Goal: Task Accomplishment & Management: Complete application form

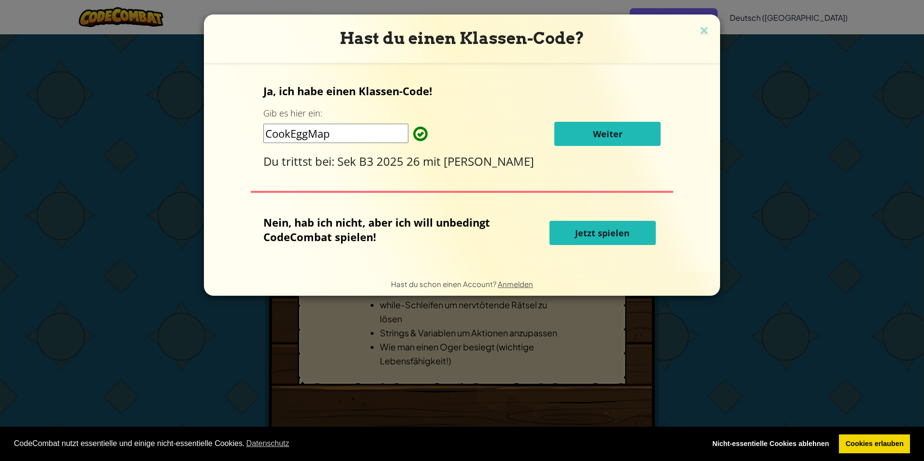
click at [586, 133] on button "Weiter" at bounding box center [607, 134] width 106 height 24
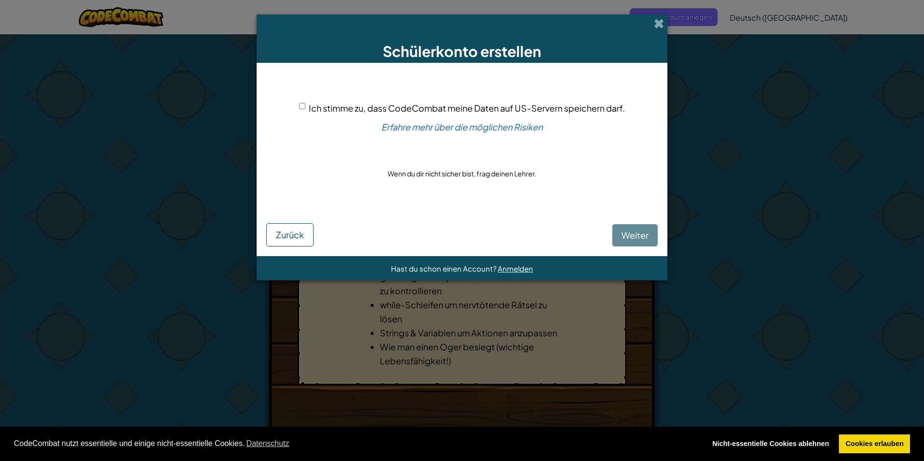
click at [638, 231] on div "Weiter Zurück" at bounding box center [461, 227] width 391 height 37
click at [318, 104] on span "Ich stimme zu, dass CodeCombat meine Daten auf US-Servern speichern darf." at bounding box center [467, 107] width 316 height 11
click at [305, 104] on input "Ich stimme zu, dass CodeCombat meine Daten auf US-Servern speichern darf." at bounding box center [302, 106] width 6 height 6
checkbox input "true"
click at [649, 240] on button "Weiter" at bounding box center [634, 235] width 45 height 22
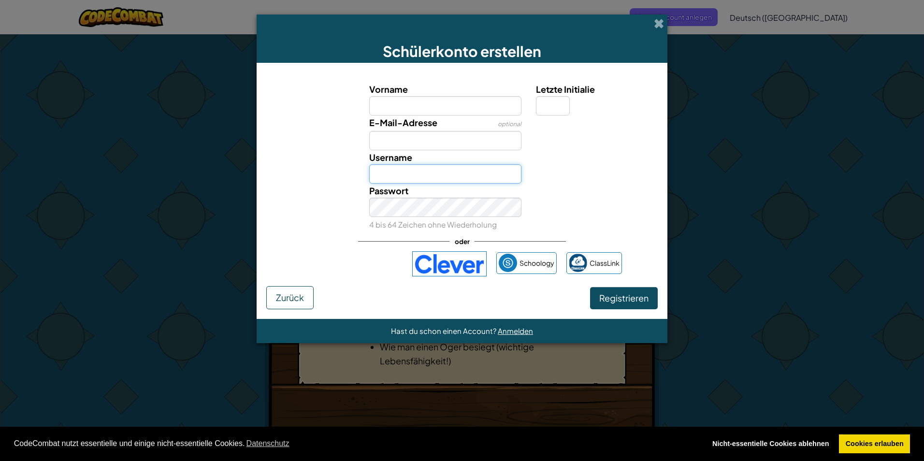
type input "weiss nd"
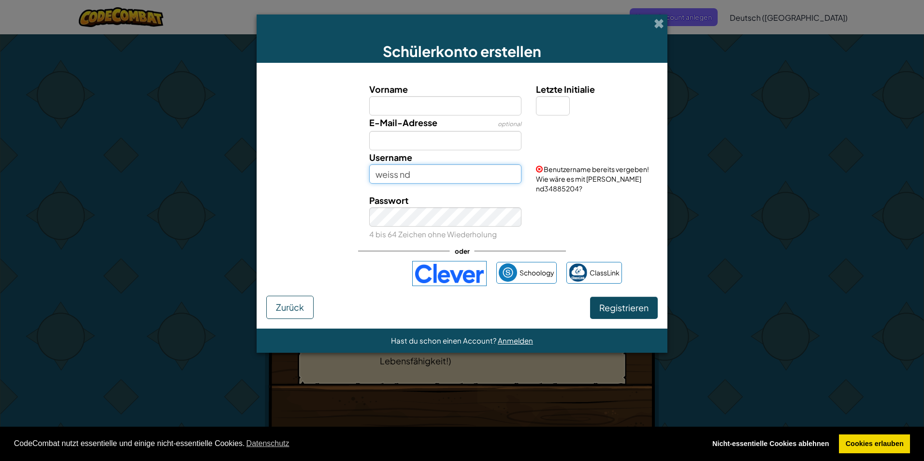
drag, startPoint x: 447, startPoint y: 177, endPoint x: 246, endPoint y: 176, distance: 200.5
click at [259, 185] on form "Vorname Letzte Initialie E-Mail-Adresse optional Username weiss nd Benutzername…" at bounding box center [462, 196] width 411 height 266
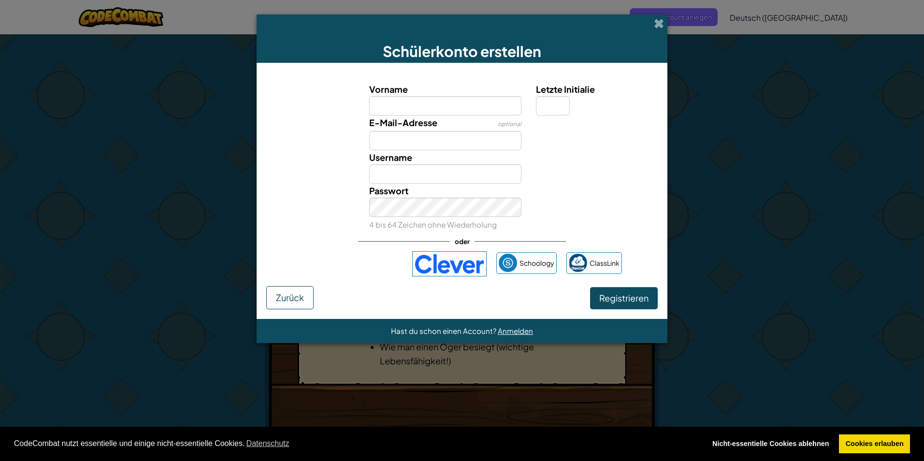
drag, startPoint x: 620, startPoint y: 260, endPoint x: 618, endPoint y: 248, distance: 12.2
click at [620, 259] on link "ClassLink" at bounding box center [594, 263] width 56 height 22
drag, startPoint x: 417, startPoint y: 102, endPoint x: 402, endPoint y: 89, distance: 19.9
click at [417, 102] on input "Vorname" at bounding box center [445, 105] width 153 height 19
type input "s"
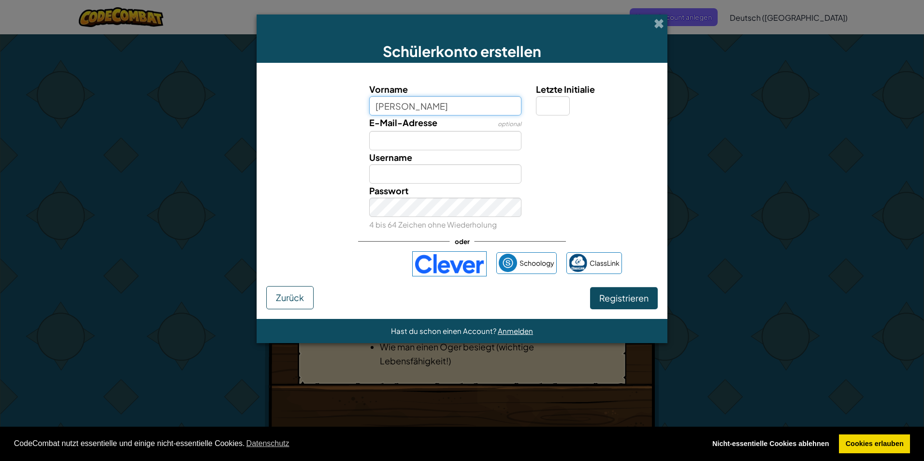
type input "sara"
type input "Sara"
click at [633, 191] on div "Passwort 4 bis 64 Zeichen ohne Wiederholung" at bounding box center [461, 208] width 401 height 48
click at [449, 175] on input "Sara" at bounding box center [445, 173] width 153 height 19
click at [618, 297] on span "Registrieren" at bounding box center [623, 297] width 49 height 11
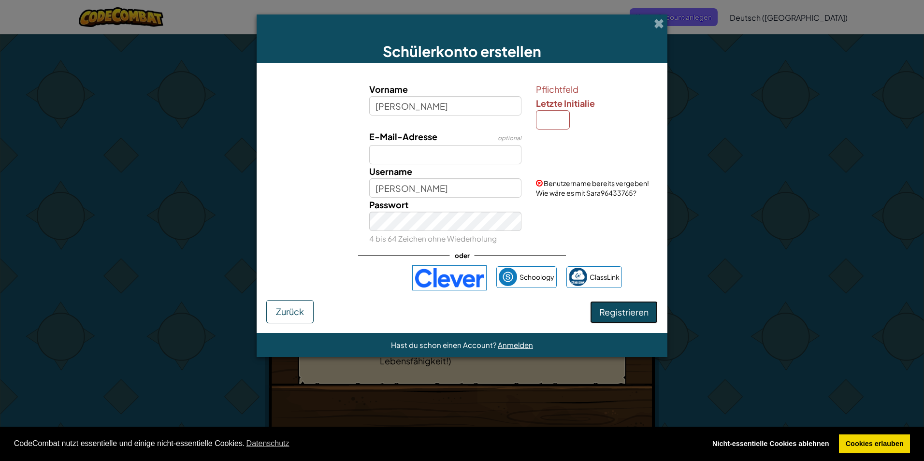
click at [624, 311] on span "Registrieren" at bounding box center [623, 311] width 49 height 11
drag, startPoint x: 548, startPoint y: 112, endPoint x: 551, endPoint y: 118, distance: 6.3
click at [549, 113] on div "Pflichtfeld Letzte Initialie" at bounding box center [595, 105] width 119 height 47
click at [542, 133] on div "Vorname sara Pflichtfeld Letzte Initialie E-Mail-Adresse optional Username Sara…" at bounding box center [462, 163] width 387 height 163
type input "s"
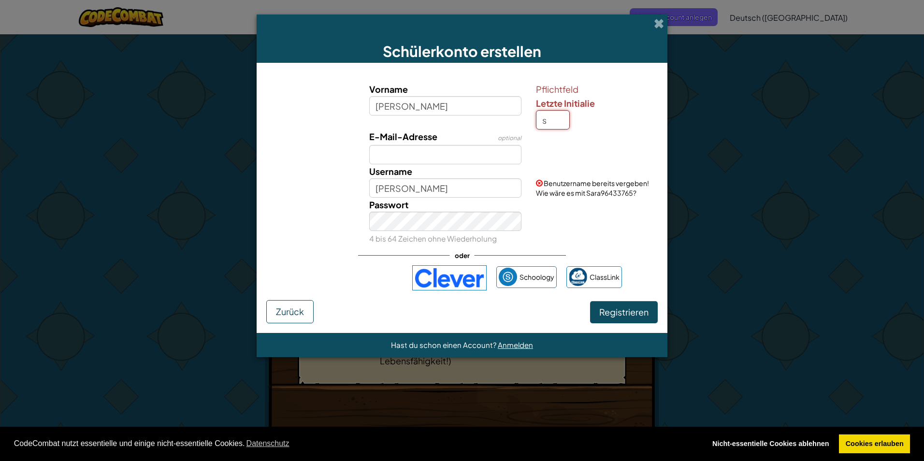
click at [590, 301] on button "Registrieren" at bounding box center [624, 312] width 68 height 22
type input "SaraS"
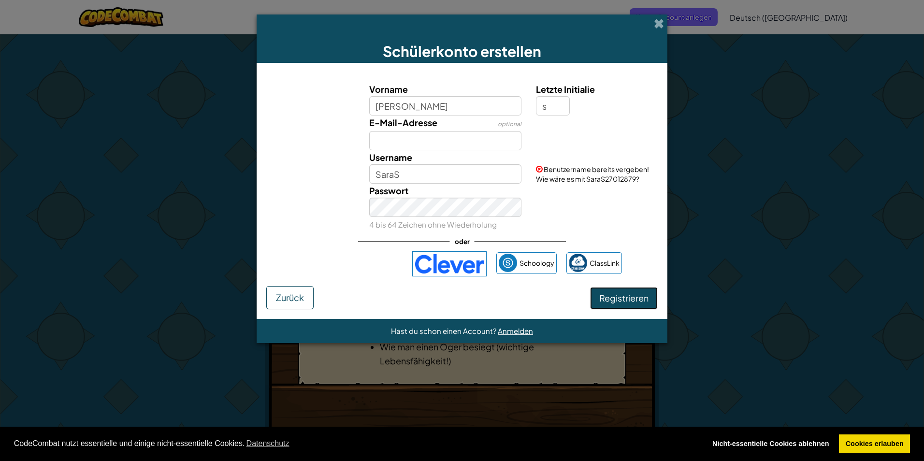
click at [642, 303] on button "Registrieren" at bounding box center [624, 298] width 68 height 22
click at [638, 295] on button "Registrieren" at bounding box center [624, 298] width 68 height 22
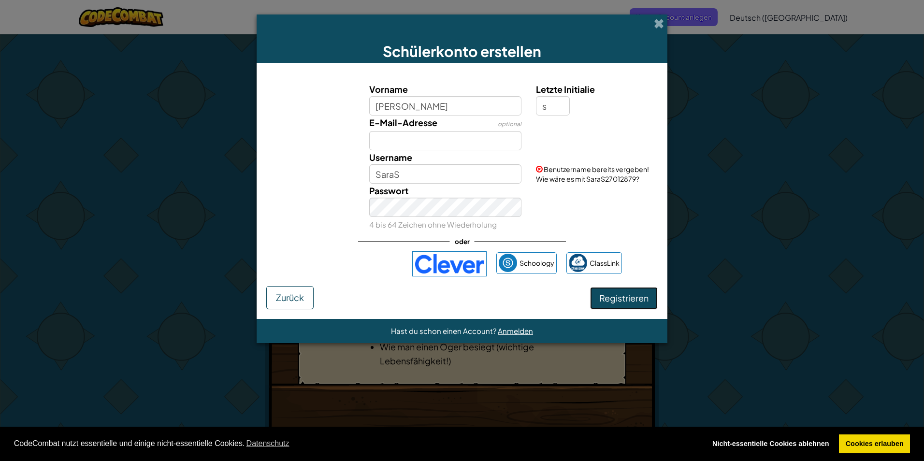
click at [640, 301] on button "Registrieren" at bounding box center [624, 298] width 68 height 22
click at [640, 299] on button "Registrieren" at bounding box center [624, 298] width 68 height 22
drag, startPoint x: 640, startPoint y: 298, endPoint x: 632, endPoint y: 286, distance: 14.9
click at [638, 300] on button "Registrieren" at bounding box center [624, 298] width 68 height 22
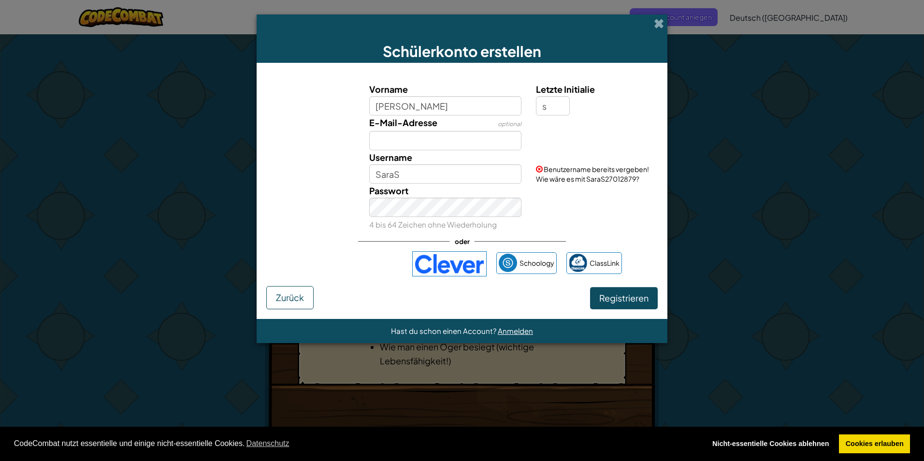
click at [540, 167] on span at bounding box center [539, 169] width 7 height 7
drag, startPoint x: 458, startPoint y: 181, endPoint x: 91, endPoint y: 238, distance: 370.7
click at [91, 238] on div "Schülerkonto erstellen Vorname sara Letzte Initialie s E-Mail-Adresse optional …" at bounding box center [462, 230] width 924 height 461
type input "sara"
click at [590, 287] on button "Registrieren" at bounding box center [624, 298] width 68 height 22
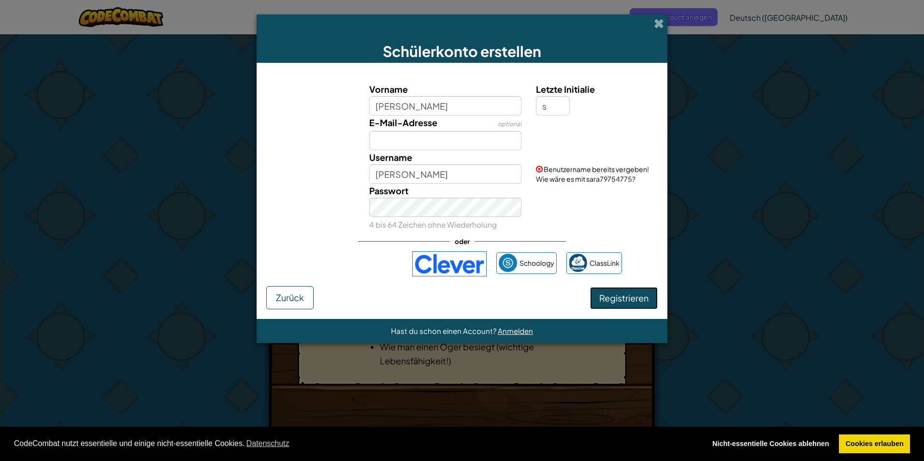
click at [602, 296] on button "Registrieren" at bounding box center [624, 298] width 68 height 22
drag, startPoint x: 226, startPoint y: 159, endPoint x: 175, endPoint y: 152, distance: 50.8
click at [200, 156] on div "Schülerkonto erstellen Vorname sara Letzte Initialie s E-Mail-Adresse optional …" at bounding box center [462, 230] width 924 height 461
type input "unlu"
drag, startPoint x: 585, startPoint y: 225, endPoint x: 592, endPoint y: 225, distance: 7.2
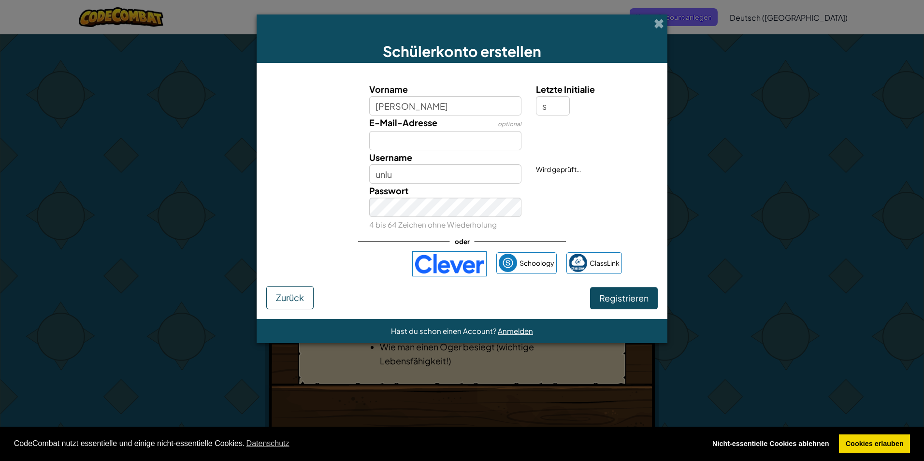
click at [591, 225] on div "Passwort 4 bis 64 Zeichen ohne Wiederholung" at bounding box center [461, 208] width 401 height 48
click at [625, 297] on button "Registrieren" at bounding box center [624, 298] width 68 height 22
click at [626, 293] on button "Registrieren" at bounding box center [624, 298] width 68 height 22
click at [626, 292] on button "Registrieren" at bounding box center [624, 298] width 68 height 22
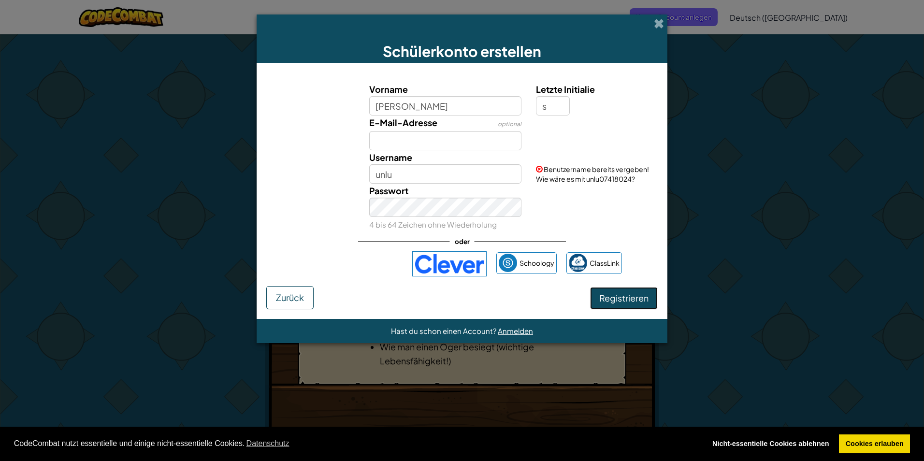
click at [626, 290] on button "Registrieren" at bounding box center [624, 298] width 68 height 22
drag, startPoint x: 405, startPoint y: 172, endPoint x: 293, endPoint y: 188, distance: 112.7
click at [293, 188] on div "Vorname sara Letzte Initialie s E-Mail-Adresse optional Username unlu Benutzern…" at bounding box center [462, 156] width 387 height 149
type input "su"
click at [590, 287] on button "Registrieren" at bounding box center [624, 298] width 68 height 22
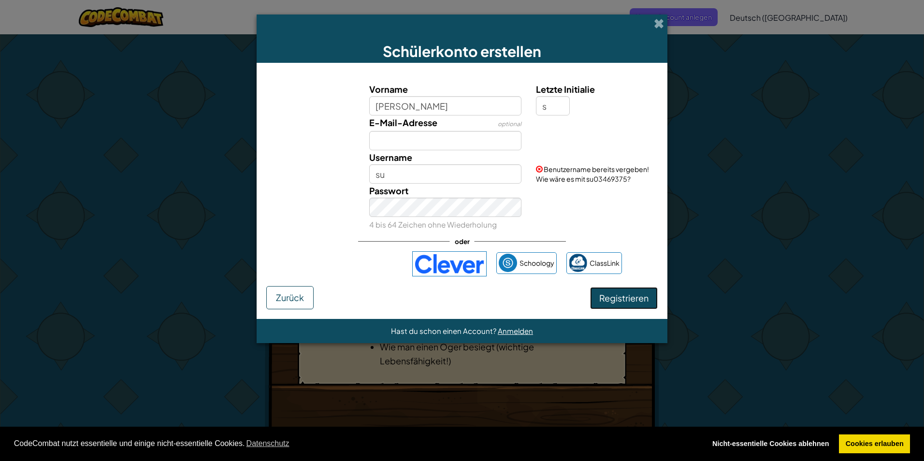
click at [628, 296] on button "Registrieren" at bounding box center [624, 298] width 68 height 22
drag, startPoint x: 393, startPoint y: 162, endPoint x: 323, endPoint y: 180, distance: 71.7
click at [323, 180] on div "Username su Benutzername bereits vergeben! Wie wäre es mit su03469375?" at bounding box center [461, 166] width 401 height 33
drag, startPoint x: 323, startPoint y: 180, endPoint x: 390, endPoint y: 171, distance: 67.8
click at [390, 171] on input "su" at bounding box center [445, 173] width 153 height 19
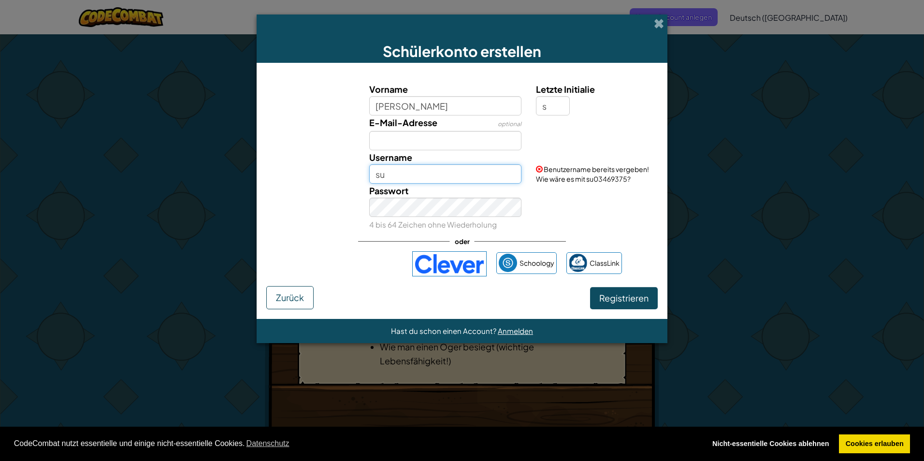
drag, startPoint x: 390, startPoint y: 171, endPoint x: 370, endPoint y: 179, distance: 21.9
click at [370, 179] on input "su" at bounding box center [445, 173] width 153 height 19
drag, startPoint x: 544, startPoint y: 103, endPoint x: 541, endPoint y: 113, distance: 10.1
click at [541, 113] on input "s" at bounding box center [553, 105] width 34 height 19
drag, startPoint x: 544, startPoint y: 112, endPoint x: 549, endPoint y: 108, distance: 7.2
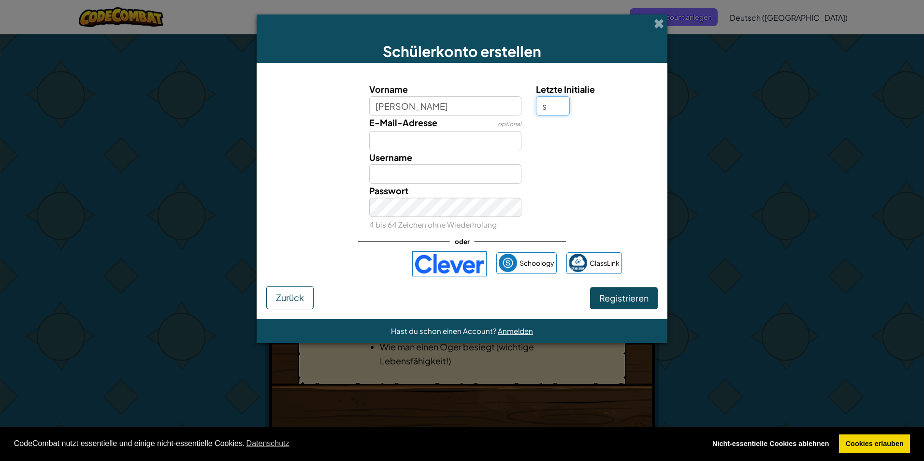
click at [549, 108] on input "s" at bounding box center [553, 105] width 34 height 19
type input "u"
click at [590, 287] on button "Registrieren" at bounding box center [624, 298] width 68 height 22
type input "SaraU"
drag, startPoint x: 442, startPoint y: 172, endPoint x: 234, endPoint y: 220, distance: 212.8
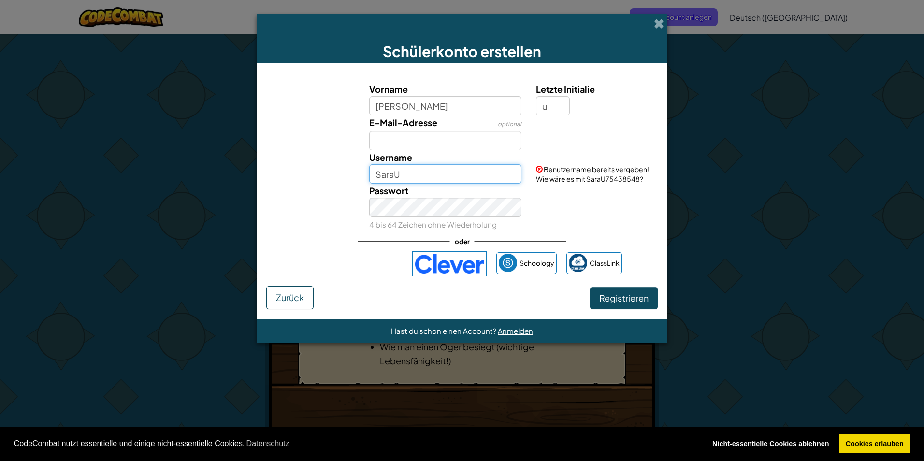
click at [234, 220] on div "Schülerkonto erstellen Vorname sara Letzte Initialie u E-Mail-Adresse optional …" at bounding box center [462, 230] width 924 height 461
type input "saraunlu"
click at [590, 287] on button "Registrieren" at bounding box center [624, 298] width 68 height 22
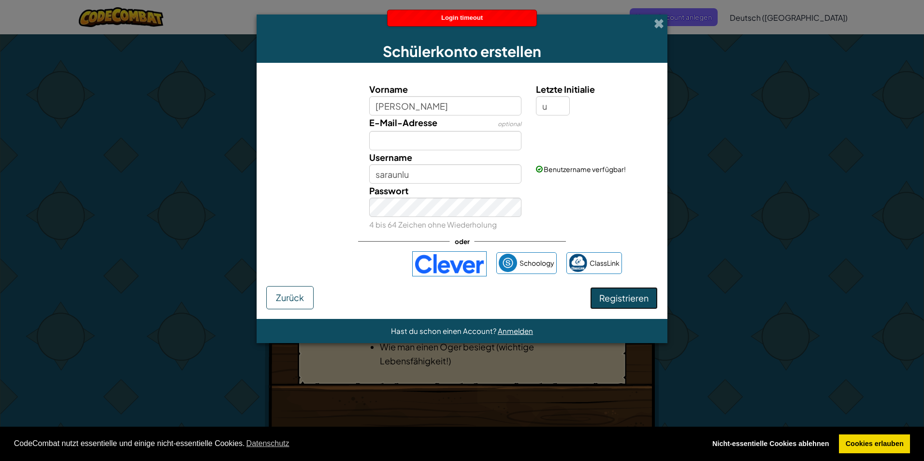
click at [614, 292] on button "Registrieren" at bounding box center [624, 298] width 68 height 22
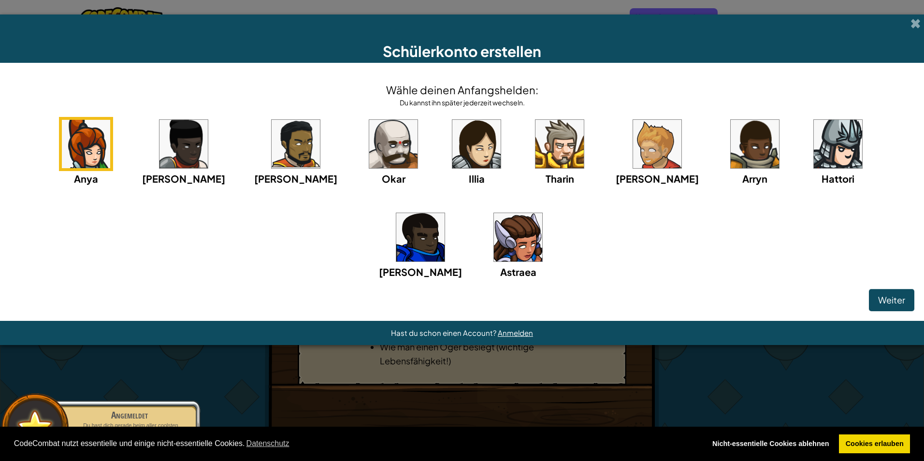
click at [452, 131] on img at bounding box center [476, 144] width 48 height 48
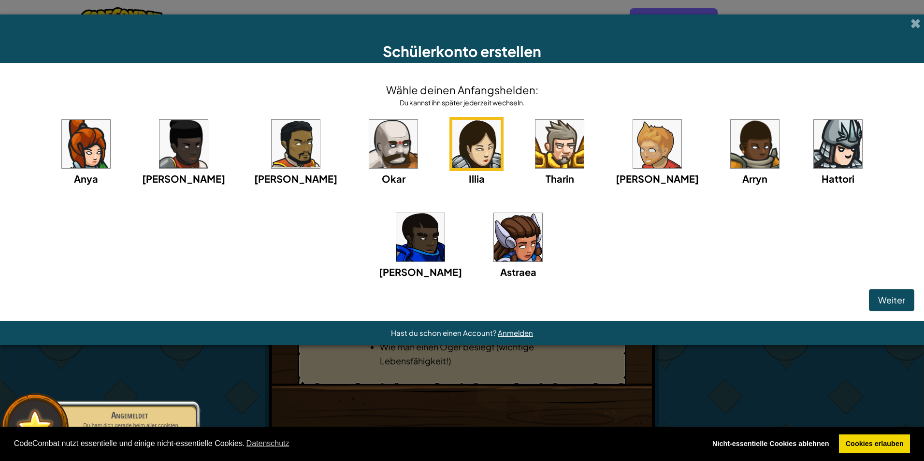
click at [452, 131] on img at bounding box center [476, 144] width 48 height 48
click at [881, 298] on span "Weiter" at bounding box center [891, 299] width 27 height 11
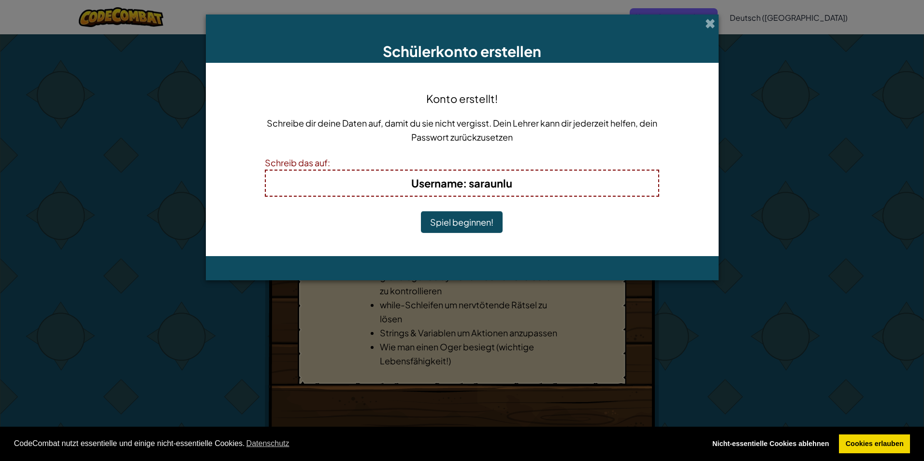
click at [480, 221] on button "Spiel beginnen!" at bounding box center [462, 222] width 82 height 22
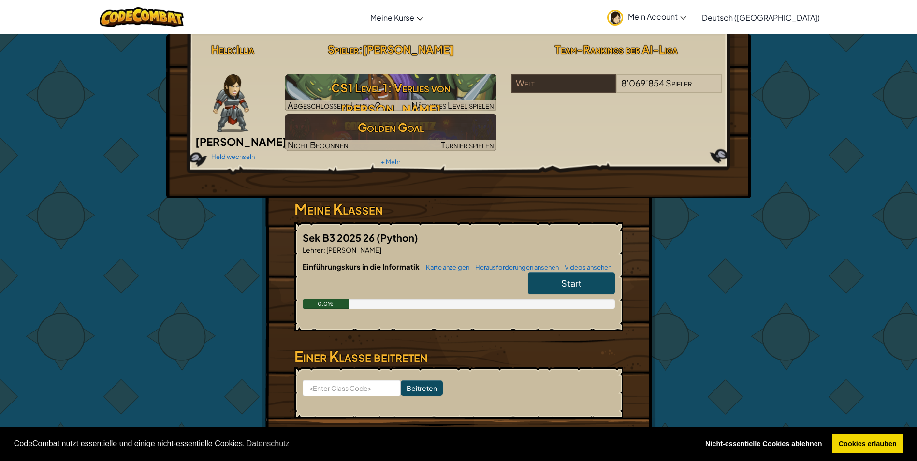
click at [604, 277] on link "Start" at bounding box center [571, 283] width 87 height 22
select select "de-DE"
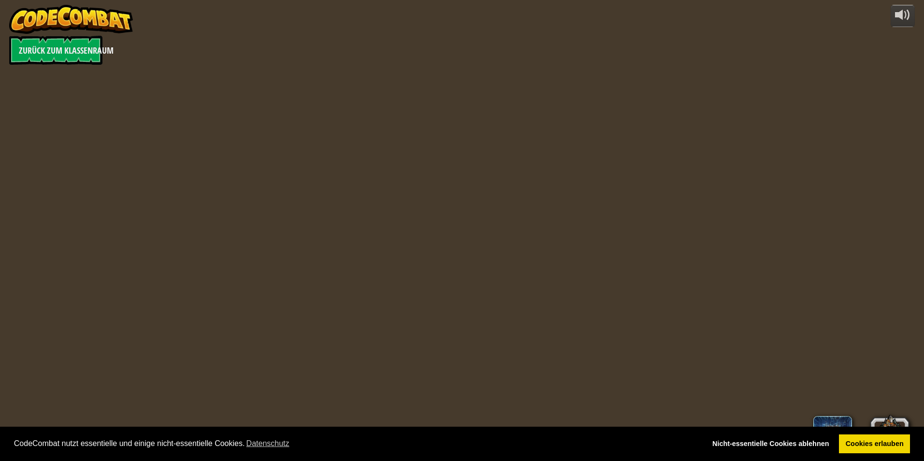
select select "de-DE"
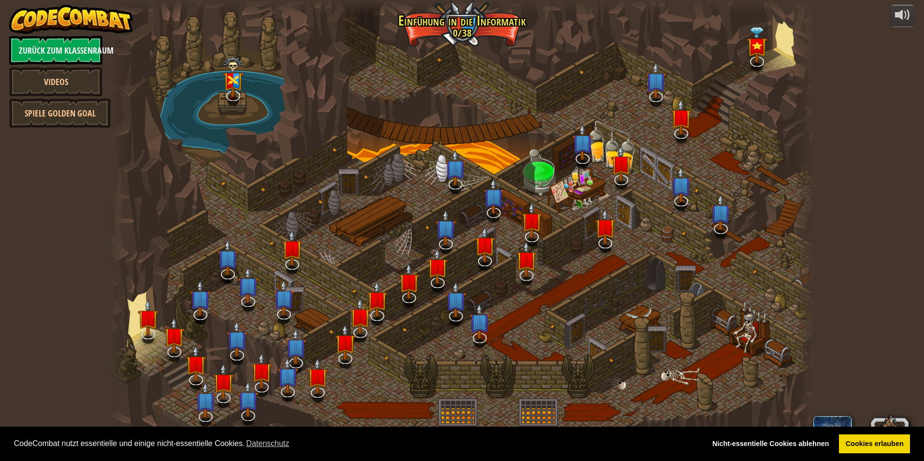
select select "de-DE"
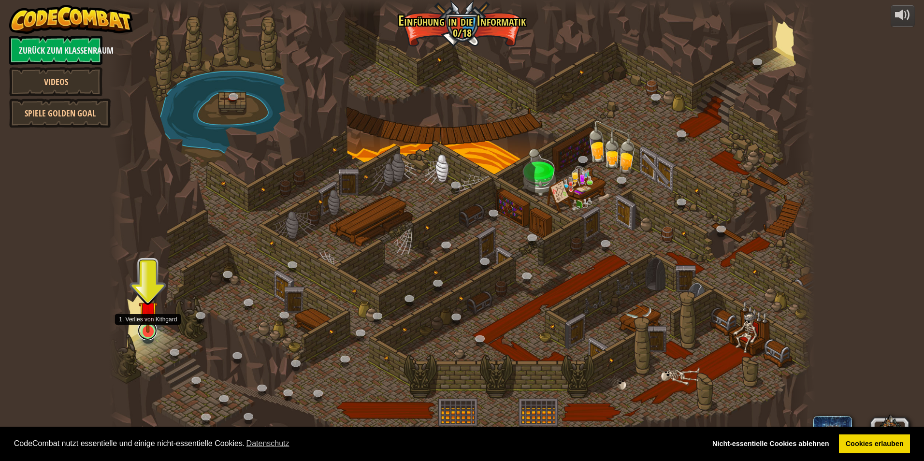
click at [147, 333] on link at bounding box center [147, 330] width 19 height 19
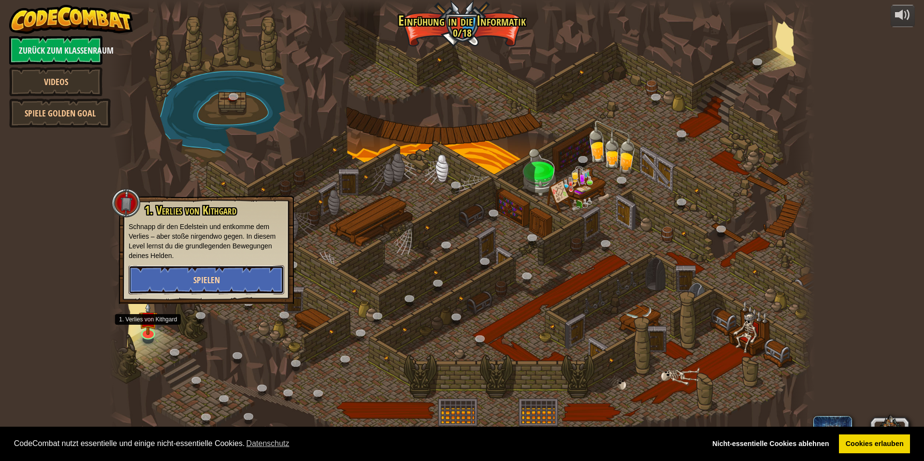
click at [189, 276] on button "Spielen" at bounding box center [207, 279] width 156 height 29
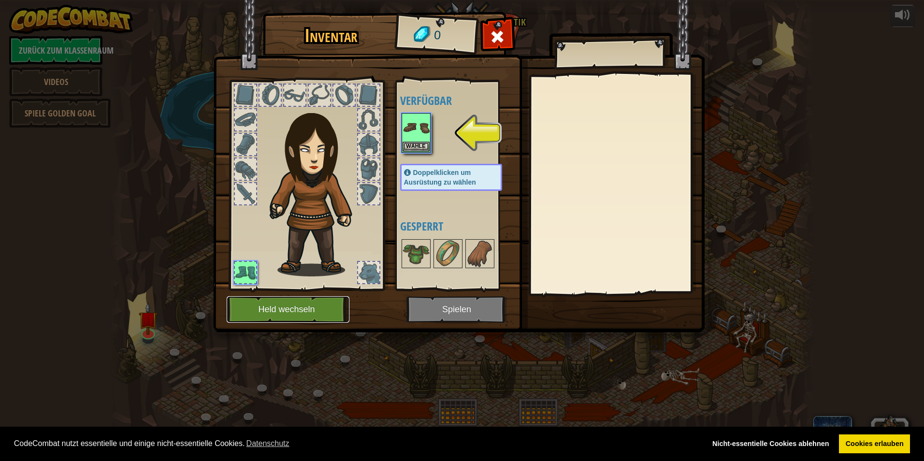
click at [281, 311] on button "Held wechseln" at bounding box center [288, 309] width 123 height 27
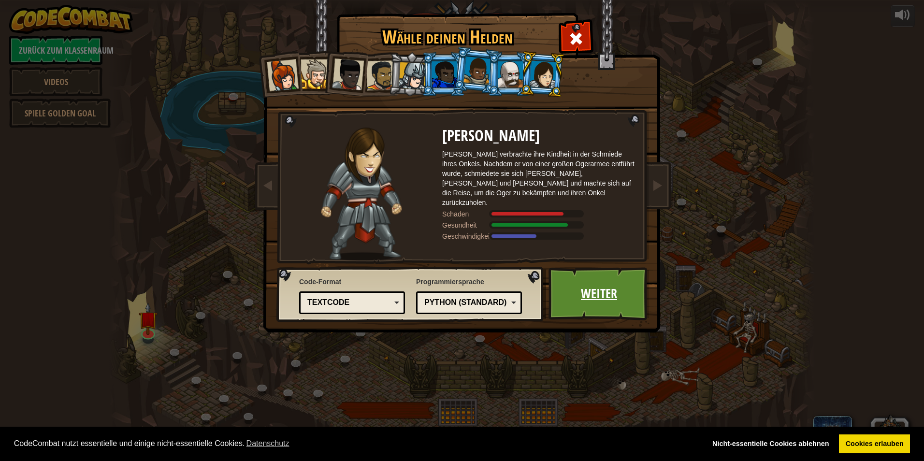
click at [577, 312] on link "Weiter" at bounding box center [598, 293] width 101 height 53
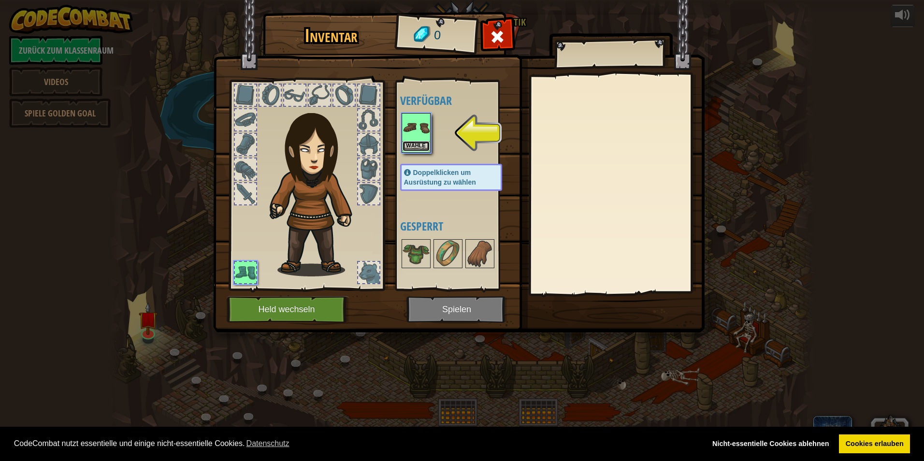
click at [405, 143] on button "Wähle" at bounding box center [415, 146] width 27 height 10
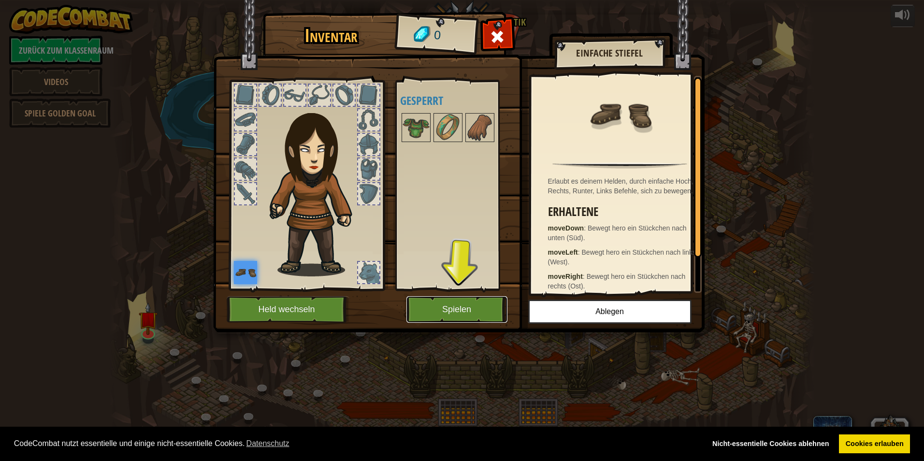
click at [489, 301] on button "Spielen" at bounding box center [456, 309] width 101 height 27
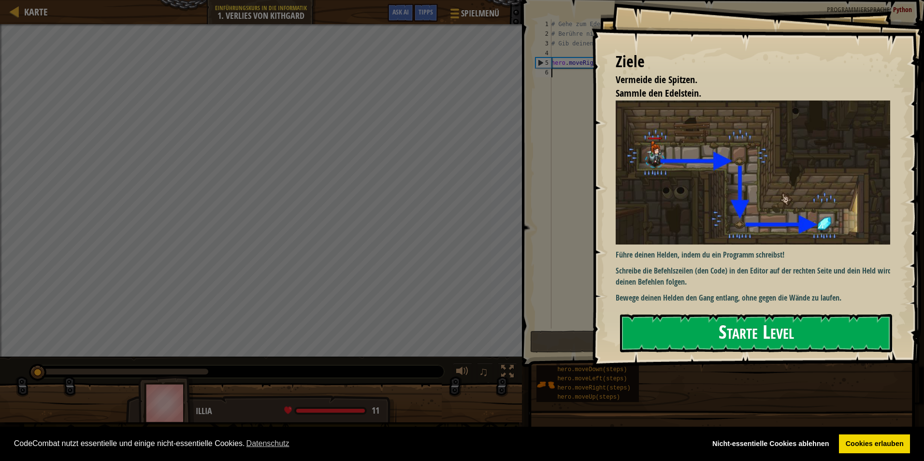
click at [756, 325] on button "Starte Level" at bounding box center [756, 333] width 272 height 38
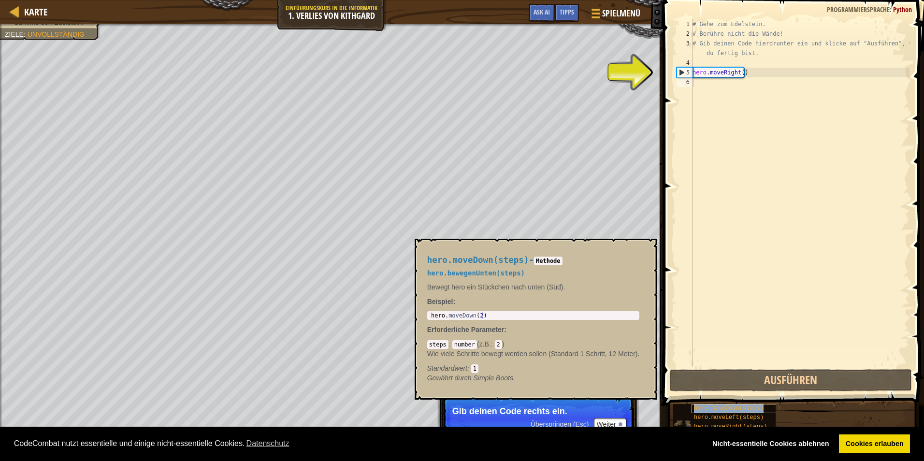
click at [725, 409] on span "hero.moveDown(steps)" at bounding box center [729, 408] width 70 height 7
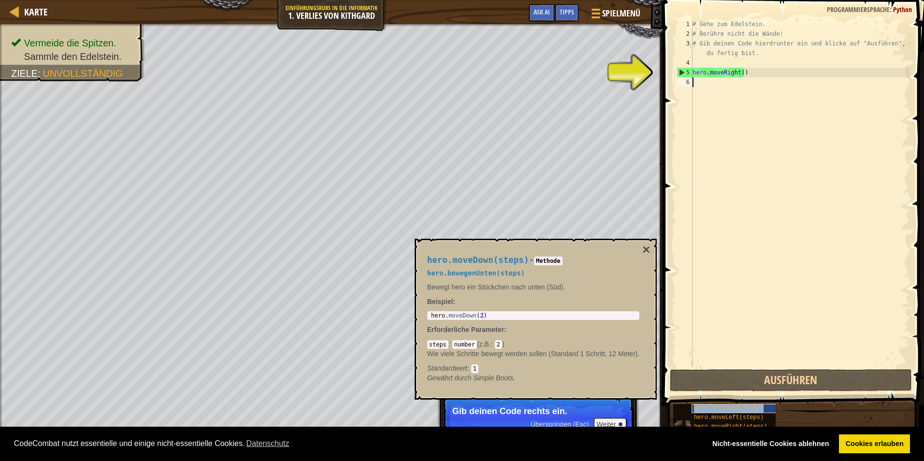
click at [726, 408] on span "hero.moveDown(steps)" at bounding box center [729, 408] width 70 height 7
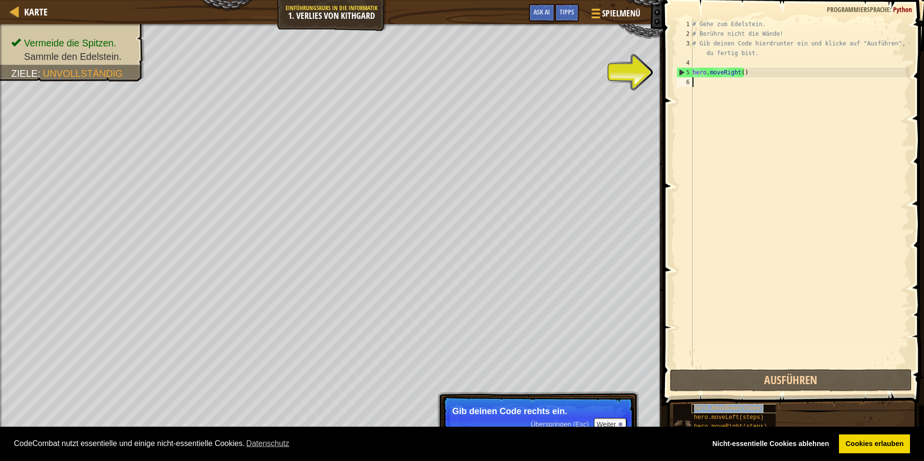
click at [726, 408] on span "hero.moveDown(steps)" at bounding box center [729, 408] width 70 height 7
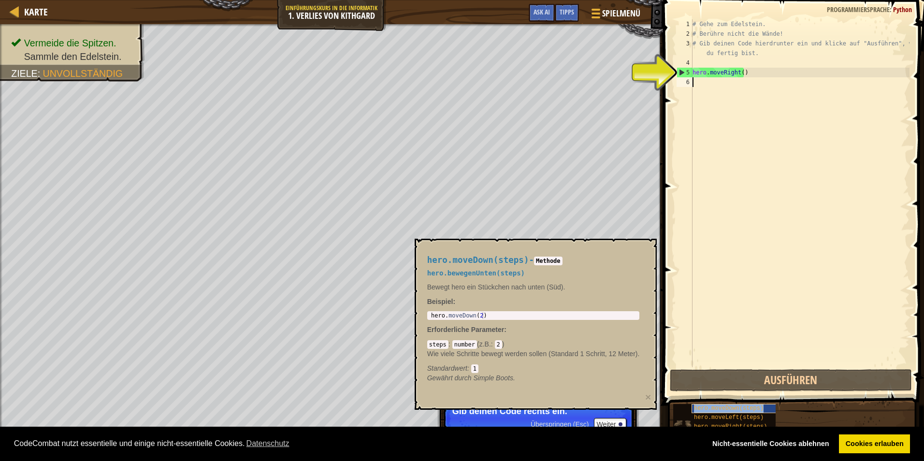
click at [726, 408] on span "hero.moveDown(steps)" at bounding box center [729, 408] width 70 height 7
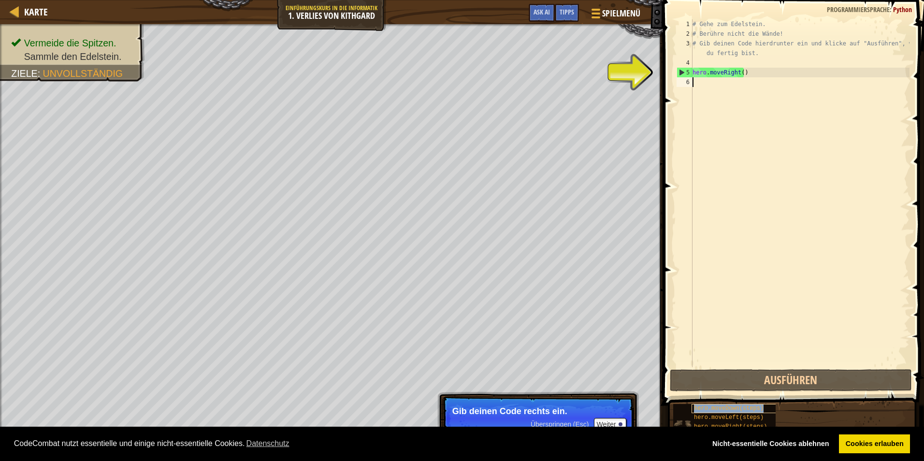
click at [726, 408] on span "hero.moveDown(steps)" at bounding box center [729, 408] width 70 height 7
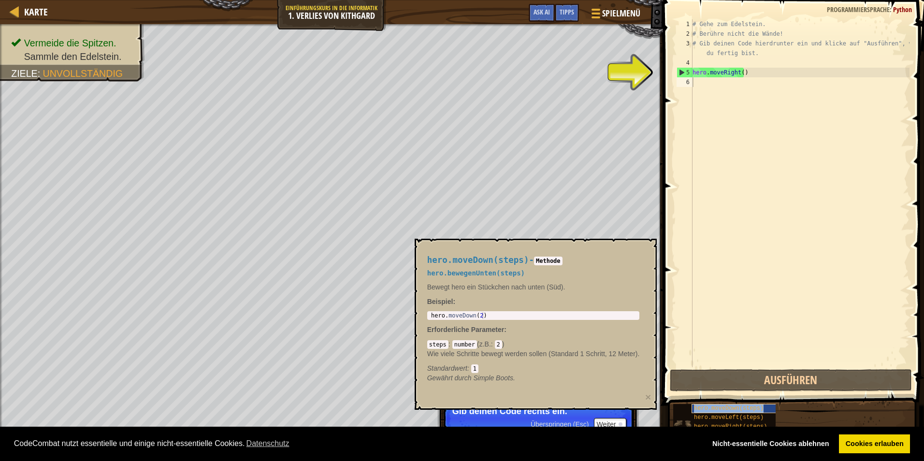
click at [726, 408] on span "hero.moveDown(steps)" at bounding box center [729, 408] width 70 height 7
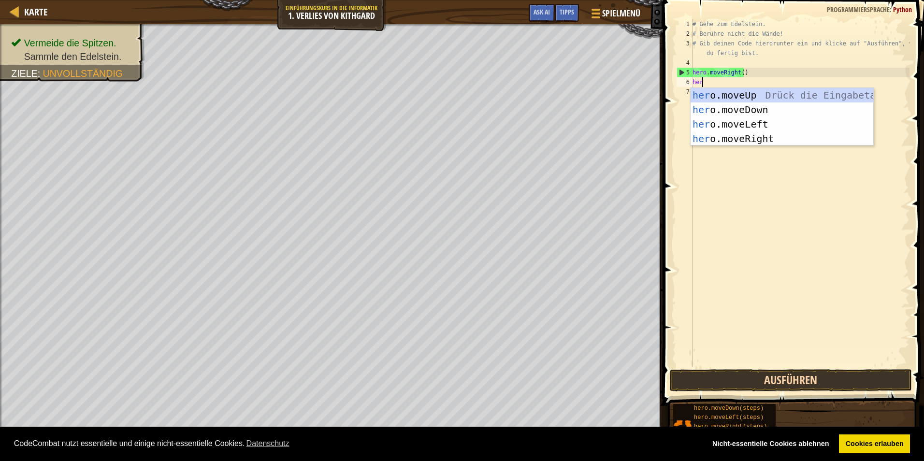
type textarea "hero"
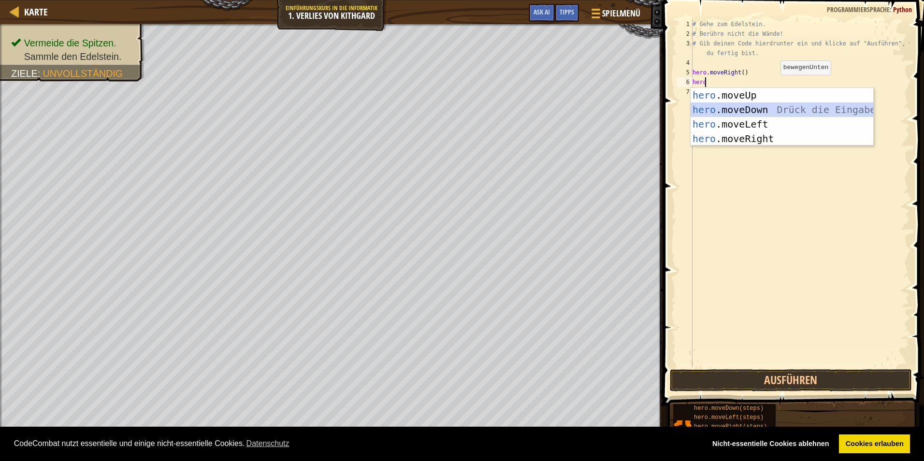
click at [767, 105] on div "hero .moveUp Drück die Eingabetaste hero .moveDown Drück die Eingabetaste hero …" at bounding box center [781, 131] width 183 height 87
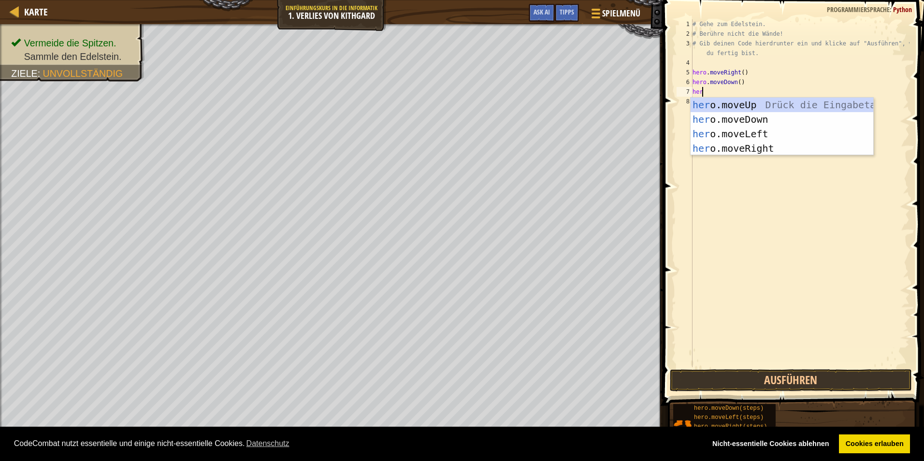
type textarea "hero"
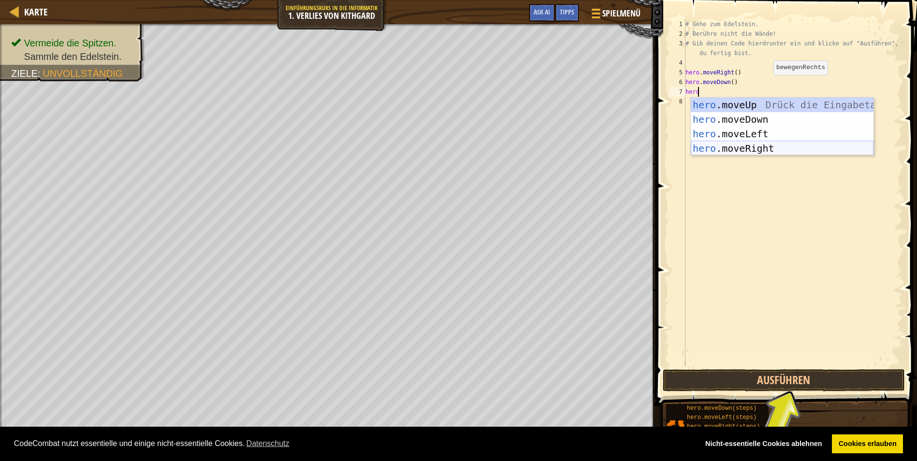
click at [743, 150] on div "hero .moveUp Drück die Eingabetaste hero .moveDown Drück die Eingabetaste hero …" at bounding box center [781, 141] width 183 height 87
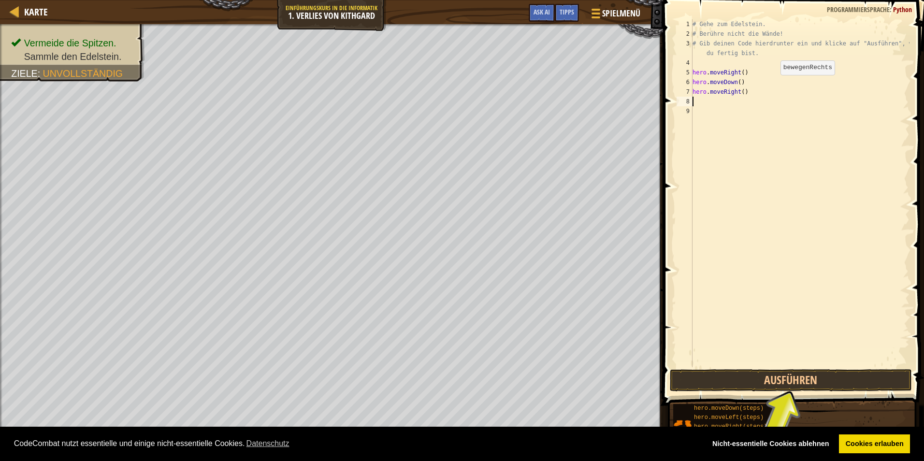
scroll to position [4, 0]
click at [765, 379] on button "Ausführen" at bounding box center [791, 380] width 242 height 22
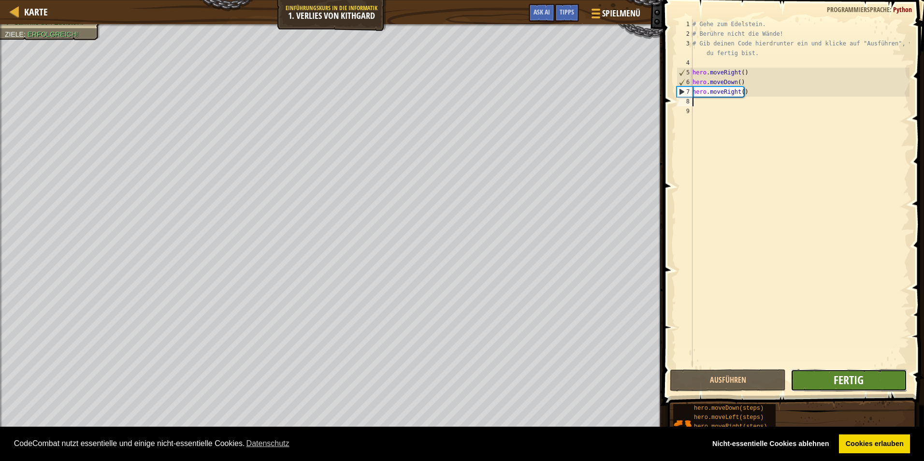
click at [839, 379] on span "Fertig" at bounding box center [849, 379] width 30 height 15
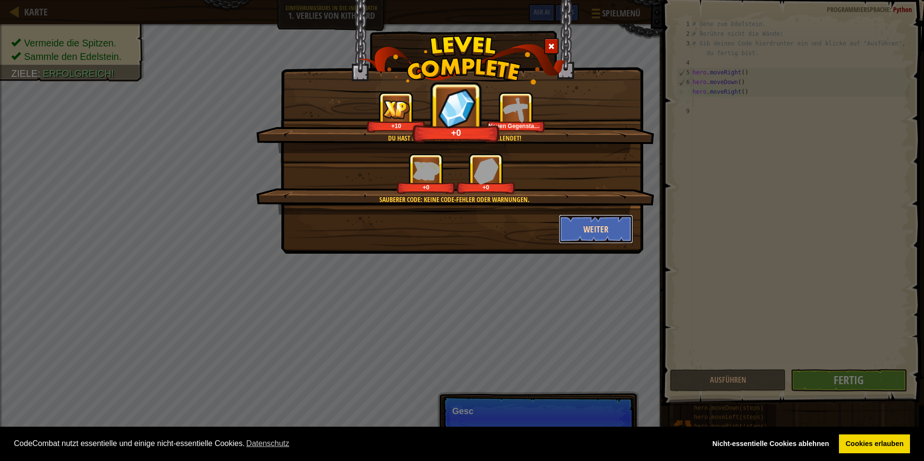
click at [588, 219] on button "Weiter" at bounding box center [596, 229] width 75 height 29
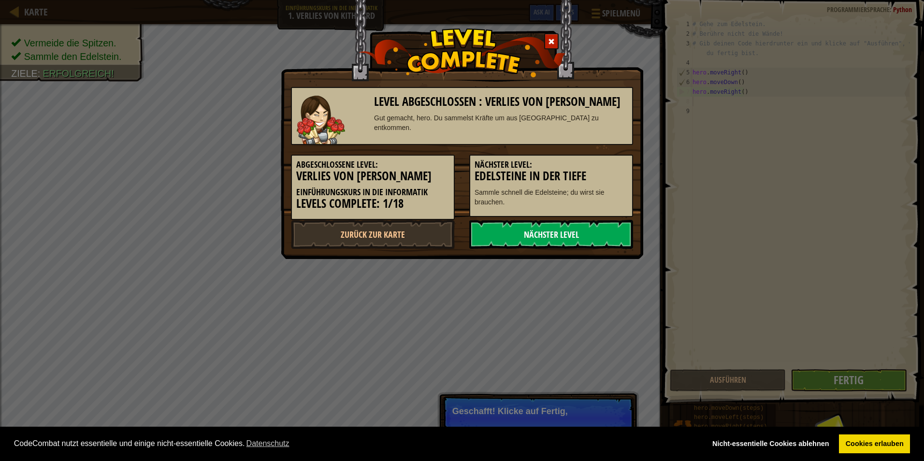
click at [573, 228] on link "Nächster Level" at bounding box center [551, 234] width 164 height 29
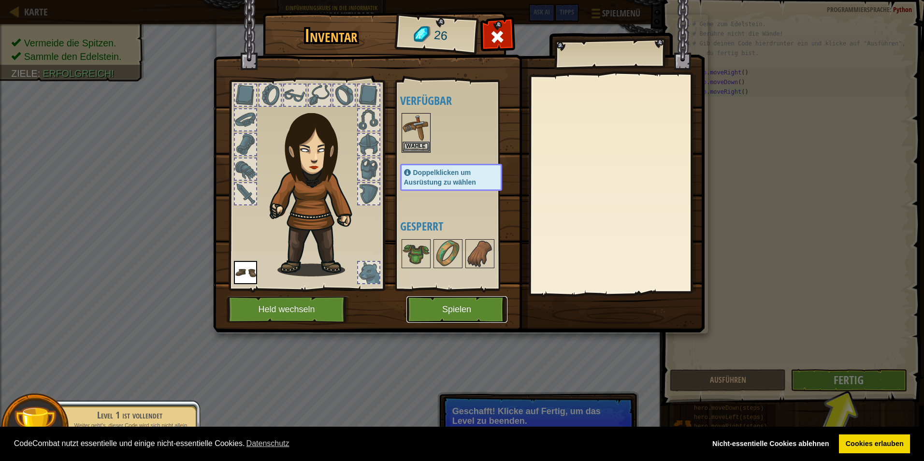
click at [420, 303] on button "Spielen" at bounding box center [456, 309] width 101 height 27
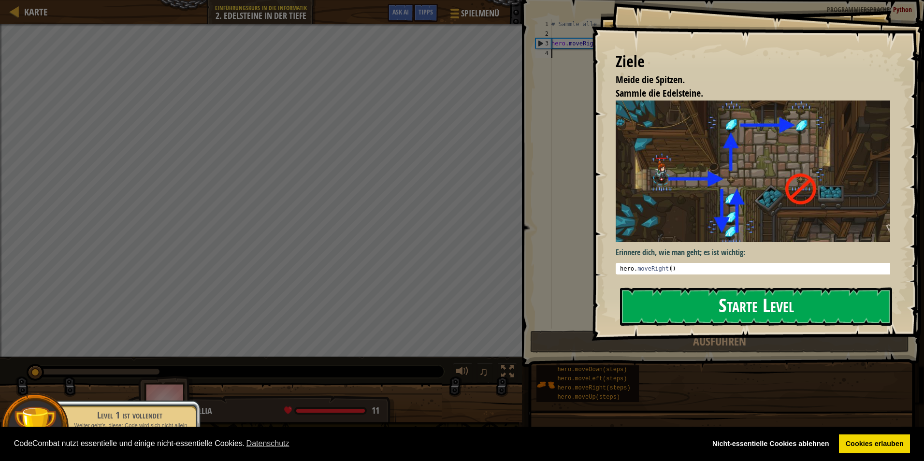
click at [772, 287] on button "Starte Level" at bounding box center [756, 306] width 272 height 38
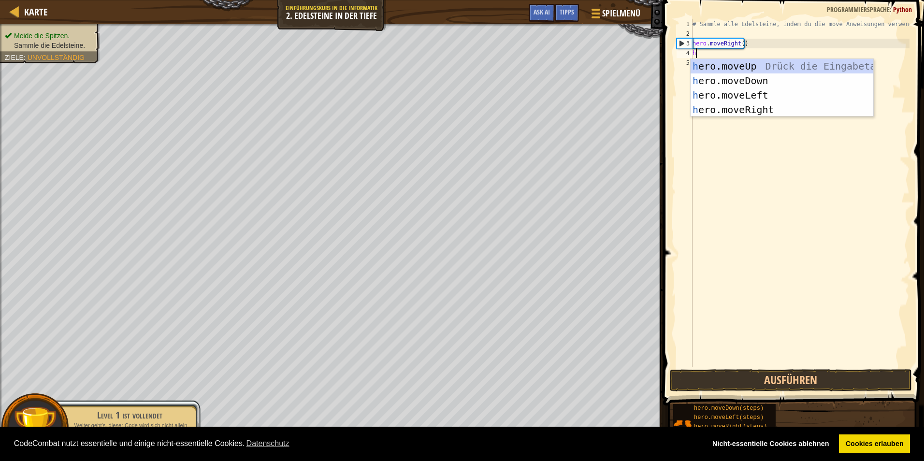
scroll to position [4, 0]
type textarea "hero"
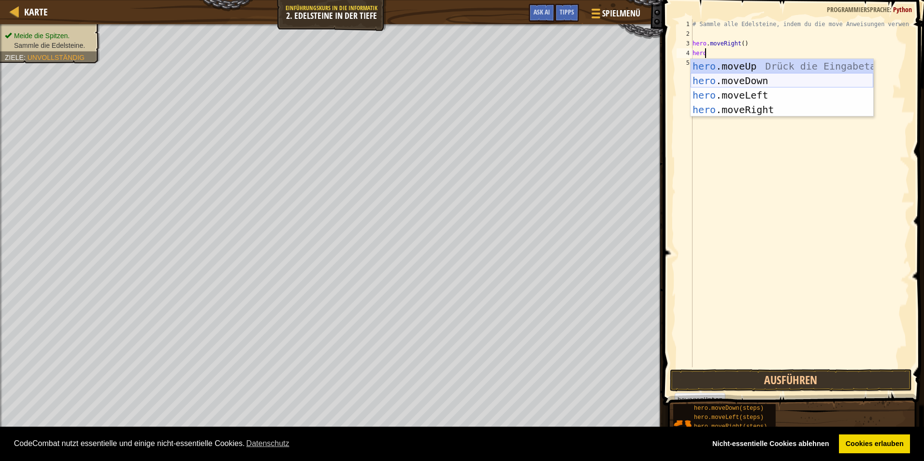
click at [738, 76] on div "hero .moveUp Drück die Eingabetaste hero .moveDown Drück die Eingabetaste hero …" at bounding box center [781, 102] width 183 height 87
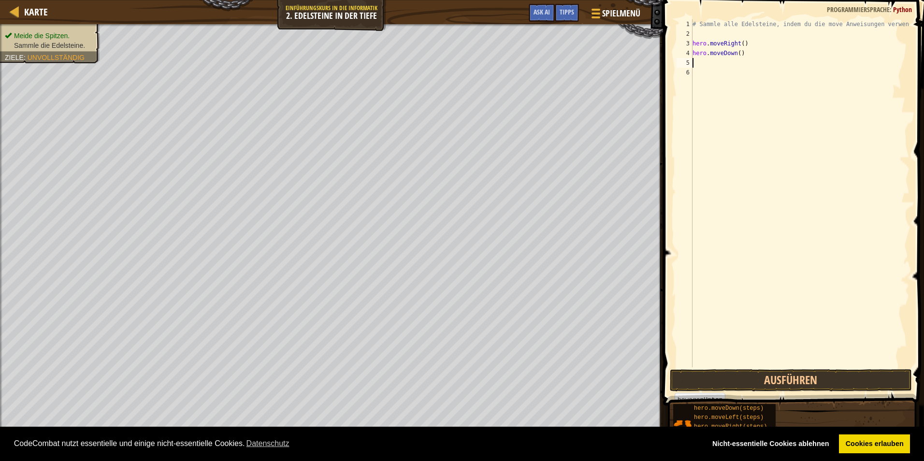
scroll to position [4, 0]
click at [739, 43] on div "# Sammle alle Edelsteine, indem du die move Anweisungen verwendest. hero . move…" at bounding box center [799, 202] width 219 height 367
click at [737, 55] on div "# Sammle alle Edelsteine, indem du die move Anweisungen verwendest. hero . move…" at bounding box center [799, 202] width 219 height 367
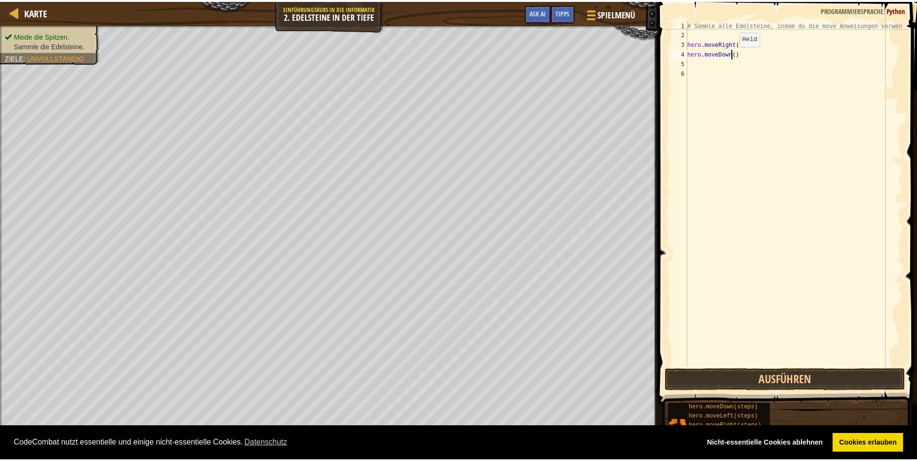
scroll to position [4, 3]
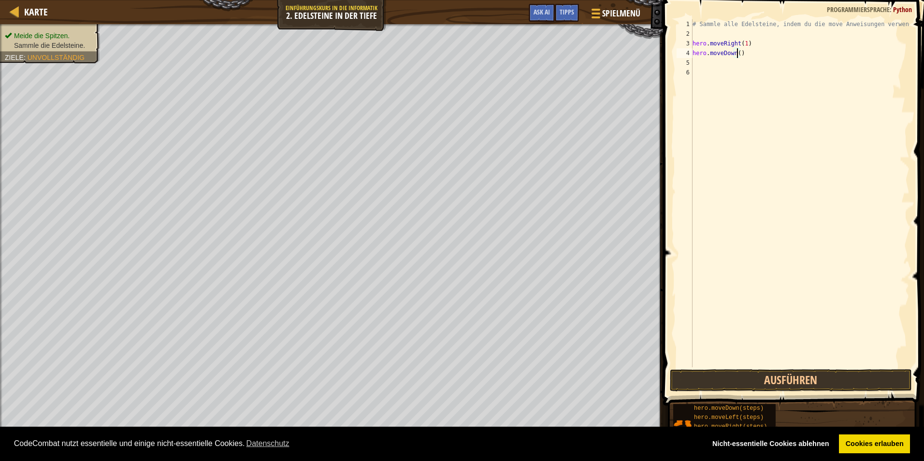
type textarea "hero.moveDown(1)"
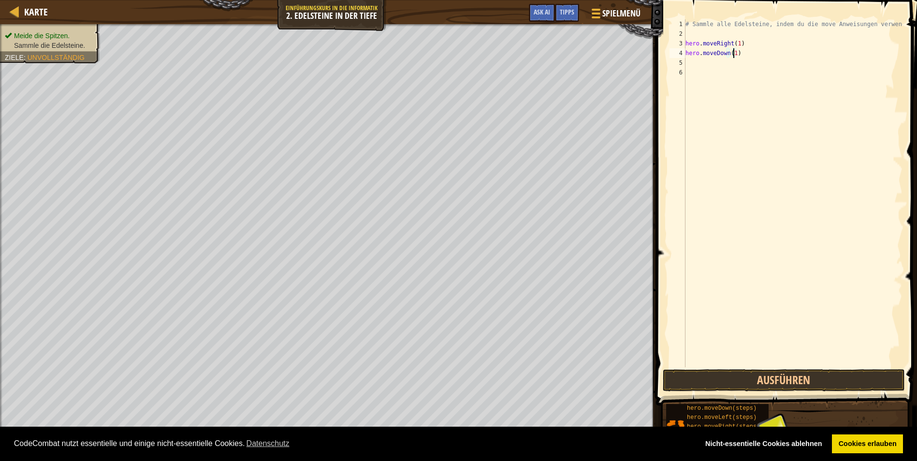
click at [732, 68] on div "# Sammle alle Edelsteine, indem du die move Anweisungen verwendest. hero . move…" at bounding box center [792, 202] width 219 height 367
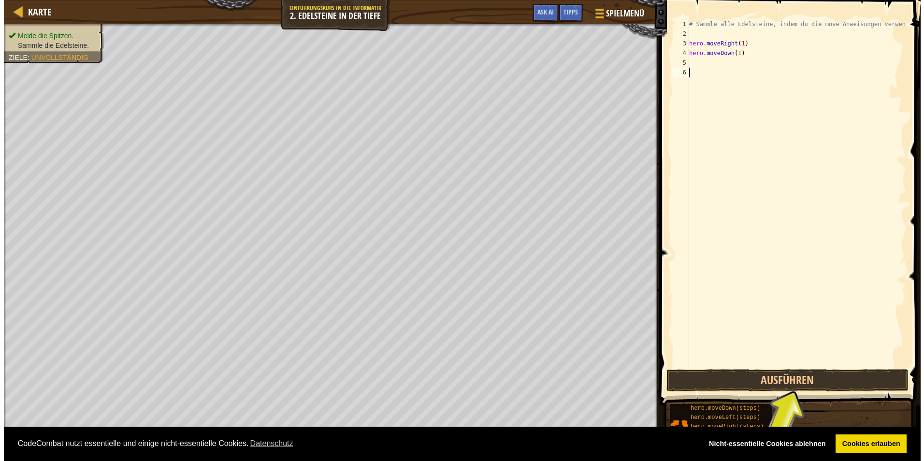
scroll to position [4, 0]
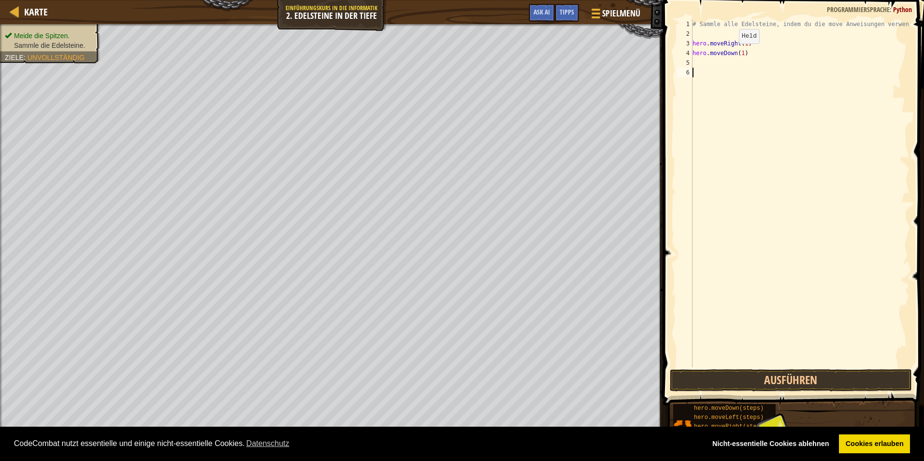
click at [730, 51] on div "# Sammle alle Edelsteine, indem du die move Anweisungen verwendest. hero . move…" at bounding box center [799, 202] width 219 height 367
type textarea "hero.moveDown(1)"
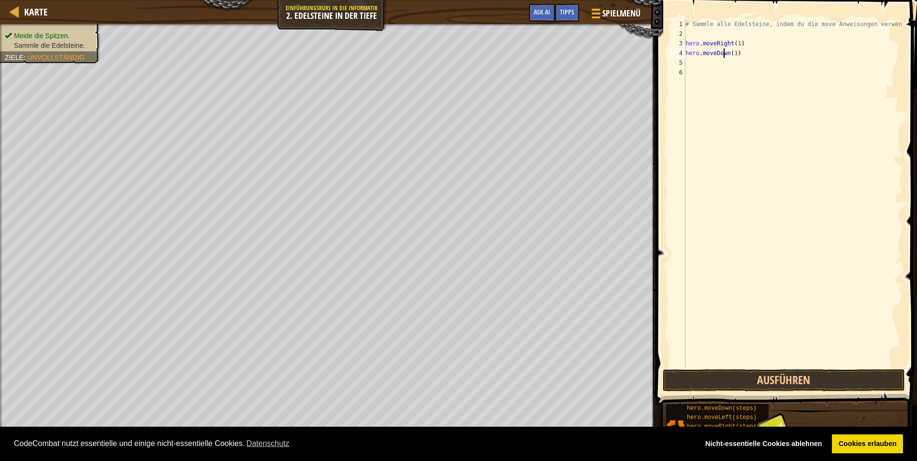
click at [737, 54] on div "# Sammle alle Edelsteine, indem du die move Anweisungen verwendest. hero . move…" at bounding box center [792, 202] width 219 height 367
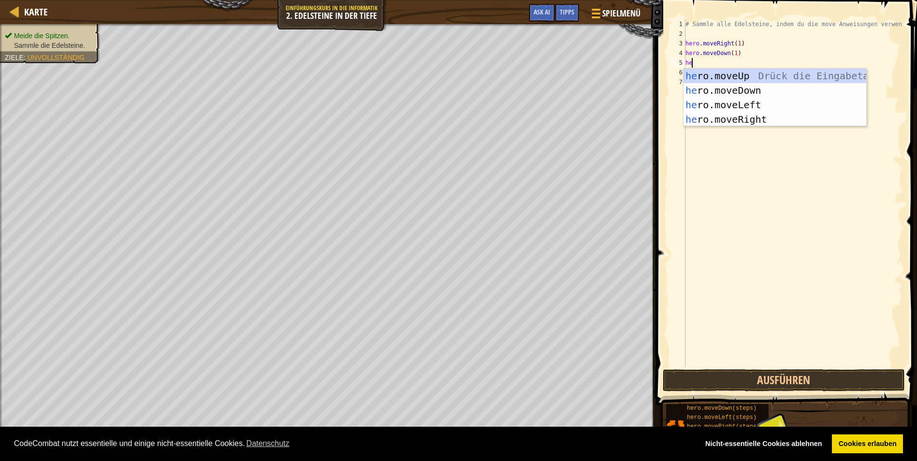
type textarea "hero"
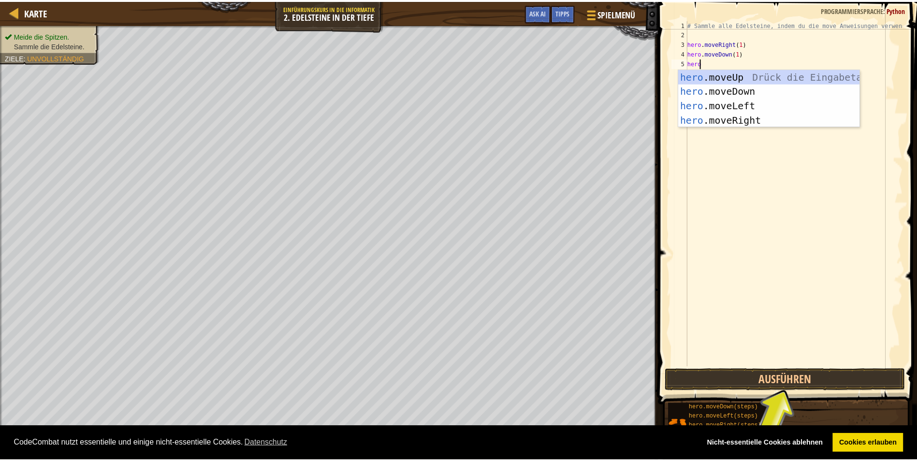
scroll to position [4, 0]
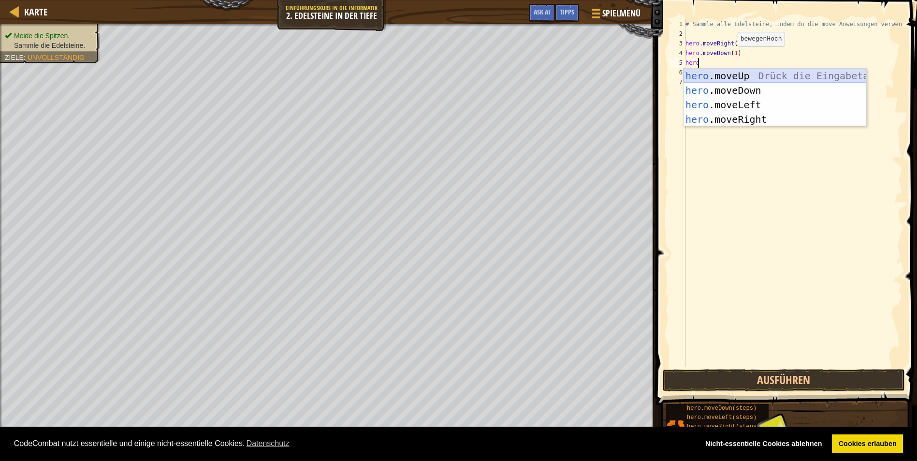
click at [729, 72] on div "hero .moveUp Drück die Eingabetaste hero .moveDown Drück die Eingabetaste hero …" at bounding box center [774, 112] width 183 height 87
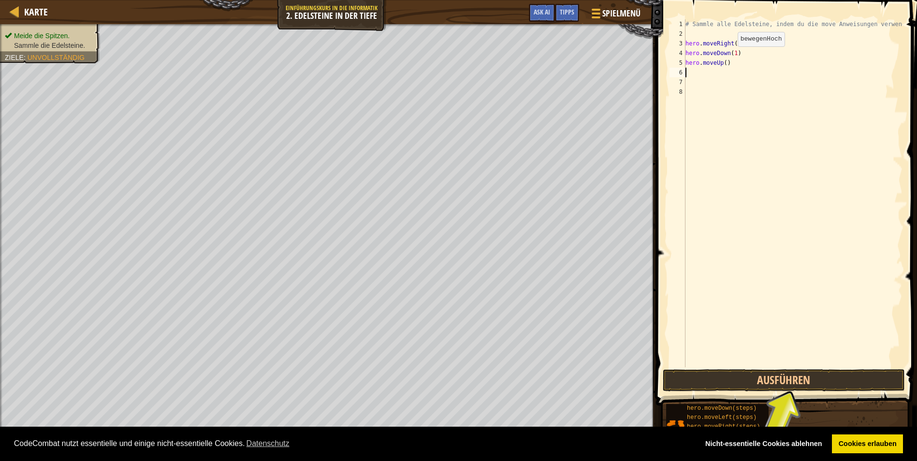
scroll to position [4, 0]
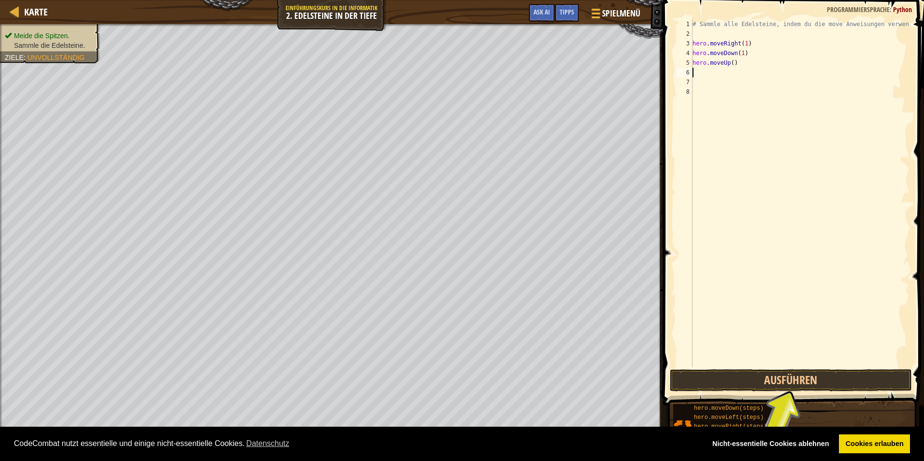
click at [725, 63] on div "# Sammle alle Edelsteine, indem du die move Anweisungen verwendest. hero . move…" at bounding box center [799, 202] width 219 height 367
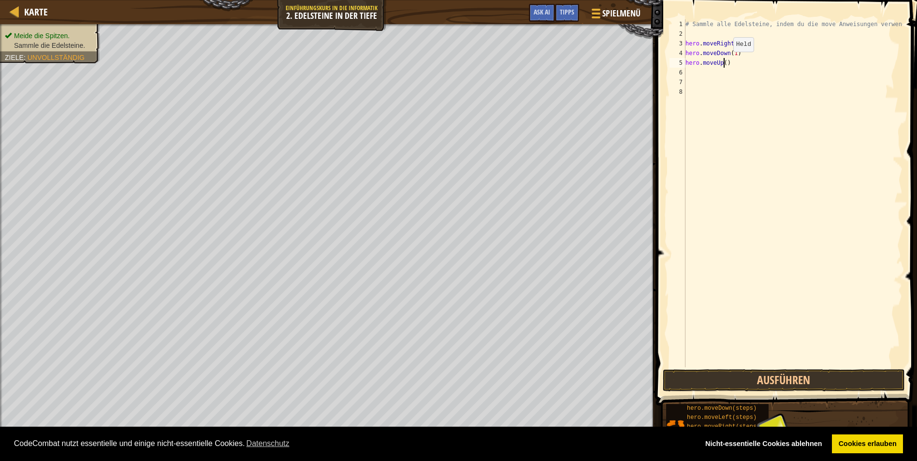
click at [725, 61] on div "# Sammle alle Edelsteine, indem du die move Anweisungen verwendest. hero . move…" at bounding box center [792, 202] width 219 height 367
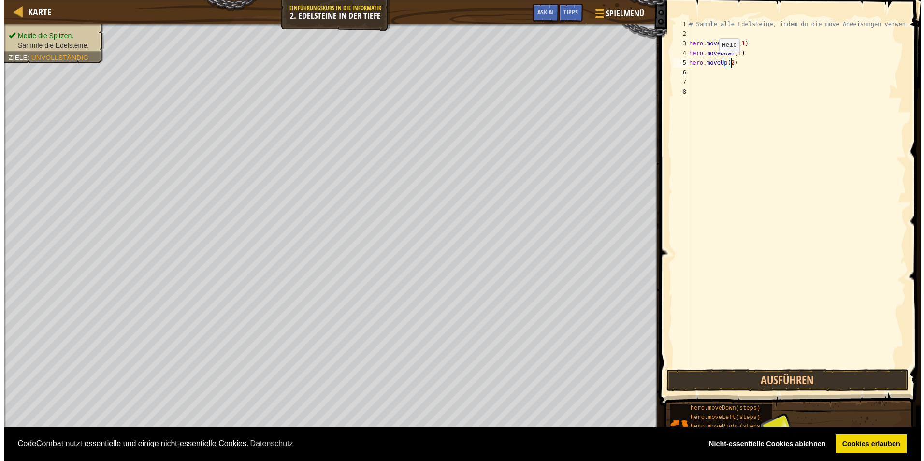
scroll to position [4, 3]
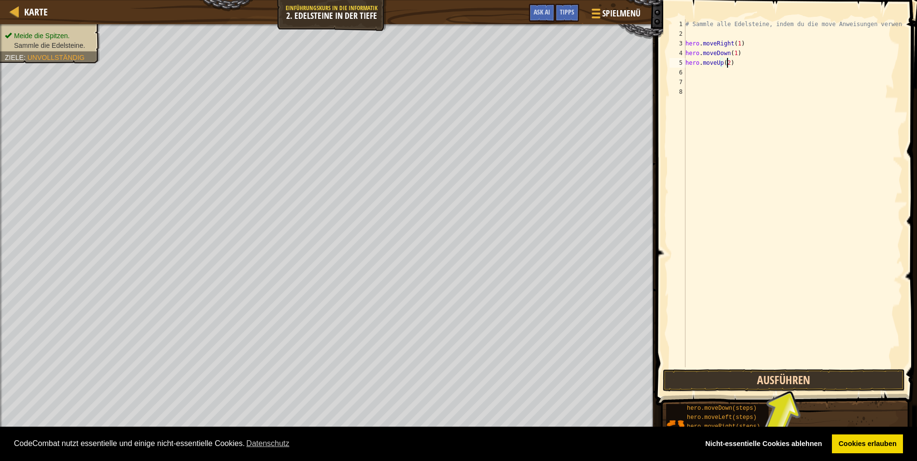
type textarea "hero.moveUp(2)"
click at [705, 380] on button "Ausführen" at bounding box center [783, 380] width 242 height 22
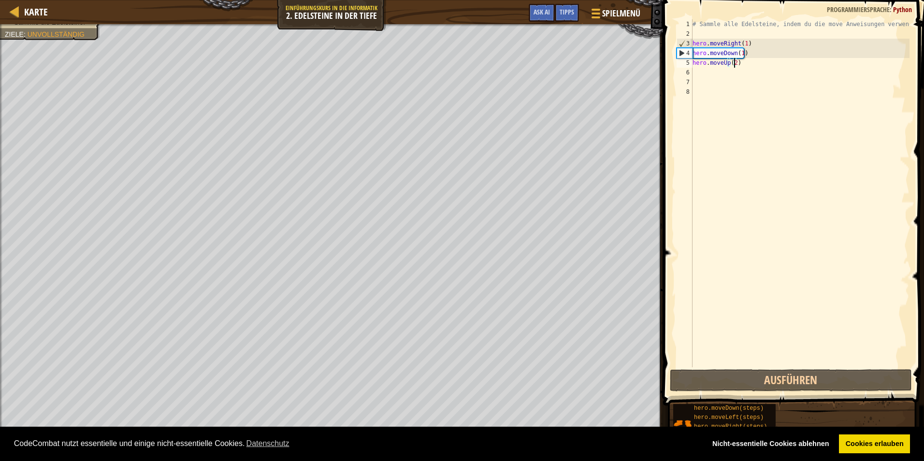
click at [728, 70] on div "# Sammle alle Edelsteine, indem du die move Anweisungen verwendest. hero . move…" at bounding box center [799, 202] width 219 height 367
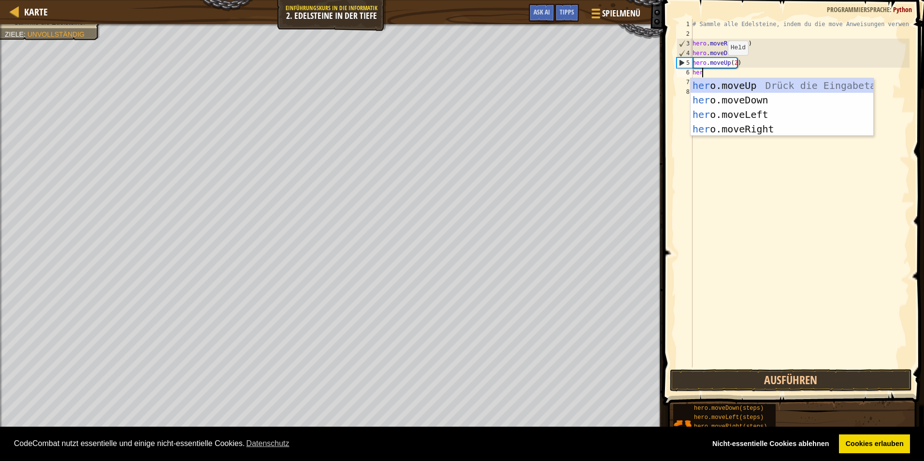
type textarea "hero"
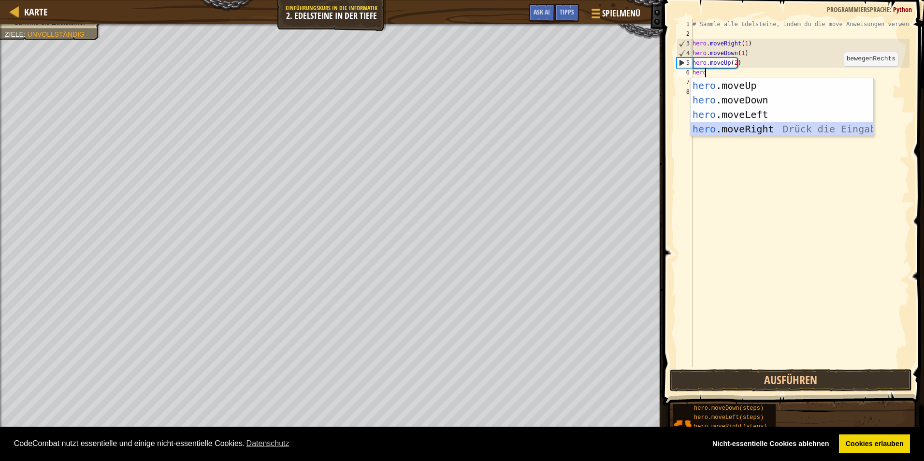
click at [787, 129] on div "hero .moveUp Drück die Eingabetaste hero .moveDown Drück die Eingabetaste hero …" at bounding box center [781, 121] width 183 height 87
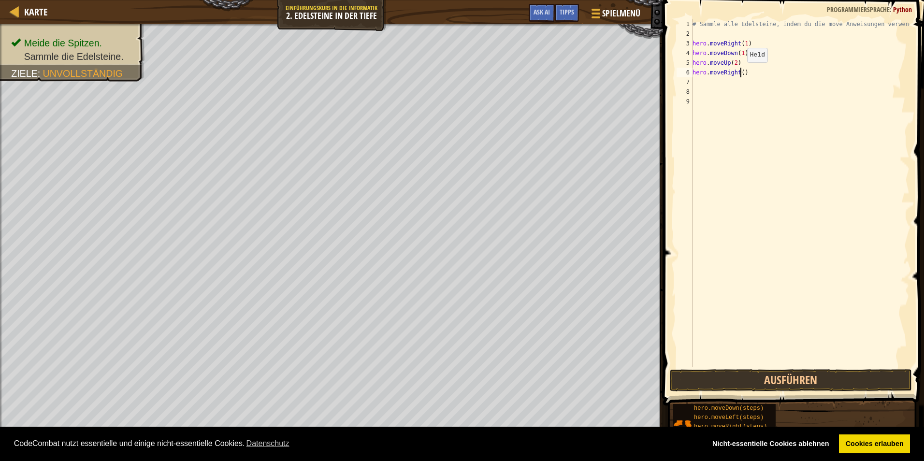
click at [739, 72] on div "# Sammle alle Edelsteine, indem du die move Anweisungen verwendest. hero . move…" at bounding box center [799, 202] width 219 height 367
type textarea "hero.moveRight(1)"
click at [724, 86] on div "# Sammle alle Edelsteine, indem du die move Anweisungen verwendest. hero . move…" at bounding box center [799, 202] width 219 height 367
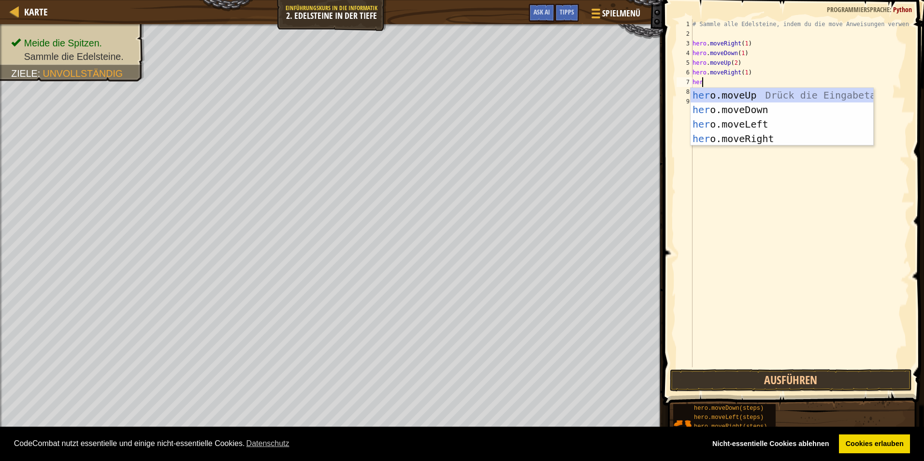
type textarea "hero"
click at [770, 105] on div "hero .moveUp Drück die Eingabetaste hero .moveDown Drück die Eingabetaste hero …" at bounding box center [781, 131] width 183 height 87
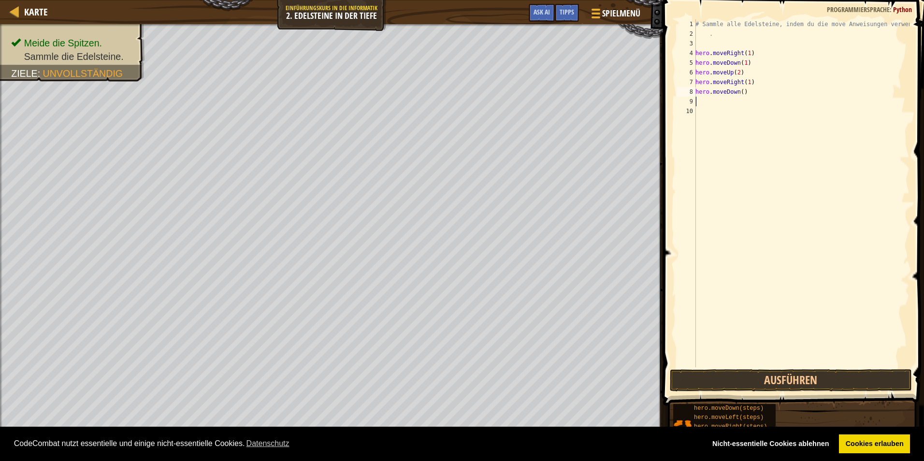
scroll to position [4, 0]
click at [740, 93] on div "# Sammle alle Edelsteine, indem du die move Anweisungen verwendest . hero . mov…" at bounding box center [801, 207] width 216 height 377
type textarea "hero.moveDown(1)"
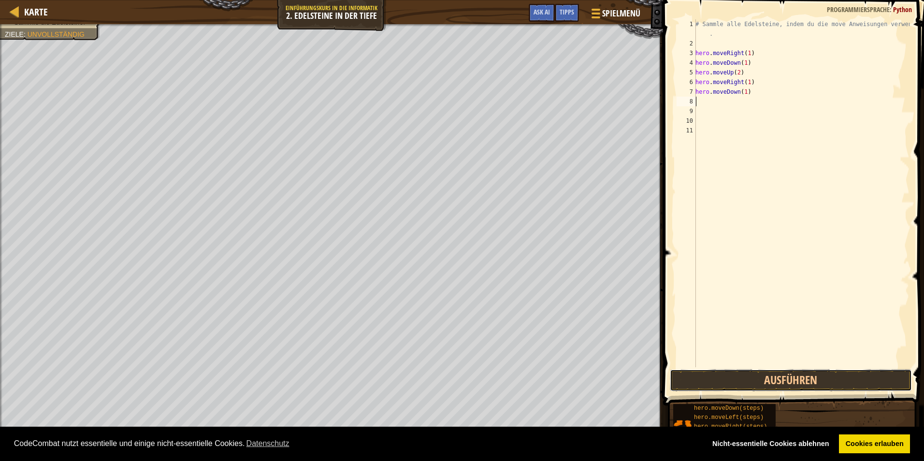
drag, startPoint x: 714, startPoint y: 380, endPoint x: 717, endPoint y: 331, distance: 49.9
click at [715, 378] on button "Ausführen" at bounding box center [791, 380] width 242 height 22
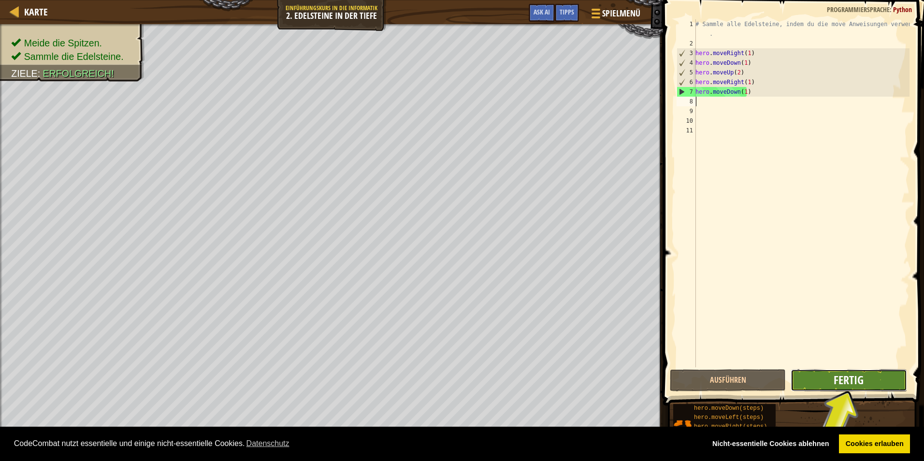
click at [847, 376] on span "Fertig" at bounding box center [849, 379] width 30 height 15
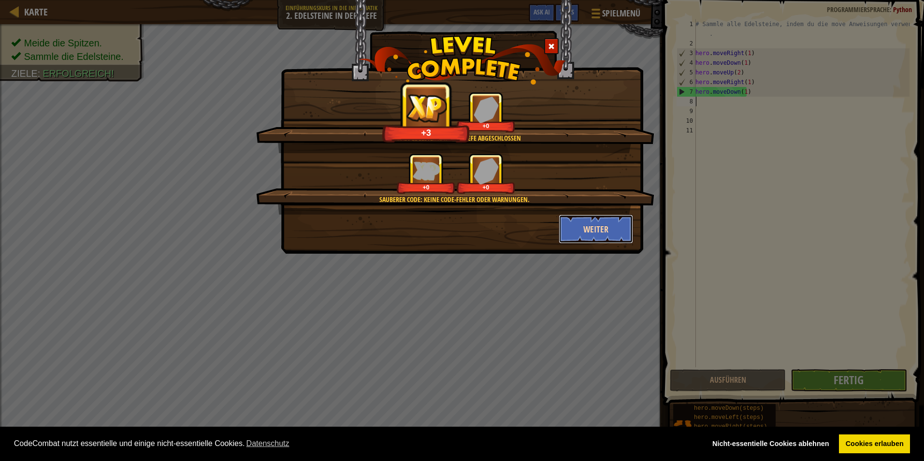
click at [589, 225] on button "Weiter" at bounding box center [596, 229] width 75 height 29
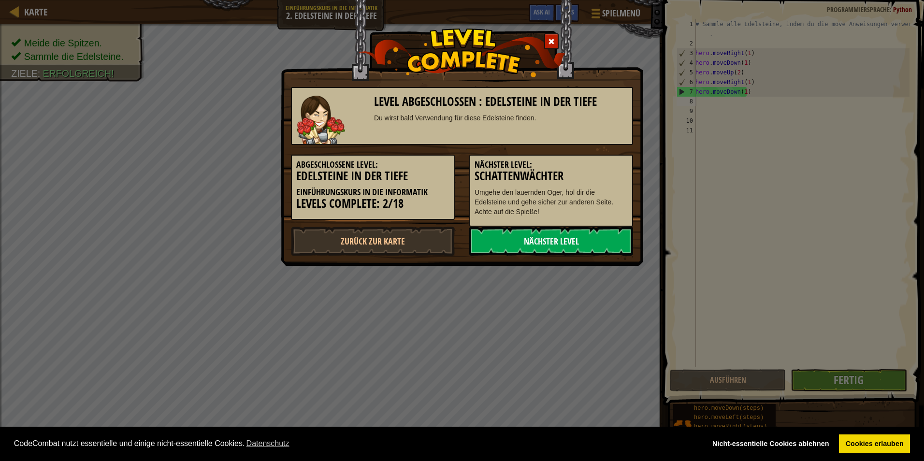
click at [572, 238] on link "Nächster Level" at bounding box center [551, 241] width 164 height 29
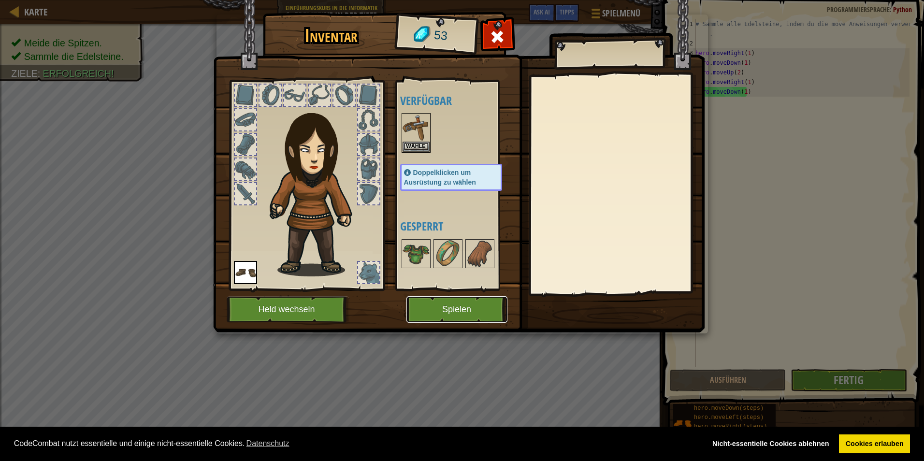
click at [470, 310] on button "Spielen" at bounding box center [456, 309] width 101 height 27
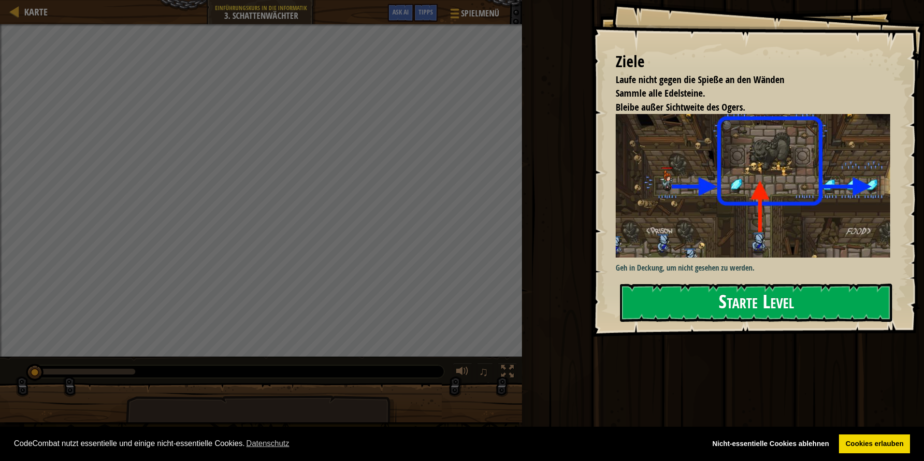
click at [760, 284] on button "Starte Level" at bounding box center [756, 303] width 272 height 38
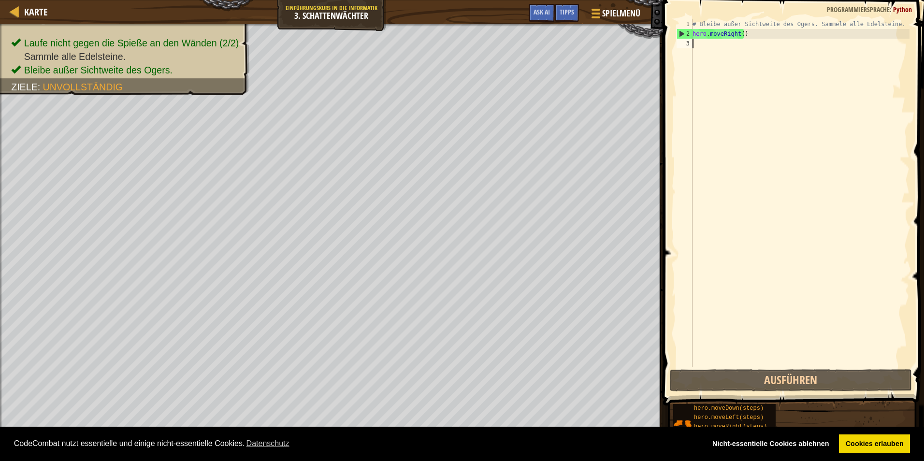
type textarea "h"
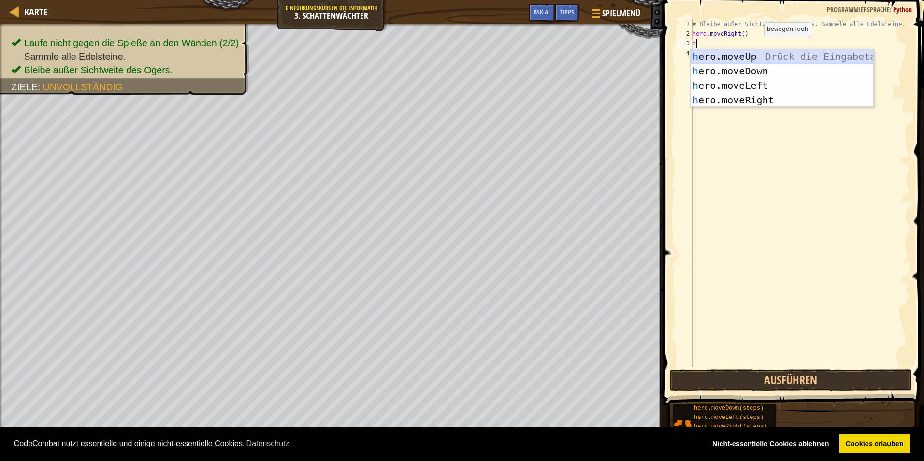
click at [738, 55] on div "h ero.moveUp Drück die Eingabetaste h ero.moveDown Drück die Eingabetaste h ero…" at bounding box center [781, 92] width 183 height 87
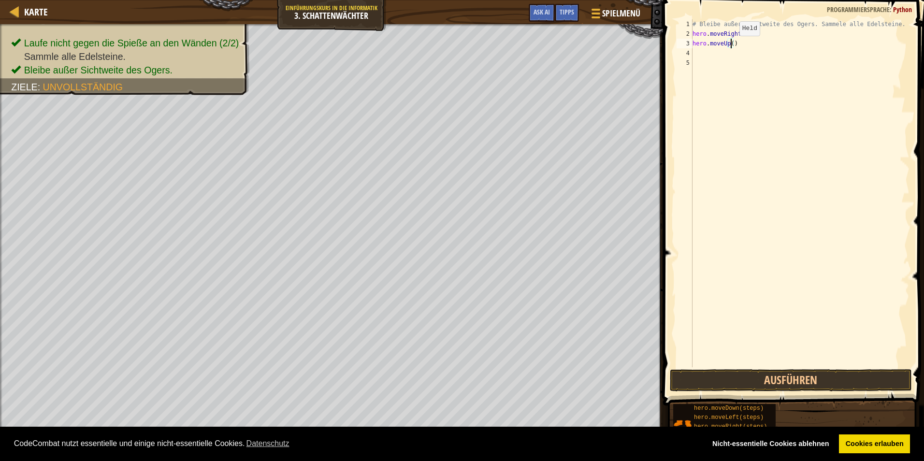
click at [731, 45] on div "# Bleibe außer Sichtweite des Ogers. Sammele alle Edelsteine. hero . moveRight …" at bounding box center [799, 202] width 219 height 367
type textarea "hero.moveUp(1)"
click at [828, 376] on button "Ausführen" at bounding box center [791, 380] width 242 height 22
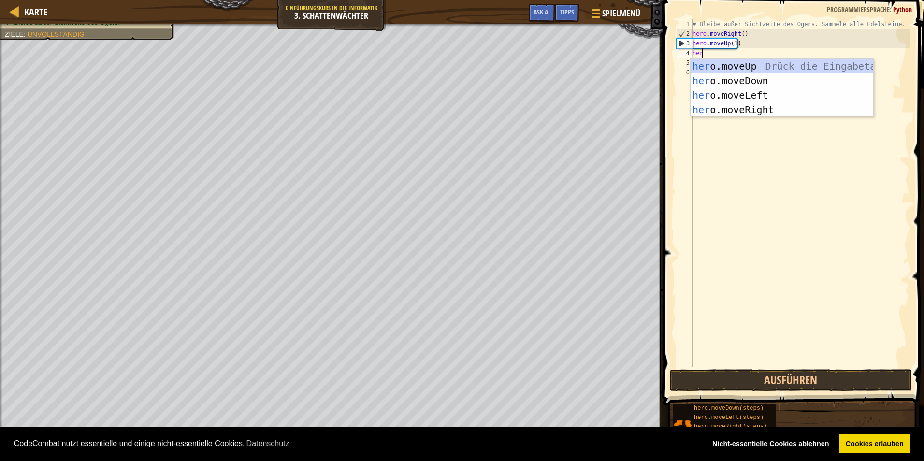
type textarea "hero"
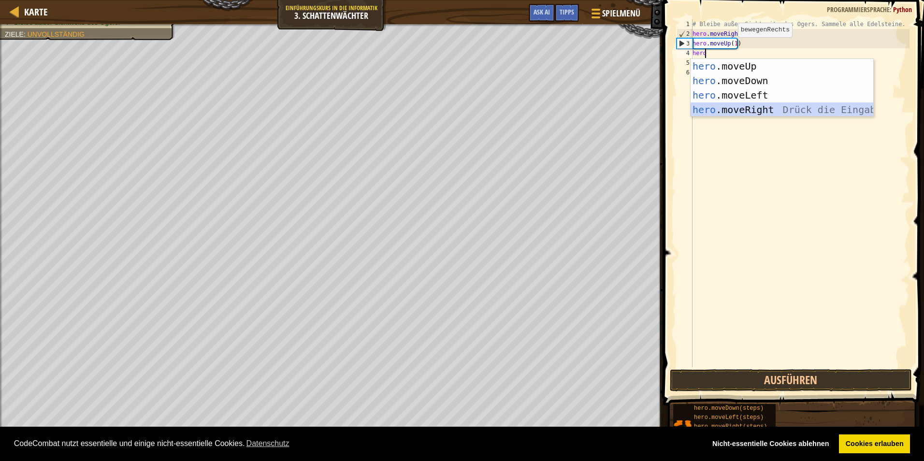
click at [757, 110] on div "hero .moveUp Drück die Eingabetaste hero .moveDown Drück die Eingabetaste hero …" at bounding box center [781, 102] width 183 height 87
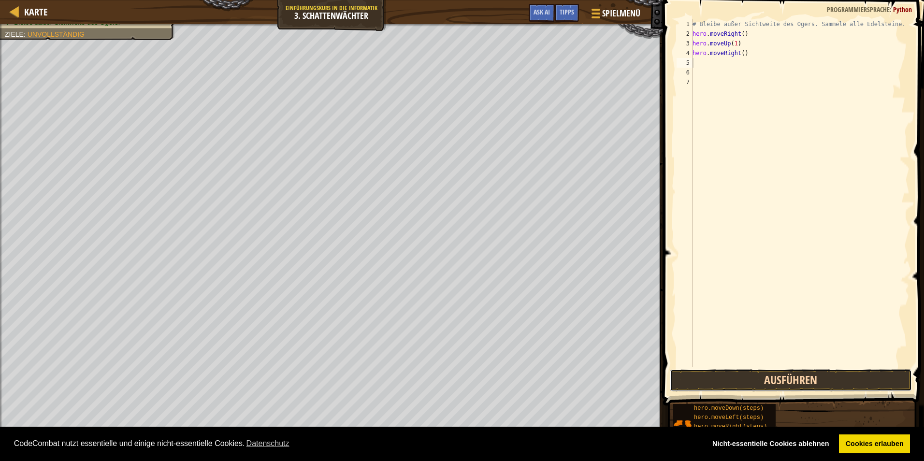
click at [781, 374] on button "Ausführen" at bounding box center [791, 380] width 242 height 22
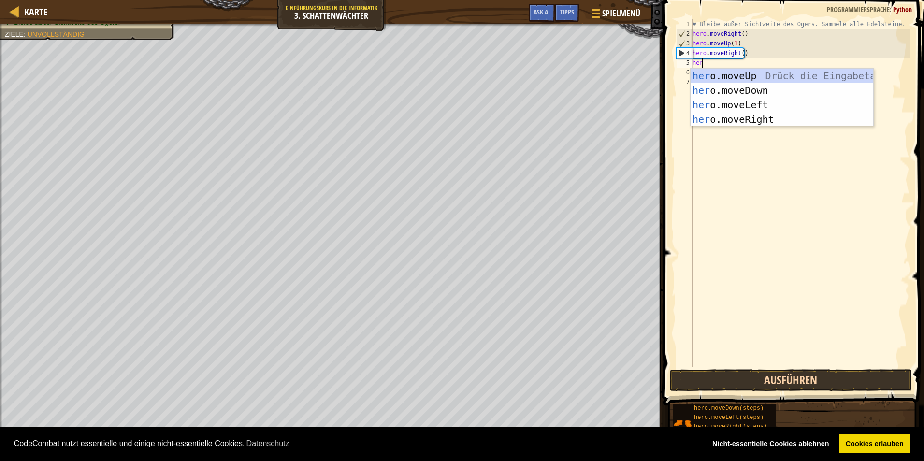
type textarea "hero"
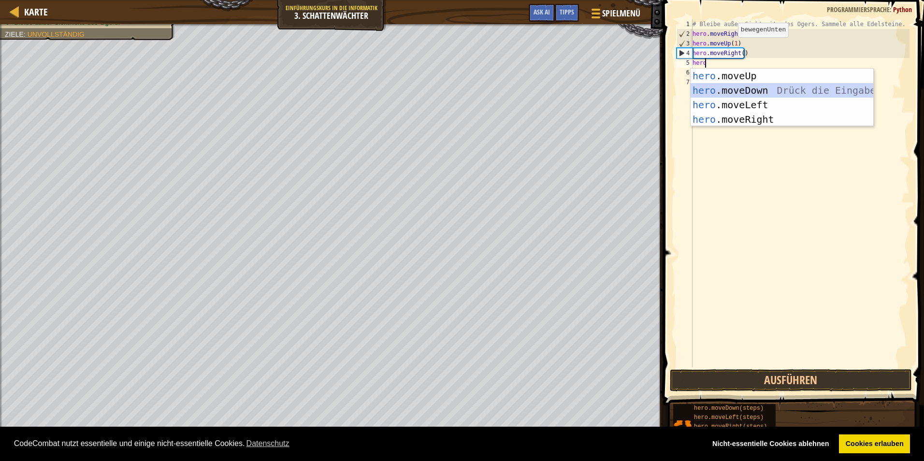
click at [733, 88] on div "hero .moveUp Drück die Eingabetaste hero .moveDown Drück die Eingabetaste hero …" at bounding box center [781, 112] width 183 height 87
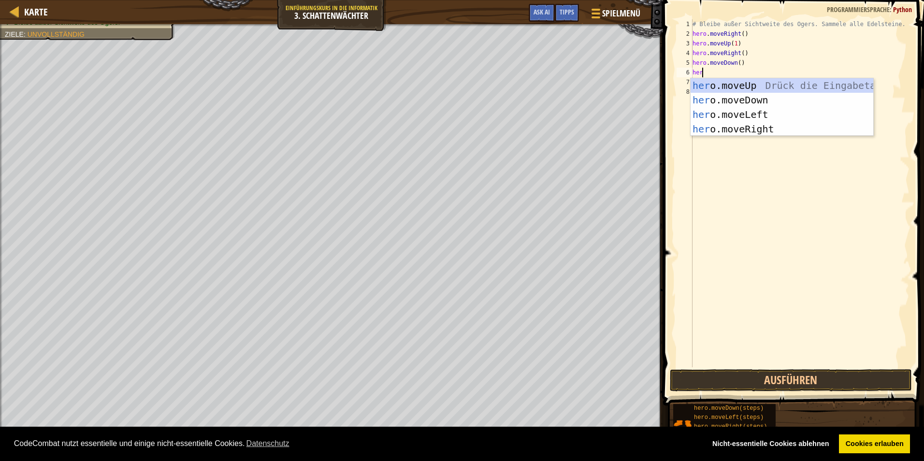
type textarea "hero"
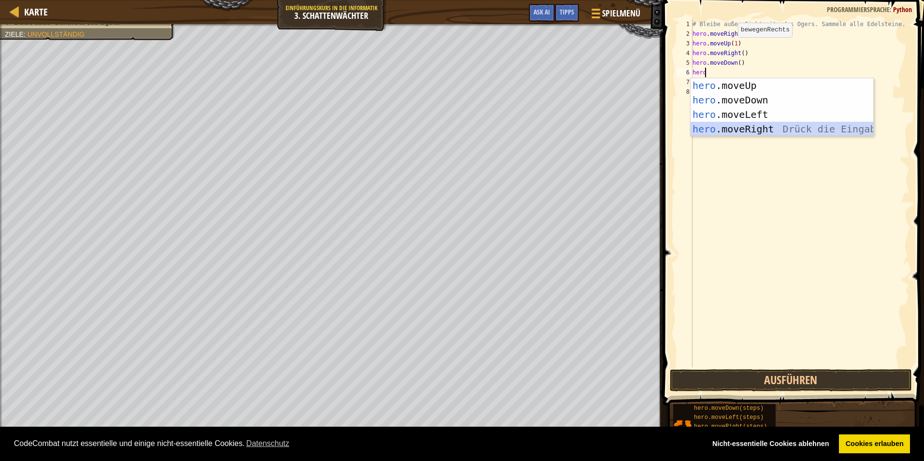
click at [750, 129] on div "hero .moveUp Drück die Eingabetaste hero .moveDown Drück die Eingabetaste hero …" at bounding box center [781, 121] width 183 height 87
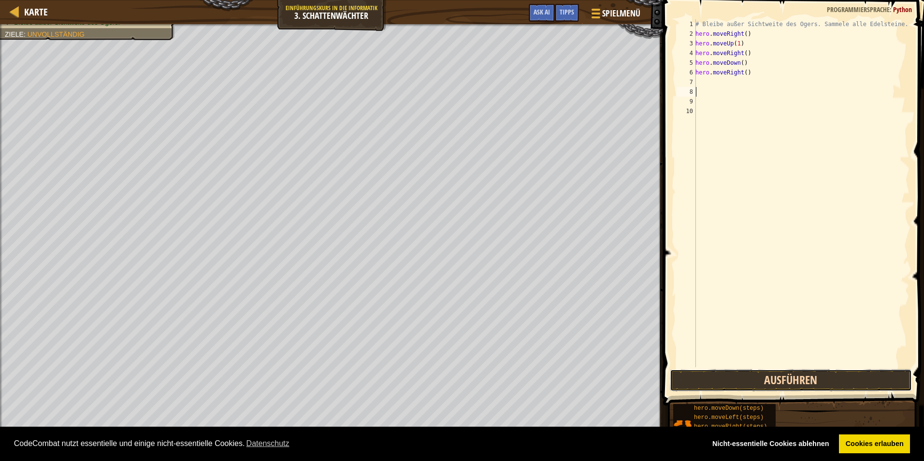
click at [795, 373] on button "Ausführen" at bounding box center [791, 380] width 242 height 22
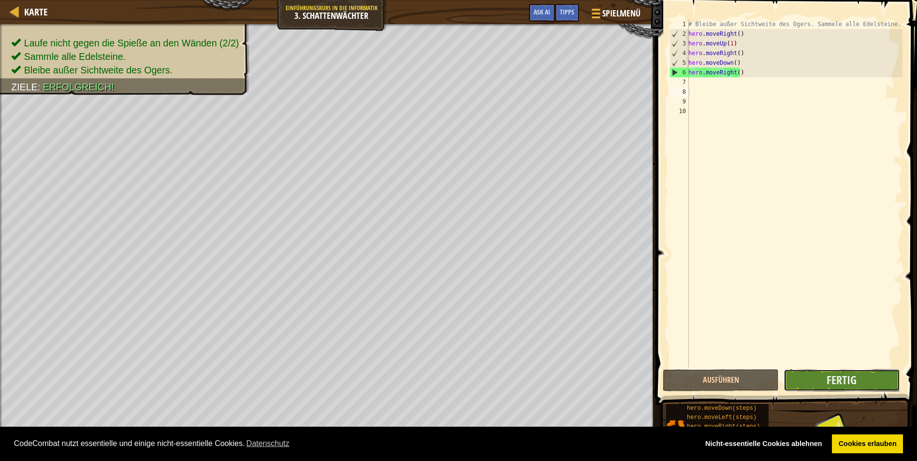
click at [873, 377] on button "Fertig" at bounding box center [841, 380] width 116 height 22
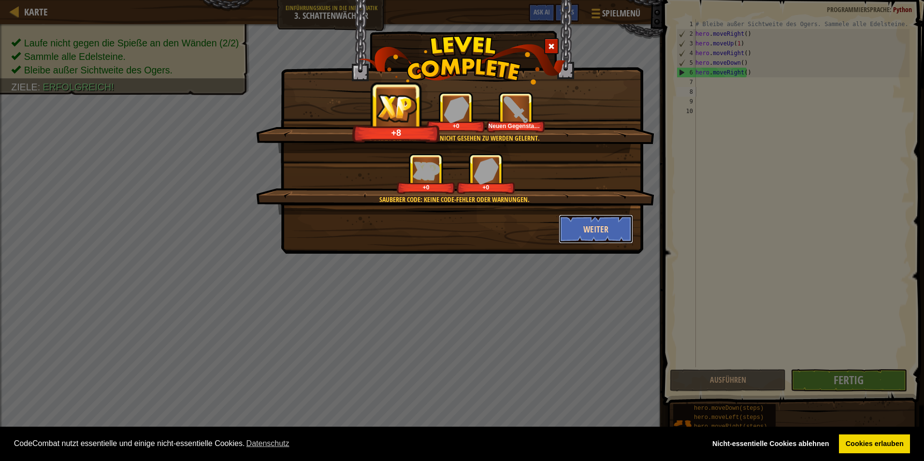
click at [615, 222] on button "Weiter" at bounding box center [596, 229] width 75 height 29
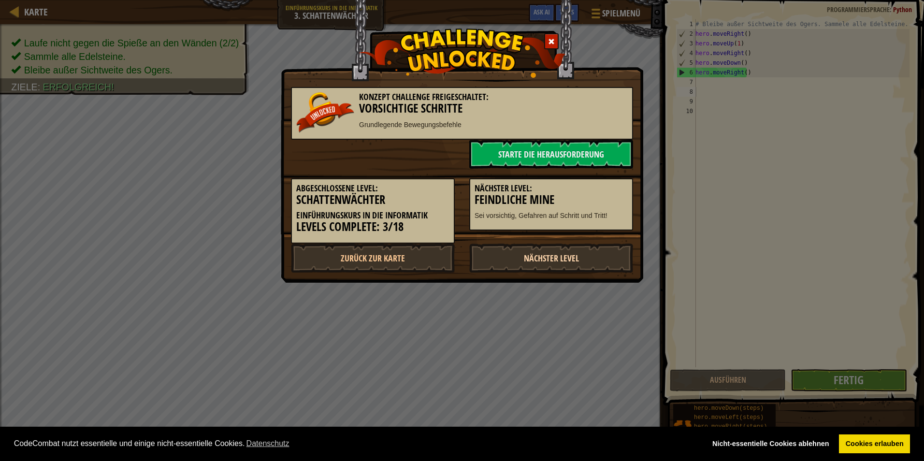
click at [563, 256] on link "Nächster Level" at bounding box center [551, 258] width 164 height 29
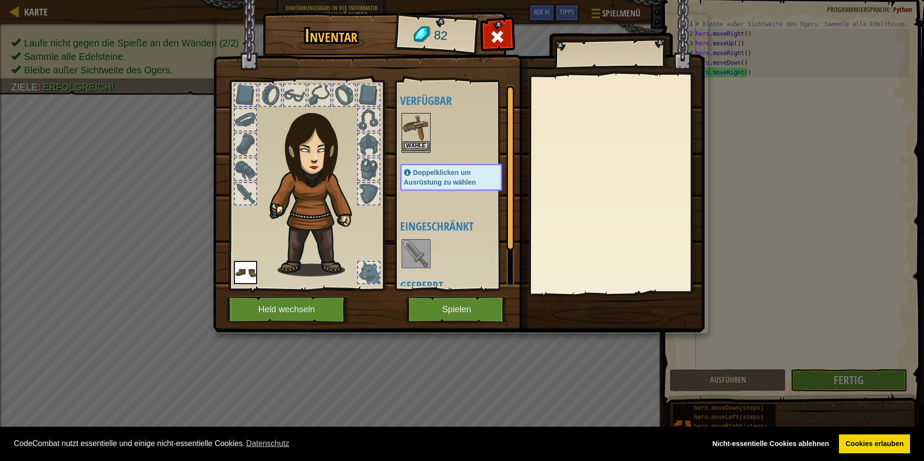
click at [420, 137] on img at bounding box center [415, 127] width 27 height 27
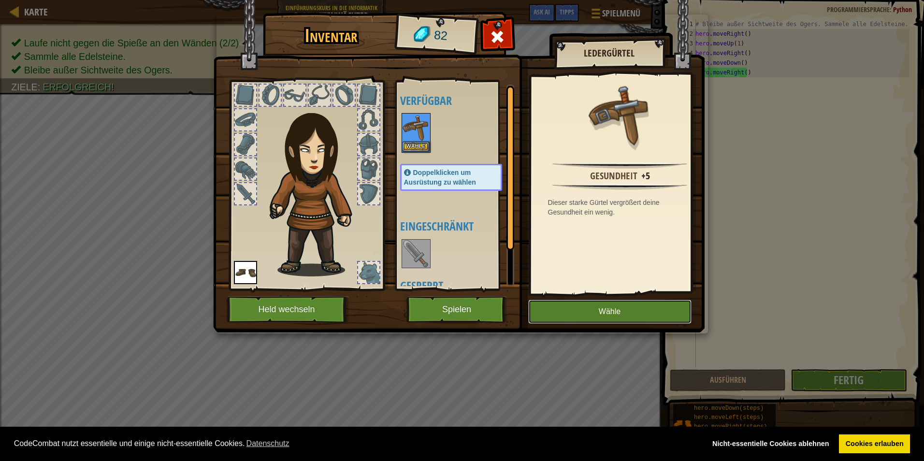
click at [601, 307] on button "Wähle" at bounding box center [609, 312] width 163 height 24
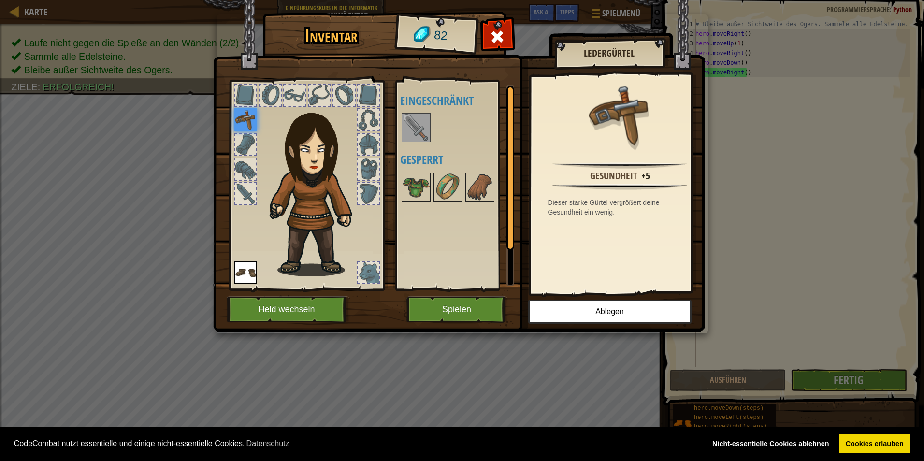
click at [251, 151] on div at bounding box center [245, 144] width 21 height 21
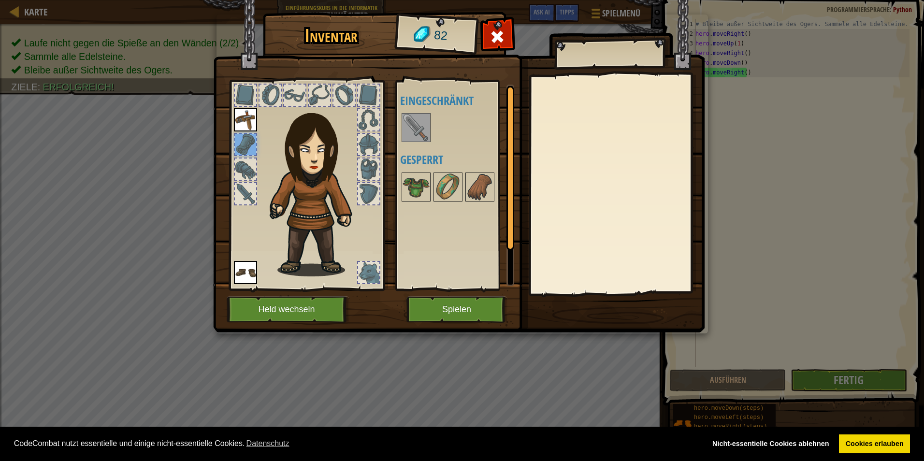
click at [249, 147] on div at bounding box center [245, 144] width 21 height 21
click at [416, 158] on h4 "Gesperrt" at bounding box center [460, 159] width 121 height 13
click at [249, 99] on div at bounding box center [245, 95] width 21 height 21
drag, startPoint x: 245, startPoint y: 181, endPoint x: 251, endPoint y: 183, distance: 6.6
click at [245, 183] on div at bounding box center [306, 182] width 159 height 217
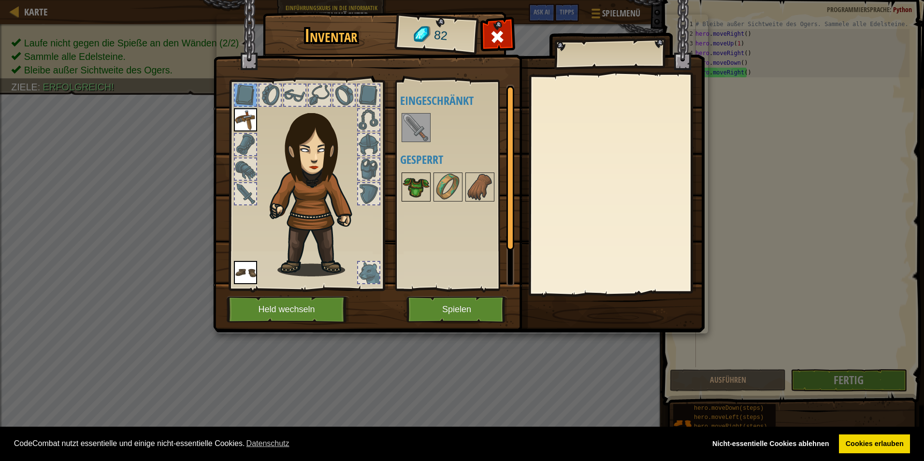
click at [408, 184] on img at bounding box center [415, 186] width 27 height 27
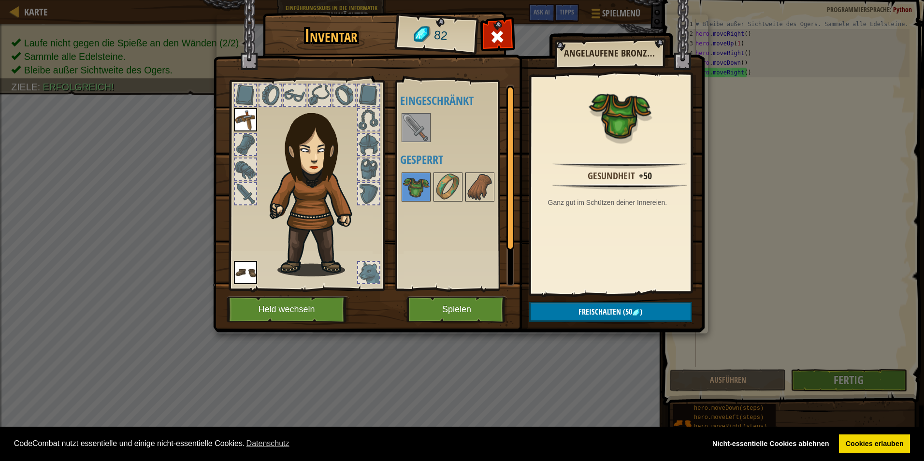
click at [431, 190] on div at bounding box center [460, 187] width 121 height 32
click at [439, 188] on img at bounding box center [447, 186] width 27 height 27
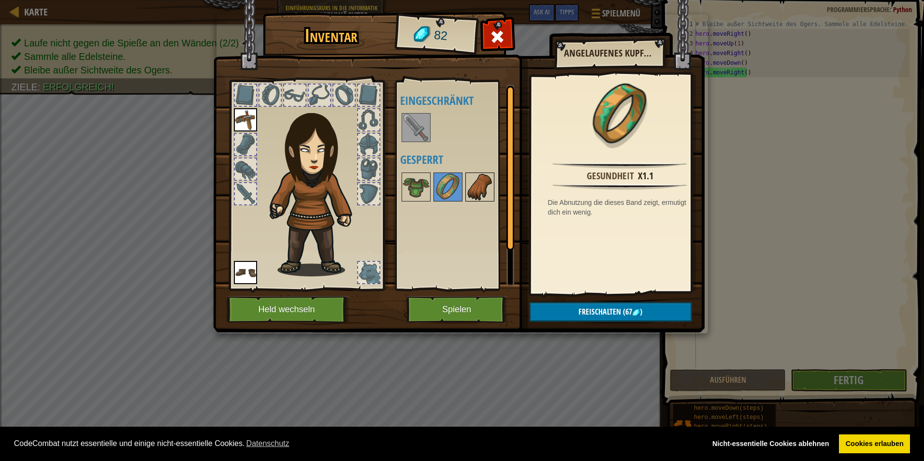
click at [478, 187] on img at bounding box center [479, 186] width 27 height 27
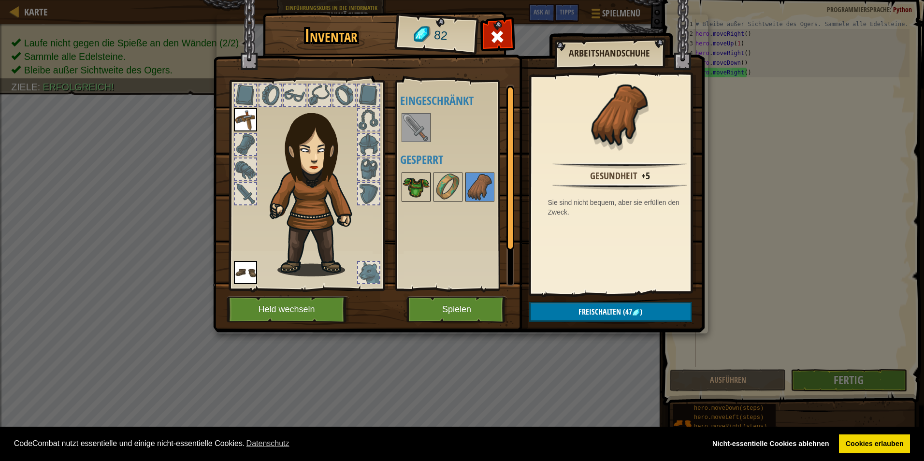
click at [411, 185] on img at bounding box center [415, 186] width 27 height 27
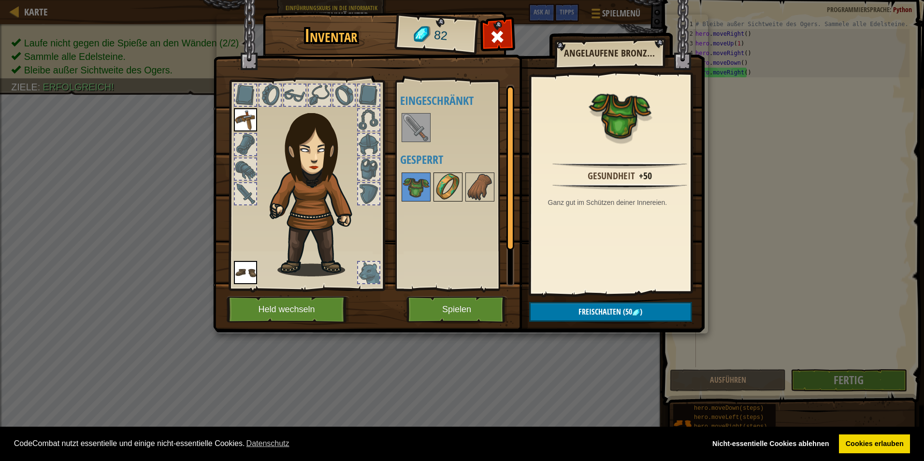
click at [451, 183] on img at bounding box center [447, 186] width 27 height 27
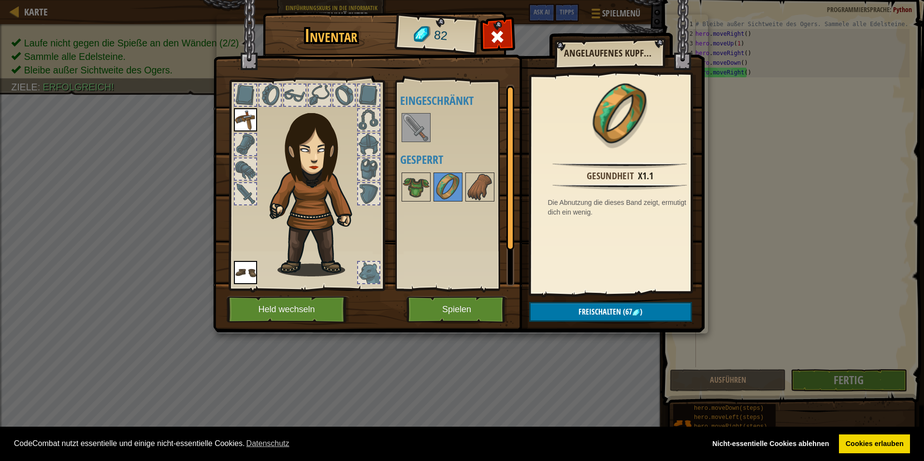
click at [368, 274] on div at bounding box center [368, 272] width 21 height 21
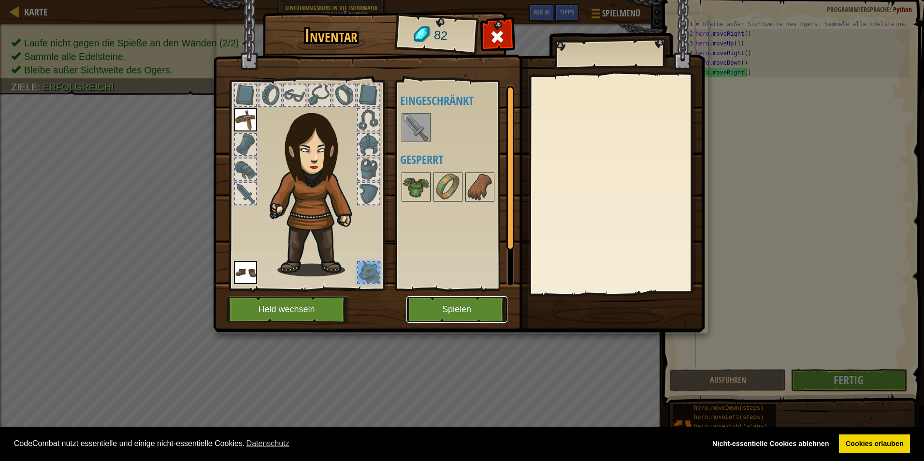
click at [447, 302] on button "Spielen" at bounding box center [456, 309] width 101 height 27
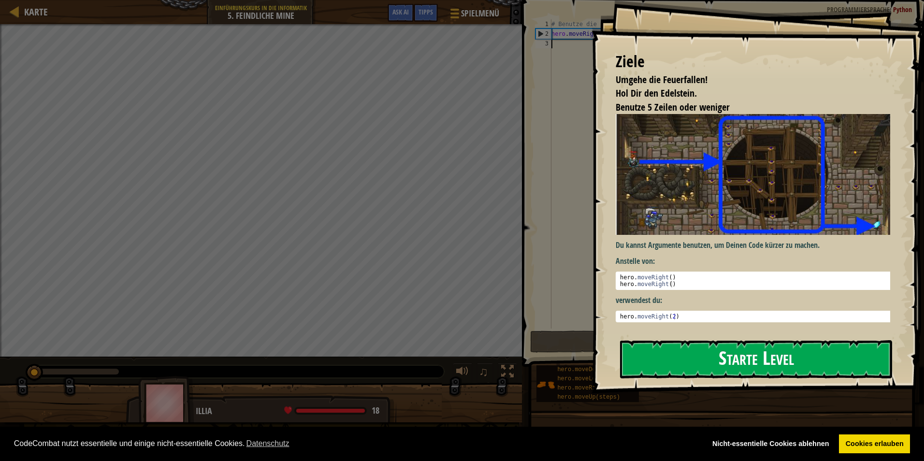
click at [677, 360] on button "Starte Level" at bounding box center [756, 359] width 272 height 38
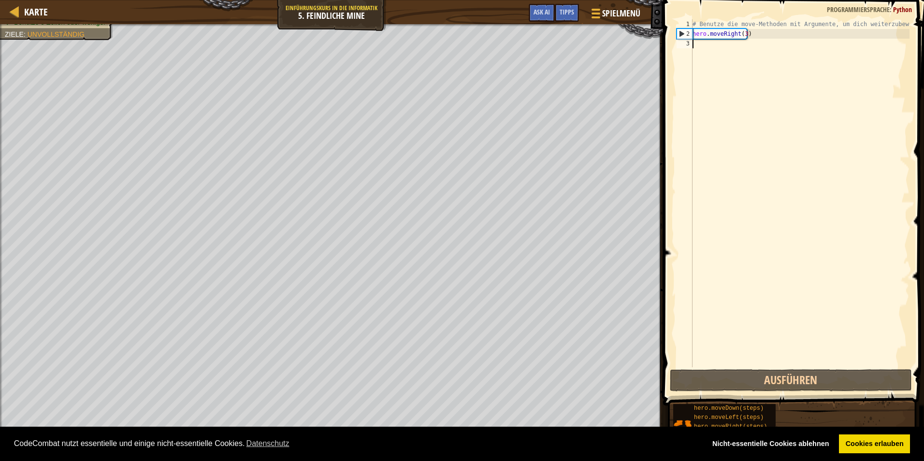
scroll to position [4, 0]
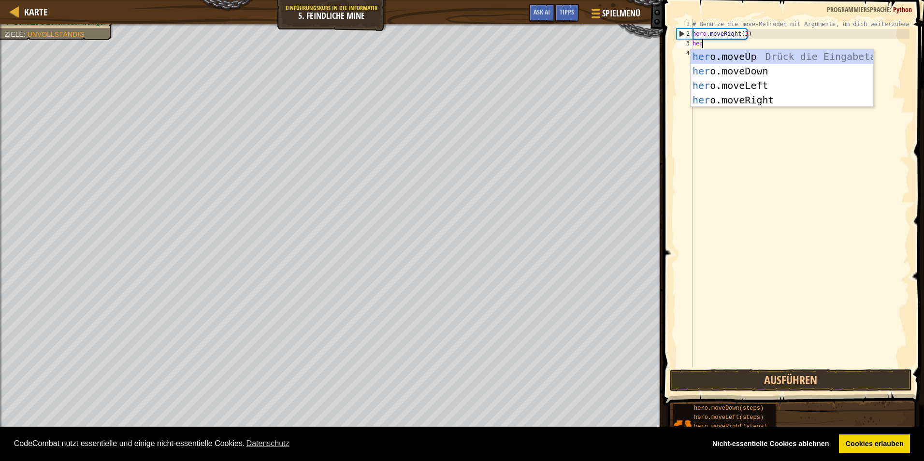
type textarea "hero"
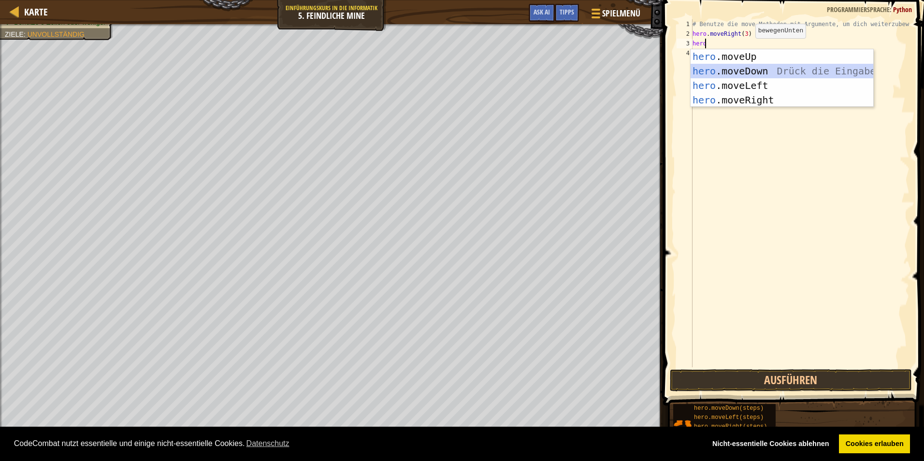
drag, startPoint x: 759, startPoint y: 68, endPoint x: 766, endPoint y: 101, distance: 34.2
click at [759, 68] on div "hero .moveUp Drück die Eingabetaste hero .moveDown Drück die Eingabetaste hero …" at bounding box center [781, 92] width 183 height 87
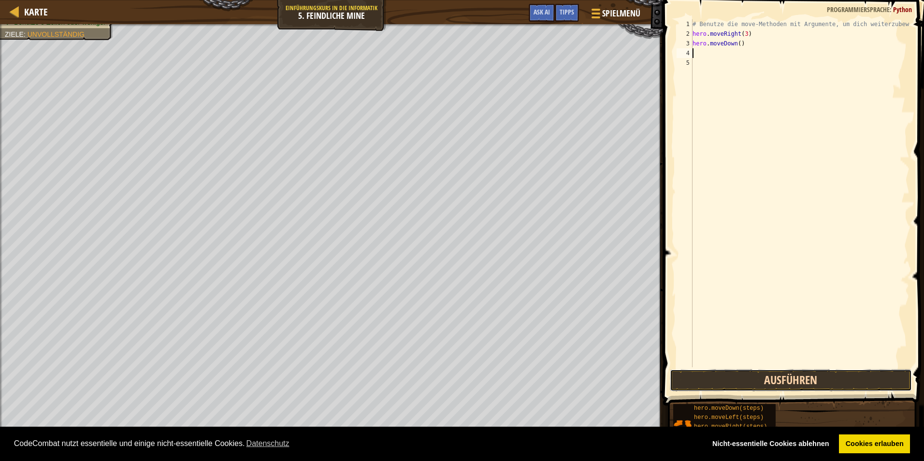
click at [781, 385] on button "Ausführen" at bounding box center [791, 380] width 242 height 22
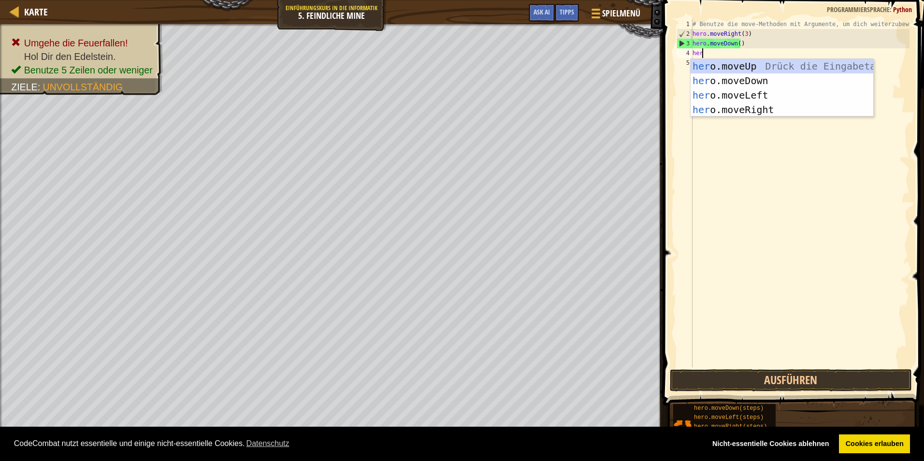
type textarea "hero"
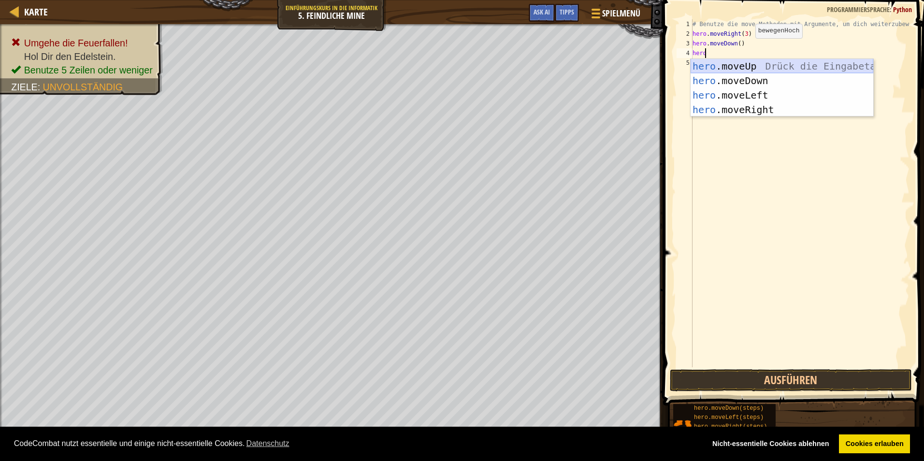
click at [751, 64] on div "hero .moveUp Drück die Eingabetaste hero .moveDown Drück die Eingabetaste hero …" at bounding box center [781, 102] width 183 height 87
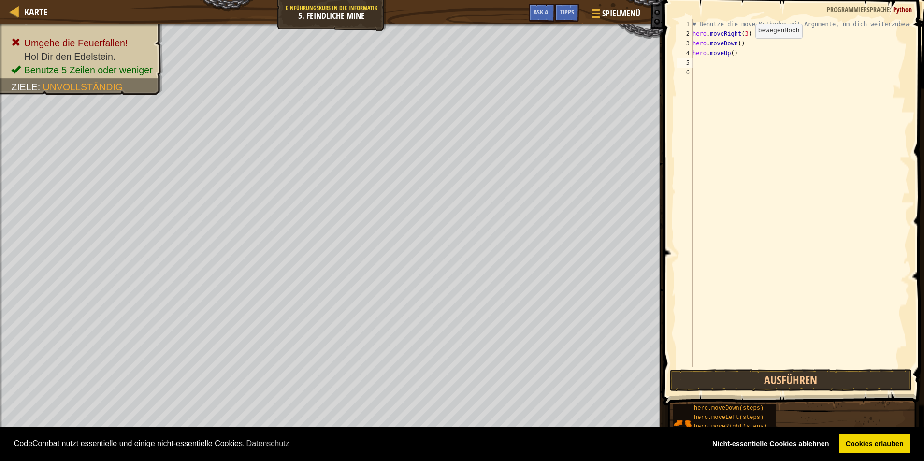
scroll to position [4, 0]
click at [816, 384] on button "Ausführen" at bounding box center [791, 380] width 242 height 22
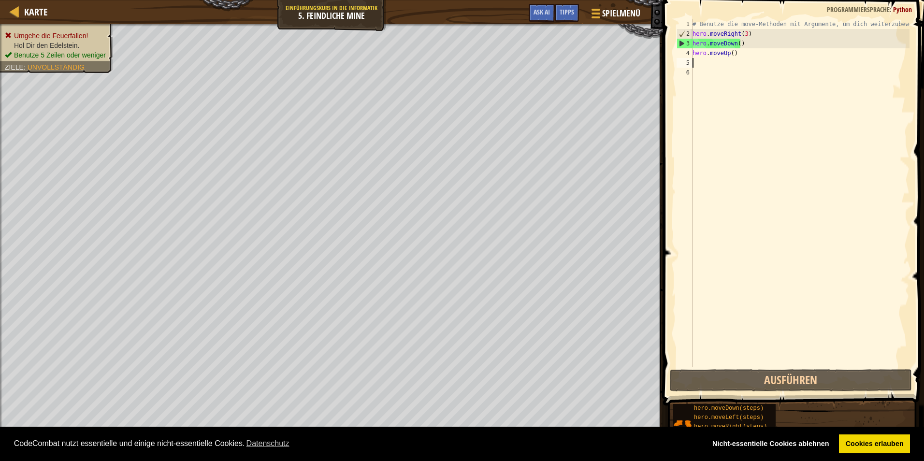
click at [64, 32] on span "Umgehe die Feuerfallen!" at bounding box center [51, 36] width 74 height 8
click at [65, 34] on span "Umgehe die Feuerfallen!" at bounding box center [51, 36] width 74 height 8
click at [13, 29] on div "Umgehe die Feuerfallen! Hol Dir den [PERSON_NAME]. Benutze 5 Zeilen oder wenige…" at bounding box center [51, 45] width 124 height 55
click at [8, 31] on li "Umgehe die Feuerfallen!" at bounding box center [55, 36] width 101 height 10
click at [8, 32] on icon at bounding box center [8, 35] width 7 height 7
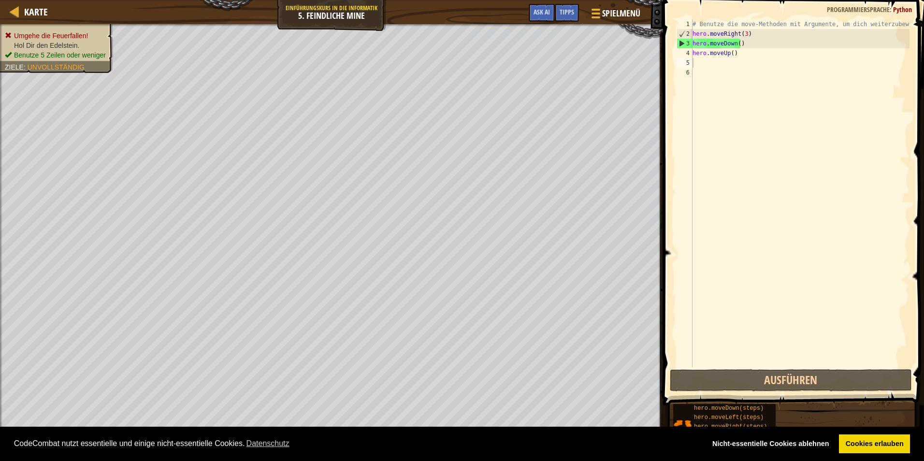
click at [14, 49] on li "Hol Dir den Edelstein." at bounding box center [55, 46] width 101 height 10
click at [36, 62] on div "Ziele : Unvollständig" at bounding box center [45, 67] width 80 height 10
click at [139, 51] on div "Umgehe die Feuerfallen! Hol Dir den [PERSON_NAME]. Benutze 5 Zeilen oder wenige…" at bounding box center [331, 235] width 663 height 422
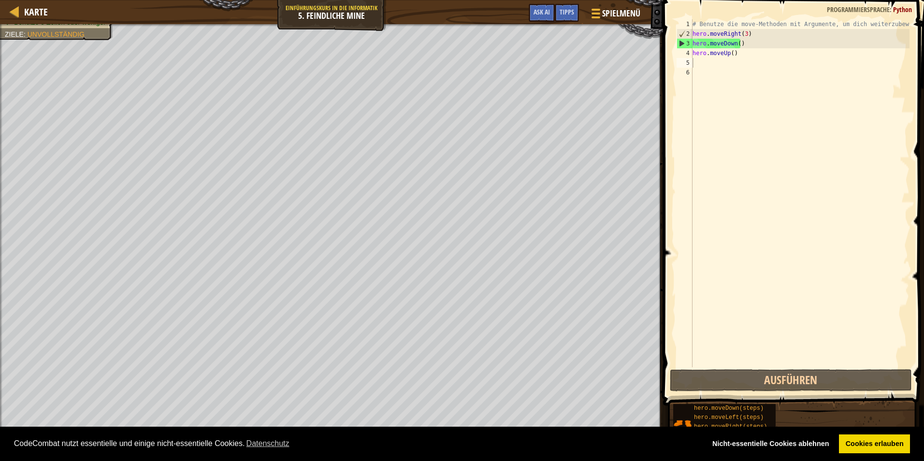
click at [736, 63] on div "# Benutze die move-Methoden mit Argumente, um dich weiterzubewegen hero . moveR…" at bounding box center [799, 202] width 219 height 367
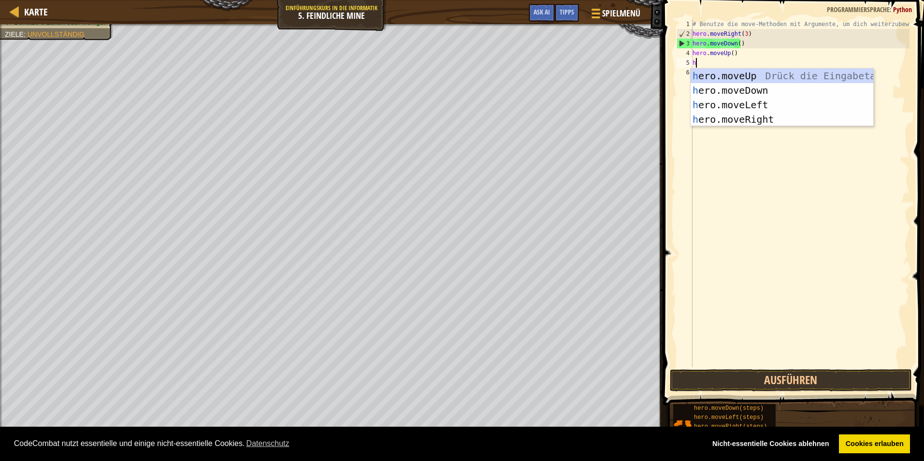
type textarea "her"
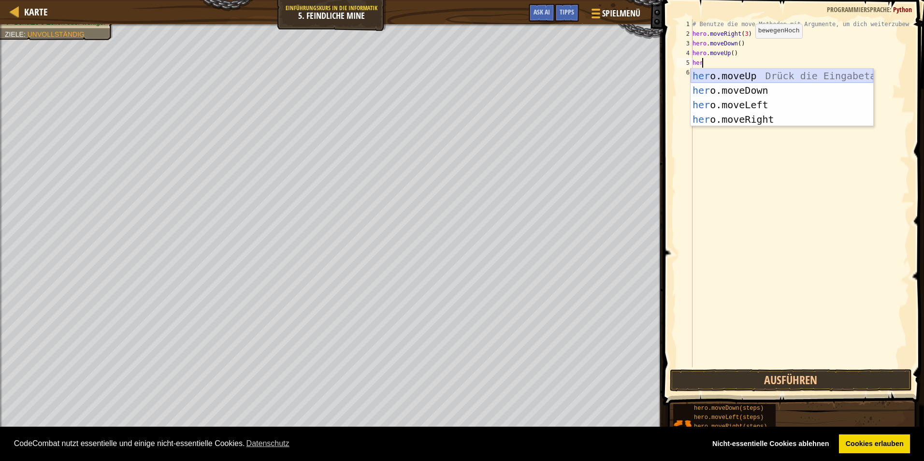
click at [749, 74] on div "her o.moveUp Drück die Eingabetaste her o.moveDown Drück die Eingabetaste her o…" at bounding box center [781, 112] width 183 height 87
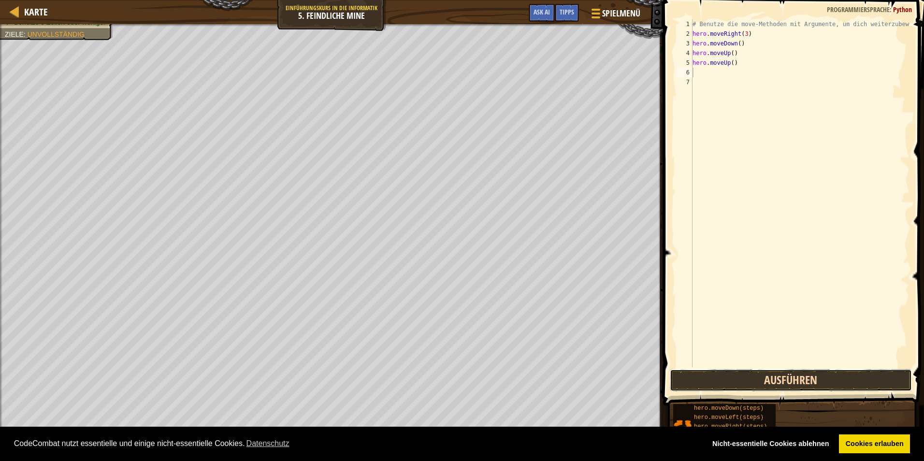
click at [807, 383] on button "Ausführen" at bounding box center [791, 380] width 242 height 22
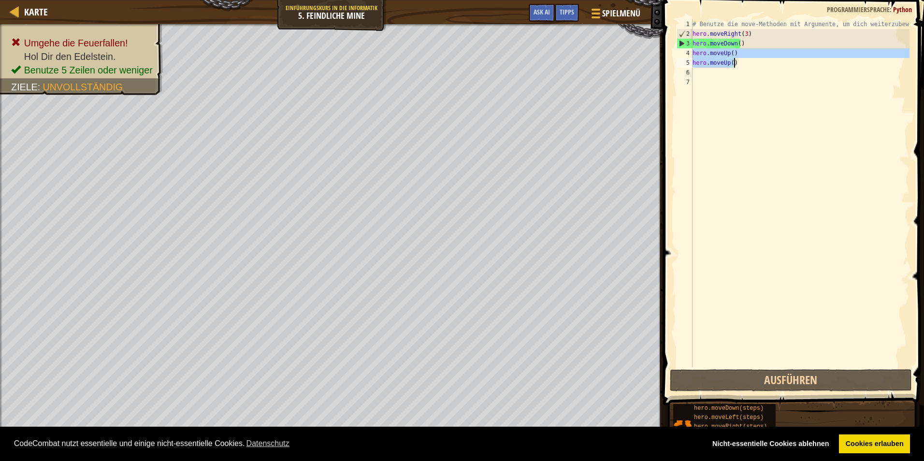
drag, startPoint x: 694, startPoint y: 55, endPoint x: 743, endPoint y: 67, distance: 50.9
click at [743, 67] on div "# Benutze die move-Methoden mit Argumente, um dich weiterzubewegen hero . moveR…" at bounding box center [799, 202] width 219 height 367
type textarea "hero.moveUp() hero.moveUp()"
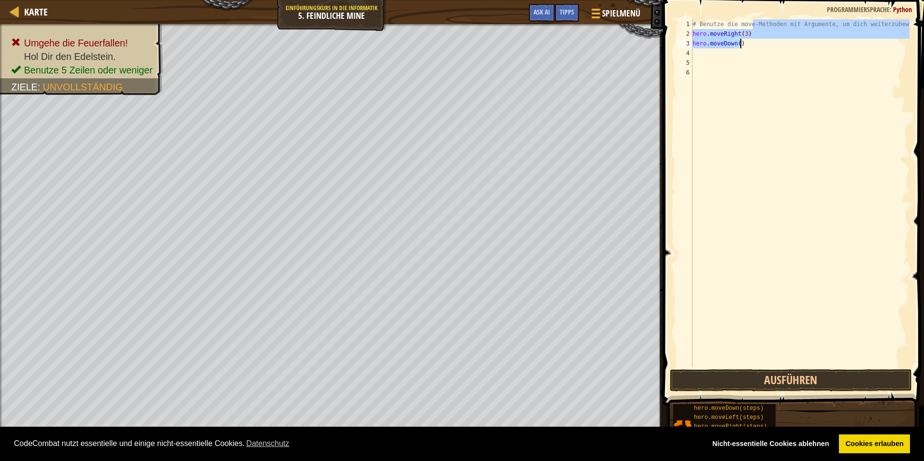
drag, startPoint x: 752, startPoint y: 29, endPoint x: 751, endPoint y: 40, distance: 11.2
click at [751, 40] on div "# Benutze die move-Methoden mit Argumente, um dich weiterzubewegen hero . moveR…" at bounding box center [799, 202] width 219 height 367
click at [751, 41] on div "# Benutze die move-Methoden mit Argumente, um dich weiterzubewegen hero . moveR…" at bounding box center [799, 193] width 219 height 348
type textarea "hero.moveDown()"
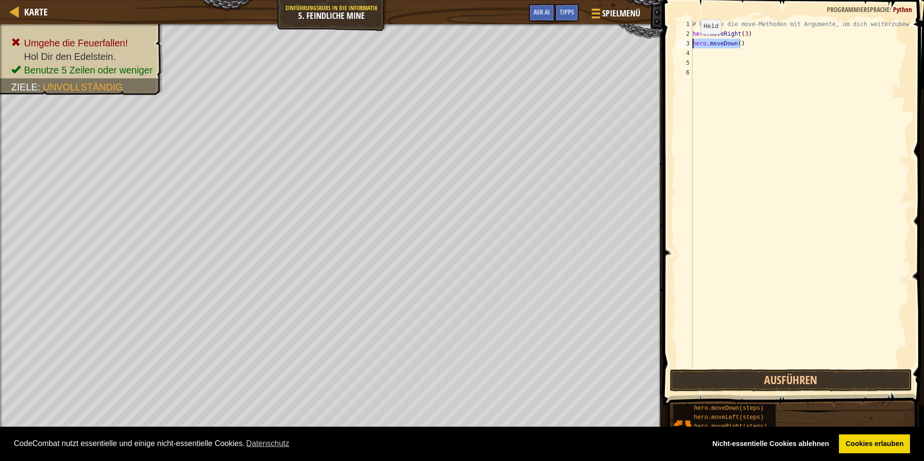
drag, startPoint x: 748, startPoint y: 41, endPoint x: 680, endPoint y: 47, distance: 68.9
click at [680, 47] on div "hero.moveDown() 1 2 3 4 5 6 # Benutze die move-Methoden mit Argumente, um dich …" at bounding box center [792, 193] width 235 height 348
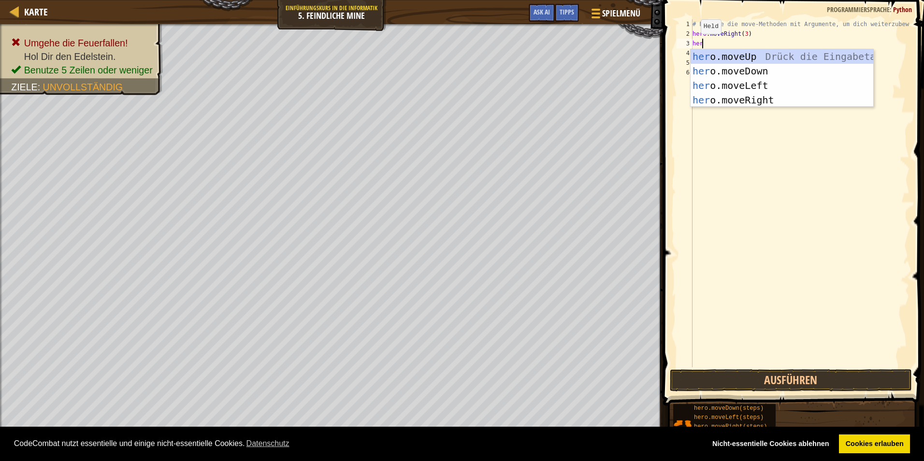
type textarea "hero"
click at [709, 56] on div "hero .moveUp Drück die Eingabetaste hero .moveDown Drück die Eingabetaste hero …" at bounding box center [781, 92] width 183 height 87
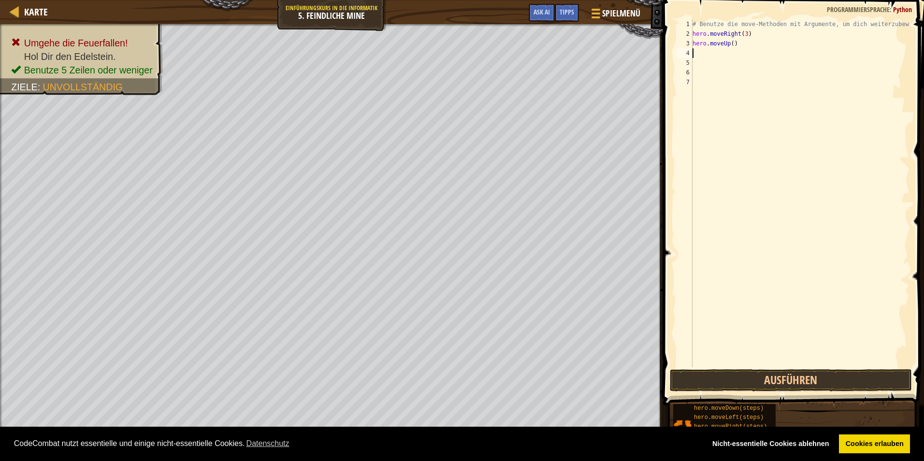
scroll to position [4, 0]
click at [719, 375] on button "Ausführen" at bounding box center [791, 380] width 242 height 22
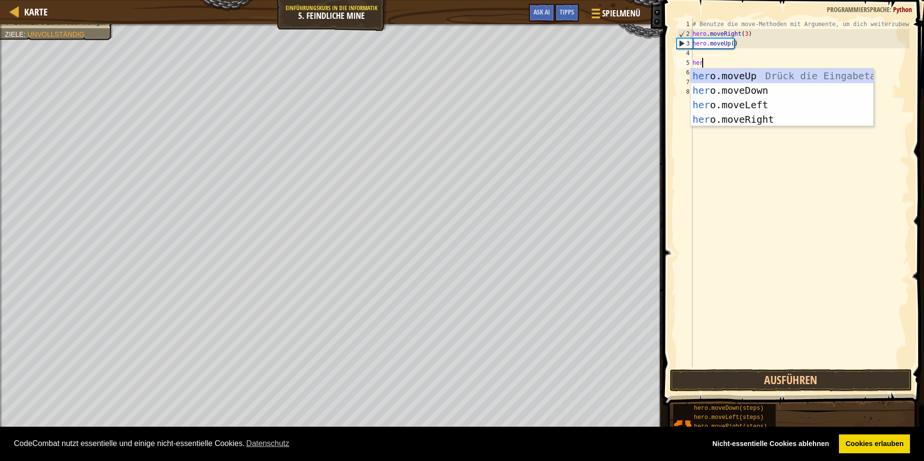
type textarea "hero"
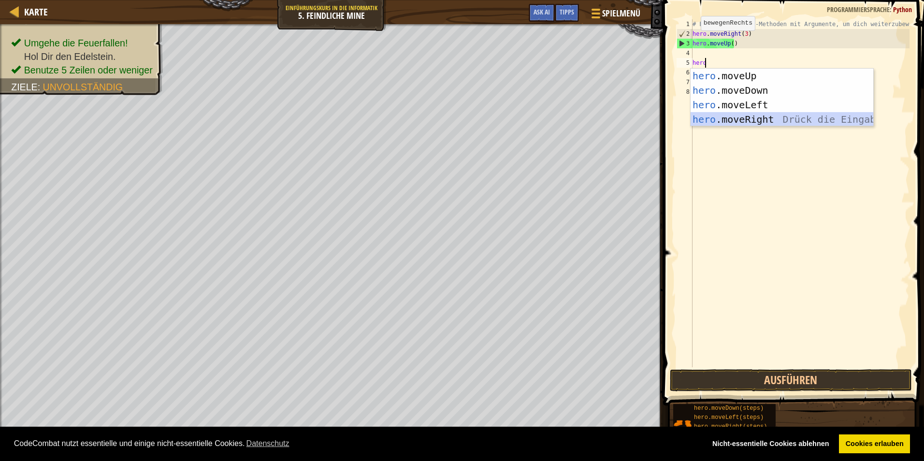
click at [767, 114] on div "hero .moveUp Drück die Eingabetaste hero .moveDown Drück die Eingabetaste hero …" at bounding box center [781, 112] width 183 height 87
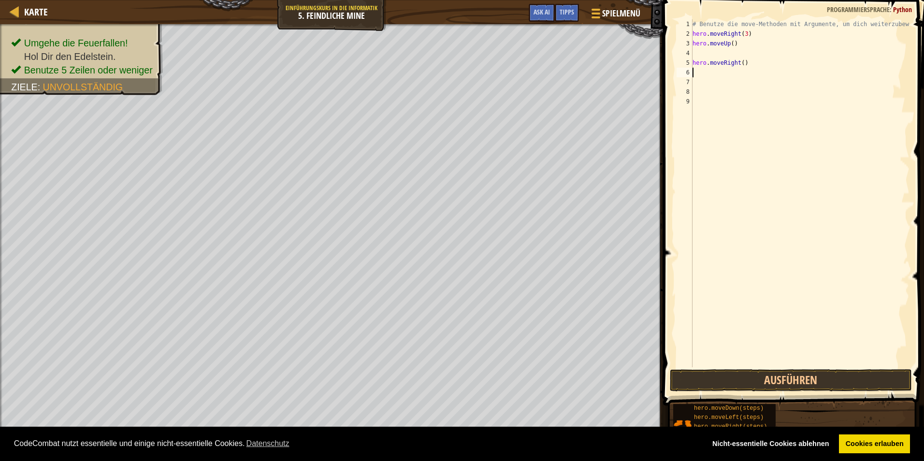
click at [724, 51] on div "# Benutze die move-Methoden mit Argumente, um dich weiterzubewegen hero . moveR…" at bounding box center [799, 202] width 219 height 367
click at [691, 61] on div "5" at bounding box center [684, 63] width 16 height 10
type textarea "hero.moveRight()"
drag, startPoint x: 699, startPoint y: 59, endPoint x: 688, endPoint y: 57, distance: 10.8
click at [699, 59] on div "# Benutze die move-Methoden mit Argumente, um dich weiterzubewegen hero . moveR…" at bounding box center [799, 202] width 219 height 367
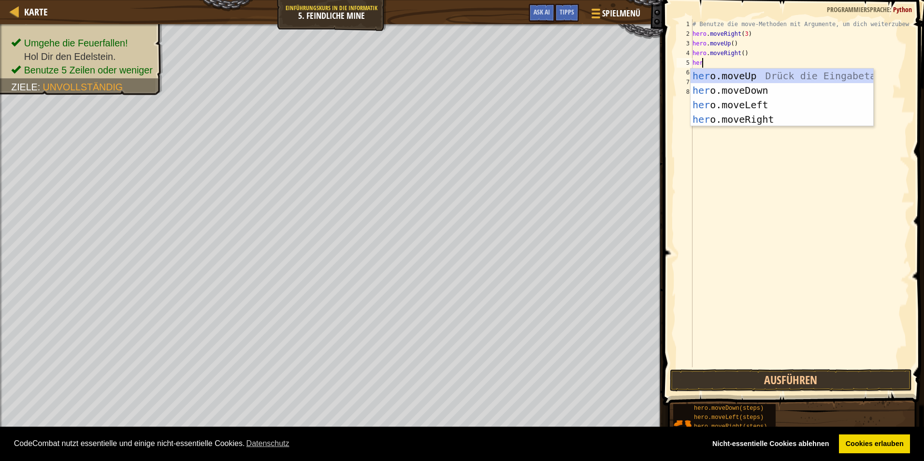
type textarea "hero"
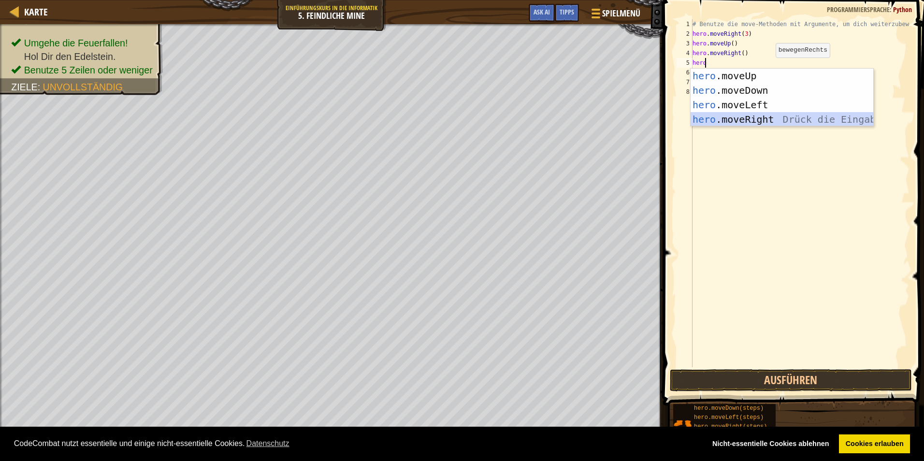
click at [758, 119] on div "hero .moveUp Drück die Eingabetaste hero .moveDown Drück die Eingabetaste hero …" at bounding box center [781, 112] width 183 height 87
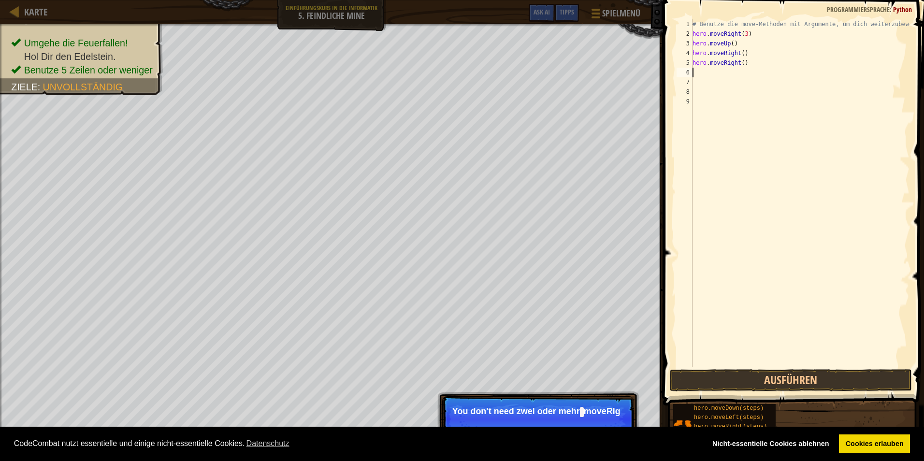
click at [711, 73] on div "# Benutze die move-Methoden mit Argumente, um dich weiterzubewegen hero . moveR…" at bounding box center [799, 202] width 219 height 367
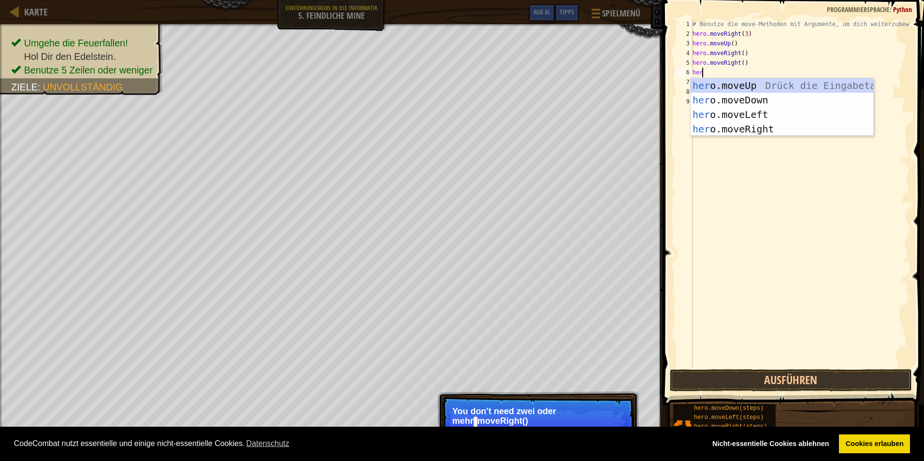
type textarea "hero"
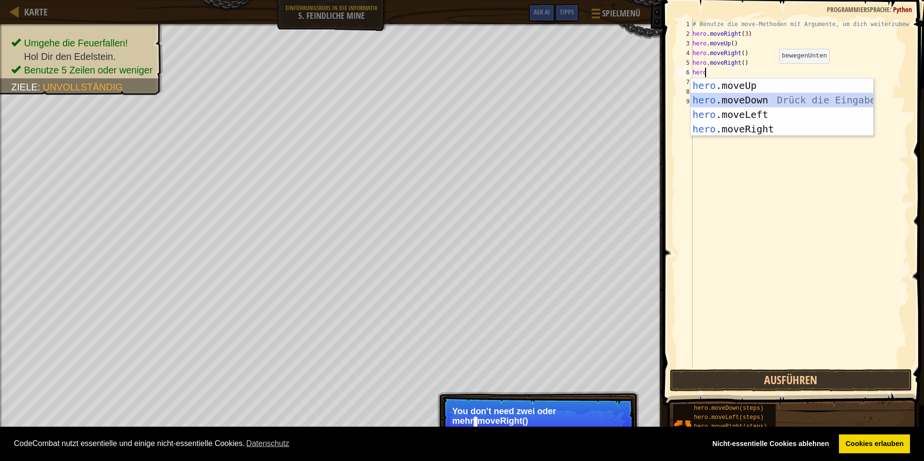
click at [757, 96] on div "hero .moveUp Drück die Eingabetaste hero .moveDown Drück die Eingabetaste hero …" at bounding box center [781, 121] width 183 height 87
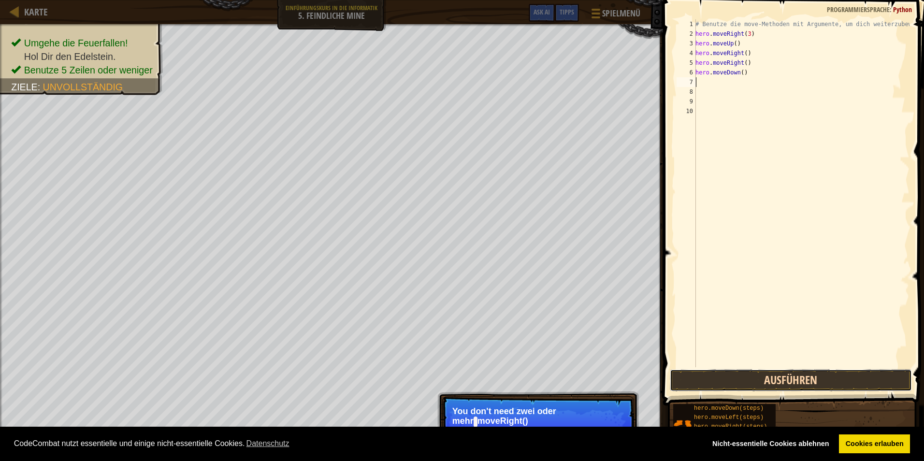
click at [796, 377] on button "Ausführen" at bounding box center [791, 380] width 242 height 22
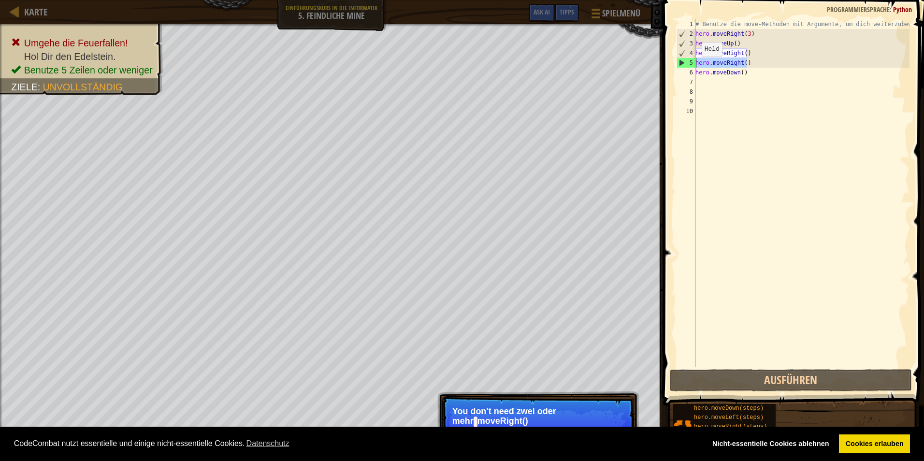
drag, startPoint x: 754, startPoint y: 62, endPoint x: 695, endPoint y: 66, distance: 59.5
click at [695, 66] on div "1 2 3 4 5 6 7 8 9 10 # Benutze die move-Methoden mit Argumente, um dich weiterz…" at bounding box center [792, 193] width 235 height 348
type textarea "hero.moveRight()"
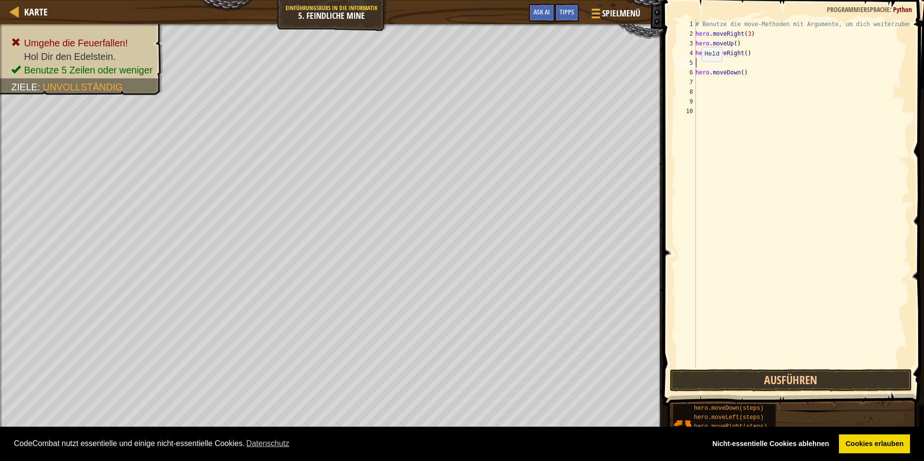
click at [696, 71] on div "# Benutze die move-Methoden mit Argumente, um dich weiterzubewegen hero . moveR…" at bounding box center [801, 202] width 216 height 367
type textarea "hero.moveDown()"
click at [709, 77] on div "# Benutze die move-Methoden mit Argumente, um dich weiterzubewegen hero . moveR…" at bounding box center [799, 202] width 219 height 367
click at [837, 379] on button "Ausführen" at bounding box center [791, 380] width 242 height 22
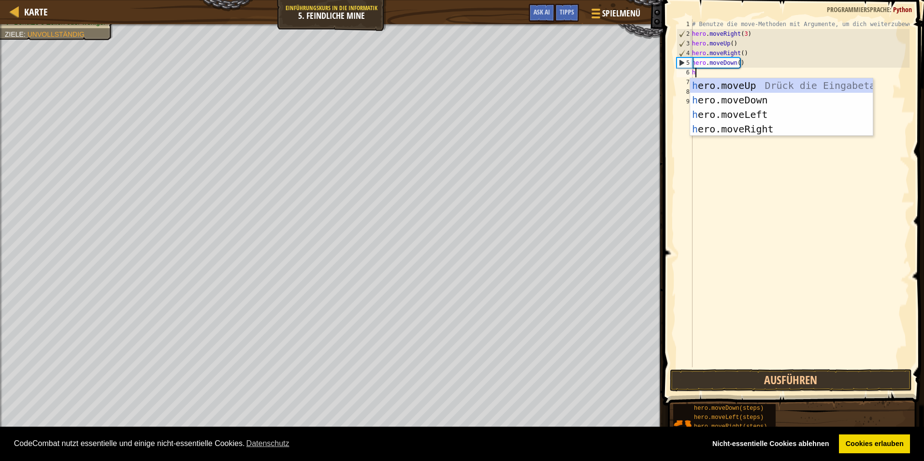
type textarea "hre"
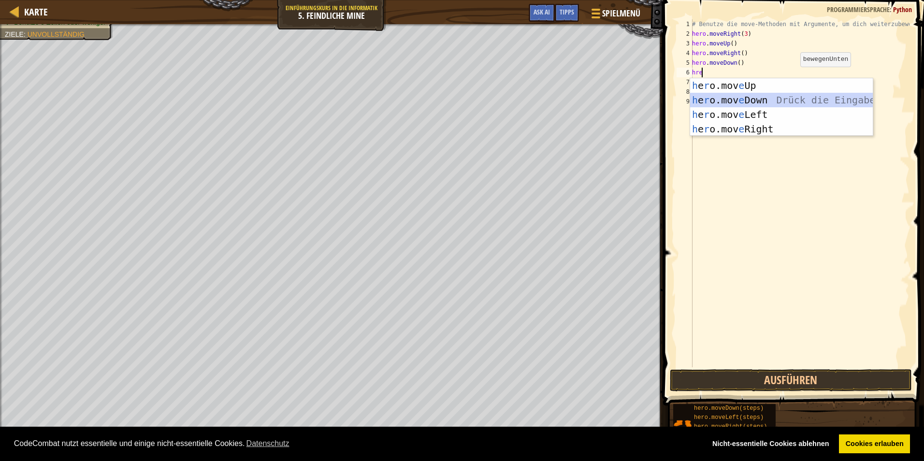
click at [743, 98] on div "h e r o.mov e Up Drück die Eingabetaste h e r o.mov e Down Drück die Eingabetas…" at bounding box center [781, 121] width 183 height 87
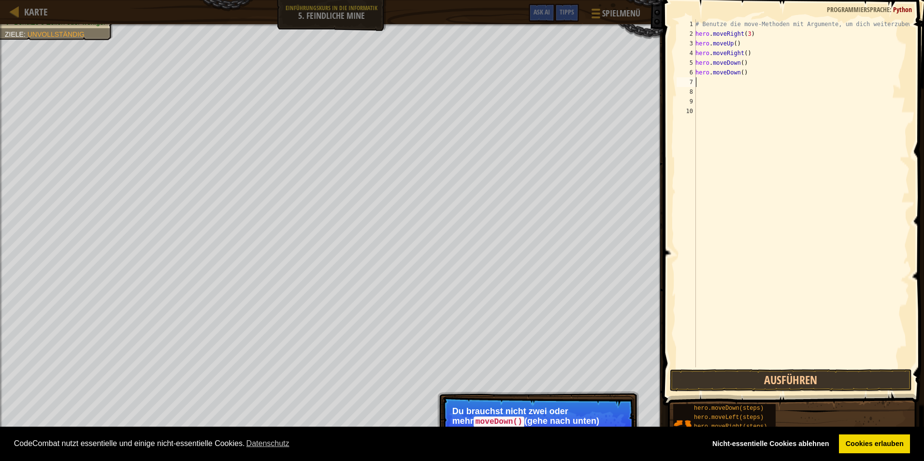
click at [586, 415] on p "Du brauchst nicht zwei oder mehr moveDown() (gehe nach unten) Kommandos hintere…" at bounding box center [538, 425] width 172 height 39
click at [472, 413] on p "Du brauchst nicht zwei oder mehr moveDown() (gehe nach unten) Kommandos hintere…" at bounding box center [538, 425] width 172 height 39
click at [480, 421] on code "moveDown()" at bounding box center [499, 422] width 51 height 11
click at [492, 419] on code "moveDown()" at bounding box center [499, 422] width 51 height 11
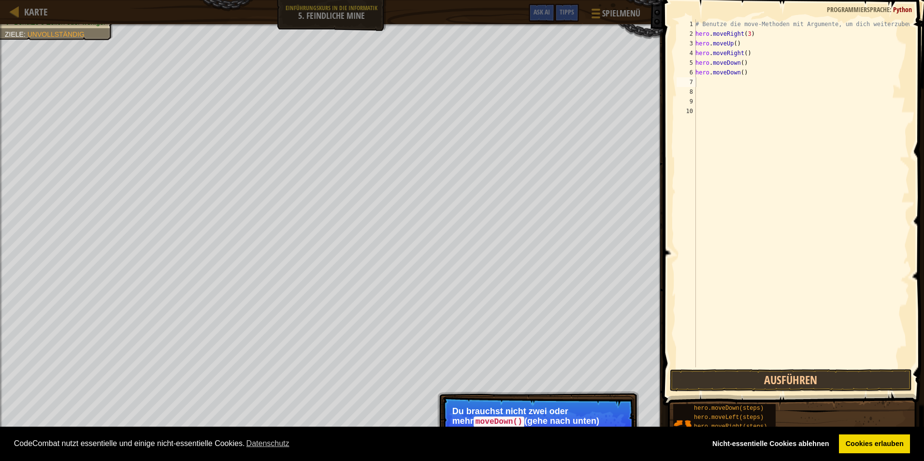
click at [492, 419] on code "moveDown()" at bounding box center [499, 422] width 51 height 11
drag, startPoint x: 494, startPoint y: 416, endPoint x: 499, endPoint y: 411, distance: 6.5
click at [495, 417] on code "moveDown()" at bounding box center [499, 422] width 51 height 11
click at [512, 390] on div "Umgehe die Feuerfallen! Hol Dir den [PERSON_NAME]. Benutze 5 Zeilen oder wenige…" at bounding box center [462, 243] width 924 height 438
click at [747, 73] on div "# Benutze die move-Methoden mit Argumente, um dich weiterzubewegen hero . moveR…" at bounding box center [801, 202] width 216 height 367
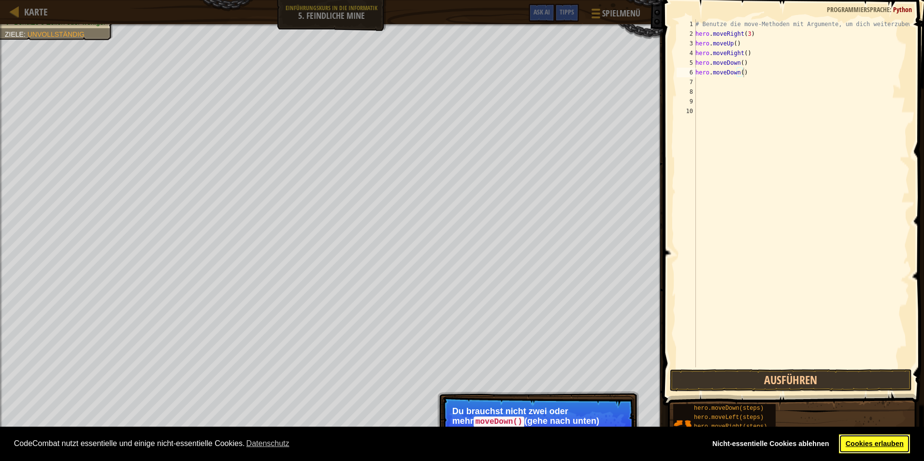
click at [856, 442] on link "Cookies erlauben" at bounding box center [874, 443] width 71 height 19
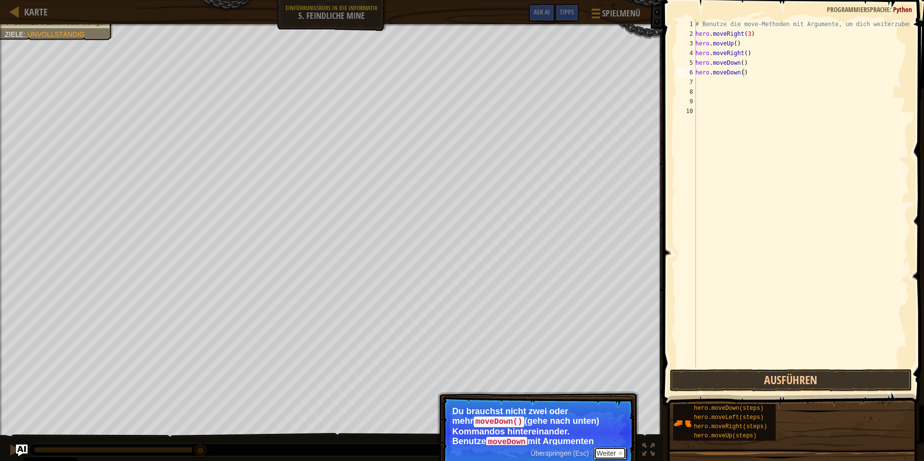
click at [604, 451] on button "Weiter" at bounding box center [610, 453] width 32 height 13
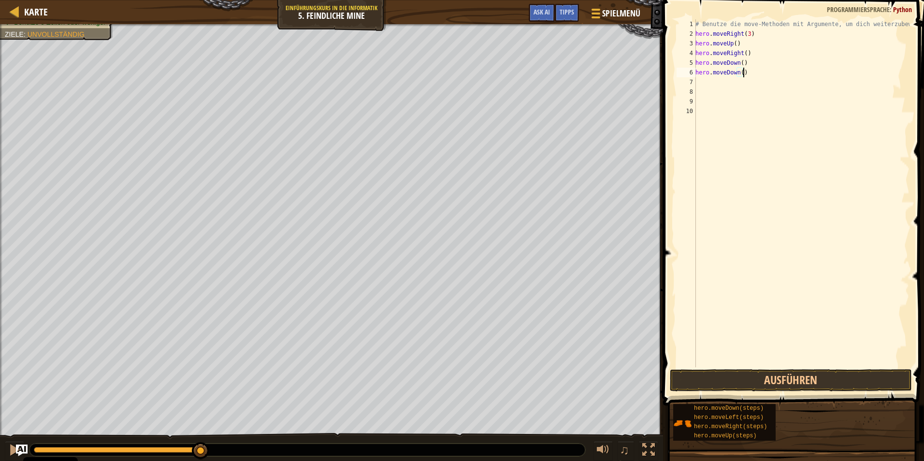
scroll to position [4, 3]
click at [771, 378] on button "Ausführen" at bounding box center [791, 380] width 242 height 22
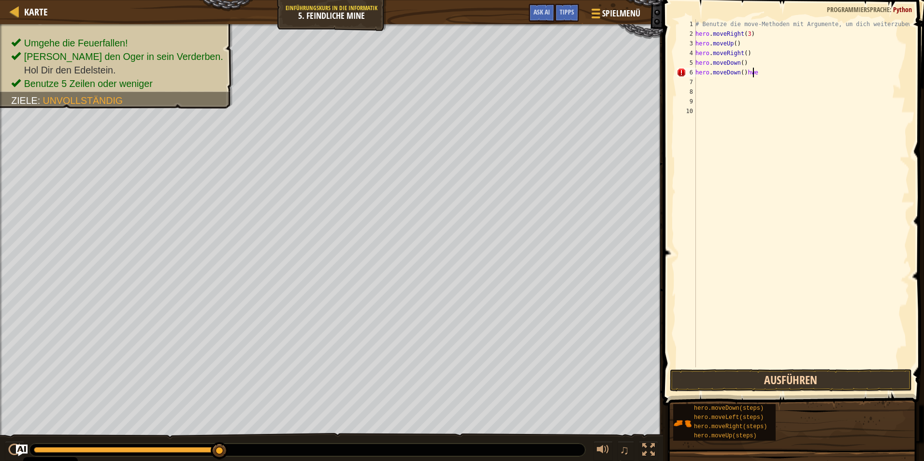
scroll to position [4, 4]
type textarea "hero.moveDown()"
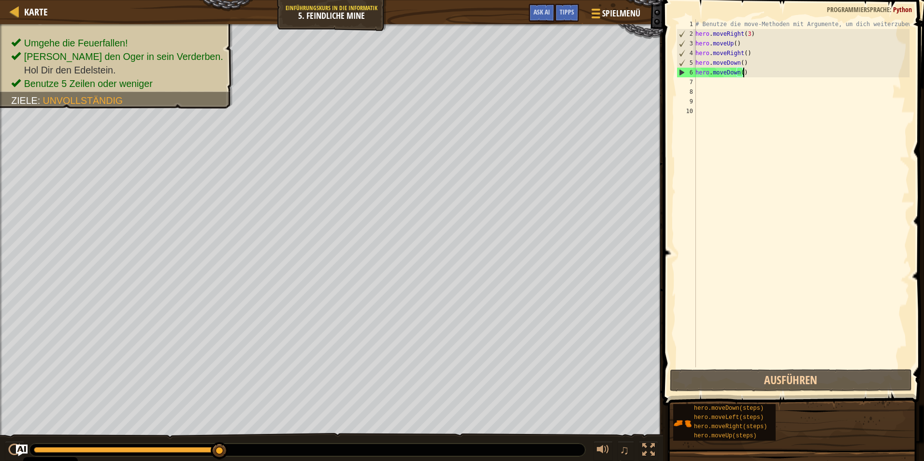
scroll to position [4, 0]
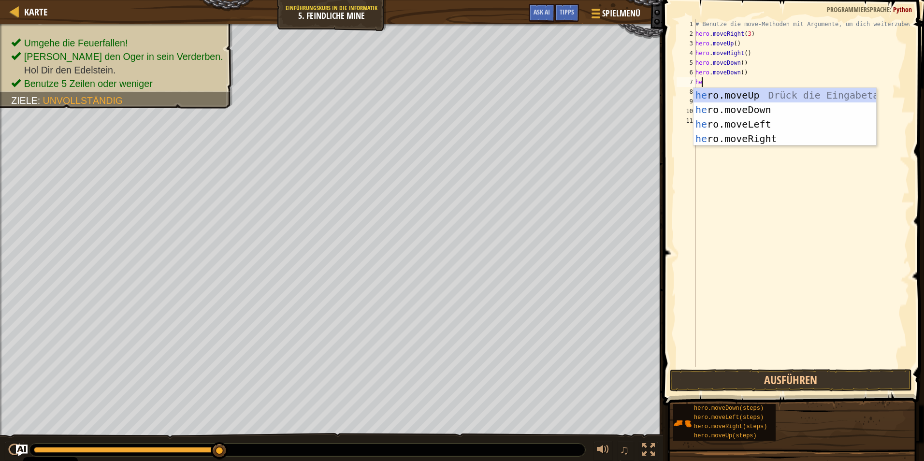
type textarea "hero"
click at [740, 105] on div "hero .moveUp Drück die Eingabetaste hero .moveDown Drück die Eingabetaste hero …" at bounding box center [784, 131] width 183 height 87
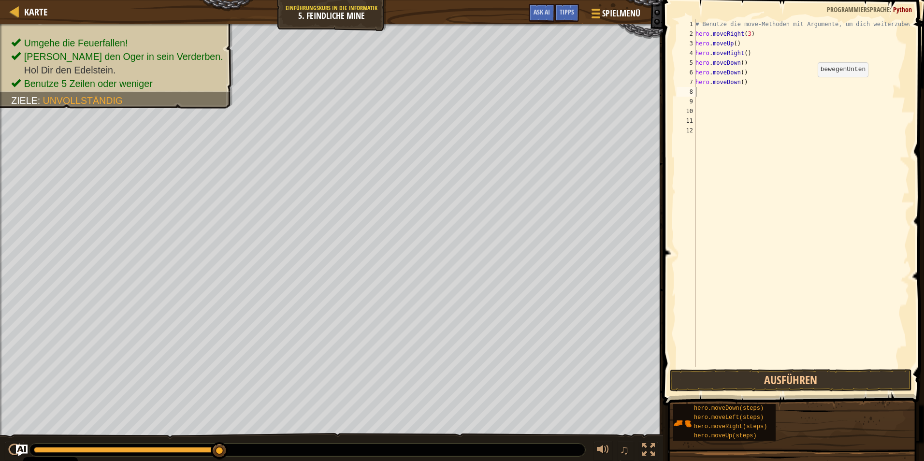
scroll to position [4, 0]
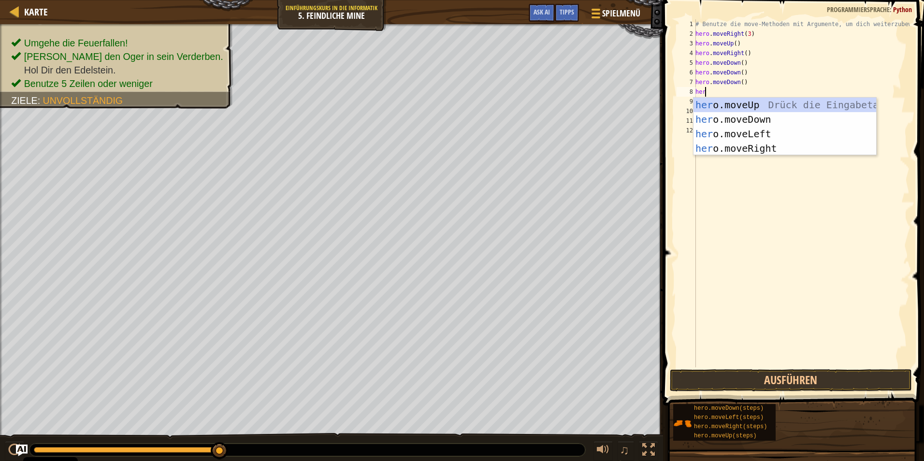
type textarea "hero"
click at [771, 145] on div "hero .moveUp Drück die Eingabetaste hero .moveDown Drück die Eingabetaste hero …" at bounding box center [784, 141] width 183 height 87
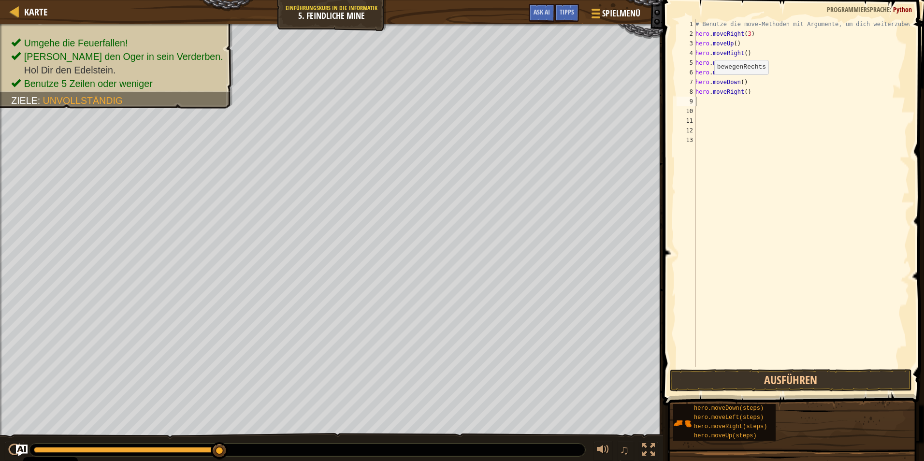
scroll to position [4, 0]
click at [743, 94] on div "# Benutze die move-Methoden mit Argumente, um dich weiterzubewegen hero . moveR…" at bounding box center [801, 202] width 216 height 367
type textarea "hero.moveRight(2)"
click at [836, 379] on button "Ausführen" at bounding box center [791, 380] width 242 height 22
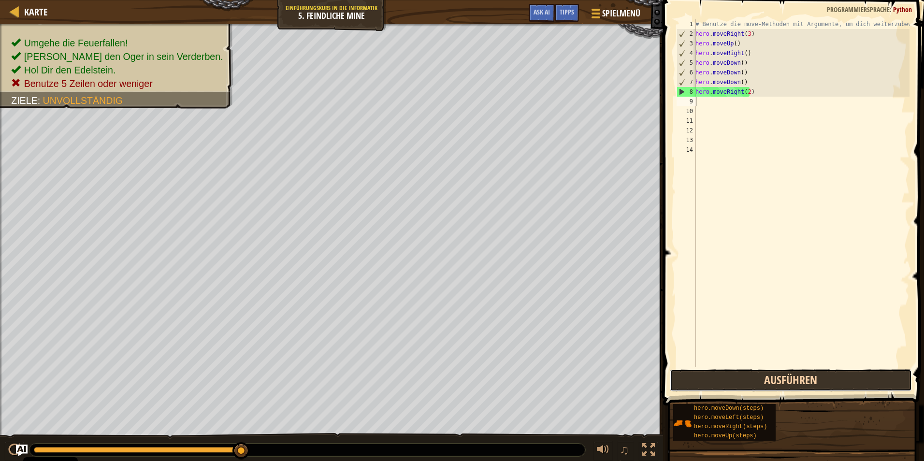
click at [832, 381] on button "Ausführen" at bounding box center [791, 380] width 242 height 22
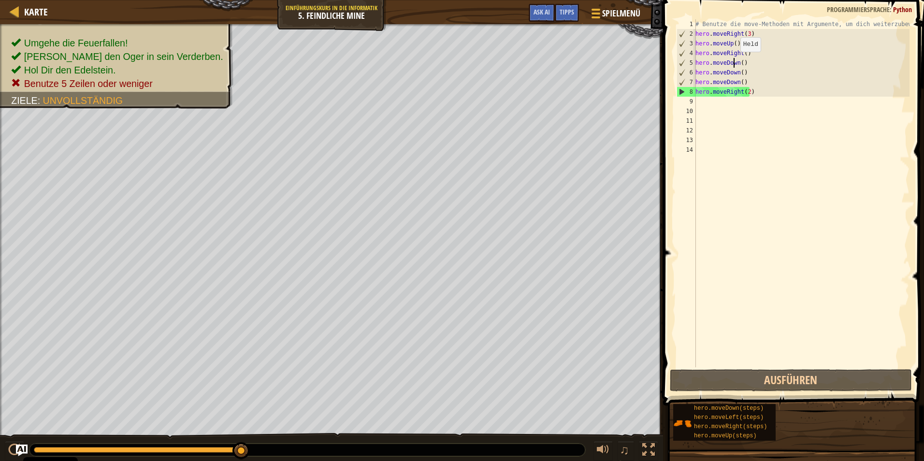
click at [735, 61] on div "# Benutze die move-Methoden mit Argumente, um dich weiterzubewegen hero . moveR…" at bounding box center [801, 202] width 216 height 367
type textarea "hero.moveDown()"
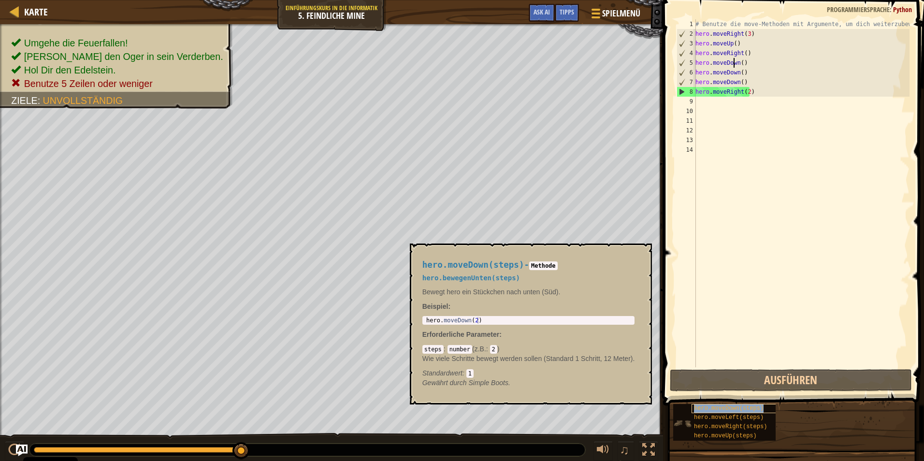
click at [733, 406] on span "hero.moveDown(steps)" at bounding box center [729, 408] width 70 height 7
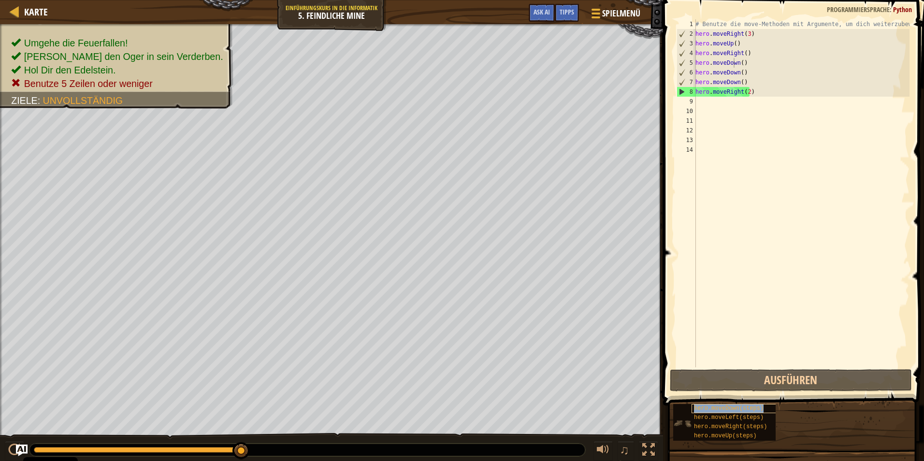
click at [733, 406] on span "hero.moveDown(steps)" at bounding box center [729, 408] width 70 height 7
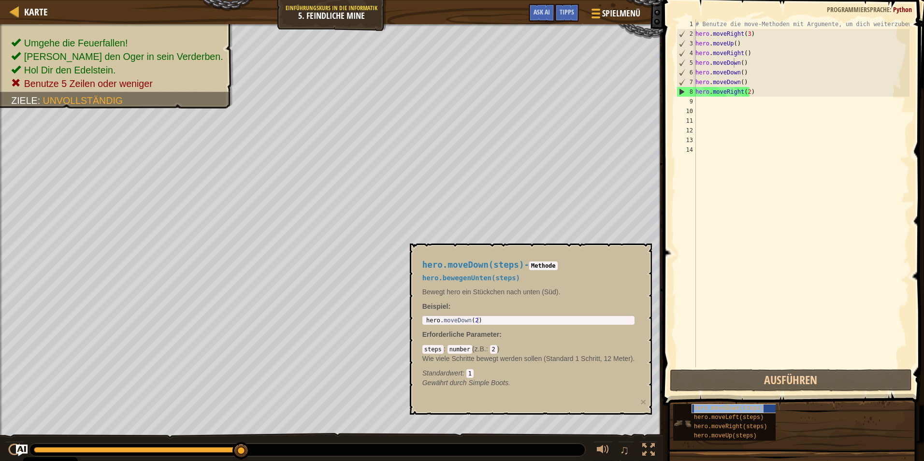
click at [733, 406] on span "hero.moveDown(steps)" at bounding box center [729, 408] width 70 height 7
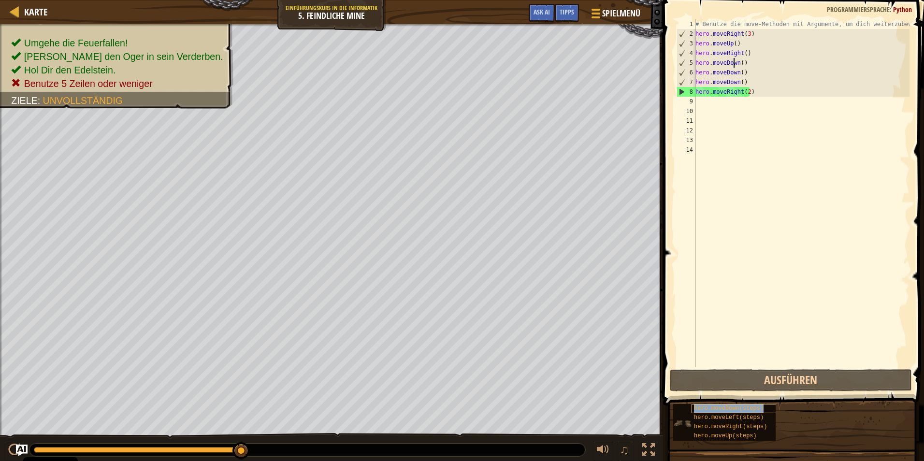
click at [733, 406] on span "hero.moveDown(steps)" at bounding box center [729, 408] width 70 height 7
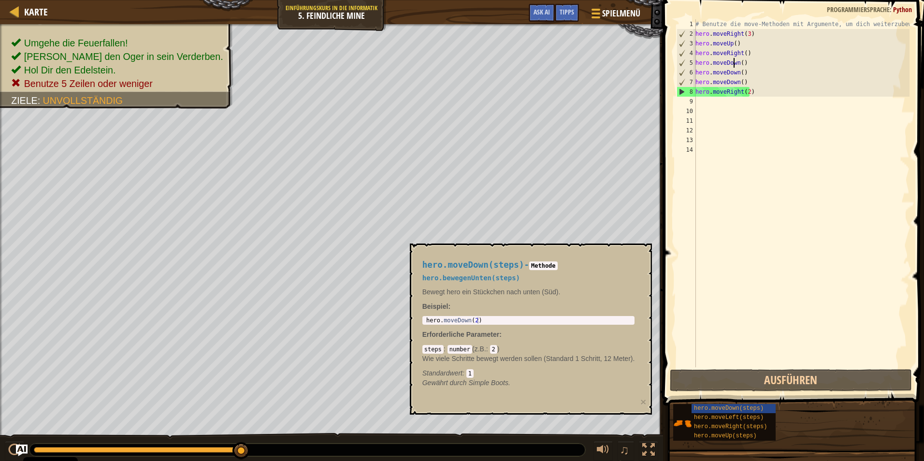
click at [733, 311] on div "# Benutze die move-Methoden mit Argumente, um dich weiterzubewegen hero . moveR…" at bounding box center [801, 202] width 216 height 367
drag, startPoint x: 744, startPoint y: 72, endPoint x: 694, endPoint y: 74, distance: 50.3
click at [694, 74] on div "1 2 3 4 5 6 7 8 9 10 11 12 13 14 # Benutze die move-Methoden mit Argumente, um …" at bounding box center [792, 193] width 235 height 348
click at [750, 76] on div "# Benutze die move-Methoden mit Argumente, um dich weiterzubewegen hero . moveR…" at bounding box center [801, 193] width 216 height 348
drag, startPoint x: 746, startPoint y: 82, endPoint x: 692, endPoint y: 72, distance: 54.4
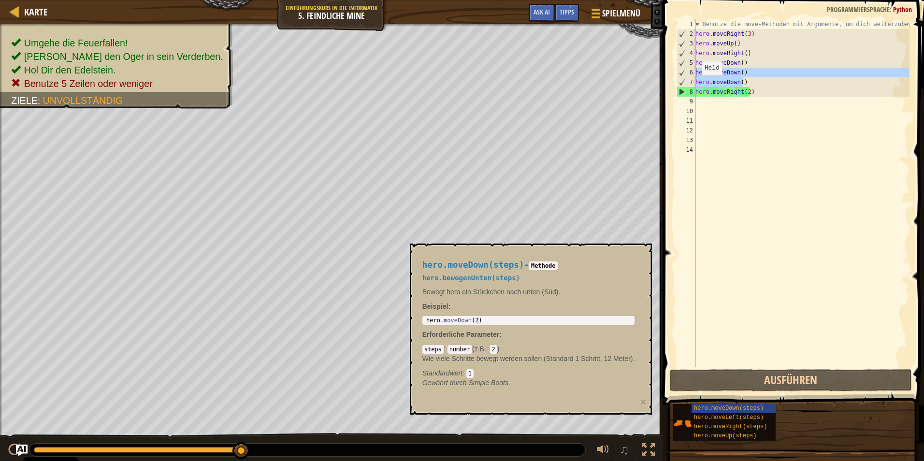
click at [692, 72] on div "hero.moveDown() 1 2 3 4 5 6 7 8 9 10 11 12 13 14 # Benutze die move-Methoden mi…" at bounding box center [792, 193] width 235 height 348
type textarea "hero.moveDown() hero.moveDown()"
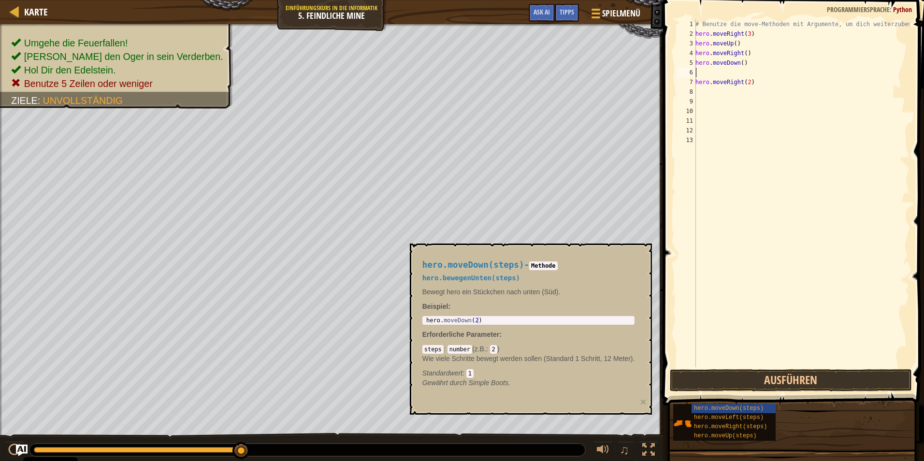
click at [737, 71] on div "# Benutze die move-Methoden mit Argumente, um dich weiterzubewegen hero . moveR…" at bounding box center [801, 202] width 216 height 367
click at [739, 65] on div "# Benutze die move-Methoden mit Argumente, um dich weiterzubewegen hero . moveR…" at bounding box center [801, 202] width 216 height 367
type textarea "hero.moveDown(3)"
click at [768, 377] on button "Ausführen" at bounding box center [791, 380] width 242 height 22
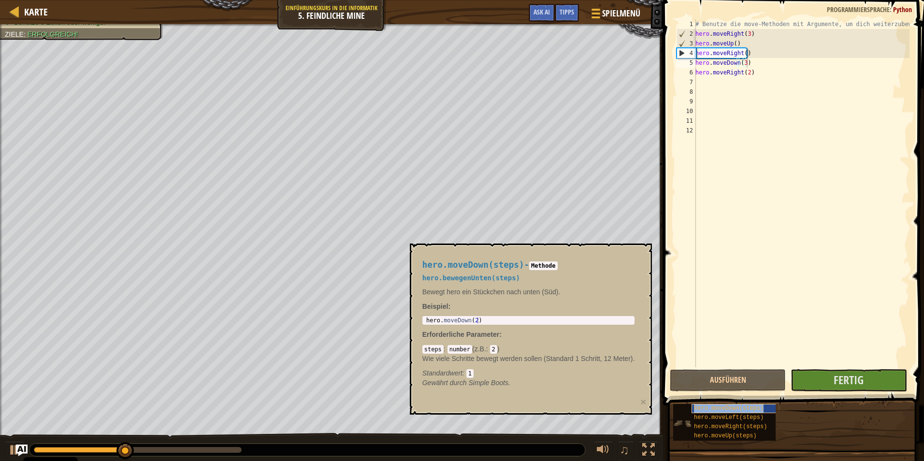
click at [723, 406] on span "hero.moveDown(steps)" at bounding box center [729, 408] width 70 height 7
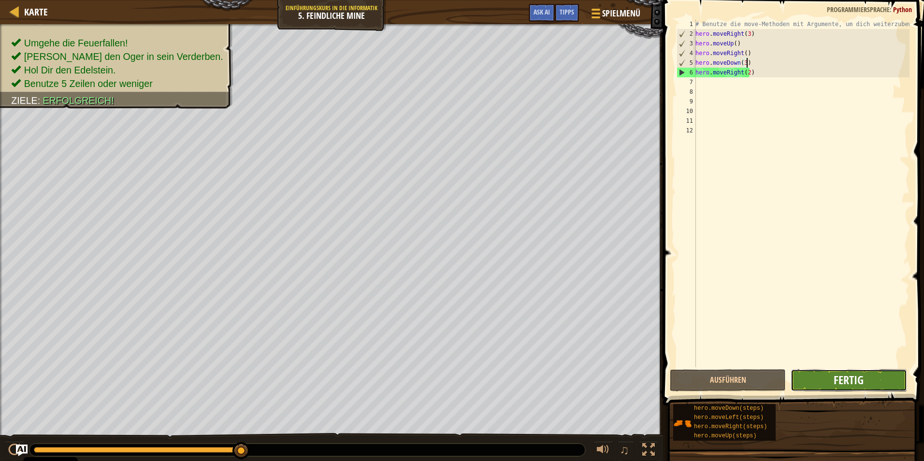
click at [834, 379] on button "Fertig" at bounding box center [849, 380] width 116 height 22
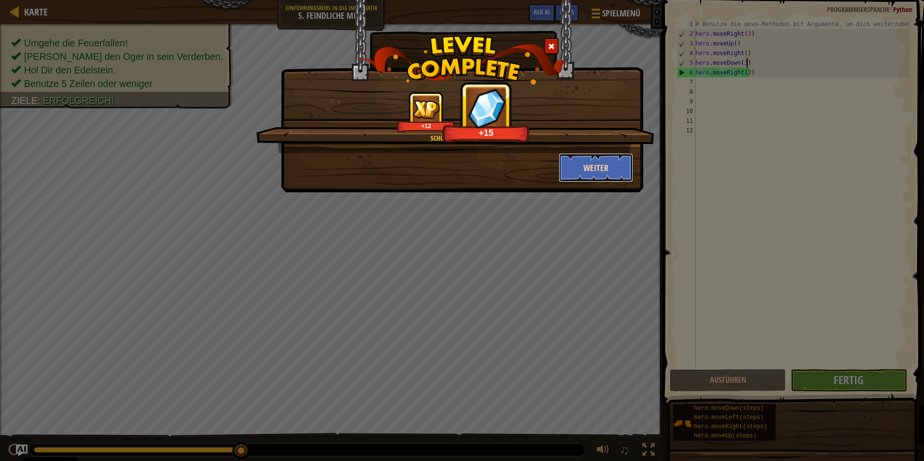
click at [624, 172] on button "Weiter" at bounding box center [596, 167] width 75 height 29
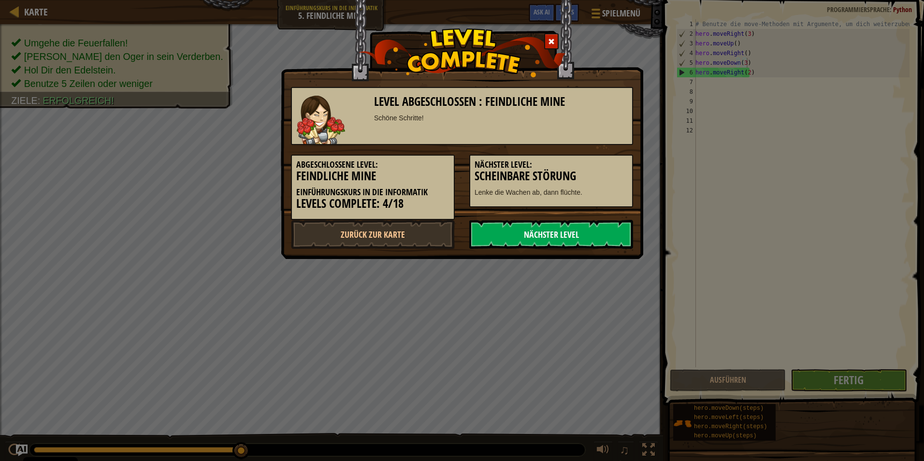
drag, startPoint x: 563, startPoint y: 231, endPoint x: 568, endPoint y: 236, distance: 6.8
click at [568, 235] on link "Nächster Level" at bounding box center [551, 234] width 164 height 29
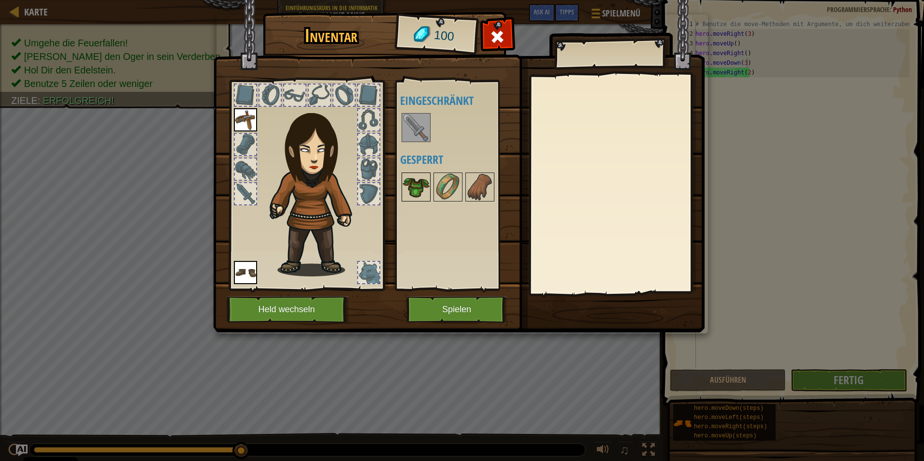
click at [405, 185] on img at bounding box center [415, 186] width 27 height 27
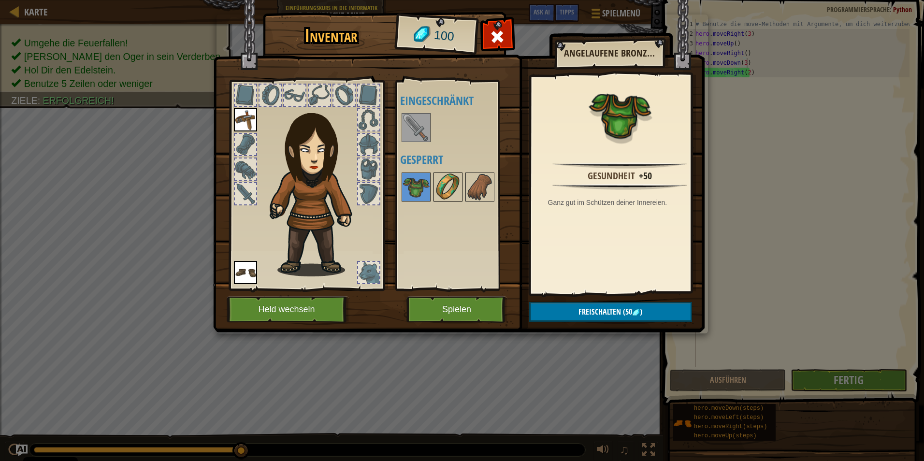
click at [452, 187] on img at bounding box center [447, 186] width 27 height 27
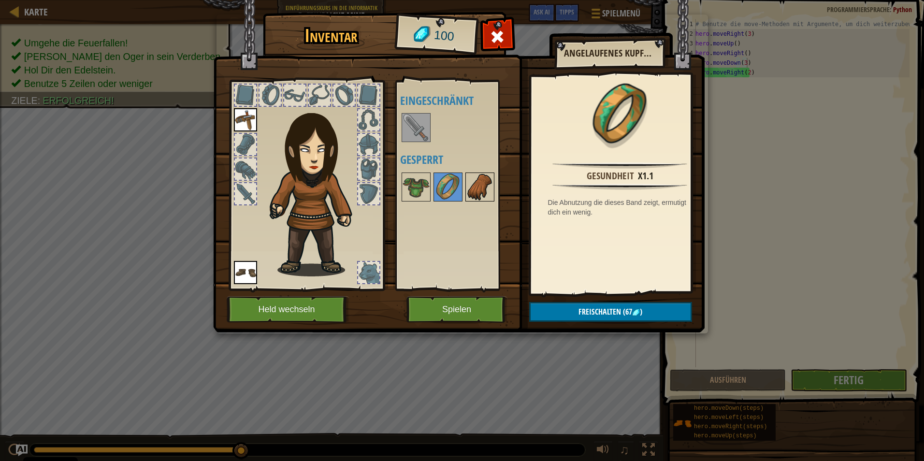
click at [480, 186] on img at bounding box center [479, 186] width 27 height 27
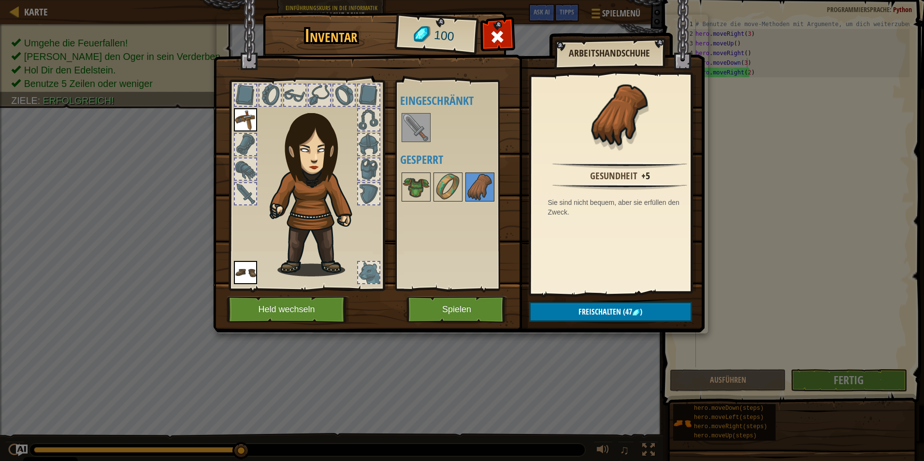
click at [238, 140] on div at bounding box center [245, 144] width 21 height 21
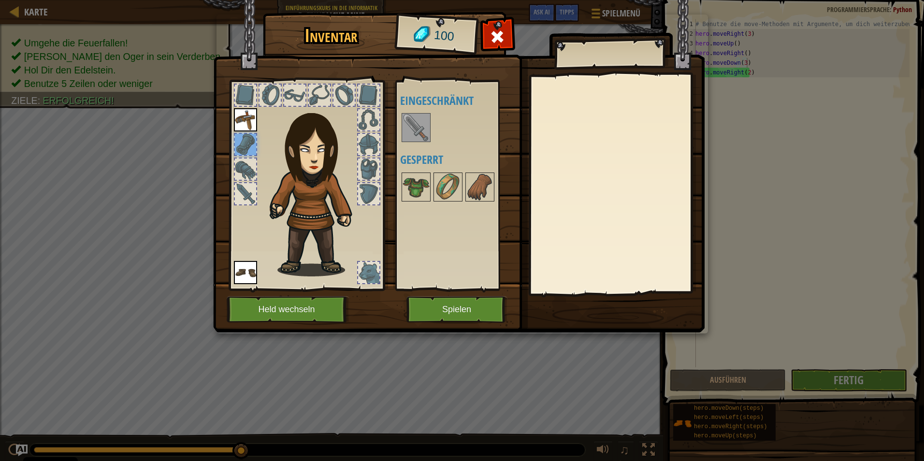
click at [244, 162] on div at bounding box center [245, 168] width 21 height 21
click at [248, 189] on div at bounding box center [245, 193] width 21 height 21
drag, startPoint x: 248, startPoint y: 189, endPoint x: 243, endPoint y: 125, distance: 64.0
click at [244, 134] on div at bounding box center [306, 182] width 159 height 217
click at [243, 196] on div at bounding box center [245, 193] width 21 height 21
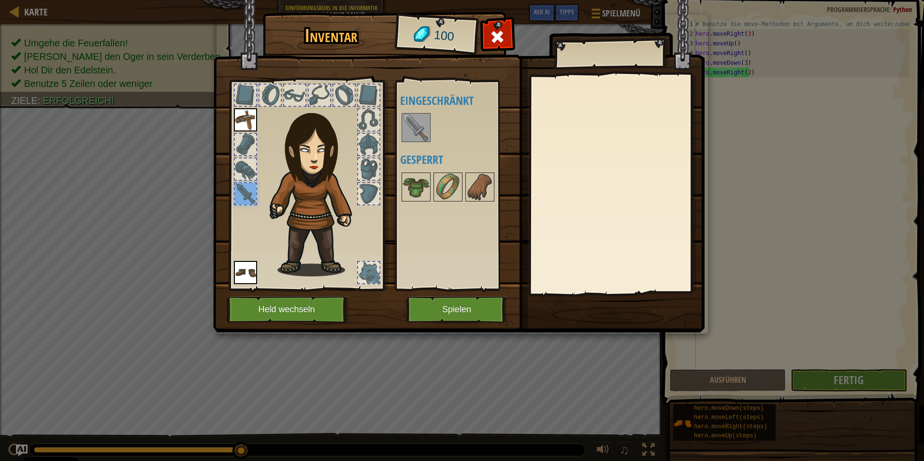
click at [244, 193] on div at bounding box center [245, 193] width 21 height 21
click at [243, 193] on div at bounding box center [245, 193] width 21 height 21
click at [244, 193] on div at bounding box center [245, 193] width 21 height 21
click at [242, 194] on div at bounding box center [245, 193] width 21 height 21
click at [241, 194] on div at bounding box center [245, 193] width 21 height 21
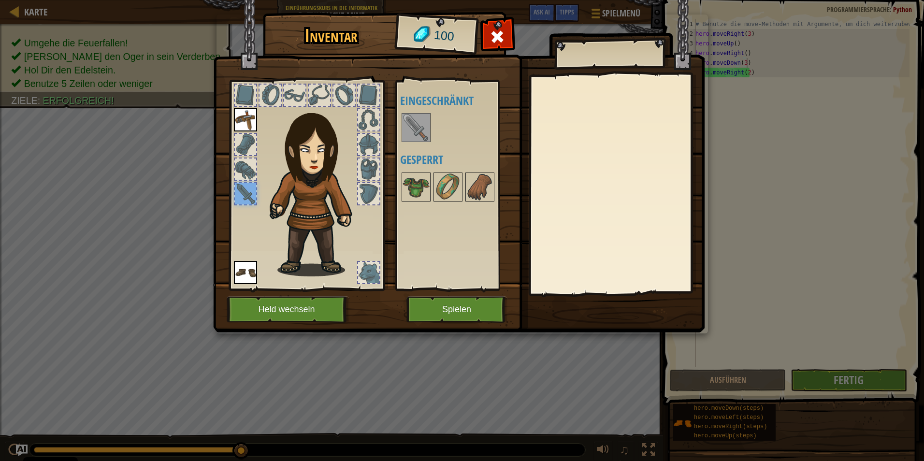
click at [237, 196] on div at bounding box center [245, 193] width 21 height 21
click at [449, 309] on button "Spielen" at bounding box center [456, 309] width 101 height 27
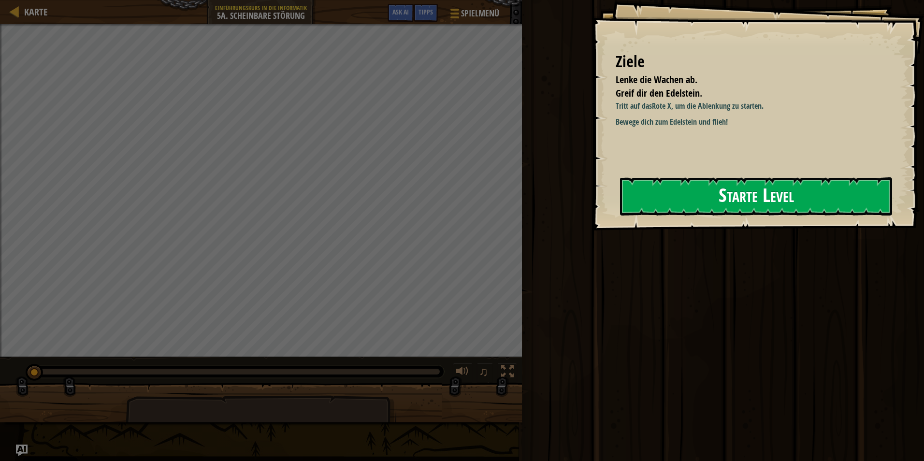
drag, startPoint x: 777, startPoint y: 171, endPoint x: 772, endPoint y: 204, distance: 34.3
click at [773, 183] on div "Ziele Lenke die Wachen ab. [PERSON_NAME] dir den [PERSON_NAME]. [PERSON_NAME] a…" at bounding box center [757, 115] width 332 height 230
click at [771, 206] on button "Starte Level" at bounding box center [756, 196] width 272 height 38
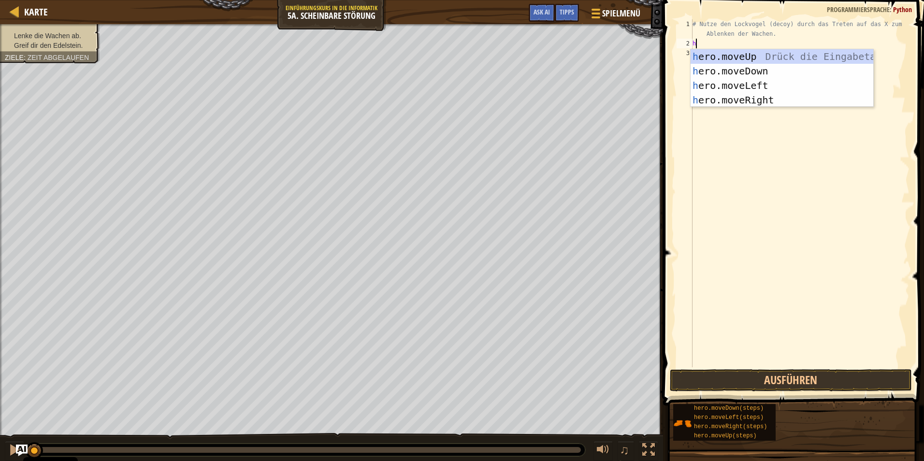
scroll to position [4, 0]
type textarea "hero"
click at [755, 96] on div "hero .moveUp Drück die Eingabetaste hero .moveDown Drück die Eingabetaste hero …" at bounding box center [781, 92] width 183 height 87
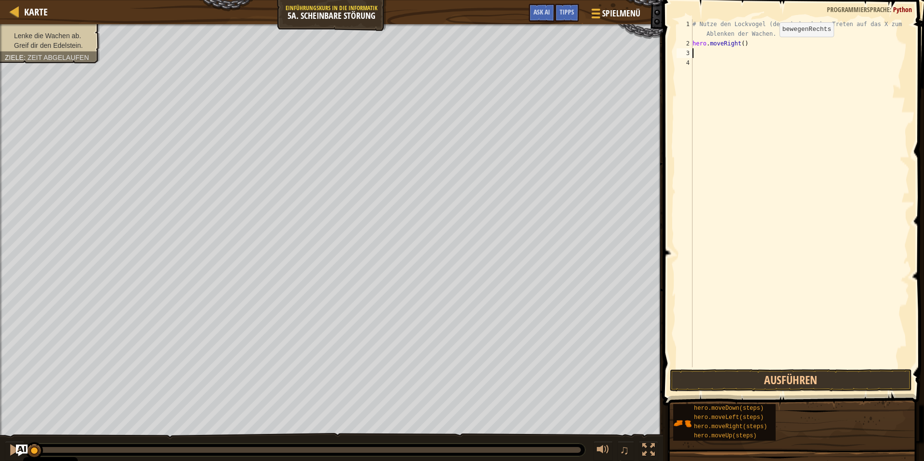
scroll to position [4, 0]
click at [802, 386] on button "Ausführen" at bounding box center [791, 380] width 242 height 22
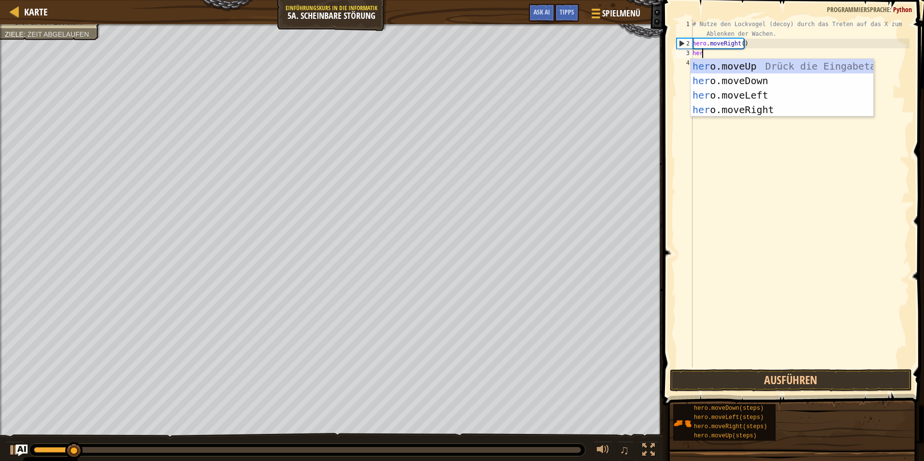
type textarea "hero"
click at [769, 110] on div "hero .moveUp Drück die Eingabetaste hero .moveDown Drück die Eingabetaste hero …" at bounding box center [781, 102] width 183 height 87
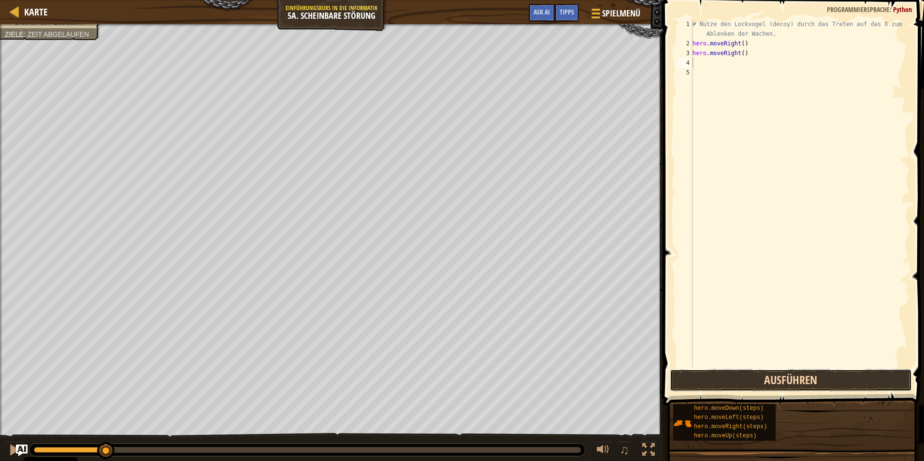
click at [798, 372] on button "Ausführen" at bounding box center [791, 380] width 242 height 22
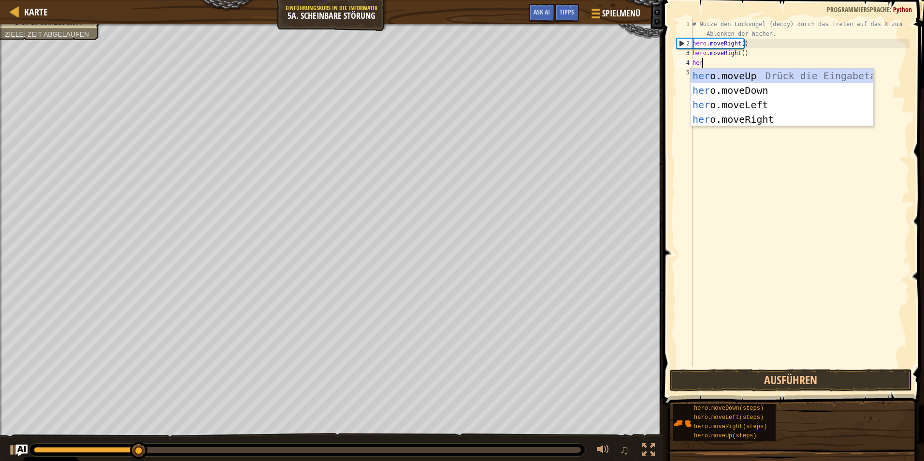
type textarea "hero"
click at [755, 116] on div "hero .moveUp Drück die Eingabetaste hero .moveDown Drück die Eingabetaste hero …" at bounding box center [781, 112] width 183 height 87
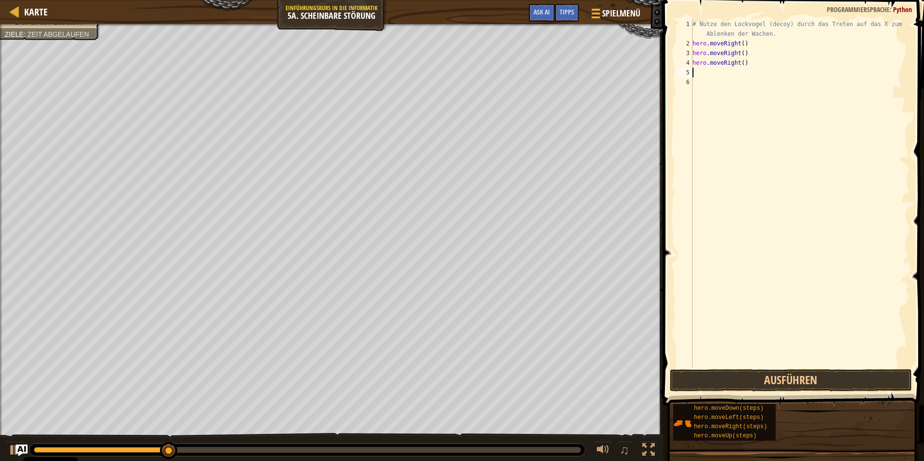
scroll to position [4, 0]
click at [747, 383] on button "Ausführen" at bounding box center [791, 380] width 242 height 22
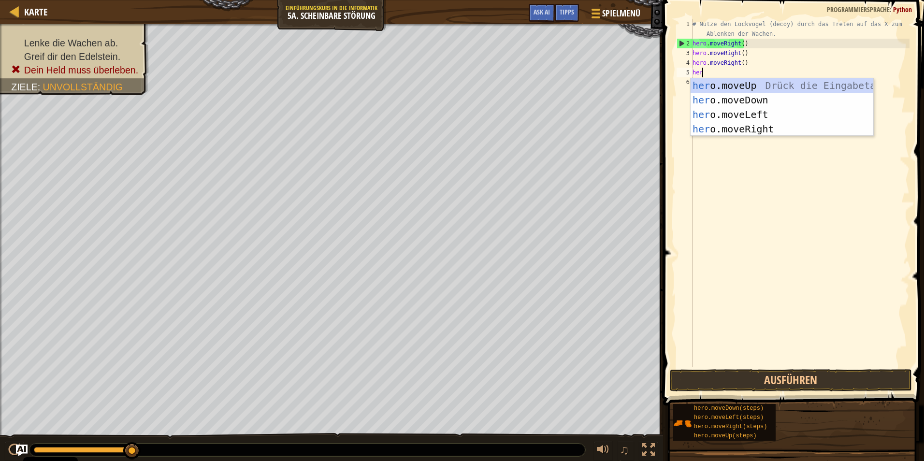
scroll to position [4, 0]
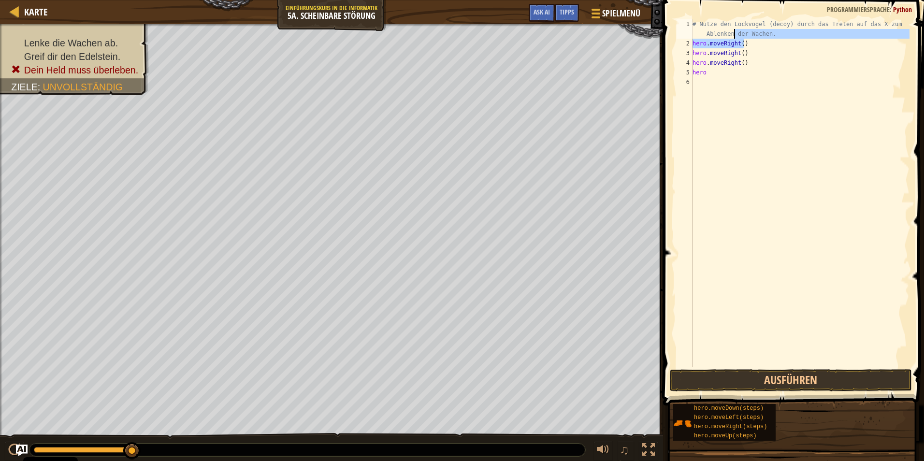
click at [734, 35] on div "# Nutze den Lockvogel (decoy) durch das Treten auf das X zum Ablenken der Wache…" at bounding box center [799, 207] width 219 height 377
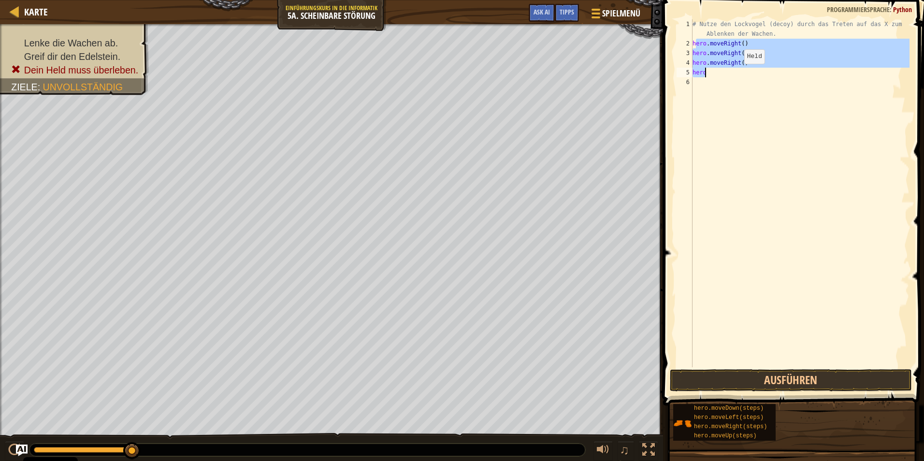
drag, startPoint x: 694, startPoint y: 43, endPoint x: 736, endPoint y: 73, distance: 51.2
click at [736, 73] on div "# Nutze den Lockvogel (decoy) durch das Treten auf das X zum Ablenken der Wache…" at bounding box center [799, 207] width 219 height 377
type textarea "h"
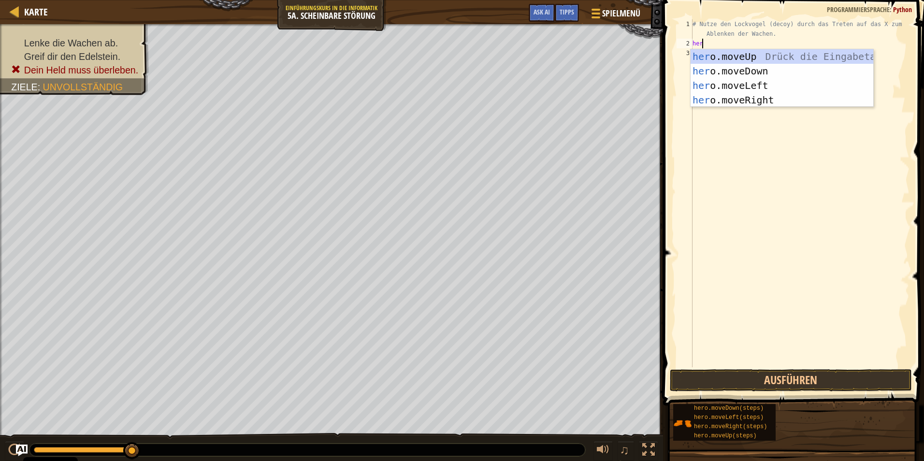
type textarea "hero"
click at [760, 97] on div "hero .moveUp Drück die Eingabetaste hero .moveDown Drück die Eingabetaste hero …" at bounding box center [781, 92] width 183 height 87
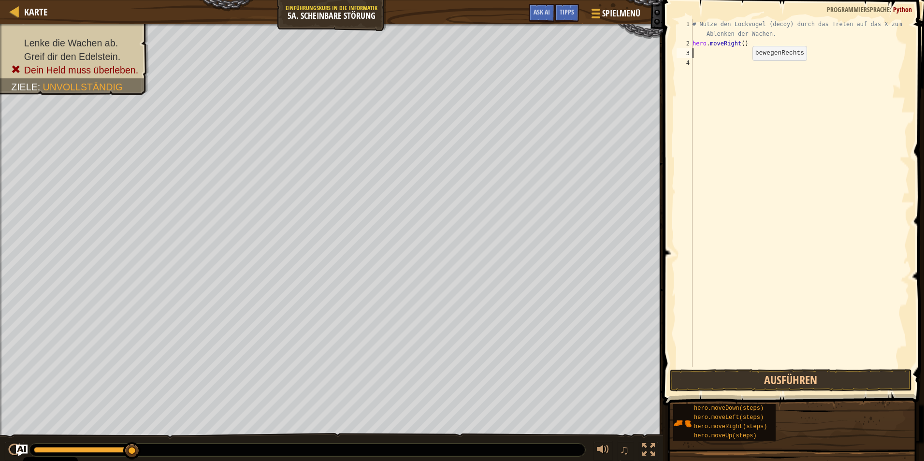
scroll to position [4, 0]
click at [790, 379] on button "Ausführen" at bounding box center [791, 380] width 242 height 22
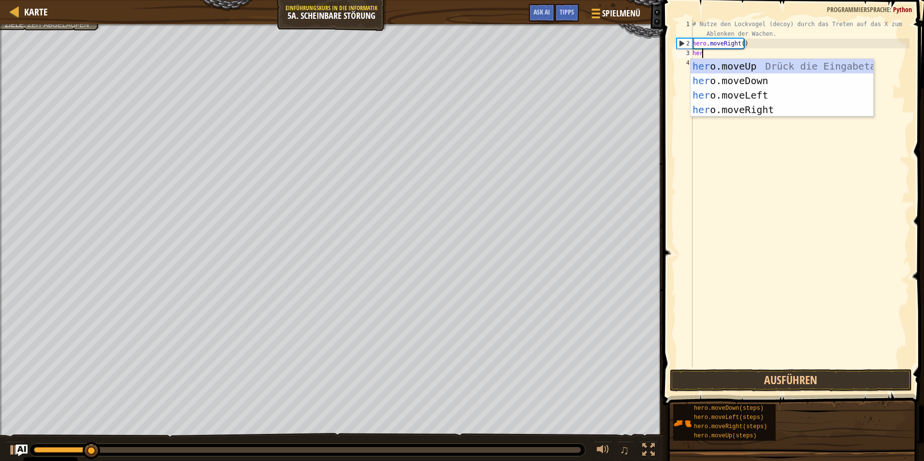
type textarea "hero"
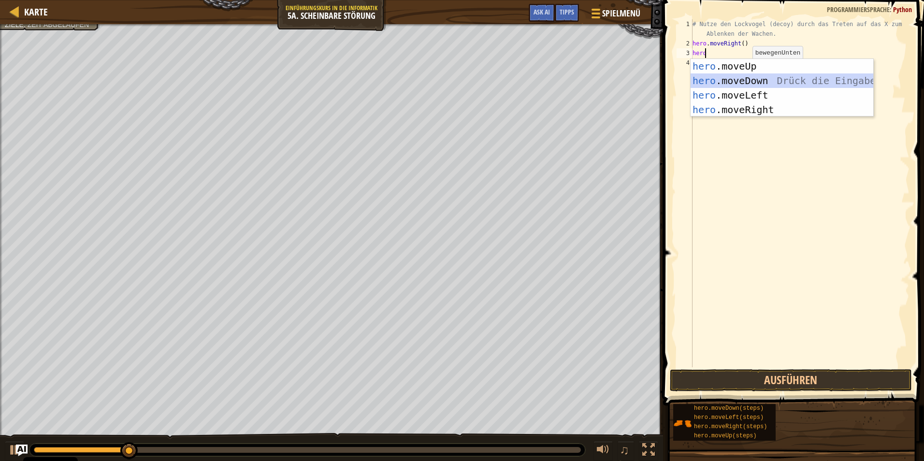
click at [750, 77] on div "hero .moveUp Drück die Eingabetaste hero .moveDown Drück die Eingabetaste hero …" at bounding box center [781, 102] width 183 height 87
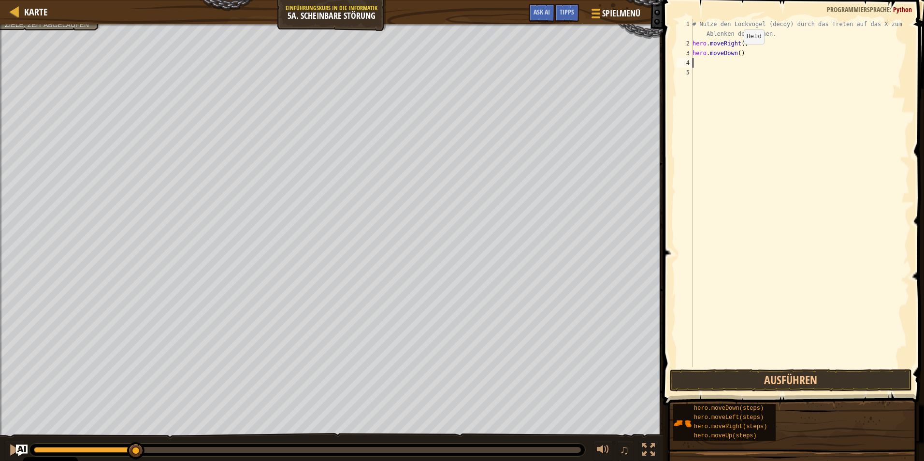
click at [736, 54] on div "# Nutze den Lockvogel (decoy) durch das Treten auf das X zum Ablenken der Wache…" at bounding box center [799, 207] width 219 height 377
type textarea "hero.moveDown(2)"
click at [826, 377] on button "Ausführen" at bounding box center [791, 380] width 242 height 22
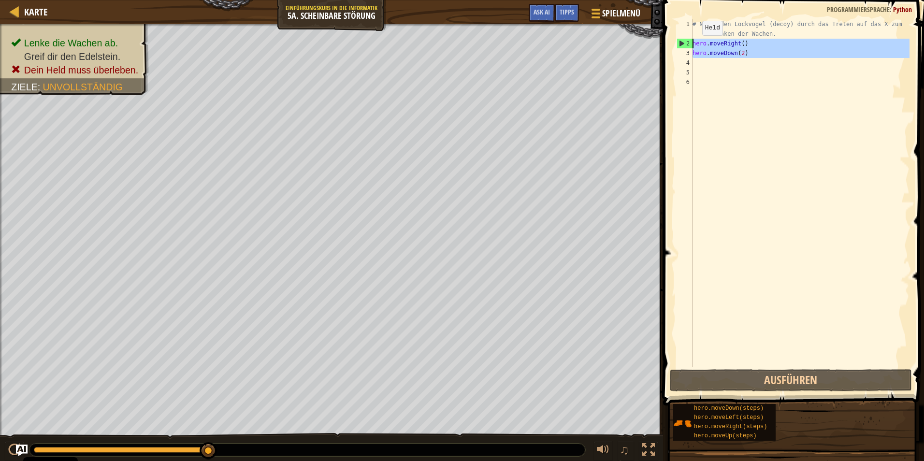
drag, startPoint x: 692, startPoint y: 52, endPoint x: 694, endPoint y: 45, distance: 7.0
click at [694, 45] on div "1 2 3 4 5 6 # Nutze den Lockvogel (decoy) durch das Treten auf das X zum Ablenk…" at bounding box center [792, 193] width 235 height 348
type textarea "hero.moveRight() hero.moveDown(2)"
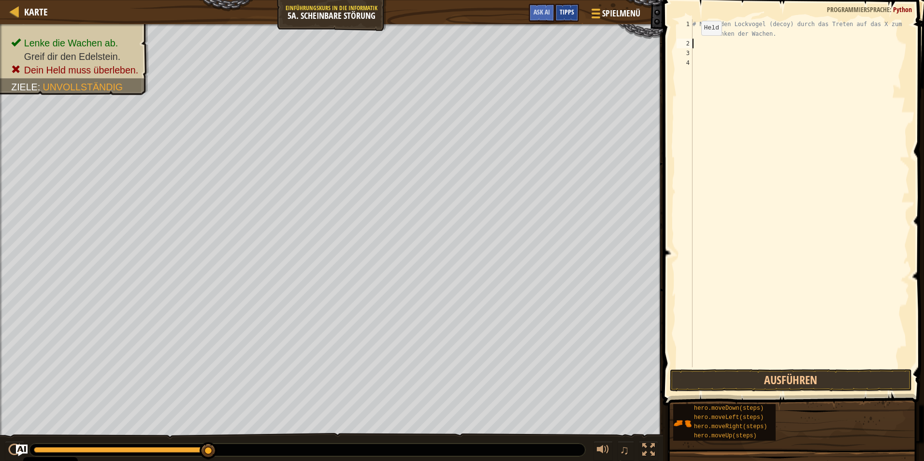
click at [560, 9] on span "Tipps" at bounding box center [567, 11] width 14 height 9
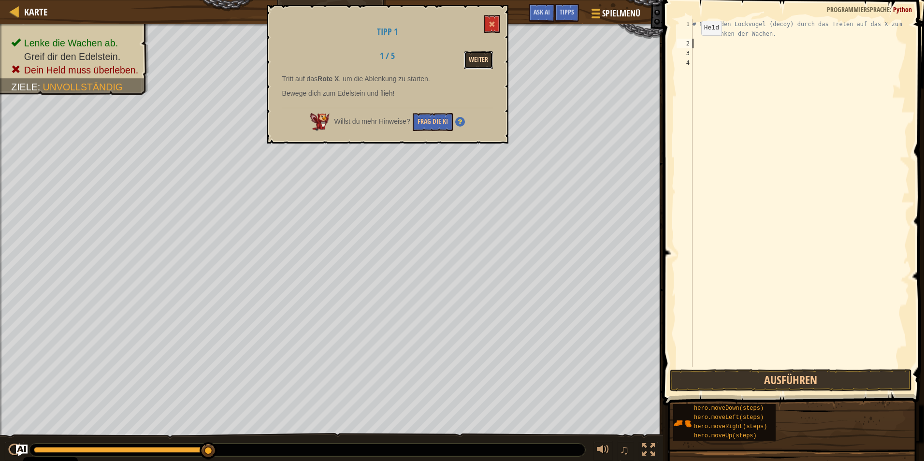
click at [485, 62] on button "Weiter" at bounding box center [478, 60] width 29 height 18
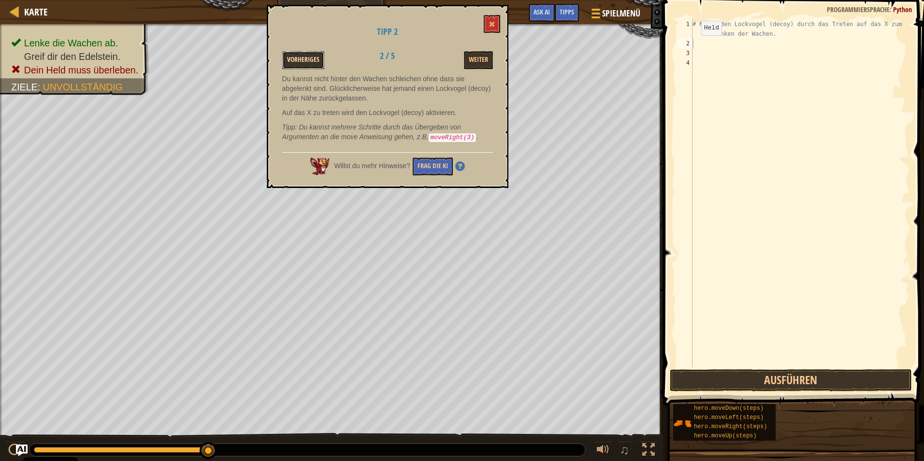
click at [300, 60] on button "Vorheriges" at bounding box center [303, 60] width 42 height 18
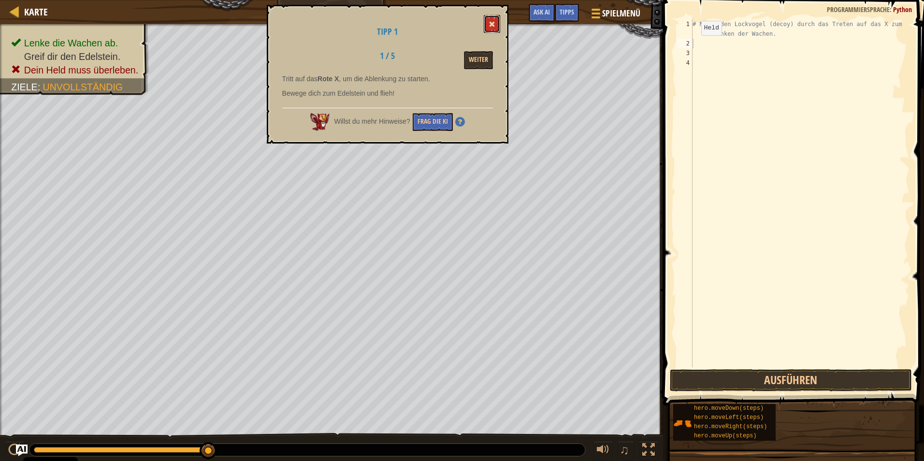
click at [493, 17] on button at bounding box center [492, 24] width 16 height 18
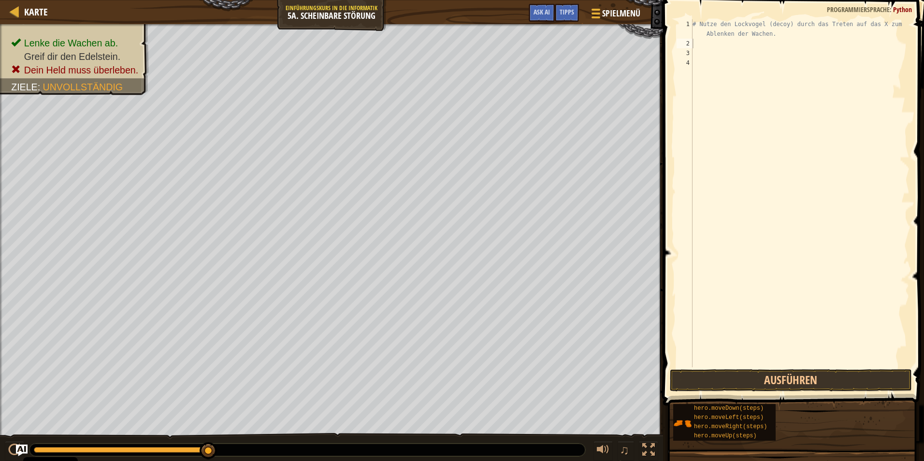
click at [707, 43] on div "# Nutze den Lockvogel (decoy) durch das Treten auf das X zum Ablenken der Wache…" at bounding box center [799, 207] width 219 height 377
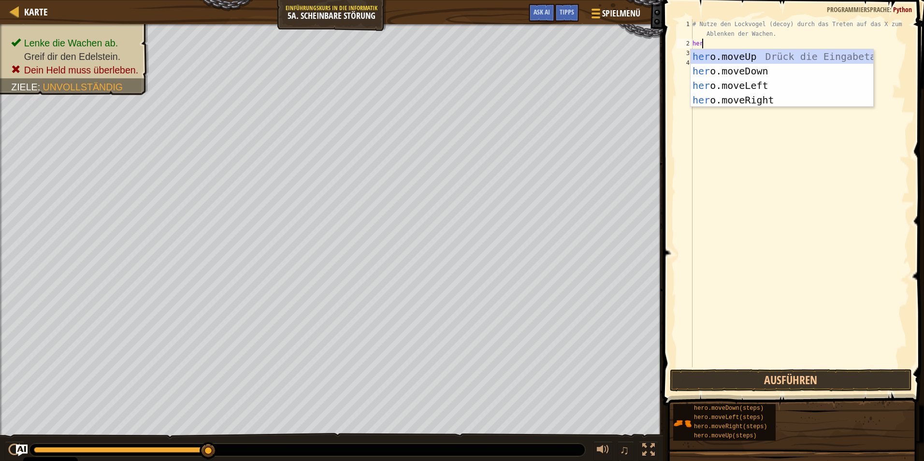
type textarea "hero"
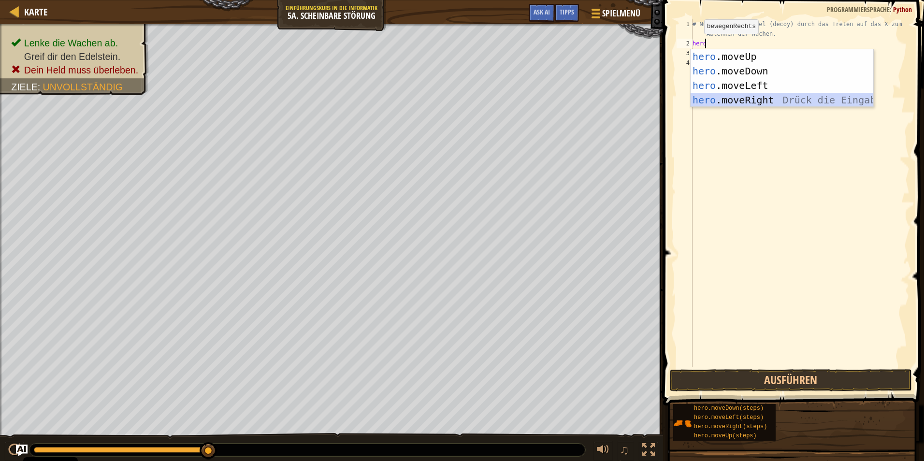
click at [747, 97] on div "hero .moveUp Drück die Eingabetaste hero .moveDown Drück die Eingabetaste hero …" at bounding box center [781, 92] width 183 height 87
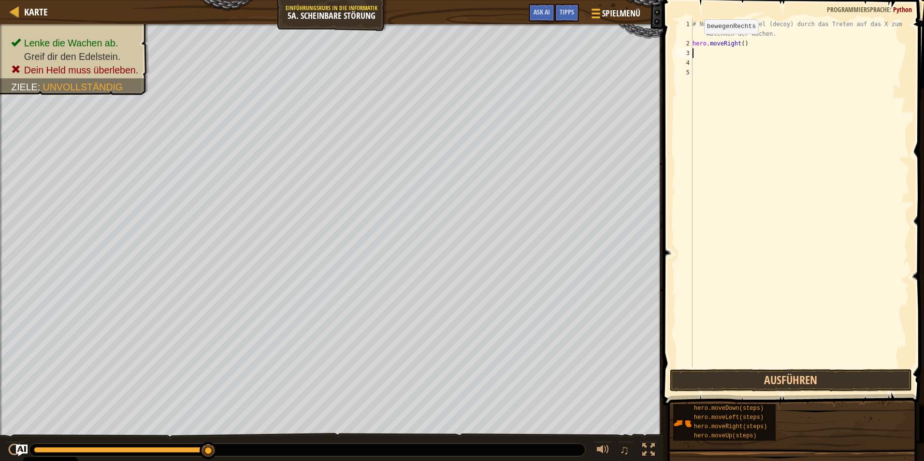
scroll to position [4, 0]
click at [739, 43] on div "# Nutze den Lockvogel (decoy) durch das Treten auf das X zum Ablenken der Wache…" at bounding box center [799, 207] width 219 height 377
type textarea "hero.moveRight(1)"
click at [735, 53] on div "# Nutze den Lockvogel (decoy) durch das Treten auf das X zum Ablenken der Wache…" at bounding box center [799, 207] width 219 height 377
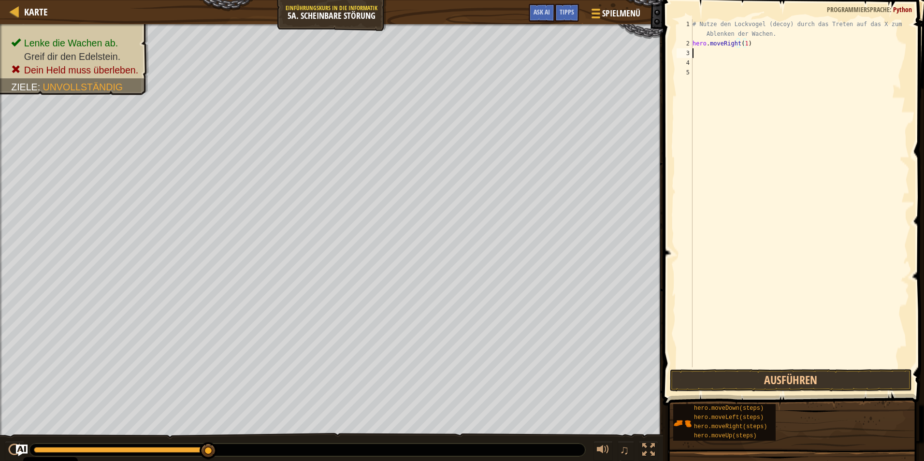
scroll to position [4, 0]
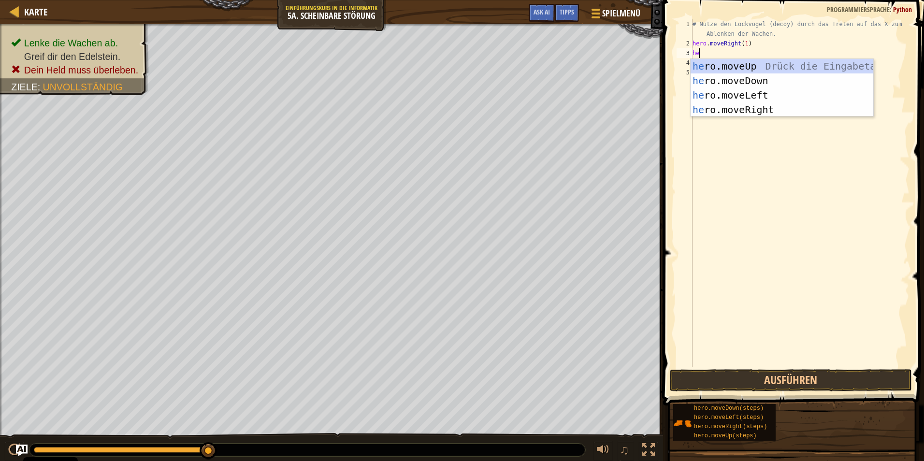
type textarea "hero"
click at [771, 77] on div "hero .moveUp Drück die Eingabetaste hero .moveDown Drück die Eingabetaste hero …" at bounding box center [781, 102] width 183 height 87
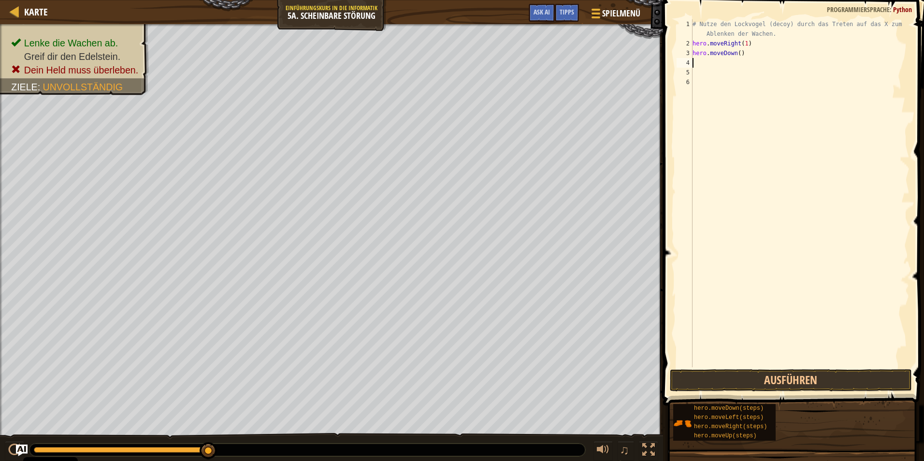
scroll to position [4, 0]
click at [734, 54] on div "# Nutze den Lockvogel (decoy) durch das Treten auf das X zum Ablenken der Wache…" at bounding box center [799, 207] width 219 height 377
click at [735, 54] on div "# Nutze den Lockvogel (decoy) durch das Treten auf das X zum Ablenken der Wache…" at bounding box center [799, 207] width 219 height 377
click at [737, 53] on div "# Nutze den Lockvogel (decoy) durch das Treten auf das X zum Ablenken der Wache…" at bounding box center [799, 207] width 219 height 377
type textarea "hero.moveDown(2)"
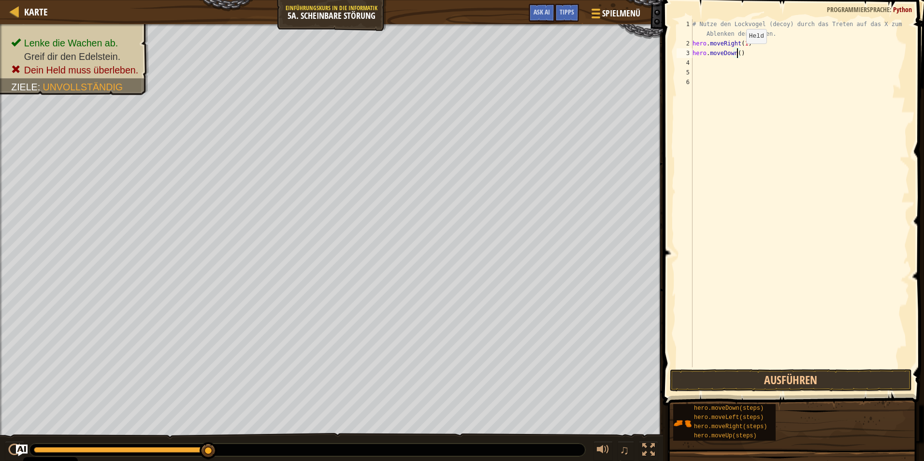
scroll to position [4, 3]
click at [762, 58] on div "# Nutze den Lockvogel (decoy) durch das Treten auf das X zum Ablenken der Wache…" at bounding box center [799, 207] width 219 height 377
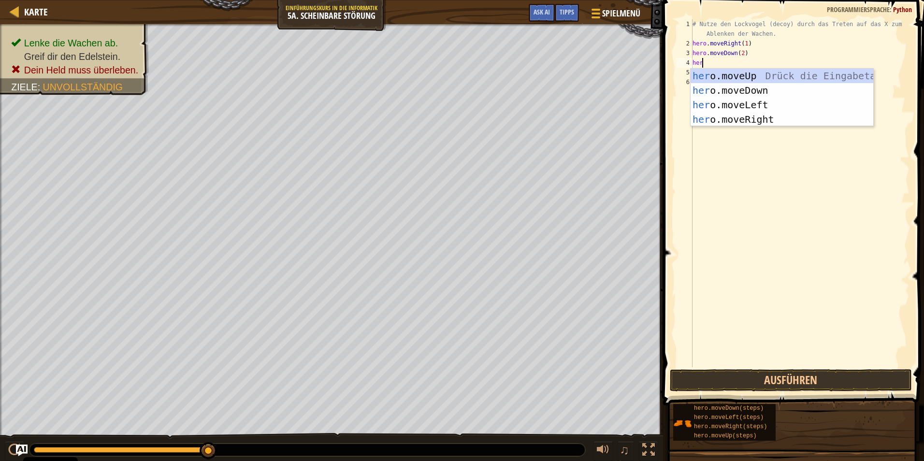
type textarea "hero"
click at [758, 72] on div "hero .moveUp Drück die Eingabetaste hero .moveDown Drück die Eingabetaste hero …" at bounding box center [781, 112] width 183 height 87
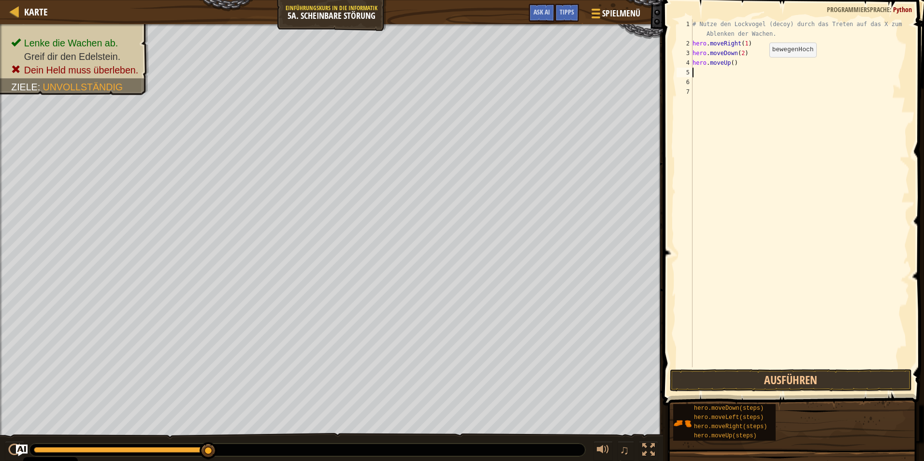
scroll to position [4, 0]
click at [729, 62] on div "# Nutze den Lockvogel (decoy) durch das Treten auf das X zum Ablenken der Wache…" at bounding box center [799, 207] width 219 height 377
type textarea "hero.moveUp(2)"
click at [739, 74] on div "# Nutze den Lockvogel (decoy) durch das Treten auf das X zum Ablenken der Wache…" at bounding box center [799, 207] width 219 height 377
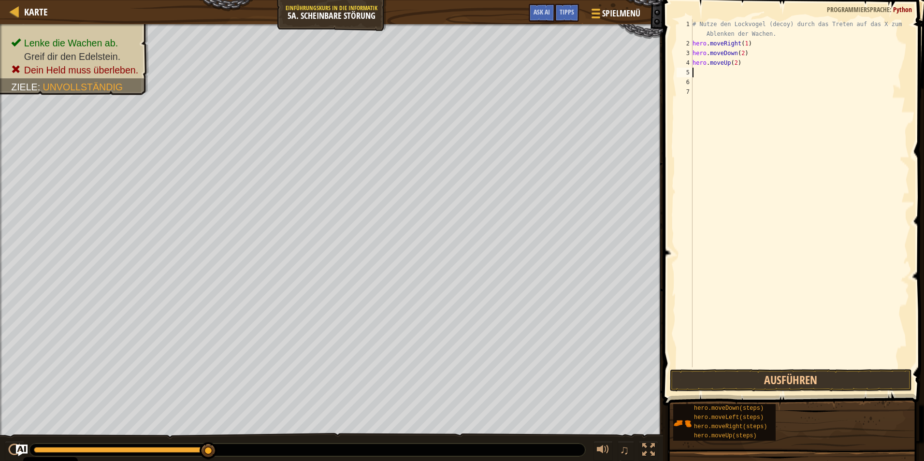
scroll to position [4, 0]
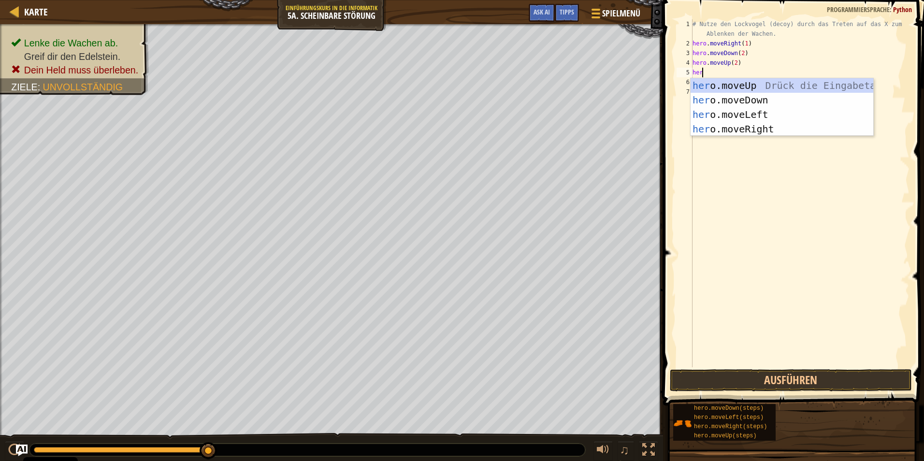
type textarea "hero"
click at [743, 125] on div "hero .moveUp Drück die Eingabetaste hero .moveDown Drück die Eingabetaste hero …" at bounding box center [781, 121] width 183 height 87
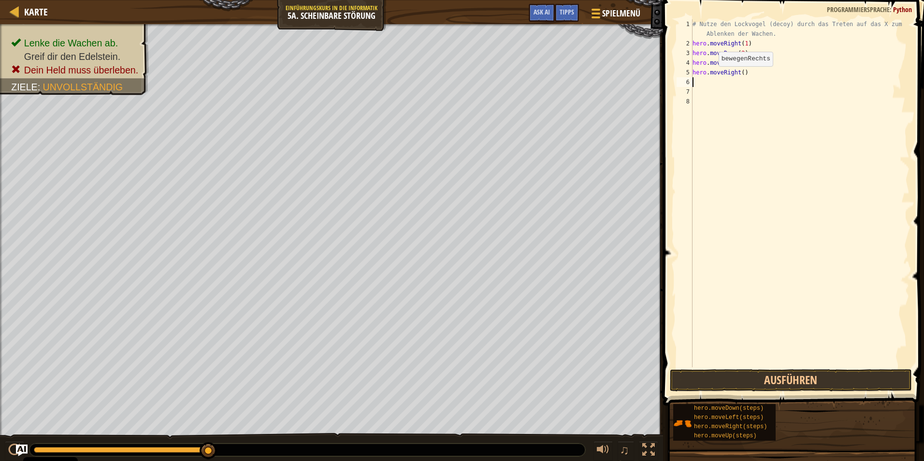
scroll to position [4, 0]
click at [739, 71] on div "# Nutze den Lockvogel (decoy) durch das Treten auf das X zum Ablenken der Wache…" at bounding box center [799, 207] width 219 height 377
type textarea "hero.moveRight(3)"
click at [788, 379] on button "Ausführen" at bounding box center [791, 380] width 242 height 22
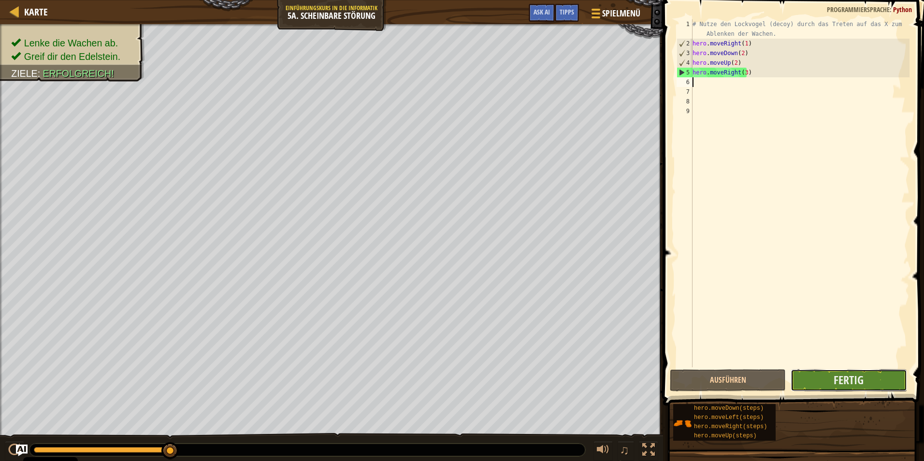
click at [874, 376] on button "Fertig" at bounding box center [849, 380] width 116 height 22
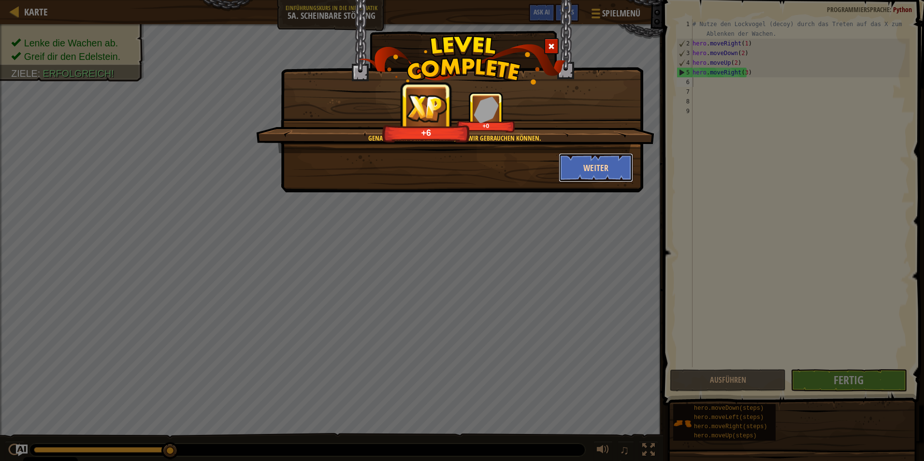
click at [604, 165] on button "Weiter" at bounding box center [596, 167] width 75 height 29
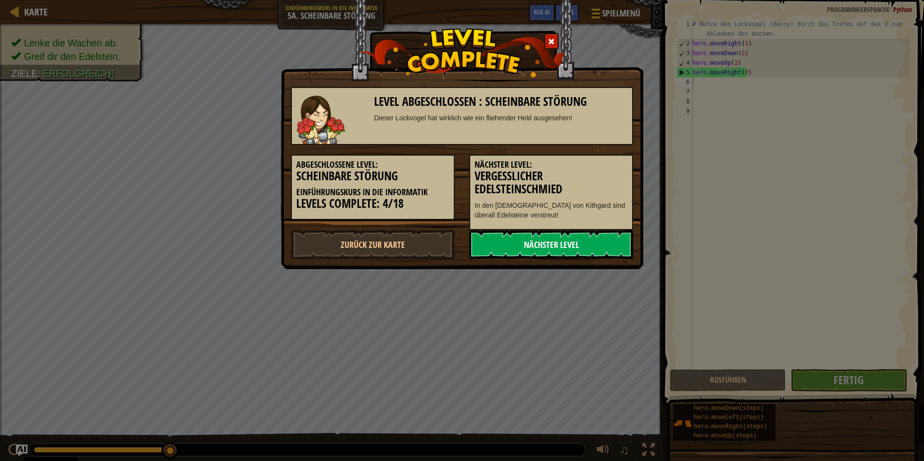
click at [563, 248] on link "Nächster Level" at bounding box center [551, 244] width 164 height 29
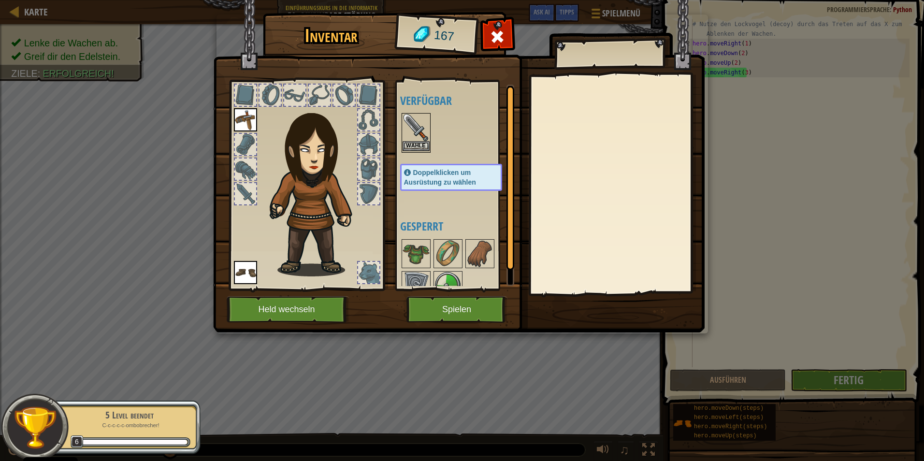
click at [411, 139] on img at bounding box center [415, 127] width 27 height 27
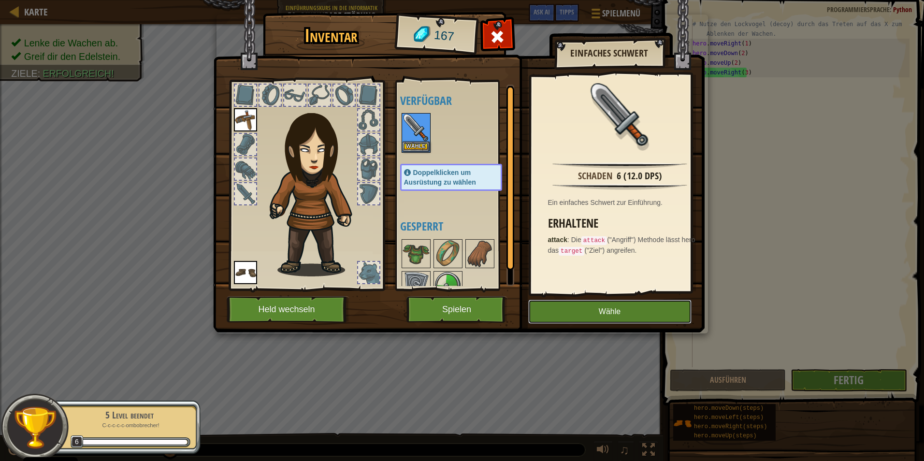
click at [587, 312] on button "Wähle" at bounding box center [609, 312] width 163 height 24
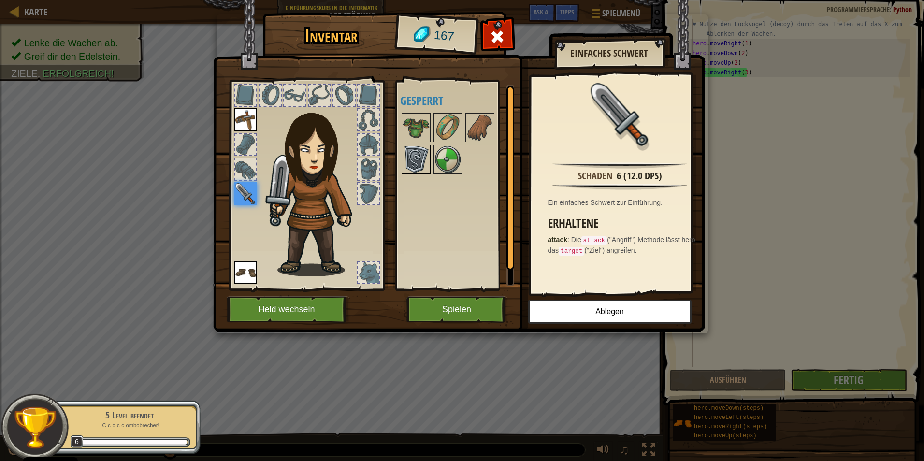
click at [420, 158] on img at bounding box center [415, 159] width 27 height 27
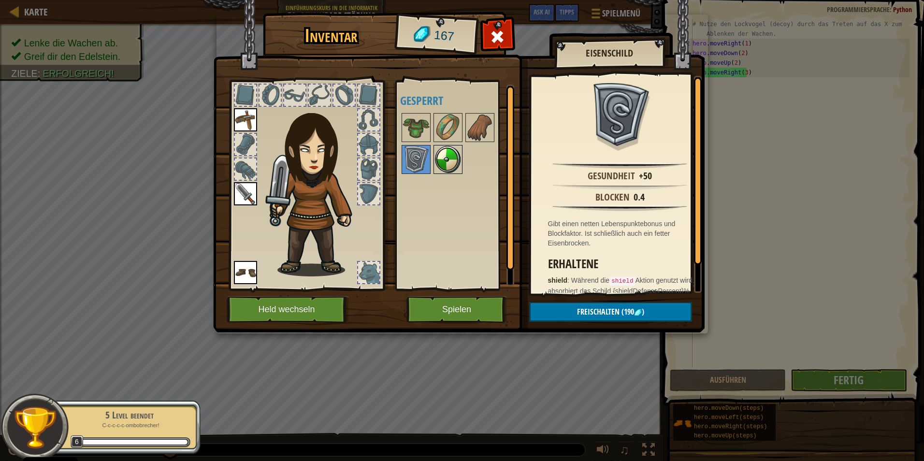
click at [438, 158] on img at bounding box center [447, 159] width 27 height 27
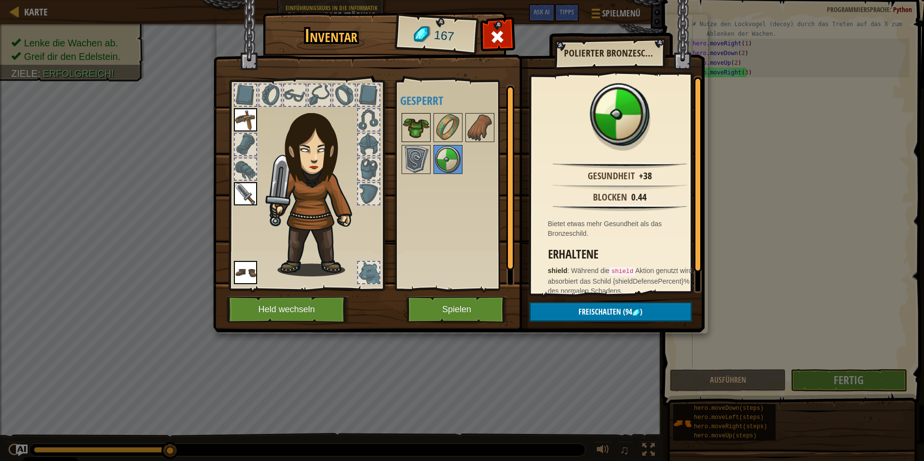
click at [423, 126] on img at bounding box center [415, 127] width 27 height 27
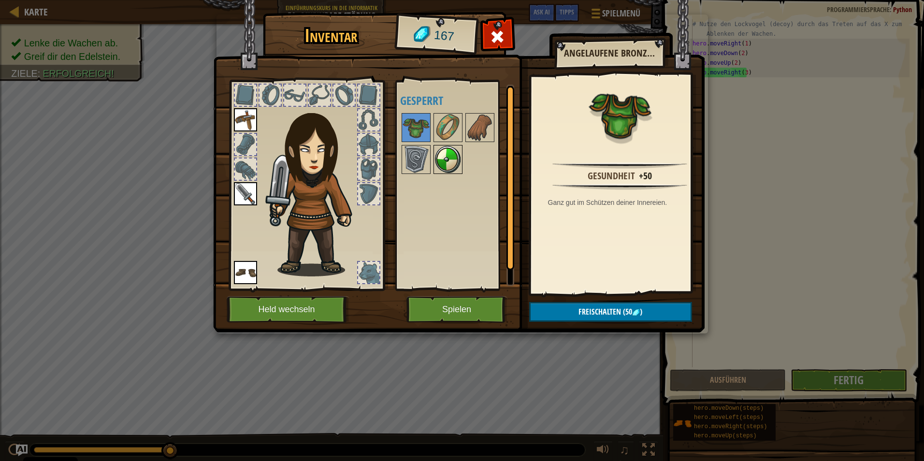
click at [440, 148] on img at bounding box center [447, 159] width 27 height 27
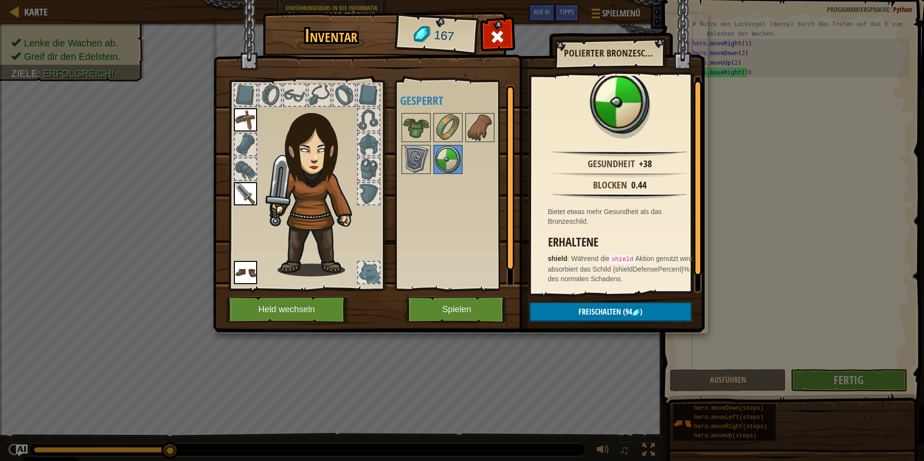
scroll to position [21, 0]
click at [486, 127] on img at bounding box center [479, 127] width 27 height 27
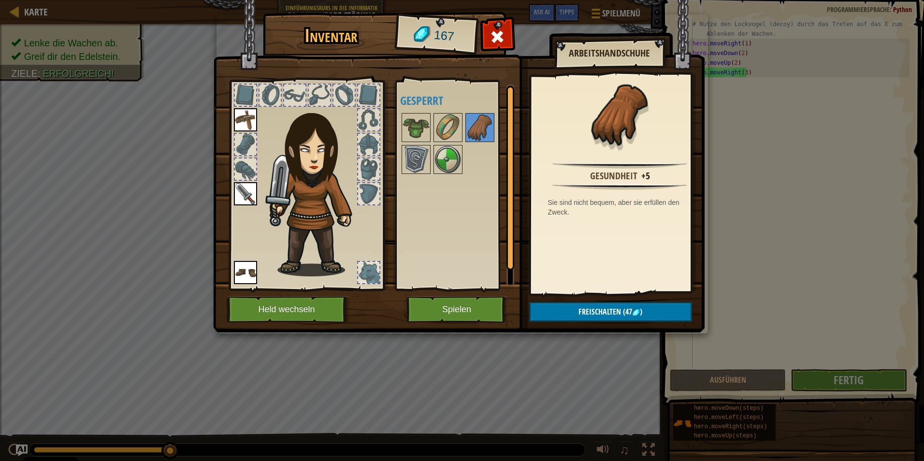
click at [397, 120] on div "Verfügbar [PERSON_NAME] [PERSON_NAME] [PERSON_NAME] Doppelklicken um Ausrüstung…" at bounding box center [455, 185] width 118 height 210
click at [411, 123] on img at bounding box center [415, 127] width 27 height 27
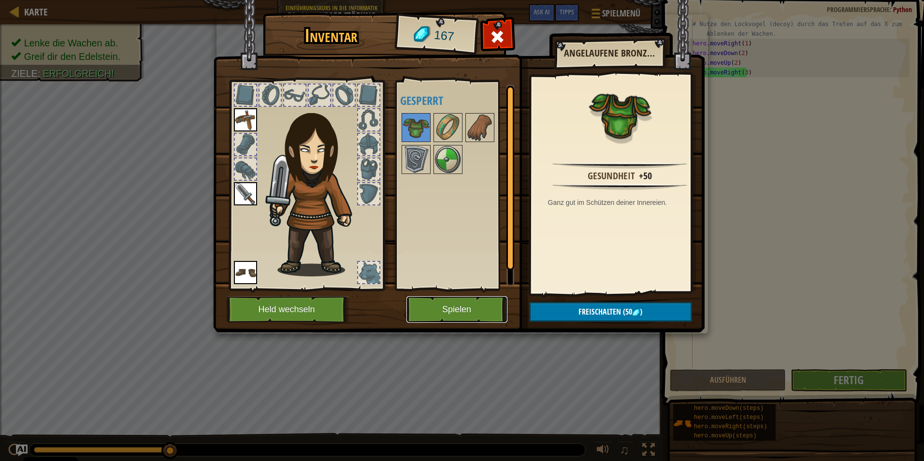
click at [452, 302] on button "Spielen" at bounding box center [456, 309] width 101 height 27
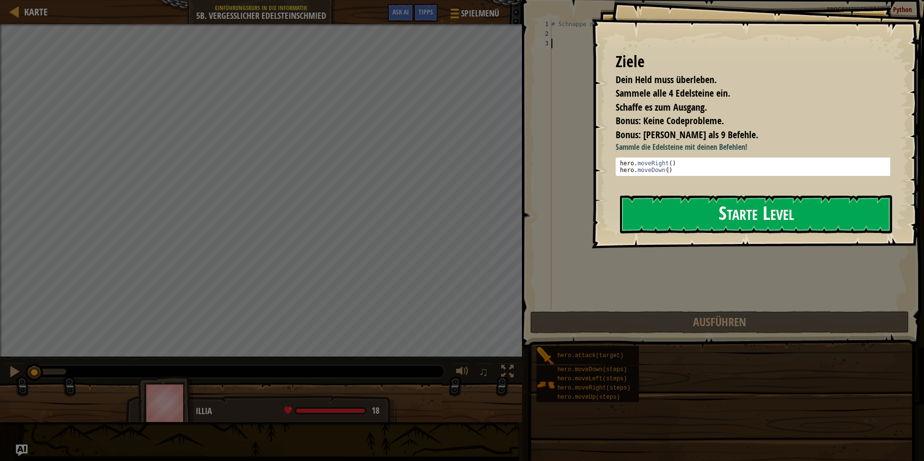
click at [717, 222] on button "Starte Level" at bounding box center [756, 214] width 272 height 38
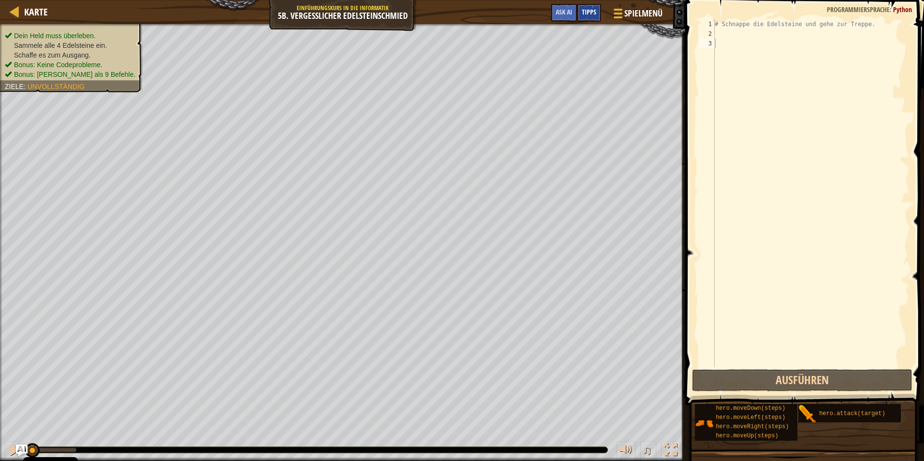
click at [592, 10] on span "Tipps" at bounding box center [589, 11] width 14 height 9
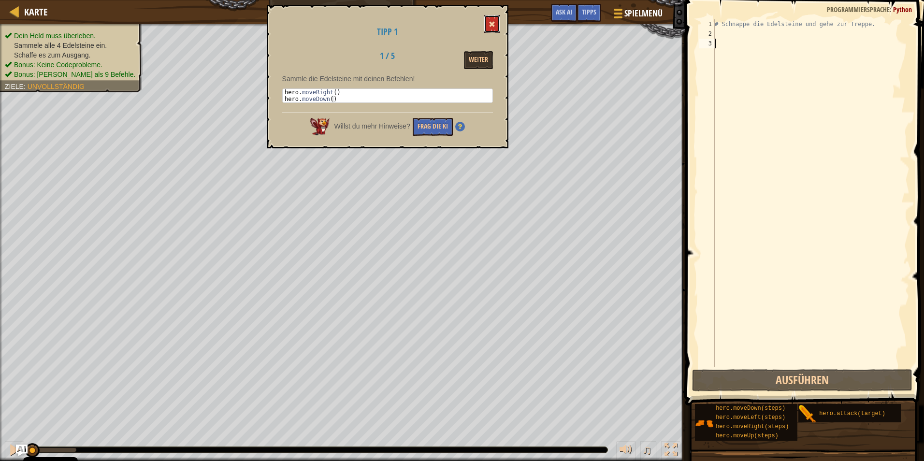
click at [487, 28] on button at bounding box center [492, 24] width 16 height 18
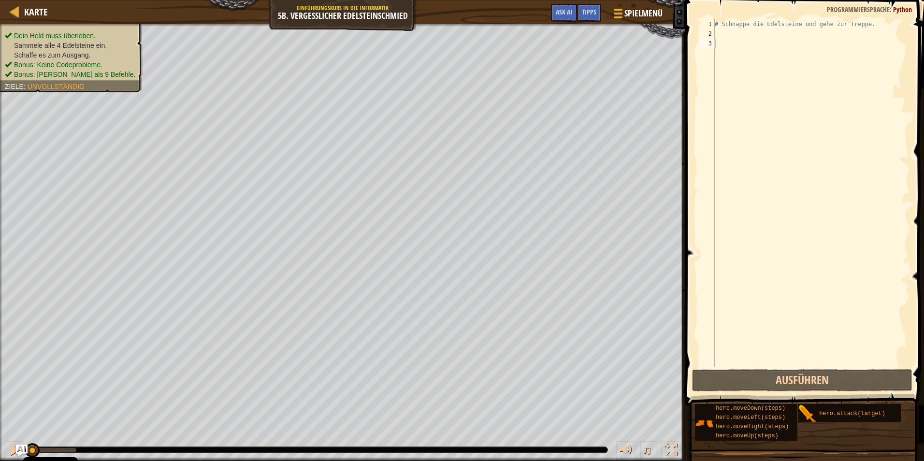
click at [724, 30] on div "# Schnappe die Edelsteine und gehe zur Treppe." at bounding box center [811, 202] width 197 height 367
type textarea "h"
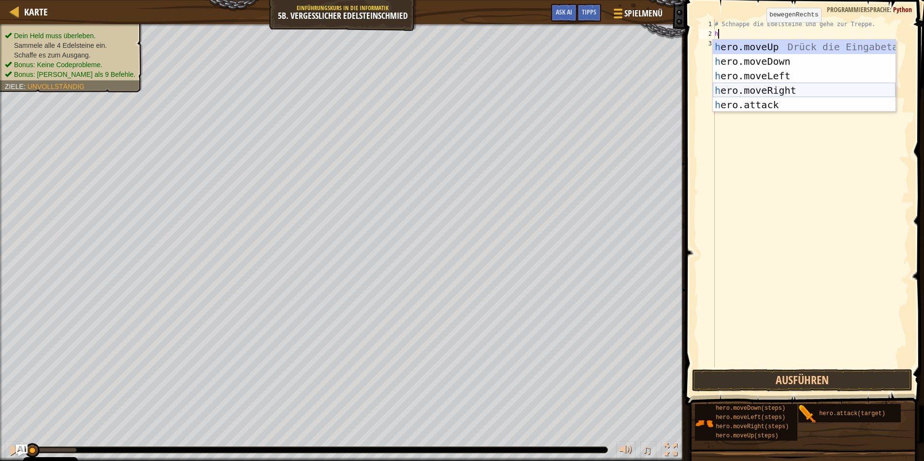
click at [787, 87] on div "h ero.moveUp Drück die Eingabetaste h ero.moveDown Drück die Eingabetaste h ero…" at bounding box center [804, 90] width 183 height 101
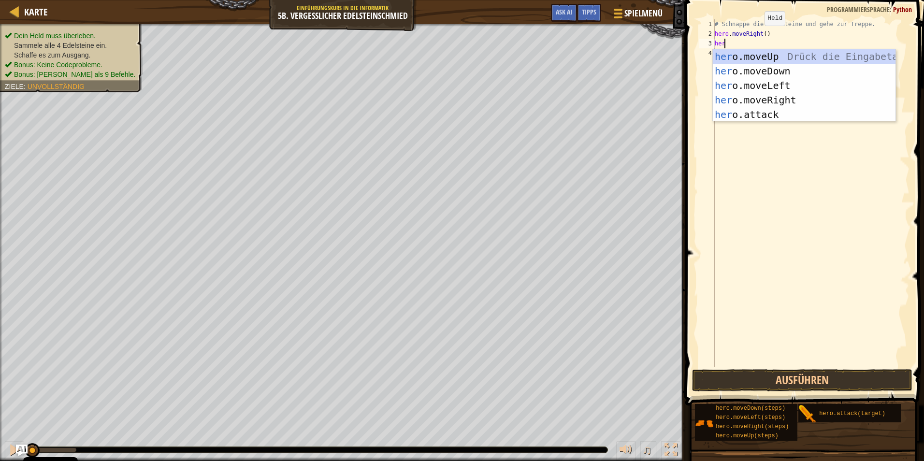
type textarea "her"
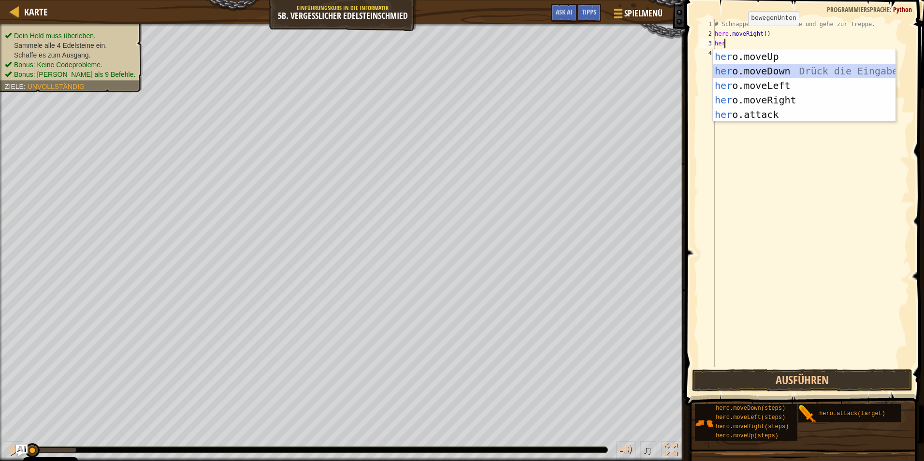
click at [748, 71] on div "her o.moveUp Drück die Eingabetaste her o.moveDown Drück die Eingabetaste her o…" at bounding box center [804, 99] width 183 height 101
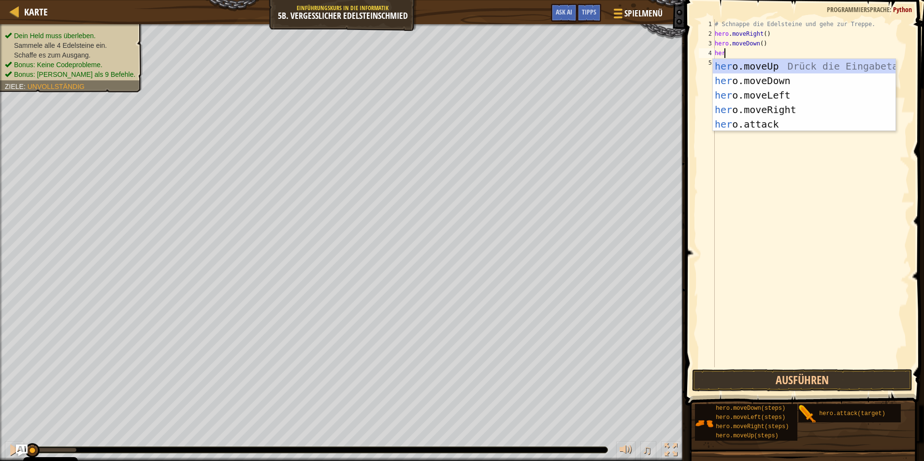
type textarea "hero"
click at [790, 109] on div "hero .moveUp Drück die Eingabetaste hero .moveDown Drück die Eingabetaste hero …" at bounding box center [804, 109] width 183 height 101
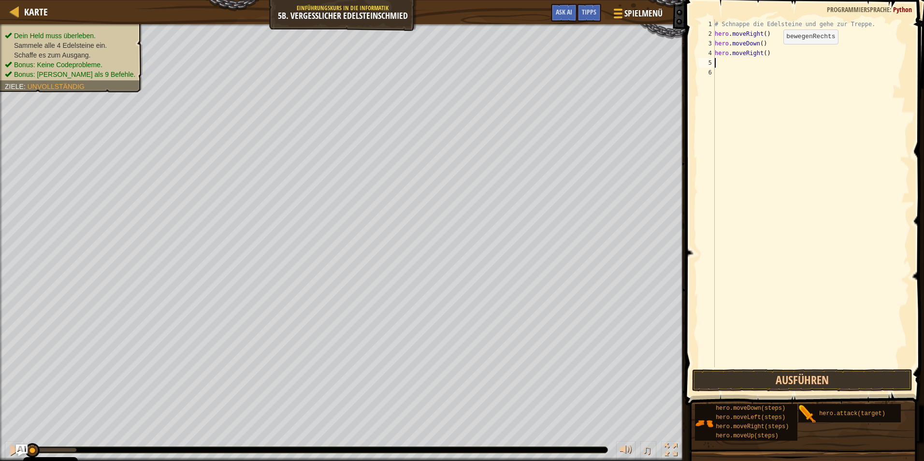
scroll to position [4, 0]
click at [762, 54] on div "# Schnappe die Edelsteine und gehe zur Treppe. hero . moveRight ( ) hero . move…" at bounding box center [811, 202] width 197 height 367
click at [811, 50] on div "# Schnappe die Edelsteine und gehe zur Treppe. hero . moveRight ( ) hero . move…" at bounding box center [811, 202] width 197 height 367
type textarea "hero.moveRight(2)"
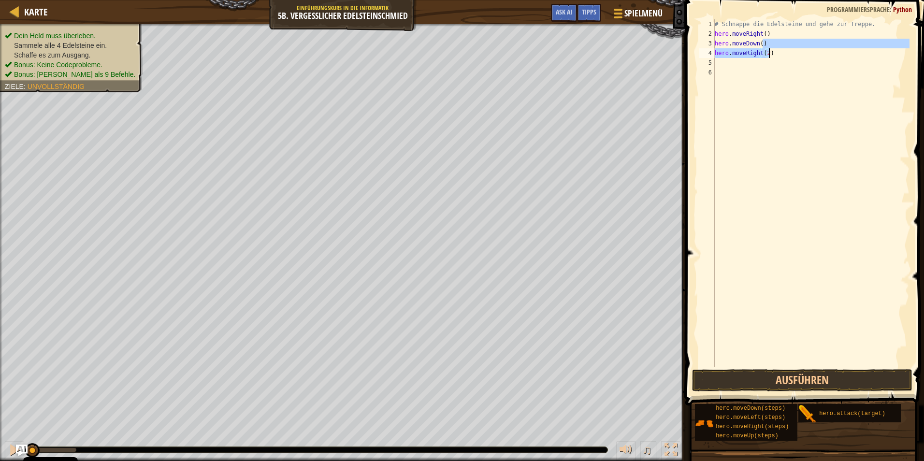
type textarea "hero.moveRight(2)"
click at [771, 84] on div "# Schnappe die Edelsteine und gehe zur Treppe. hero . moveRight ( ) hero . move…" at bounding box center [811, 202] width 197 height 367
click at [711, 60] on div "5" at bounding box center [707, 63] width 16 height 10
type textarea "hero.moveRight(2)"
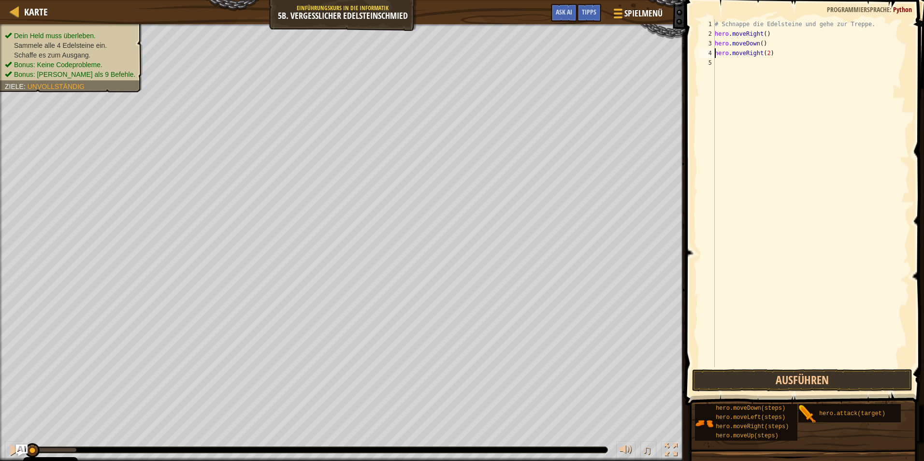
click at [722, 67] on div "# Schnappe die Edelsteine und gehe zur Treppe. hero . moveRight ( ) hero . move…" at bounding box center [811, 202] width 197 height 367
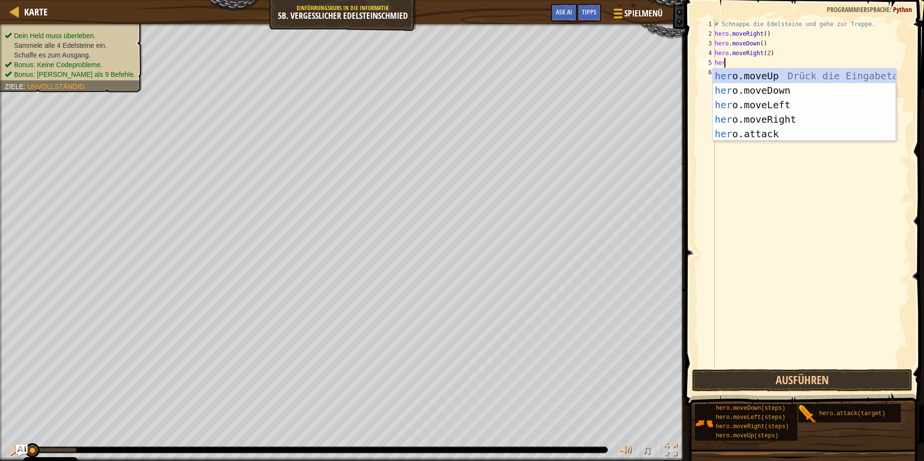
scroll to position [4, 0]
type textarea "hero"
click at [773, 72] on div "hero .moveUp Drück die Eingabetaste hero .moveDown Drück die Eingabetaste hero …" at bounding box center [804, 119] width 183 height 101
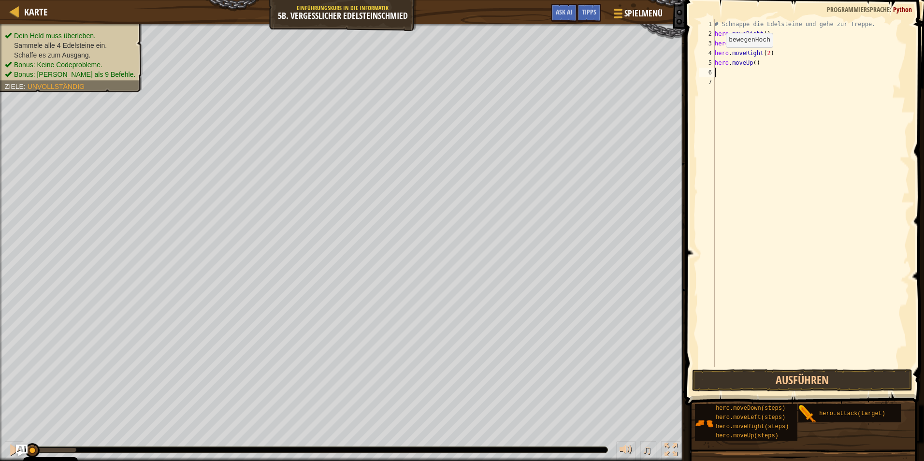
scroll to position [4, 0]
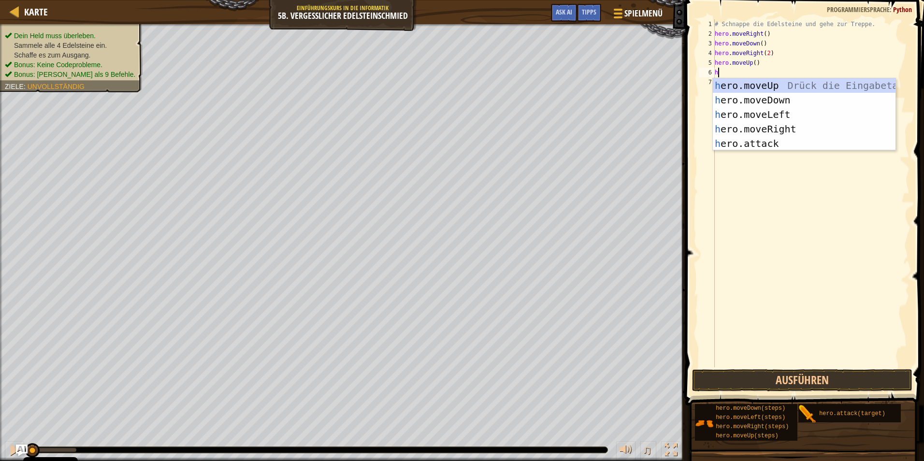
type textarea "he"
click at [782, 124] on div "he ro.moveUp Drück die Eingabetaste he ro.moveDown Drück die Eingabetaste he ro…" at bounding box center [804, 128] width 183 height 101
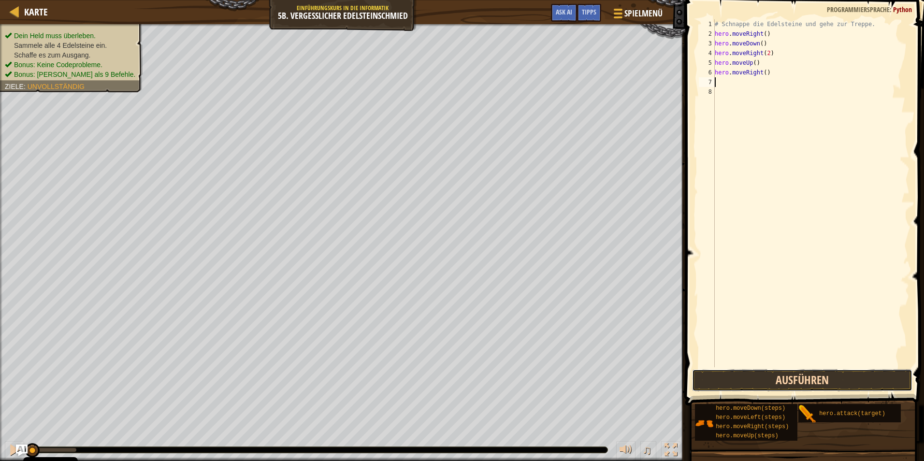
click at [803, 379] on button "Ausführen" at bounding box center [802, 380] width 220 height 22
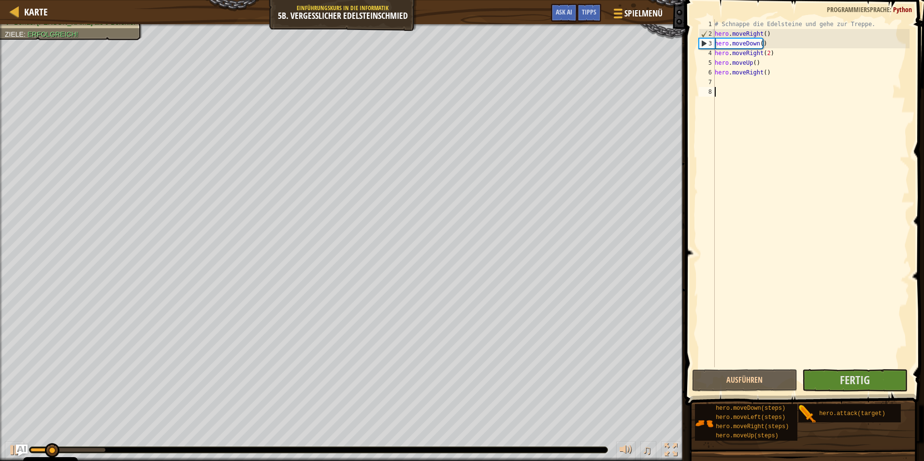
drag, startPoint x: 803, startPoint y: 382, endPoint x: 848, endPoint y: 101, distance: 284.3
click at [848, 101] on div "# Schnappe die Edelsteine und gehe zur Treppe. hero . moveRight ( ) hero . move…" at bounding box center [811, 202] width 197 height 367
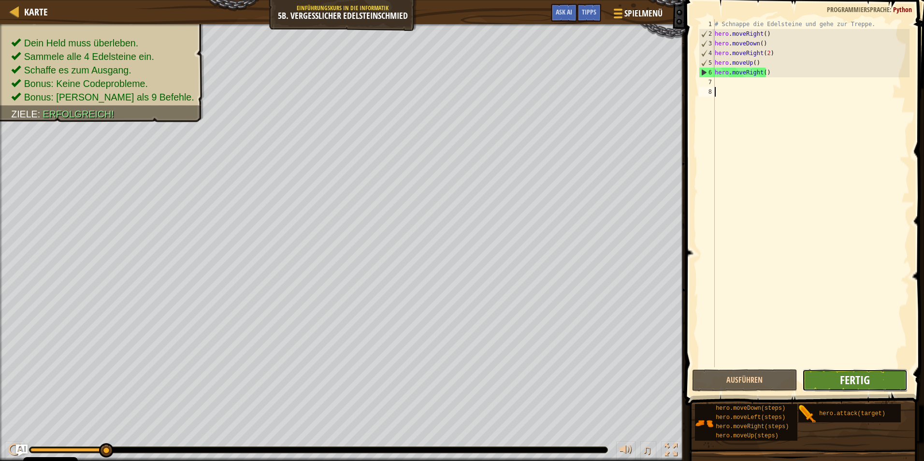
click at [854, 378] on span "Fertig" at bounding box center [855, 379] width 30 height 15
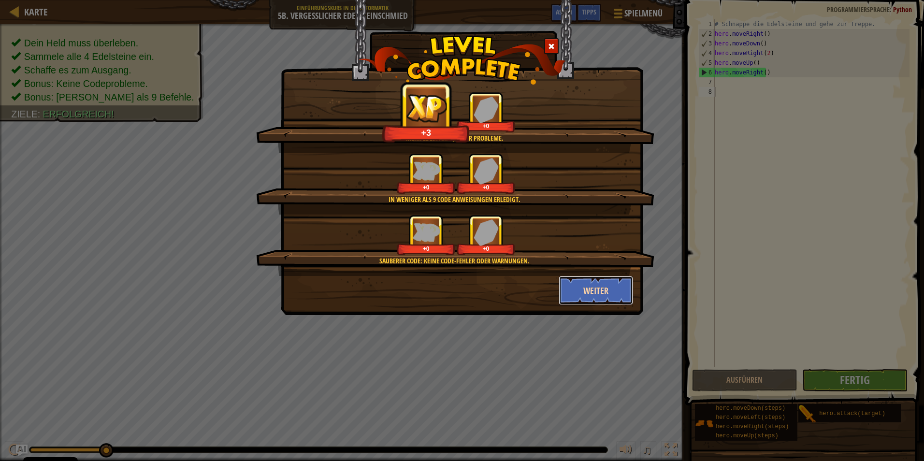
click at [601, 284] on button "Weiter" at bounding box center [596, 290] width 75 height 29
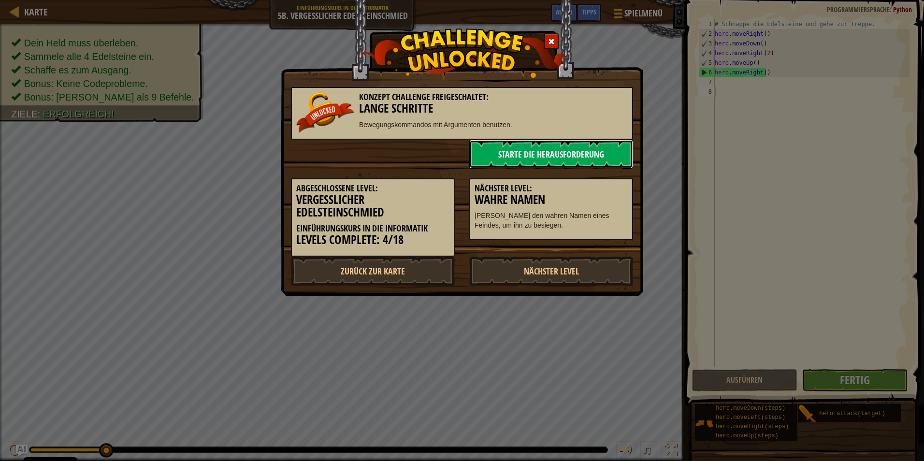
click at [562, 149] on link "Starte die Herausforderung" at bounding box center [551, 154] width 164 height 29
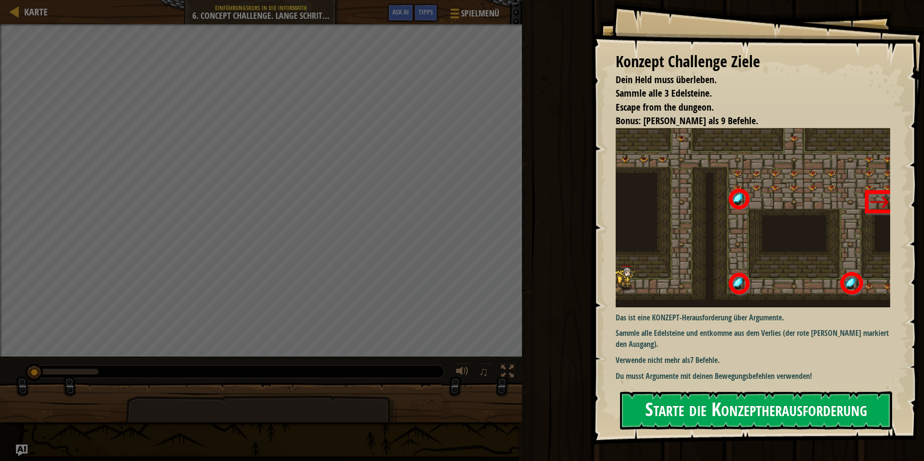
click at [693, 413] on button "Starte die Konzeptherausforderung" at bounding box center [756, 410] width 272 height 38
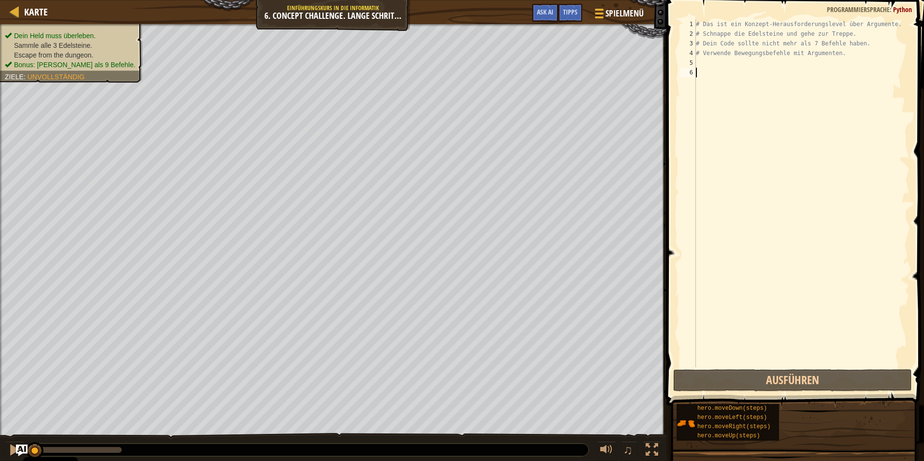
type textarea "h"
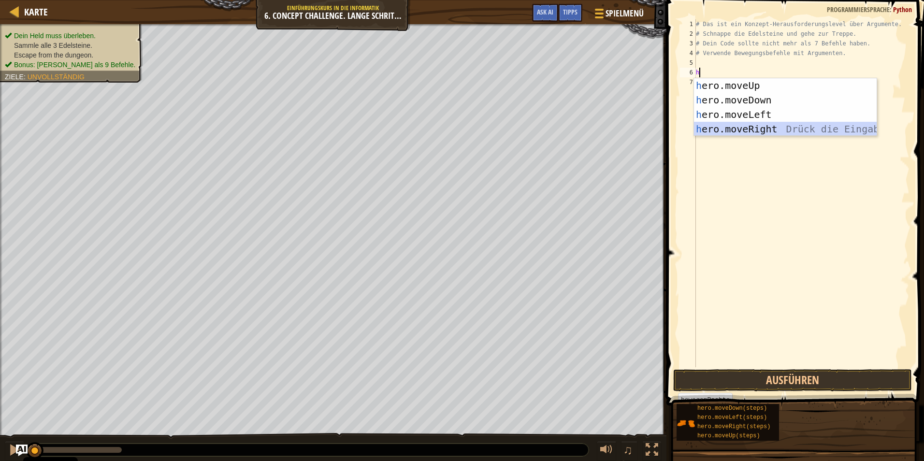
click at [774, 130] on div "h ero.moveUp Drück die Eingabetaste h ero.moveDown Drück die Eingabetaste h ero…" at bounding box center [785, 121] width 183 height 87
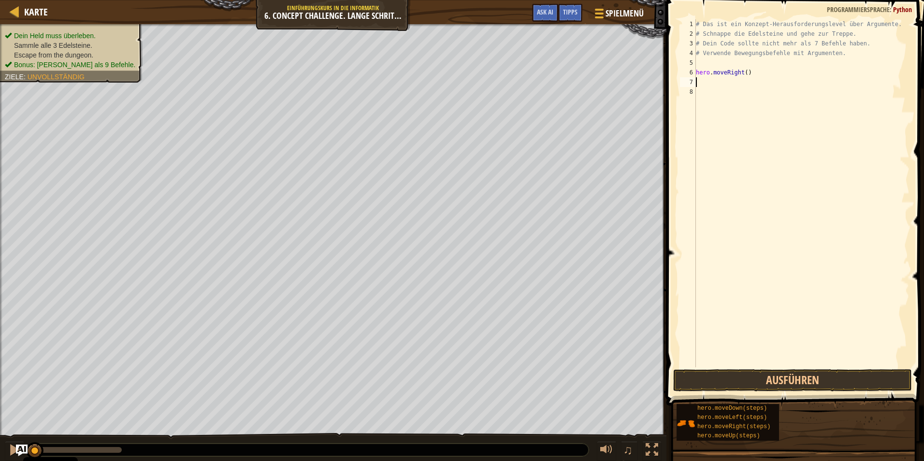
type textarea "h"
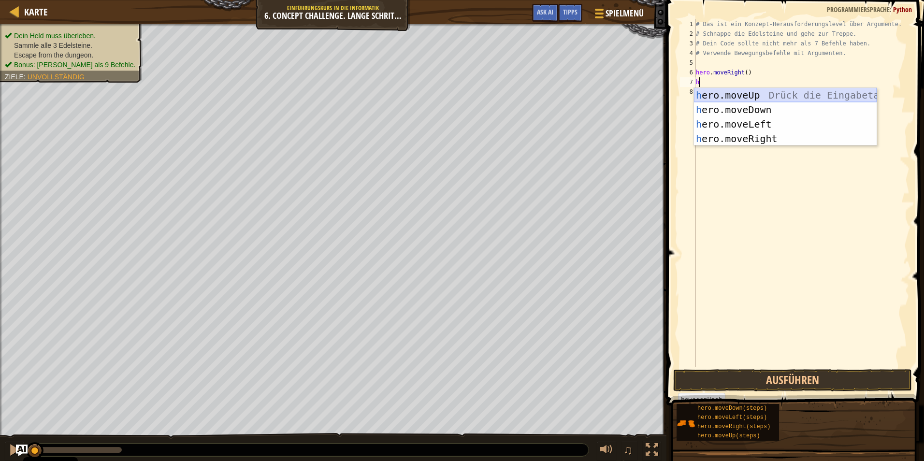
click at [741, 88] on div "h ero.moveUp Drück die Eingabetaste h ero.moveDown Drück die Eingabetaste h ero…" at bounding box center [785, 131] width 183 height 87
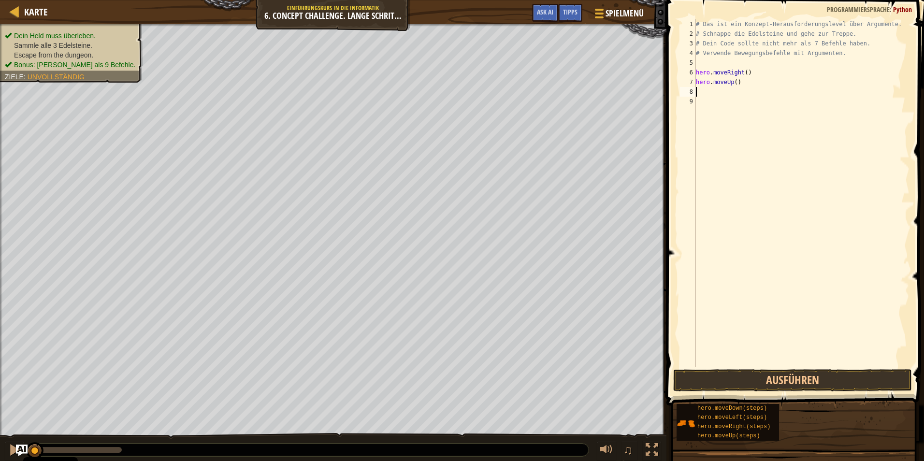
click at [752, 80] on div "# Das ist ein Konzept-Herausforderungslevel über Argumente. # Schnappe die Edel…" at bounding box center [802, 202] width 216 height 367
type textarea "hero.moveUp(3)"
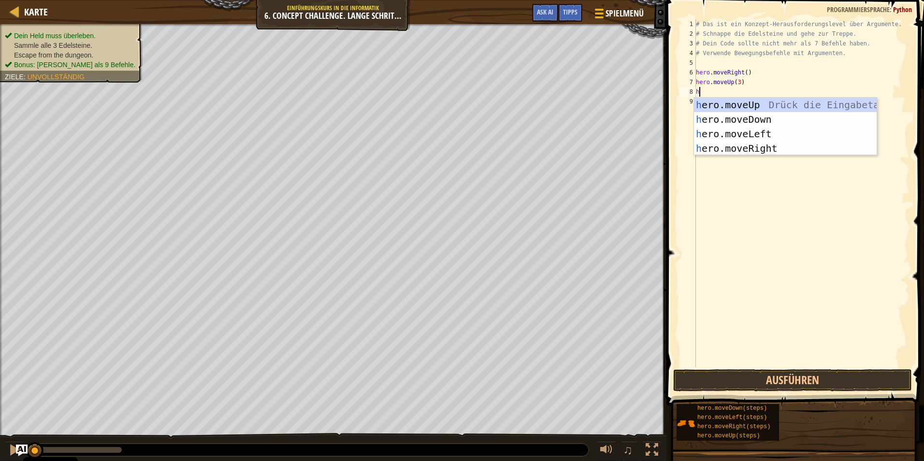
type textarea "he"
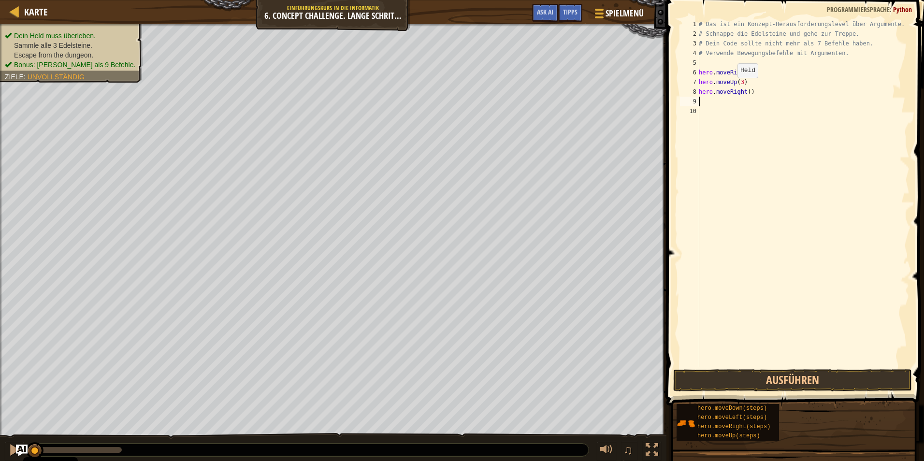
type textarea "hero.moveRight()"
type textarea "hero.moveRight(2)"
click at [772, 383] on button "Ausführen" at bounding box center [792, 380] width 239 height 22
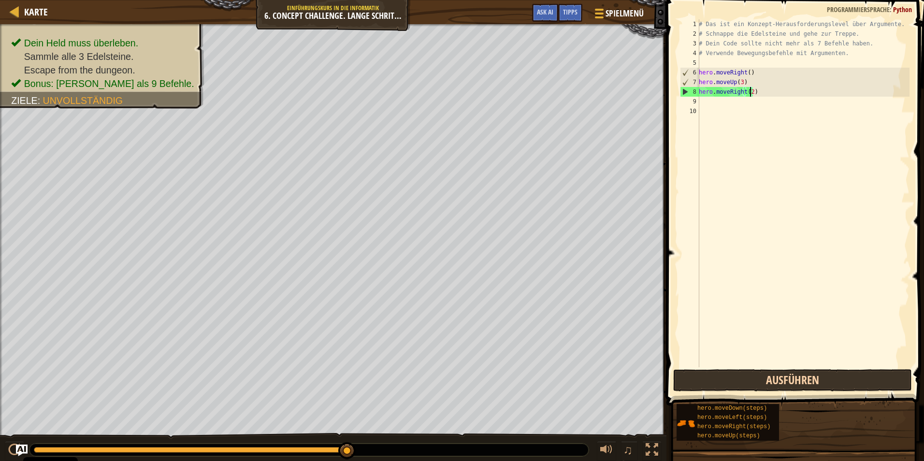
scroll to position [4, 0]
type textarea "h"
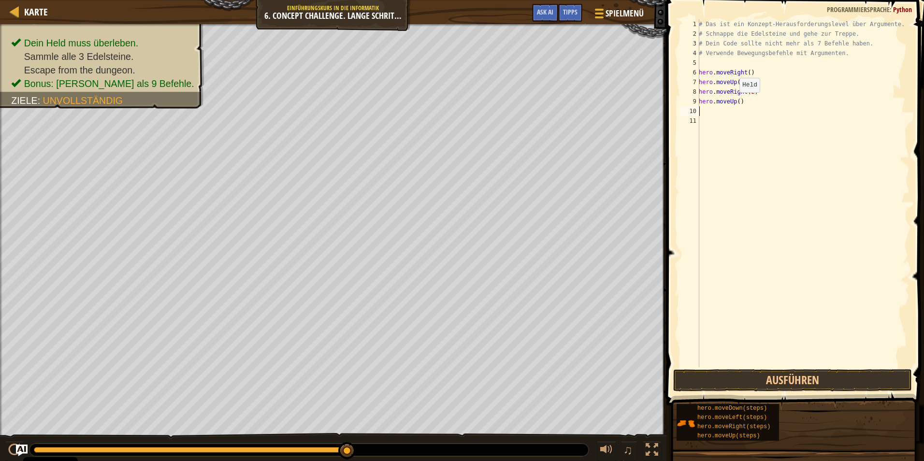
click at [734, 102] on div "# Das ist ein Konzept-Herausforderungslevel über Argumente. # Schnappe die Edel…" at bounding box center [803, 202] width 213 height 367
click at [787, 114] on div "hero.moveD own Drück die Eingabetaste" at bounding box center [788, 128] width 183 height 43
type textarea "hero.moveDown"
click at [731, 119] on div "# Das ist ein Konzept-Herausforderungslevel über Argumente. # Schnappe die Edel…" at bounding box center [803, 202] width 213 height 367
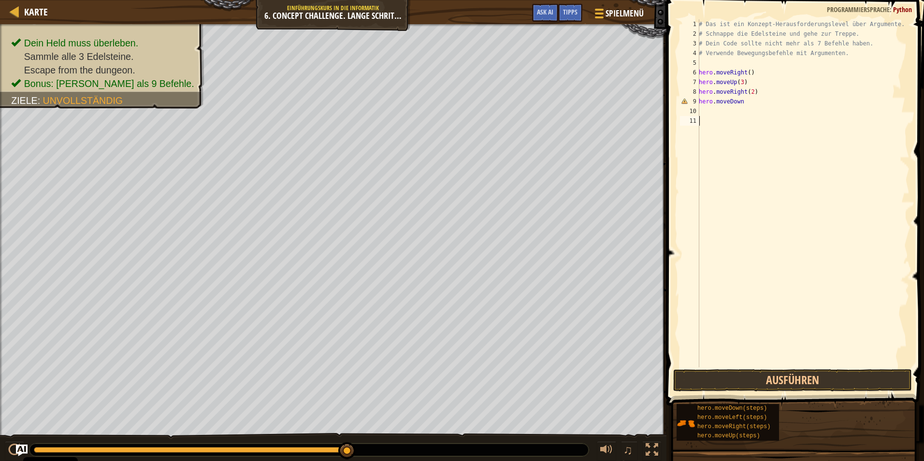
scroll to position [4, 0]
click at [740, 103] on div "# Das ist ein Konzept-Herausforderungslevel über Argumente. # Schnappe die Edel…" at bounding box center [803, 202] width 213 height 367
type textarea "hero"
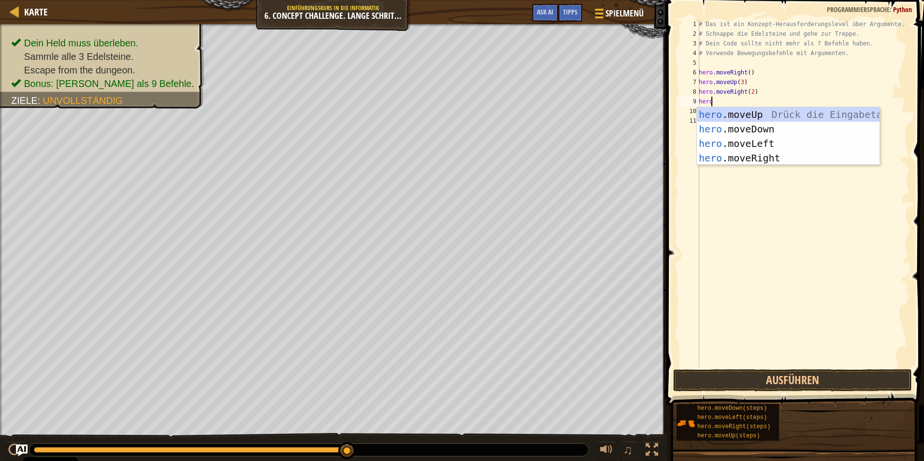
scroll to position [4, 0]
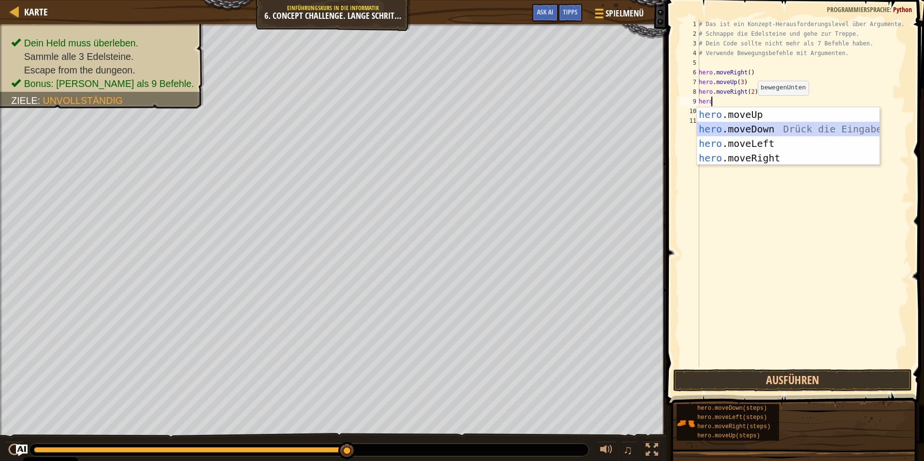
click at [746, 127] on div "hero .moveUp Drück die Eingabetaste hero .moveDown Drück die Eingabetaste hero …" at bounding box center [788, 150] width 183 height 87
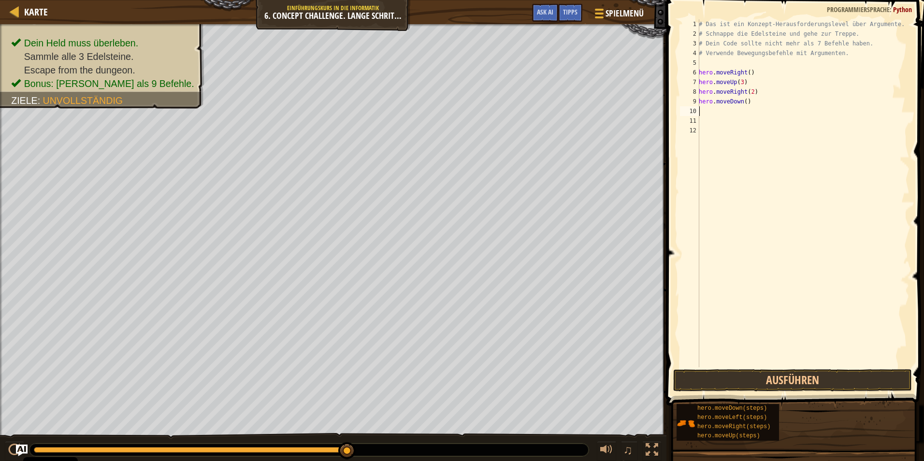
type textarea "h"
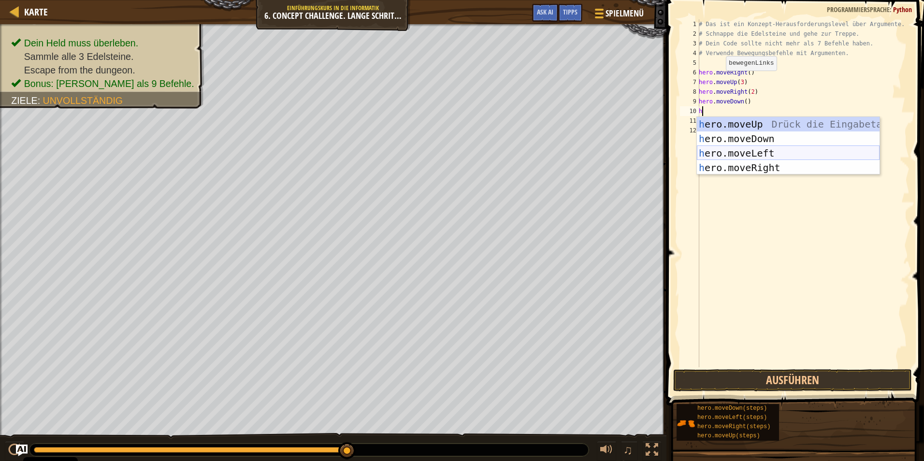
click at [721, 150] on div "h ero.moveUp Drück die Eingabetaste h ero.moveDown Drück die Eingabetaste h ero…" at bounding box center [788, 160] width 183 height 87
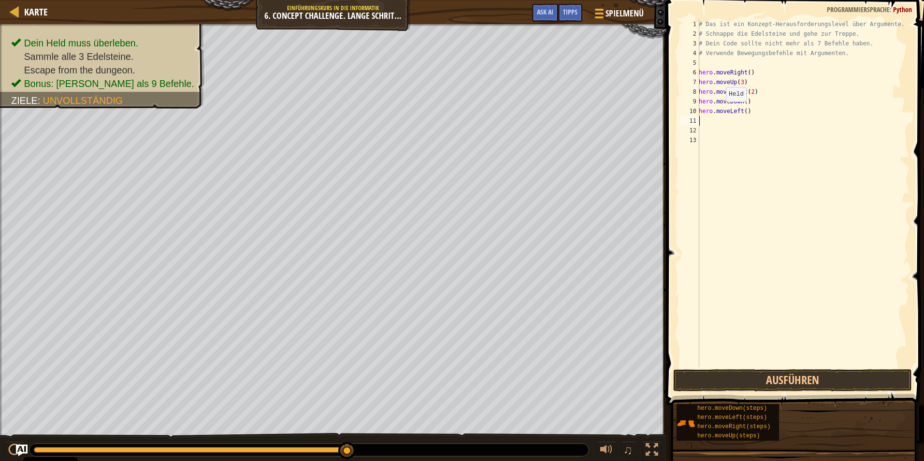
type textarea "h"
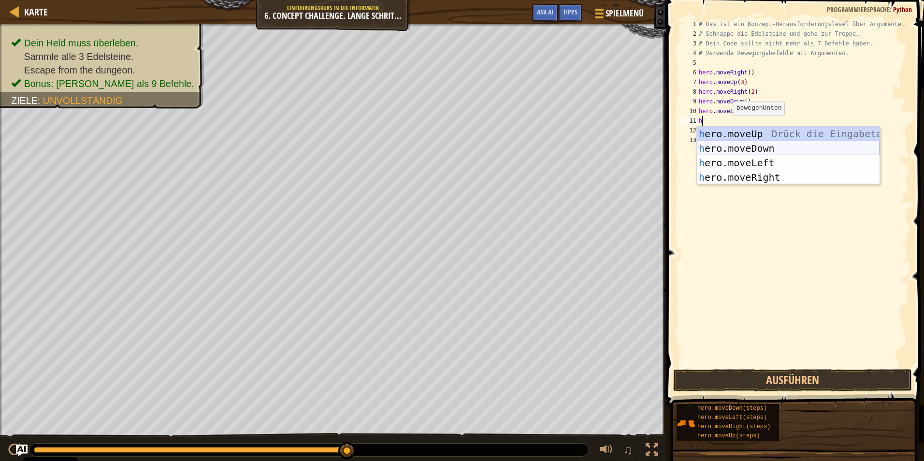
click at [750, 150] on div "h ero.moveUp Drück die Eingabetaste h ero.moveDown Drück die Eingabetaste h ero…" at bounding box center [788, 170] width 183 height 87
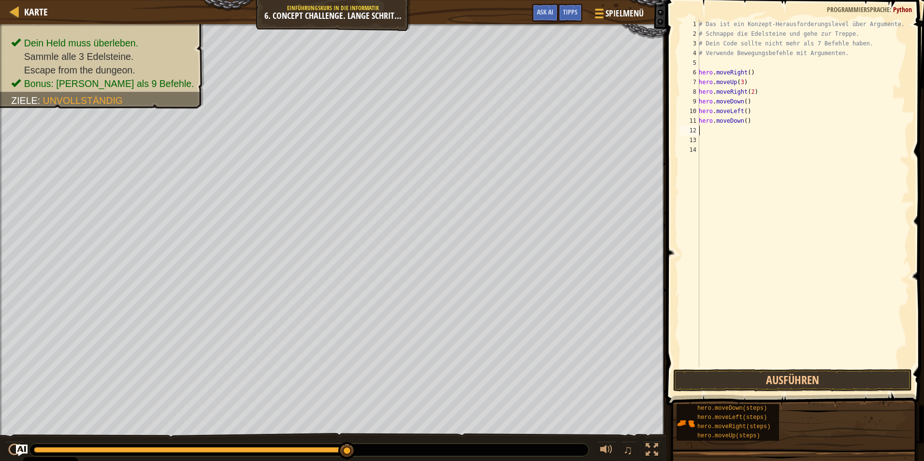
type textarea "2"
type textarea "hero.moveDown(2)"
type textarea "h"
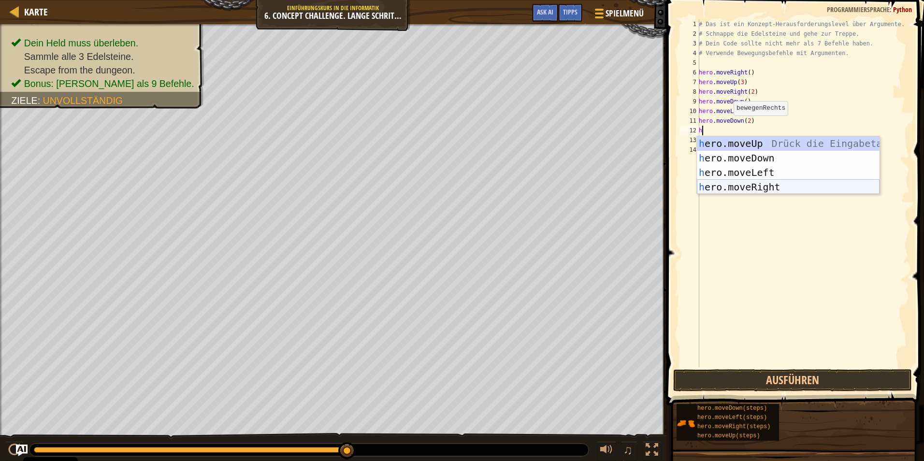
click at [751, 184] on div "h ero.moveUp Drück die Eingabetaste h ero.moveDown Drück die Eingabetaste h ero…" at bounding box center [788, 179] width 183 height 87
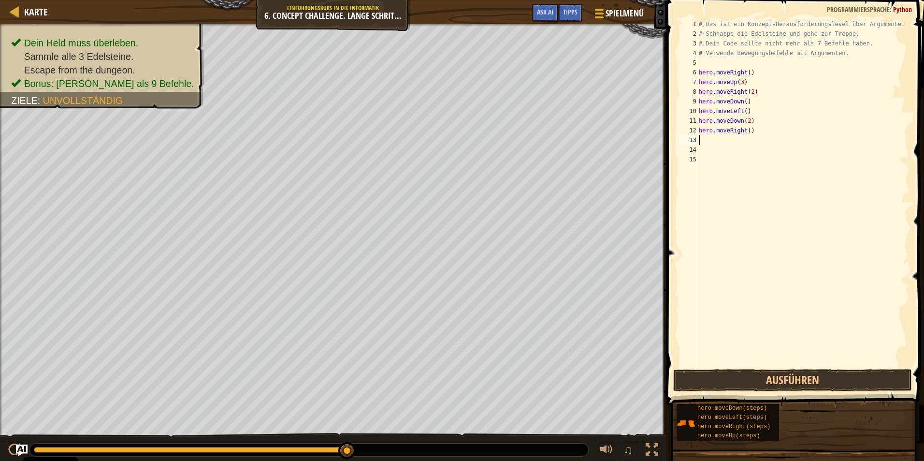
type textarea "h"
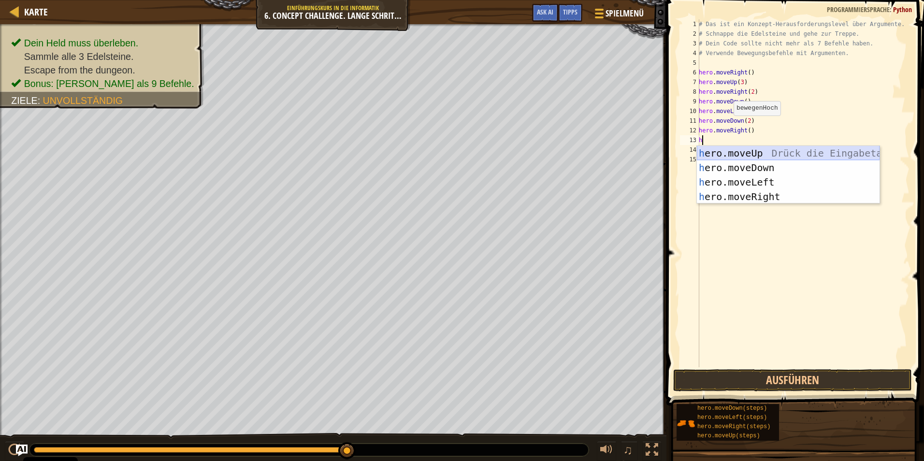
click at [738, 150] on div "h ero.moveUp Drück die Eingabetaste h ero.moveDown Drück die Eingabetaste h ero…" at bounding box center [788, 189] width 183 height 87
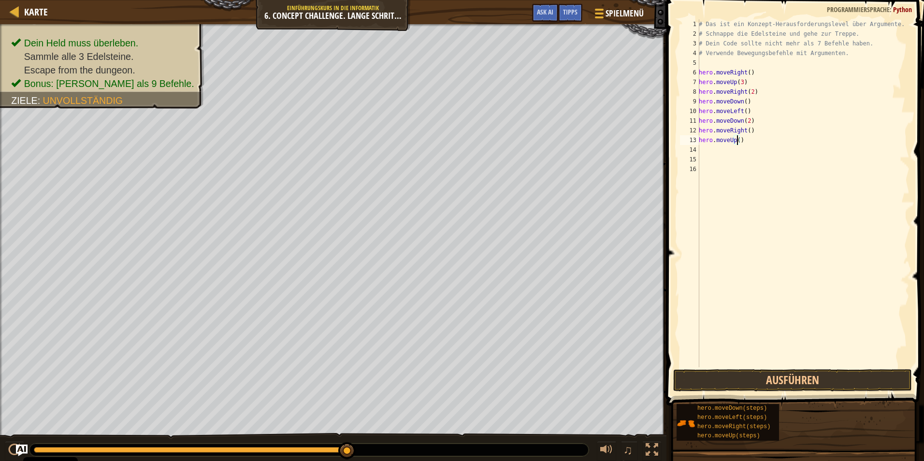
type textarea "hero.moveUp(2)"
type textarea "h"
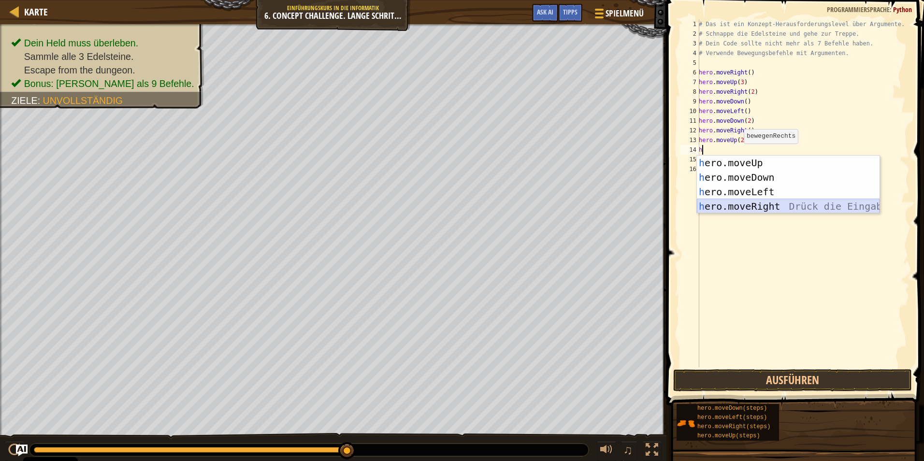
click at [753, 207] on div "h ero.moveUp Drück die Eingabetaste h ero.moveDown Drück die Eingabetaste h ero…" at bounding box center [788, 199] width 183 height 87
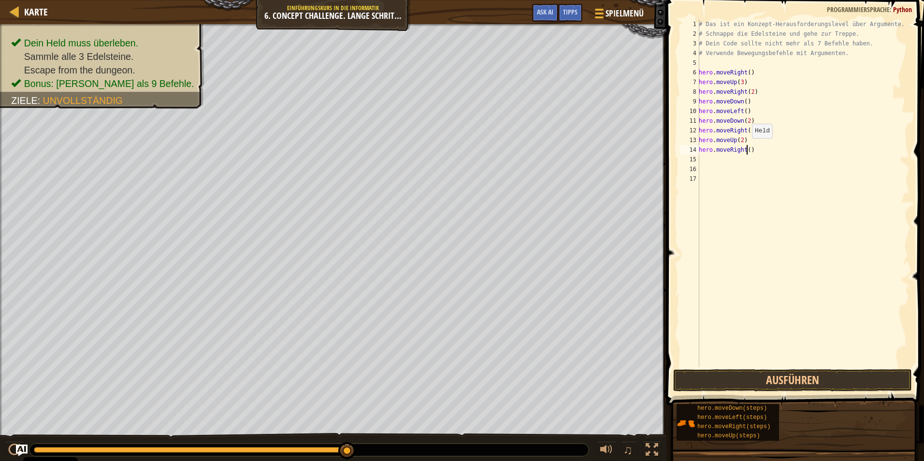
click at [747, 148] on div "# Das ist ein Konzept-Herausforderungslevel über Argumente. # Schnappe die Edel…" at bounding box center [803, 202] width 213 height 367
click at [687, 380] on button "Ausführen" at bounding box center [792, 380] width 239 height 22
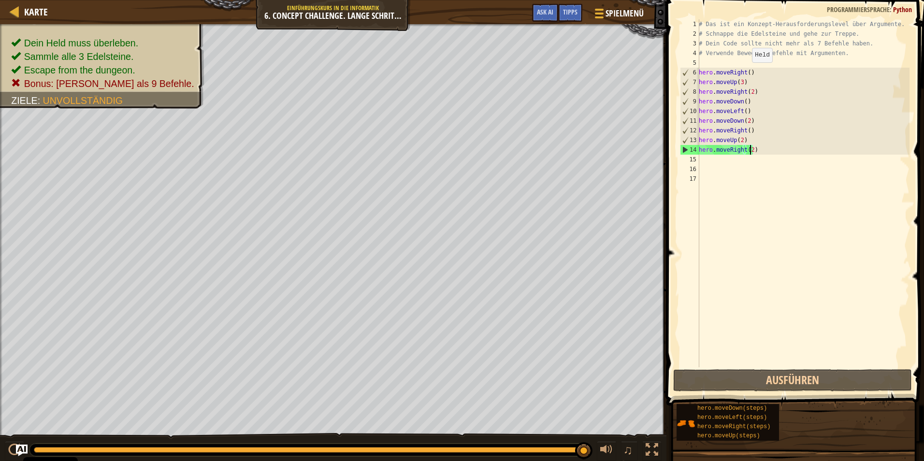
click at [747, 72] on div "# Das ist ein Konzept-Herausforderungslevel über Argumente. # Schnappe die Edel…" at bounding box center [803, 202] width 213 height 367
type textarea "hero.moveRight()"
click at [821, 213] on div "# Das ist ein Konzept-Herausforderungslevel über Argumente. # Schnappe die Edel…" at bounding box center [803, 202] width 213 height 367
click at [713, 48] on div "# Das ist ein Konzept-Herausforderungslevel über Argumente. # Schnappe die Edel…" at bounding box center [803, 202] width 213 height 367
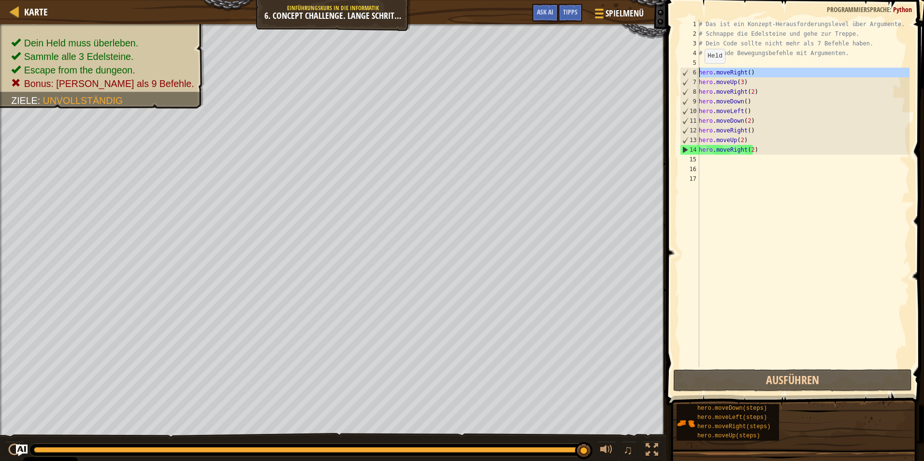
click at [699, 73] on div "6" at bounding box center [689, 73] width 19 height 10
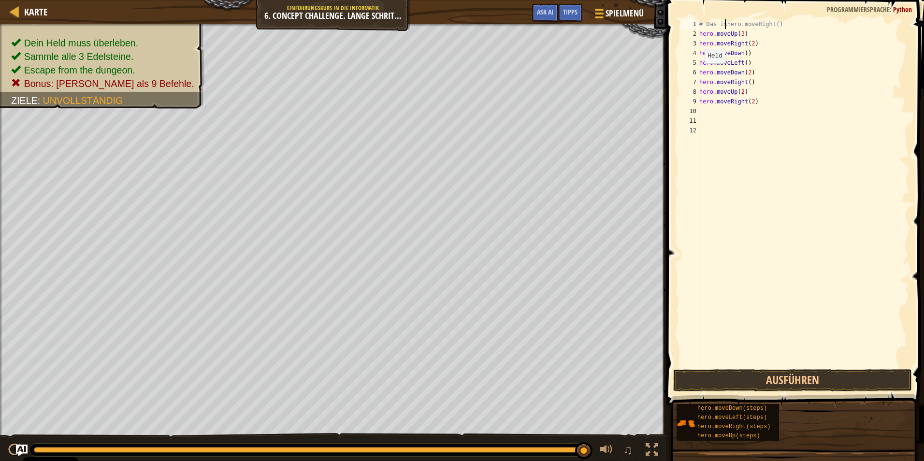
type textarea "hero.moveRight()"
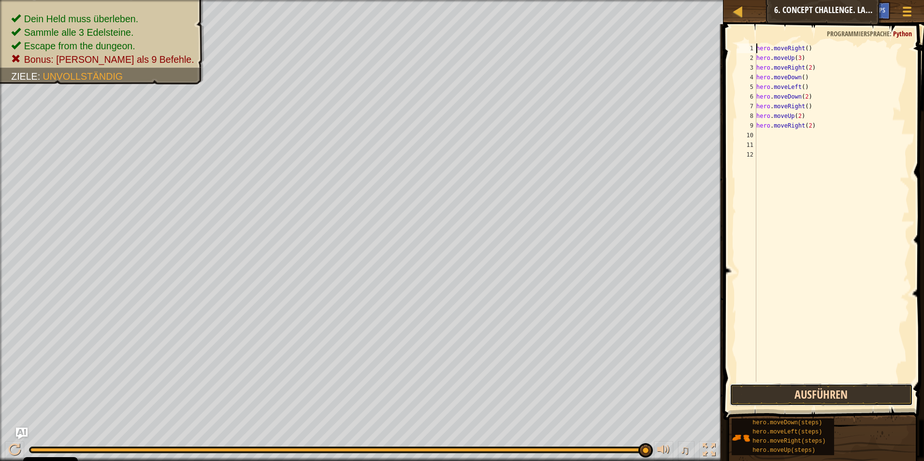
click at [854, 390] on button "Ausführen" at bounding box center [822, 395] width 184 height 22
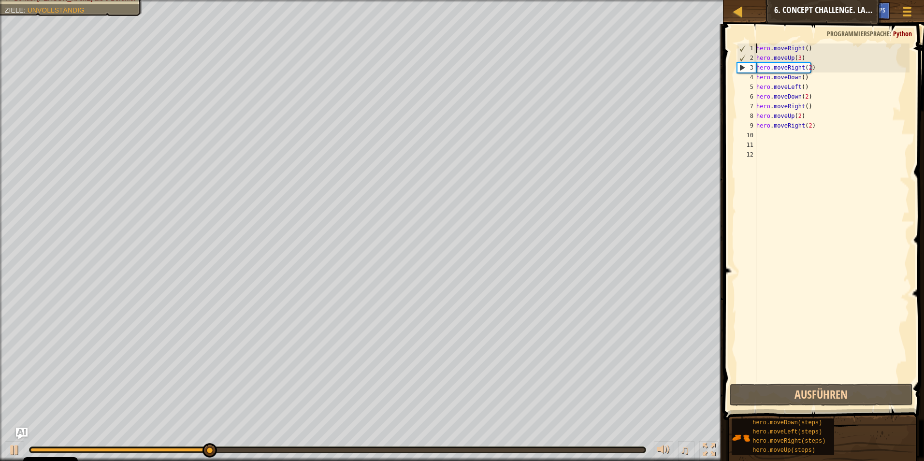
click at [821, 270] on div "hero . moveRight ( ) hero . moveUp ( 3 ) hero . moveRight ( 2 ) hero . moveDown…" at bounding box center [831, 222] width 155 height 358
click at [816, 128] on div "hero . moveRight ( ) hero . moveUp ( 3 ) hero . moveRight ( 2 ) hero . moveDown…" at bounding box center [831, 222] width 155 height 358
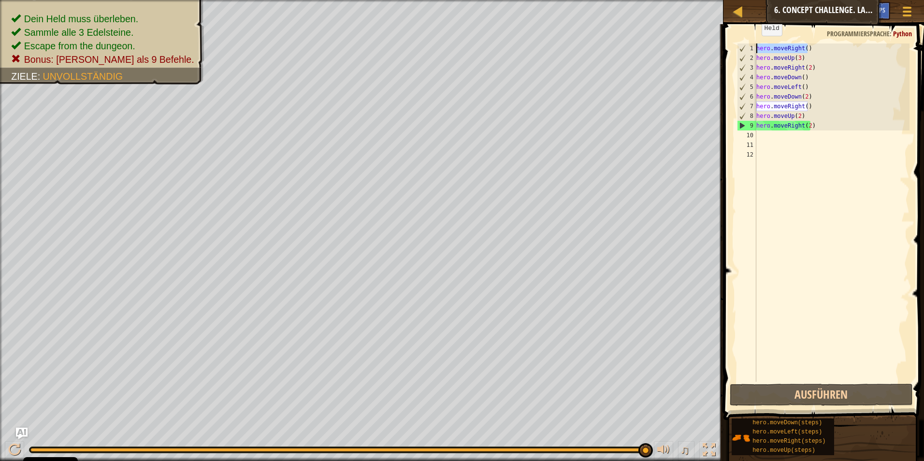
drag, startPoint x: 808, startPoint y: 50, endPoint x: 757, endPoint y: 45, distance: 51.9
click at [757, 45] on div "hero . moveRight ( ) hero . moveUp ( 3 ) hero . moveRight ( 2 ) hero . moveDown…" at bounding box center [831, 222] width 155 height 358
type textarea "hero.moveRight()"
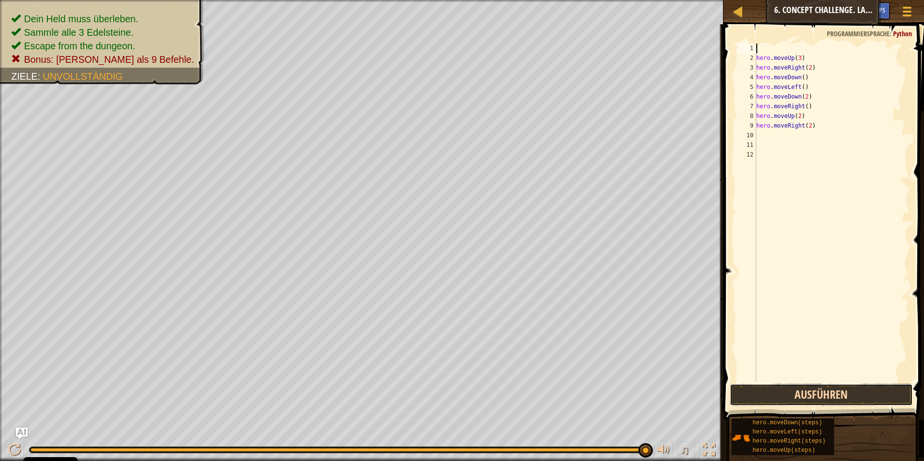
click at [820, 392] on button "Ausführen" at bounding box center [822, 395] width 184 height 22
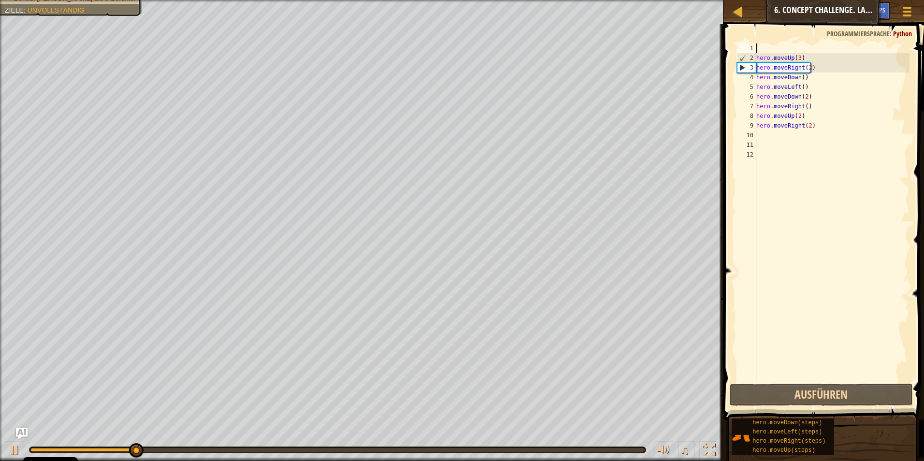
type textarea "h"
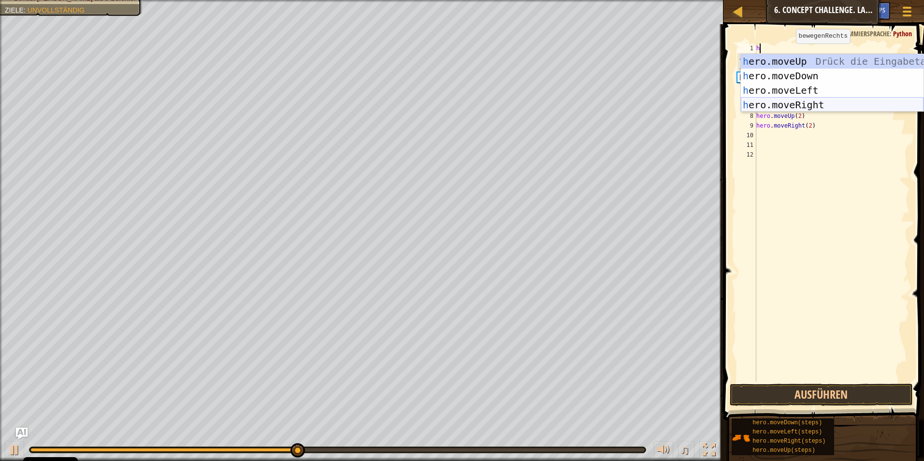
click at [800, 103] on div "h ero.moveUp Drück die Eingabetaste h ero.moveDown Drück die Eingabetaste h ero…" at bounding box center [832, 97] width 183 height 87
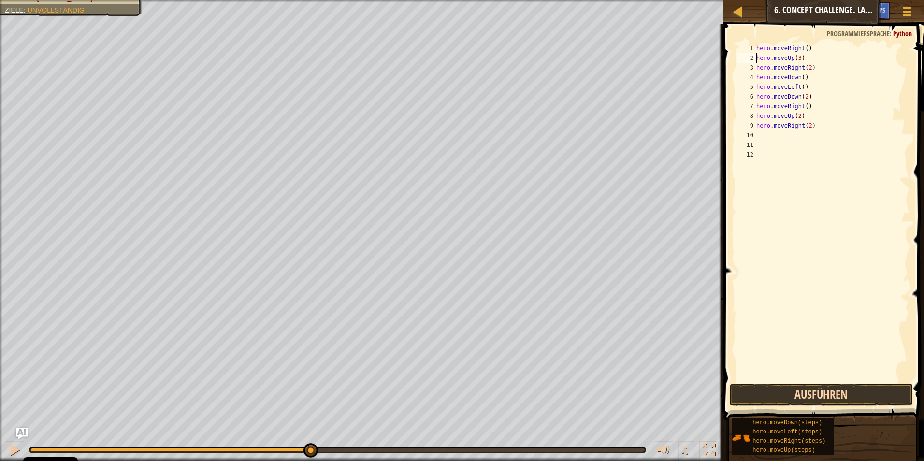
type textarea "hero.moveUp(3)"
click at [831, 394] on button "Ausführen" at bounding box center [822, 395] width 184 height 22
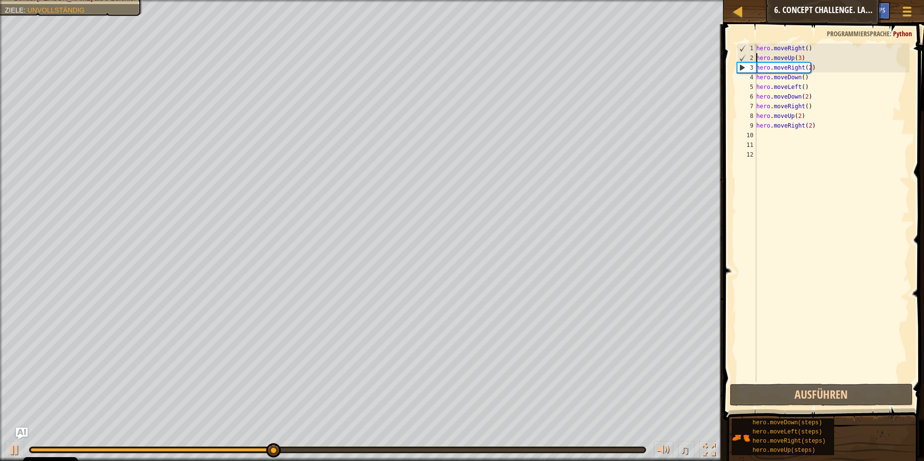
click at [770, 170] on div "hero . moveRight ( ) hero . moveUp ( 3 ) hero . moveRight ( 2 ) hero . moveDown…" at bounding box center [831, 222] width 155 height 358
click at [813, 129] on div "hero . moveRight ( ) hero . moveUp ( 3 ) hero . moveRight ( 2 ) hero . moveDown…" at bounding box center [831, 222] width 155 height 358
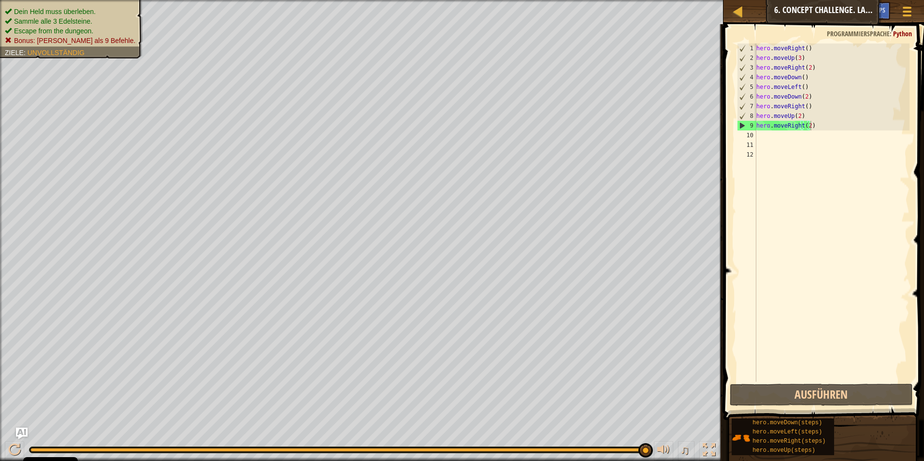
drag, startPoint x: 40, startPoint y: 2, endPoint x: 42, endPoint y: 10, distance: 8.6
click at [42, 10] on div "Dein Held muss überleben. Sammle alle 3 Edelsteine. Escape from the dungeon. Bo…" at bounding box center [361, 230] width 723 height 461
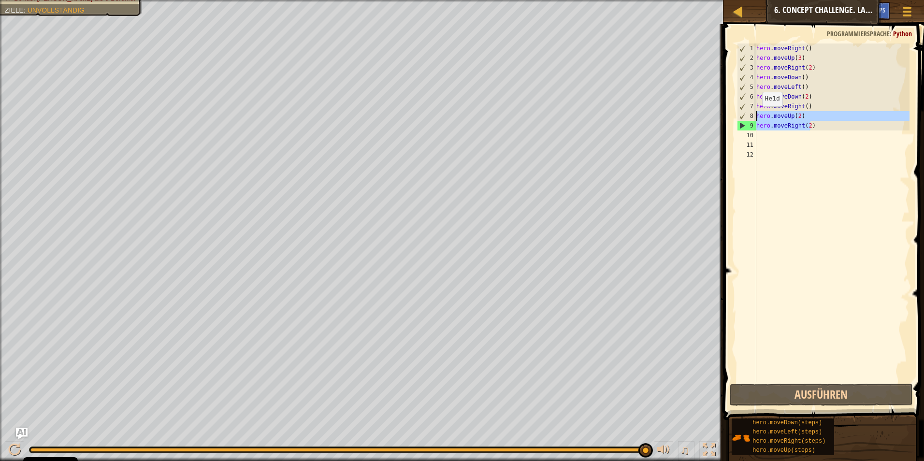
drag, startPoint x: 812, startPoint y: 127, endPoint x: 757, endPoint y: 116, distance: 56.2
click at [757, 116] on div "hero . moveRight ( ) hero . moveUp ( 3 ) hero . moveRight ( 2 ) hero . moveDown…" at bounding box center [831, 222] width 155 height 358
type textarea "hero.moveUp(2) hero.moveRight(2)"
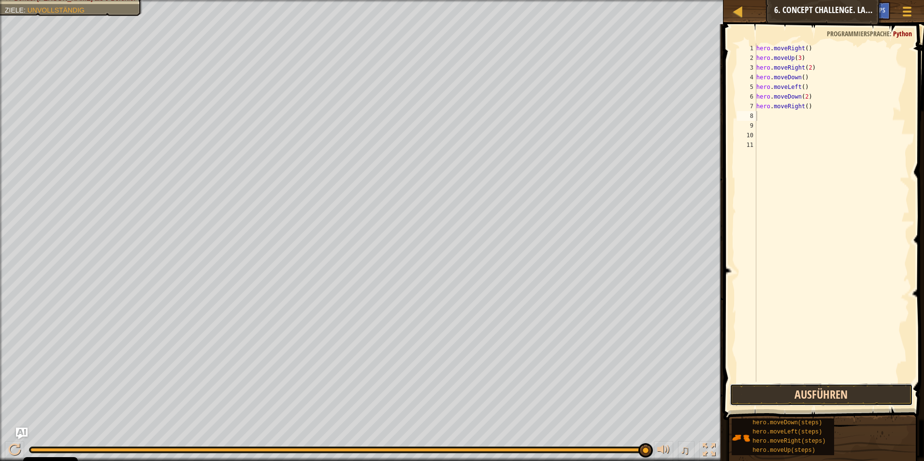
click at [848, 398] on button "Ausführen" at bounding box center [822, 395] width 184 height 22
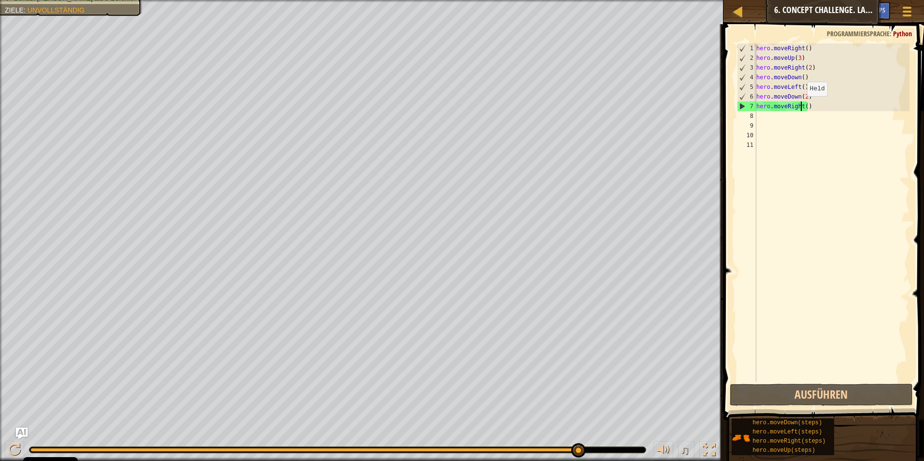
click at [802, 106] on div "hero . moveRight ( ) hero . moveUp ( 3 ) hero . moveRight ( 2 ) hero . moveDown…" at bounding box center [831, 222] width 155 height 358
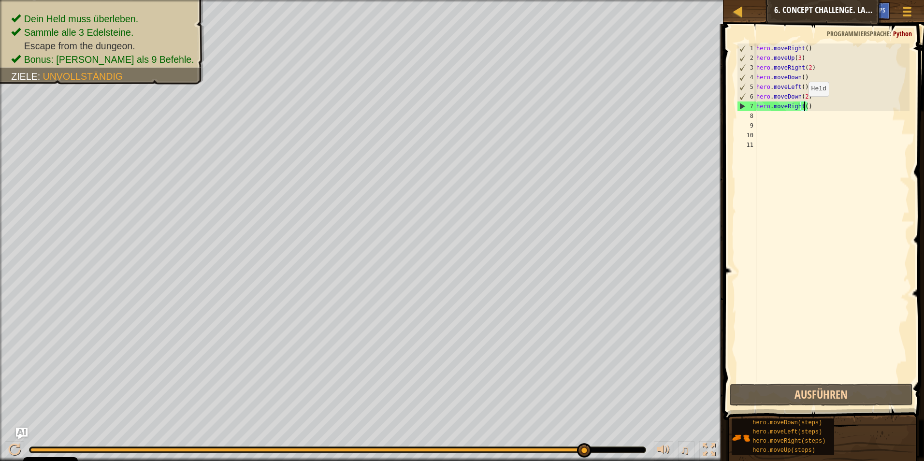
click at [804, 106] on div "hero . moveRight ( ) hero . moveUp ( 3 ) hero . moveRight ( 2 ) hero . moveDown…" at bounding box center [831, 222] width 155 height 358
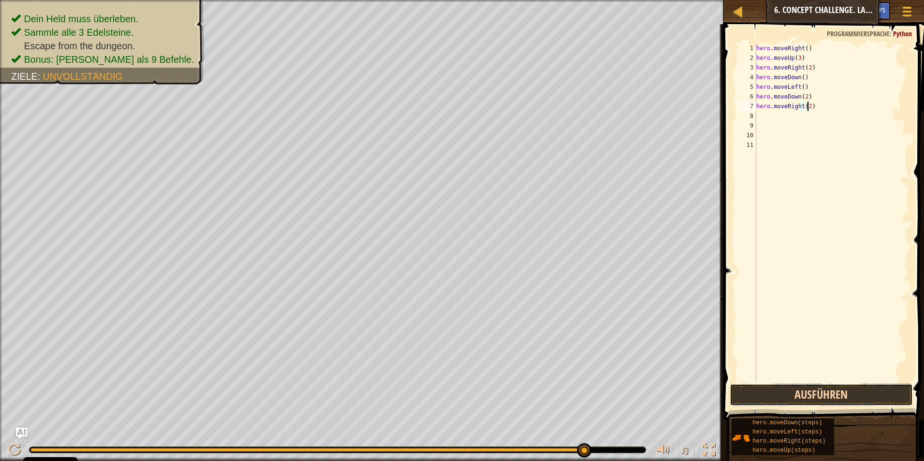
click at [785, 389] on button "Ausführen" at bounding box center [822, 395] width 184 height 22
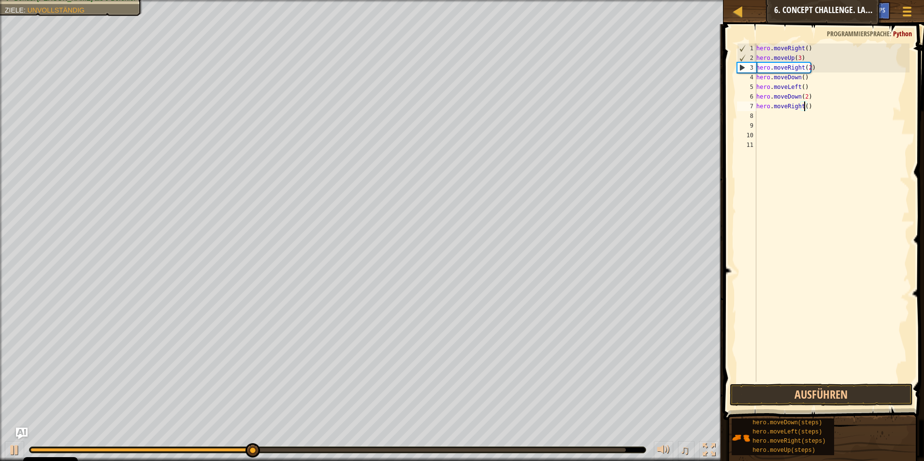
type textarea "hero.moveRight(2)"
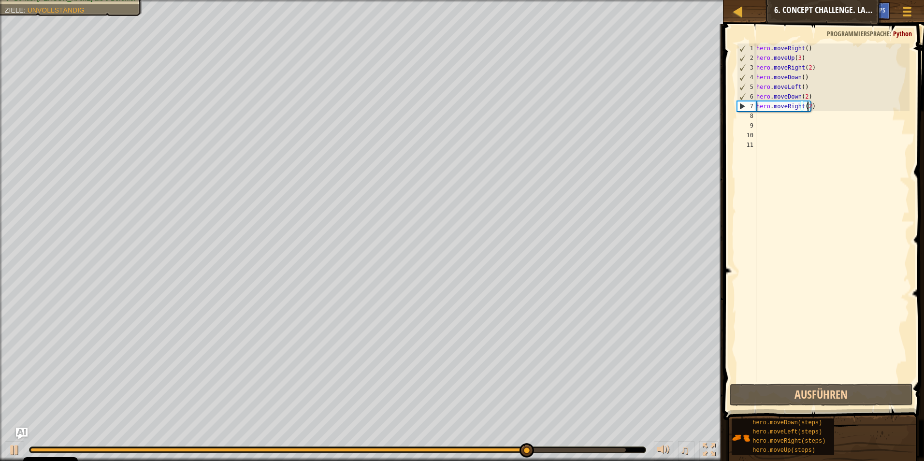
scroll to position [4, 0]
type textarea "h"
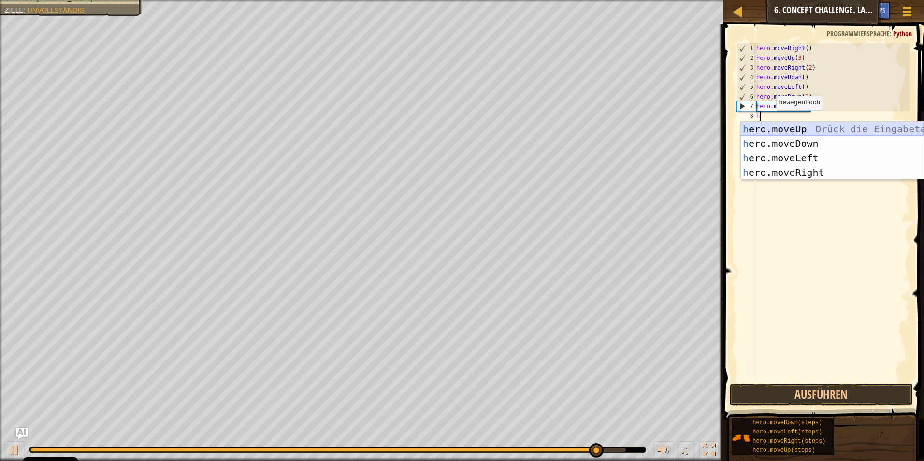
click at [774, 128] on div "h ero.moveUp Drück die Eingabetaste h ero.moveDown Drück die Eingabetaste h ero…" at bounding box center [832, 165] width 183 height 87
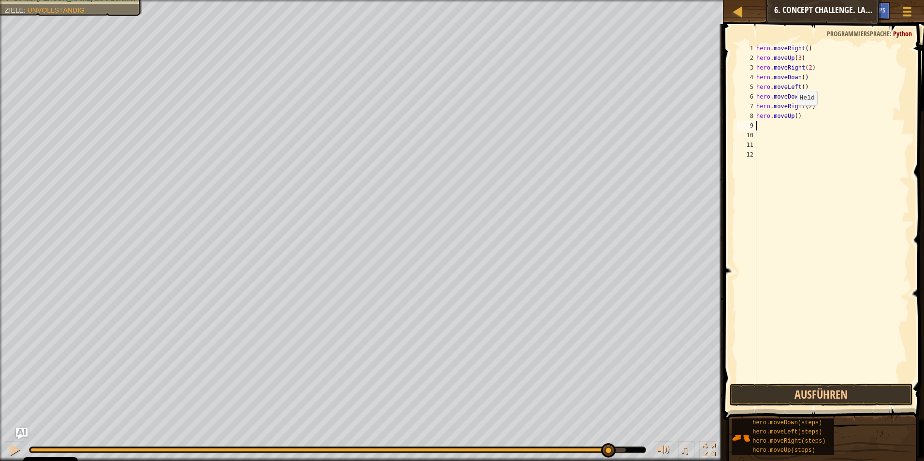
click at [792, 115] on div "hero . moveRight ( ) hero . moveUp ( 3 ) hero . moveRight ( 2 ) hero . moveDown…" at bounding box center [831, 222] width 155 height 358
click at [793, 115] on div "hero . moveRight ( ) hero . moveUp ( 3 ) hero . moveRight ( 2 ) hero . moveDown…" at bounding box center [831, 222] width 155 height 358
type textarea "hero.moveUp(2)"
click at [795, 125] on div "hero . moveRight ( ) hero . moveUp ( 3 ) hero . moveRight ( 2 ) hero . moveDown…" at bounding box center [831, 222] width 155 height 358
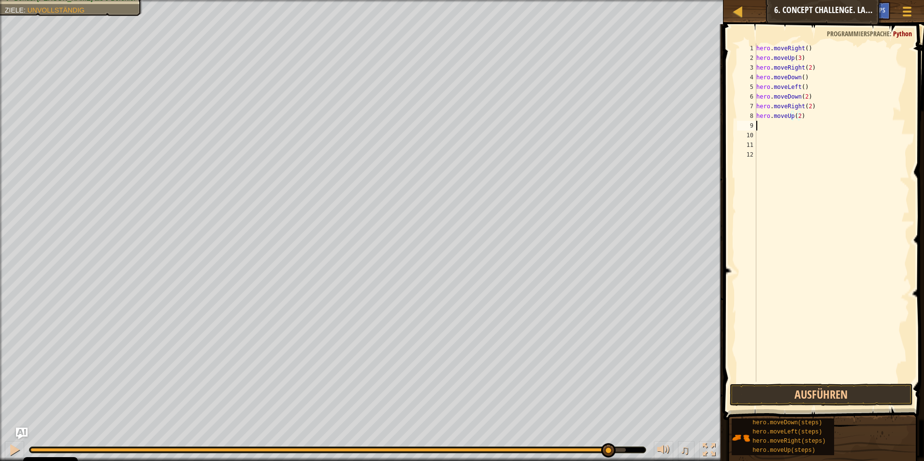
scroll to position [4, 0]
click at [786, 392] on button "Ausführen" at bounding box center [822, 395] width 184 height 22
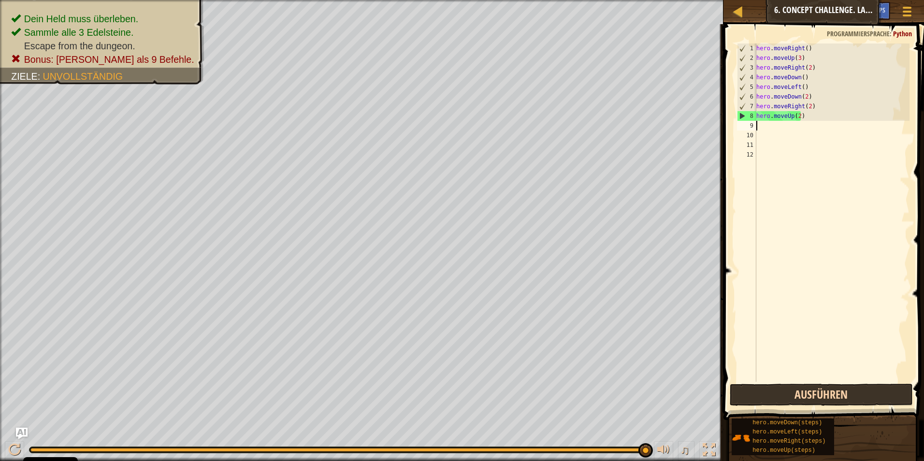
type textarea "h"
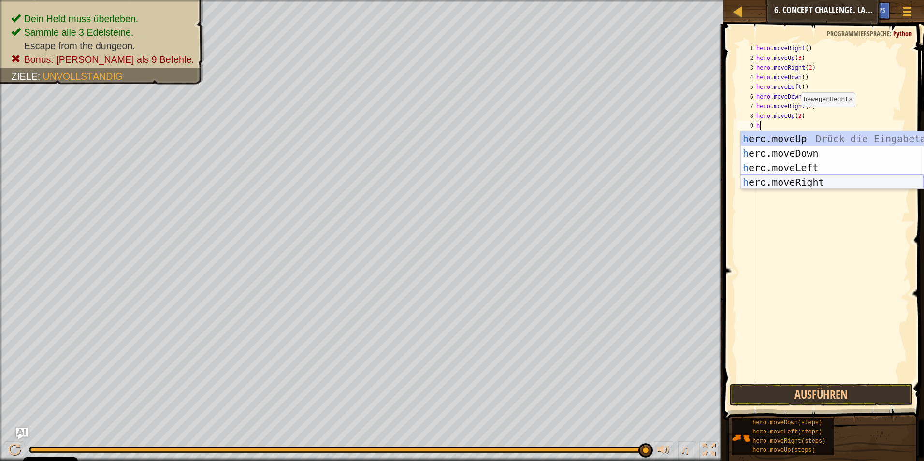
click at [819, 177] on div "h ero.moveUp Drück die Eingabetaste h ero.moveDown Drück die Eingabetaste h ero…" at bounding box center [832, 174] width 183 height 87
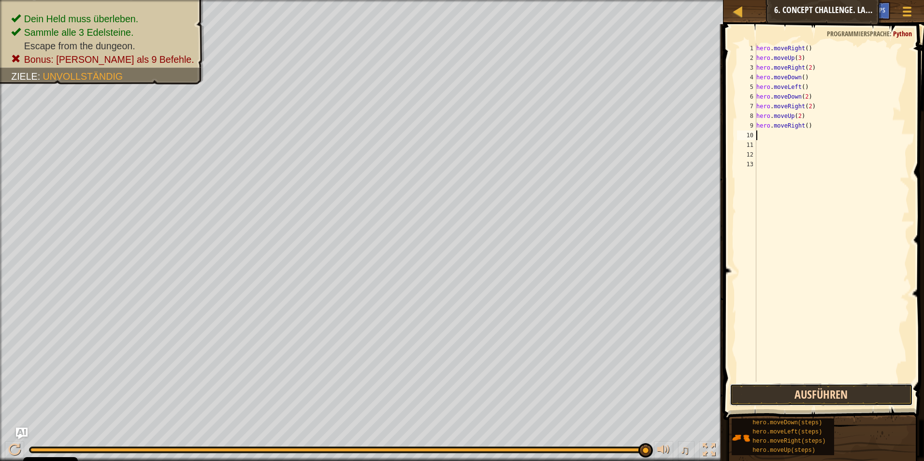
click at [824, 397] on button "Ausführen" at bounding box center [822, 395] width 184 height 22
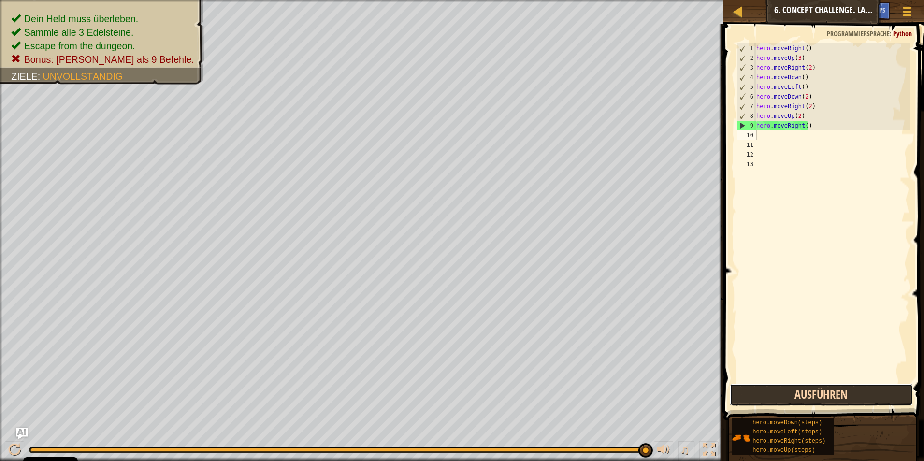
click at [823, 396] on button "Ausführen" at bounding box center [822, 395] width 184 height 22
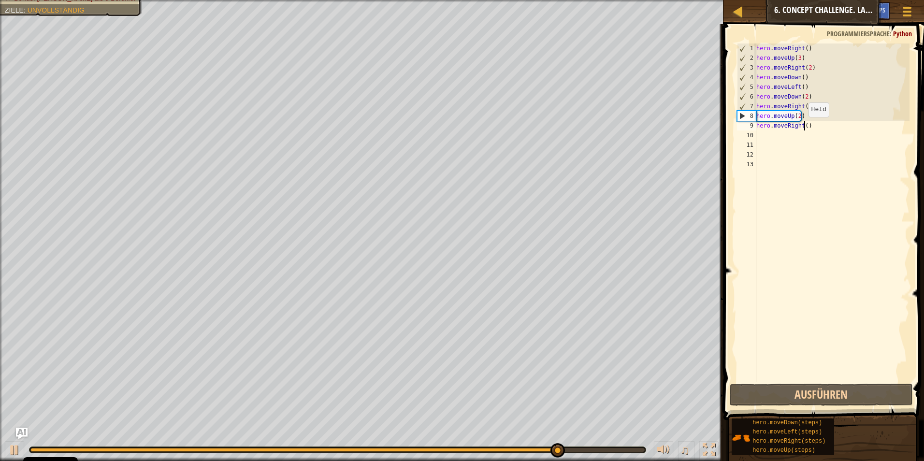
click at [804, 127] on div "hero . moveRight ( ) hero . moveUp ( 3 ) hero . moveRight ( 2 ) hero . moveDown…" at bounding box center [831, 222] width 155 height 358
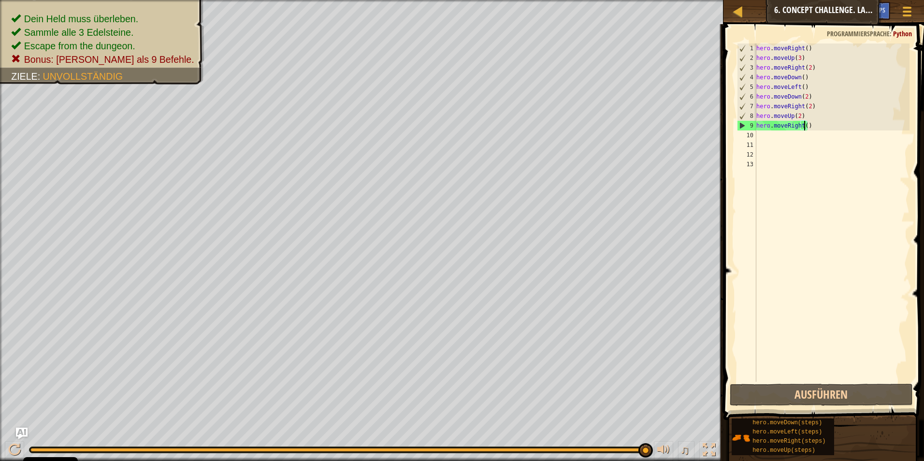
scroll to position [4, 4]
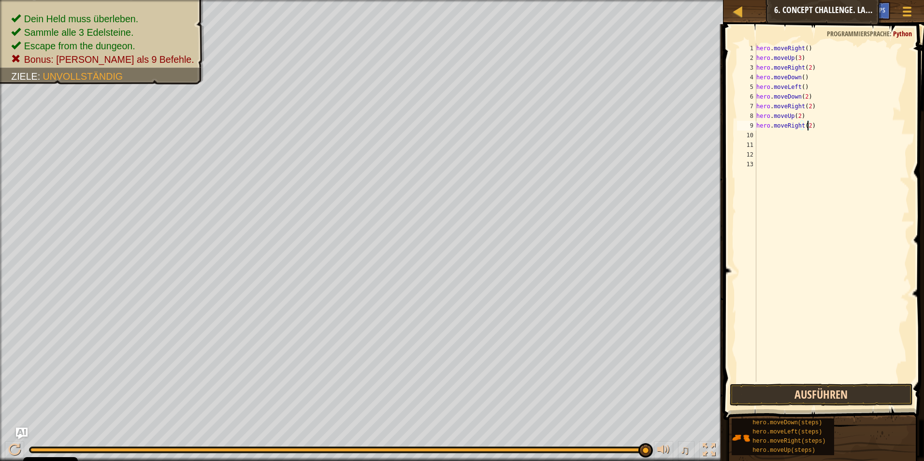
type textarea "hero.moveRight(2)"
click at [888, 394] on button "Ausführen" at bounding box center [822, 395] width 184 height 22
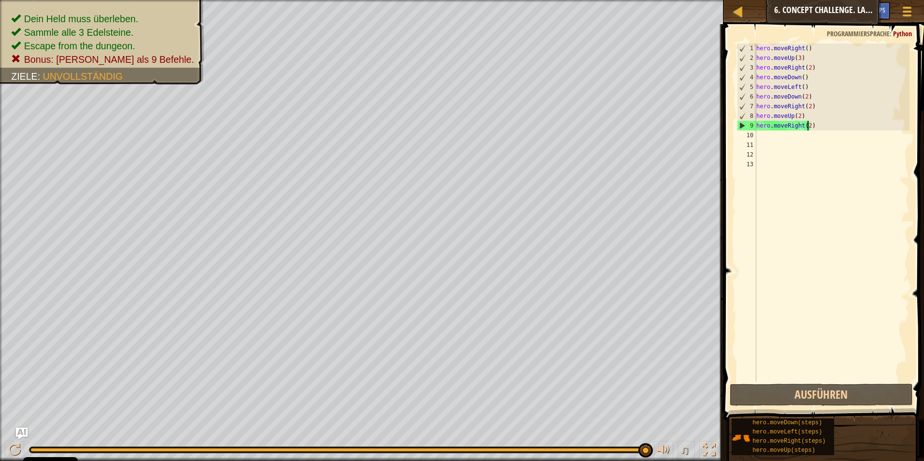
click at [811, 142] on div "hero . moveRight ( ) hero . moveUp ( 3 ) hero . moveRight ( 2 ) hero . moveDown…" at bounding box center [831, 222] width 155 height 358
click at [811, 141] on div "hero . moveRight ( ) hero . moveUp ( 3 ) hero . moveRight ( 2 ) hero . moveDown…" at bounding box center [831, 222] width 155 height 358
click at [802, 134] on div "hero . moveRight ( ) hero . moveUp ( 3 ) hero . moveRight ( 2 ) hero . moveDown…" at bounding box center [831, 222] width 155 height 358
click at [906, 29] on div "1 2 3 4 5 6 7 8 9 10 11 12 13 hero . moveRight ( ) hero . moveUp ( 3 ) hero . m…" at bounding box center [821, 241] width 203 height 424
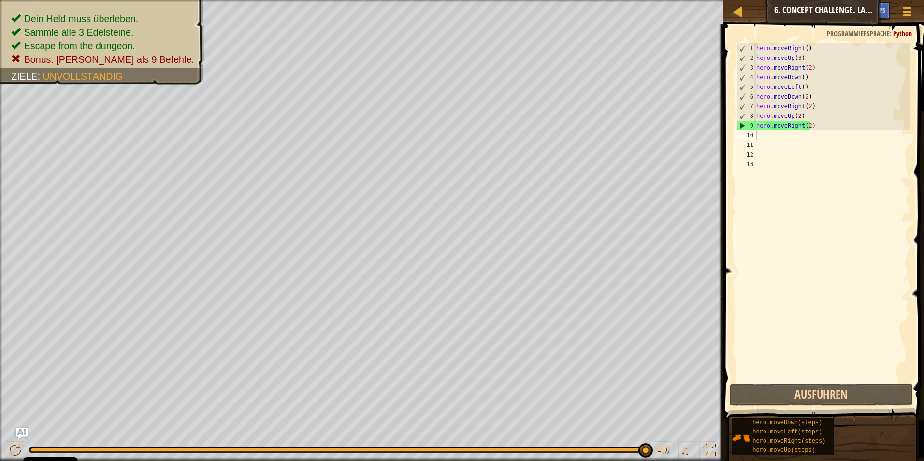
drag, startPoint x: 897, startPoint y: 30, endPoint x: 877, endPoint y: 32, distance: 20.9
click at [897, 30] on span "Python" at bounding box center [902, 33] width 19 height 9
click at [851, 31] on span "Programmiersprache" at bounding box center [858, 33] width 63 height 9
drag, startPoint x: 851, startPoint y: 31, endPoint x: 801, endPoint y: 25, distance: 50.2
click at [840, 30] on span "Programmiersprache" at bounding box center [858, 33] width 63 height 9
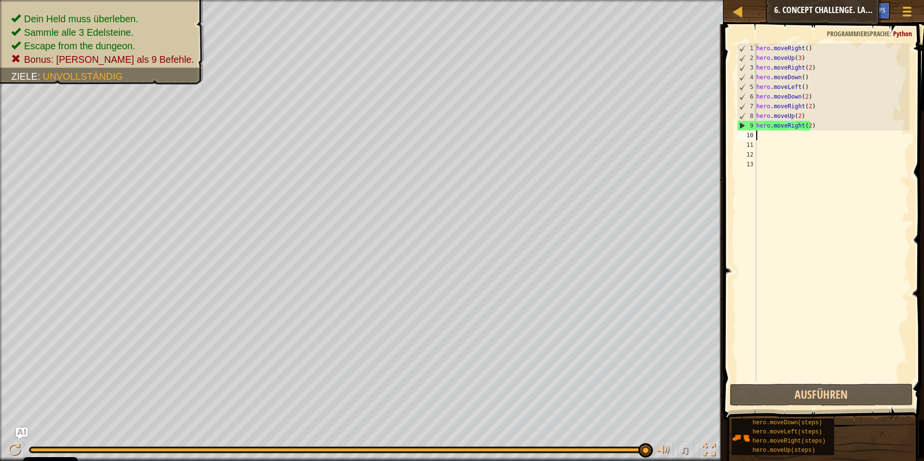
click at [744, 36] on span at bounding box center [824, 208] width 208 height 424
click at [737, 11] on div at bounding box center [738, 11] width 12 height 12
select select "de-DE"
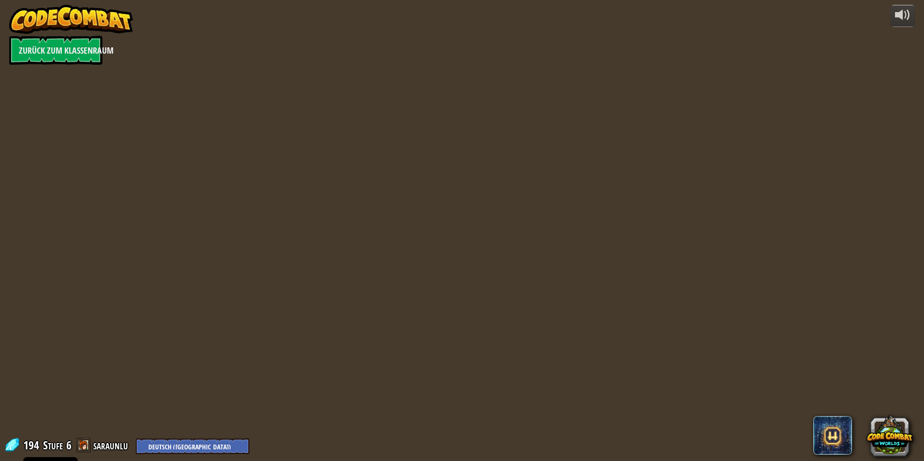
select select "de-DE"
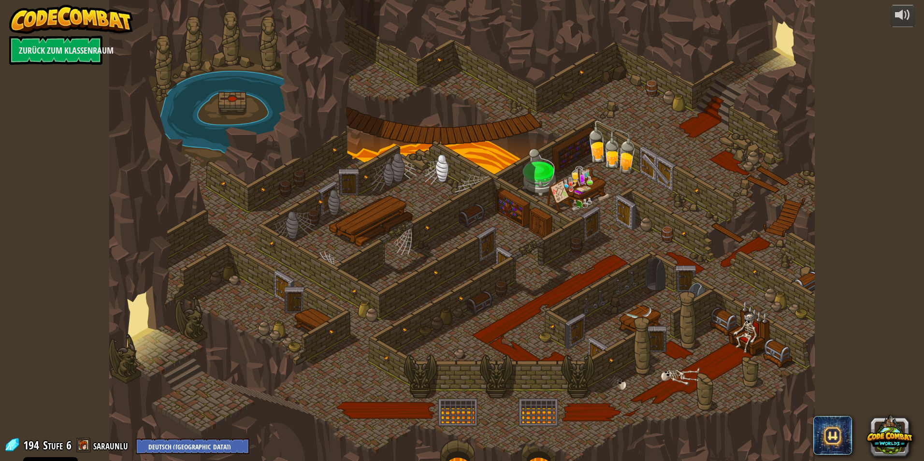
select select "de-DE"
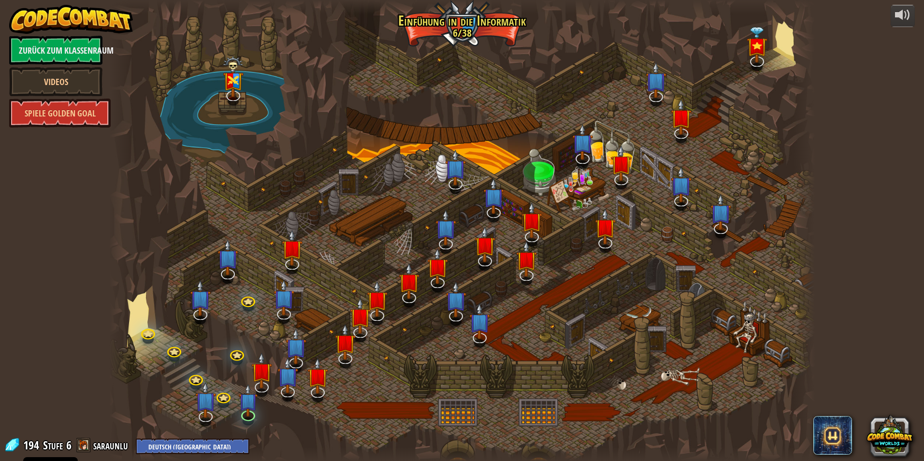
select select "de-DE"
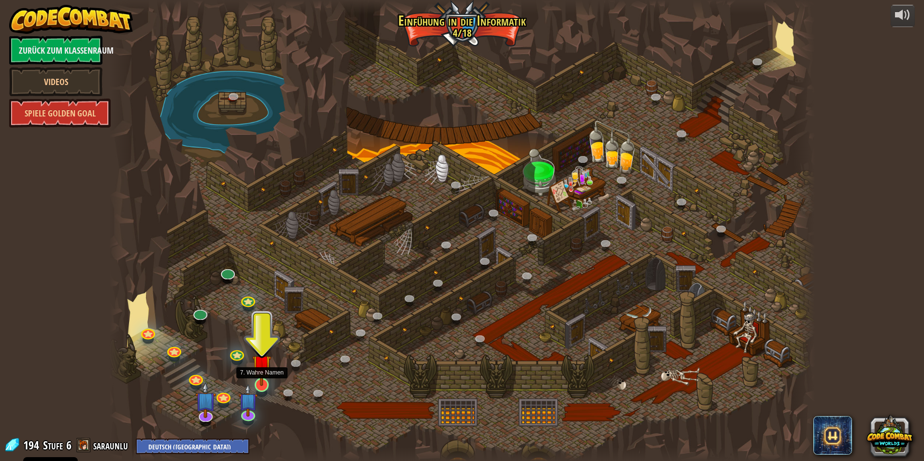
click at [259, 375] on img at bounding box center [261, 364] width 19 height 43
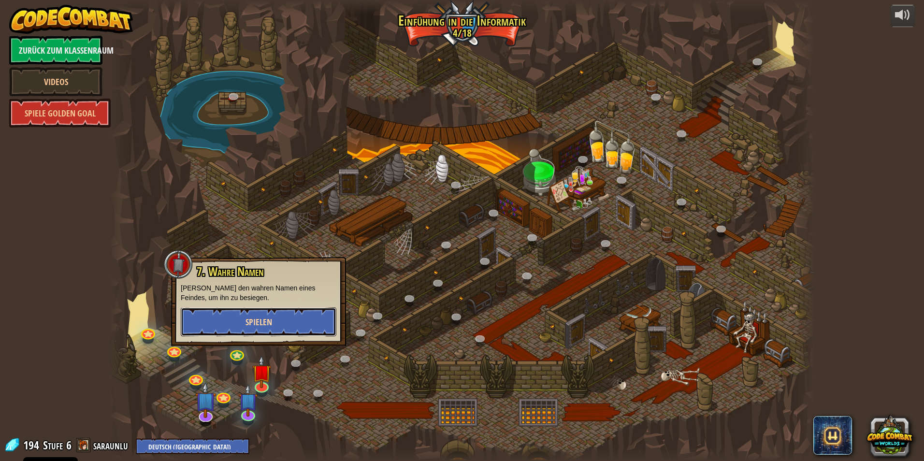
click at [279, 324] on button "Spielen" at bounding box center [259, 321] width 156 height 29
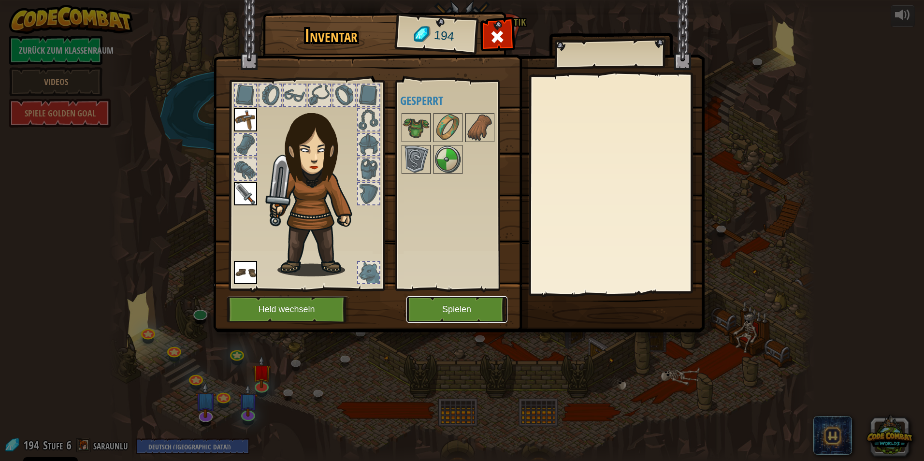
click at [429, 307] on button "Spielen" at bounding box center [456, 309] width 101 height 27
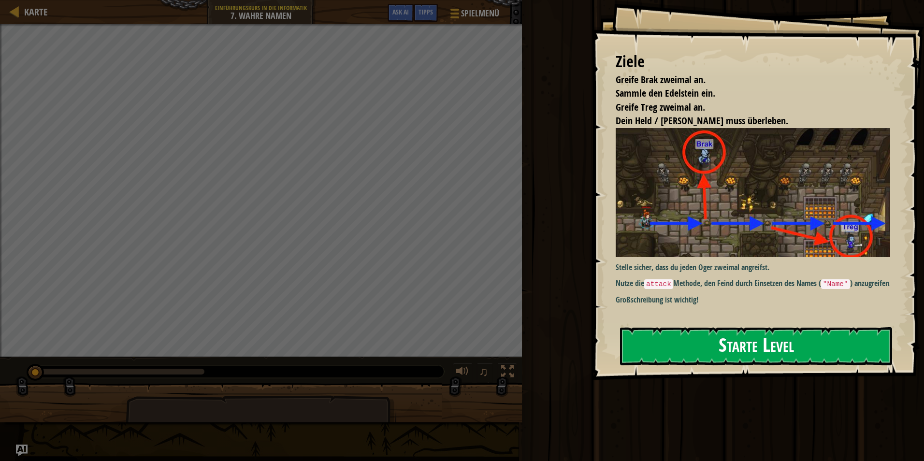
click at [734, 345] on button "Starte Level" at bounding box center [756, 346] width 272 height 38
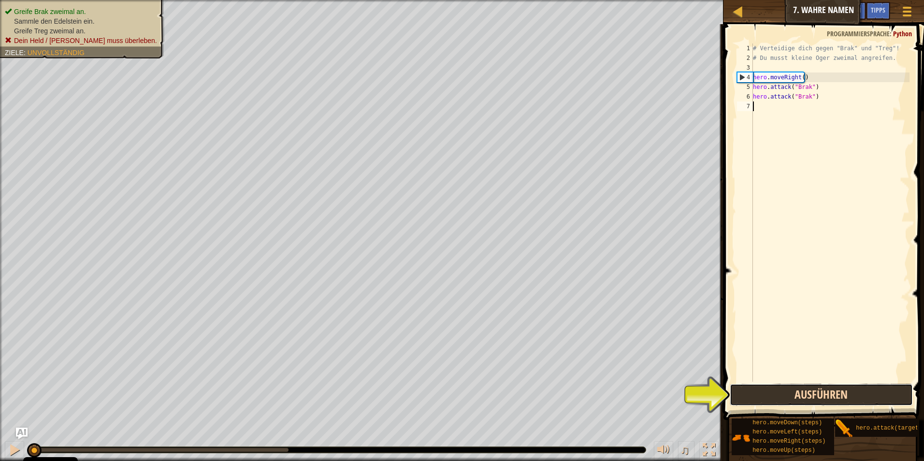
click at [778, 388] on button "Ausführen" at bounding box center [822, 395] width 184 height 22
